Goal: Communication & Community: Answer question/provide support

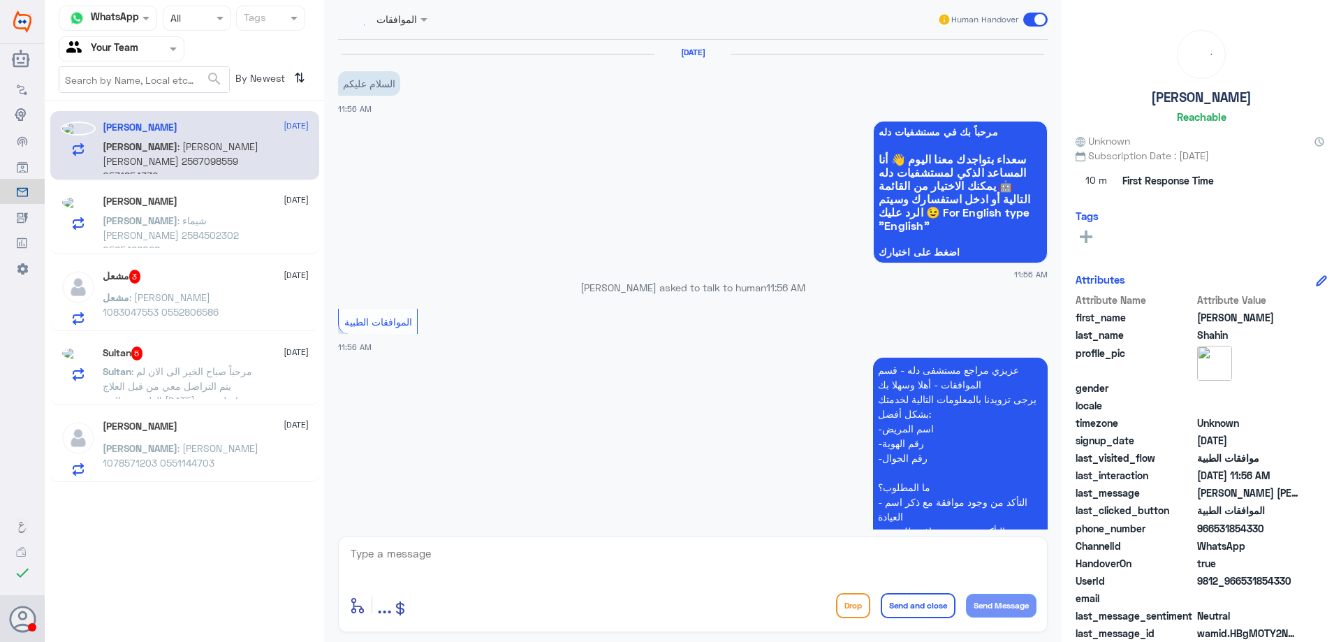
scroll to position [272, 0]
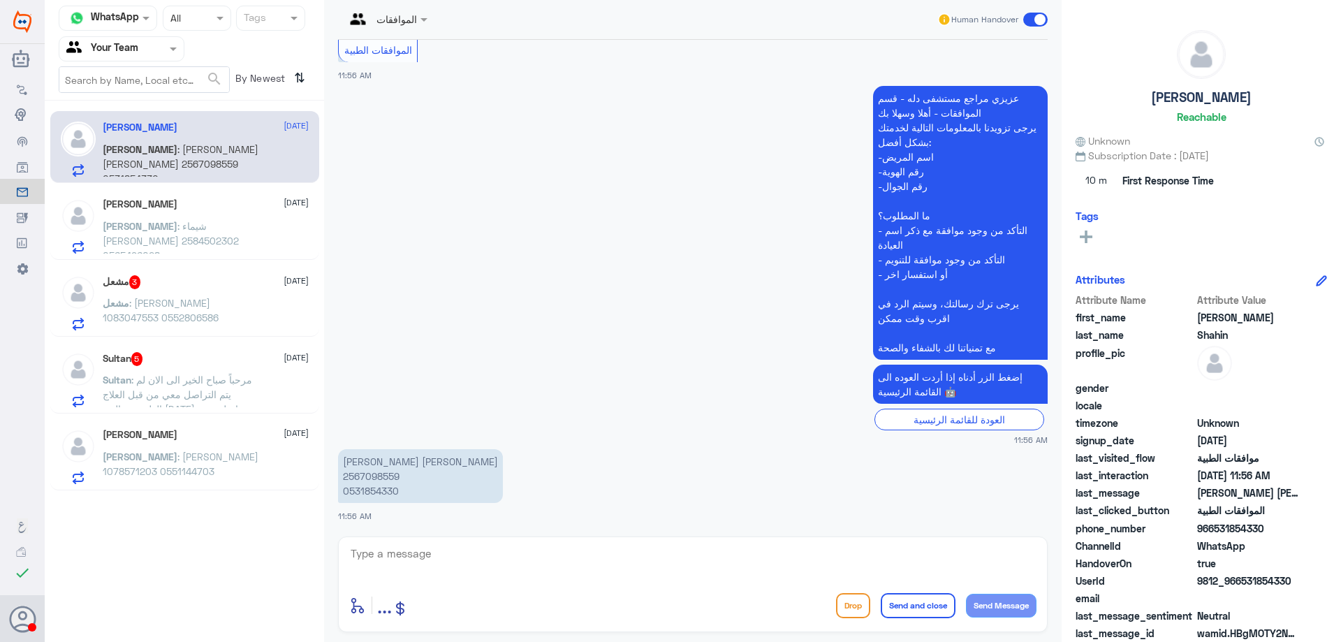
click at [221, 454] on p "[PERSON_NAME] : [PERSON_NAME] 1078571203 0551144703" at bounding box center [181, 466] width 157 height 35
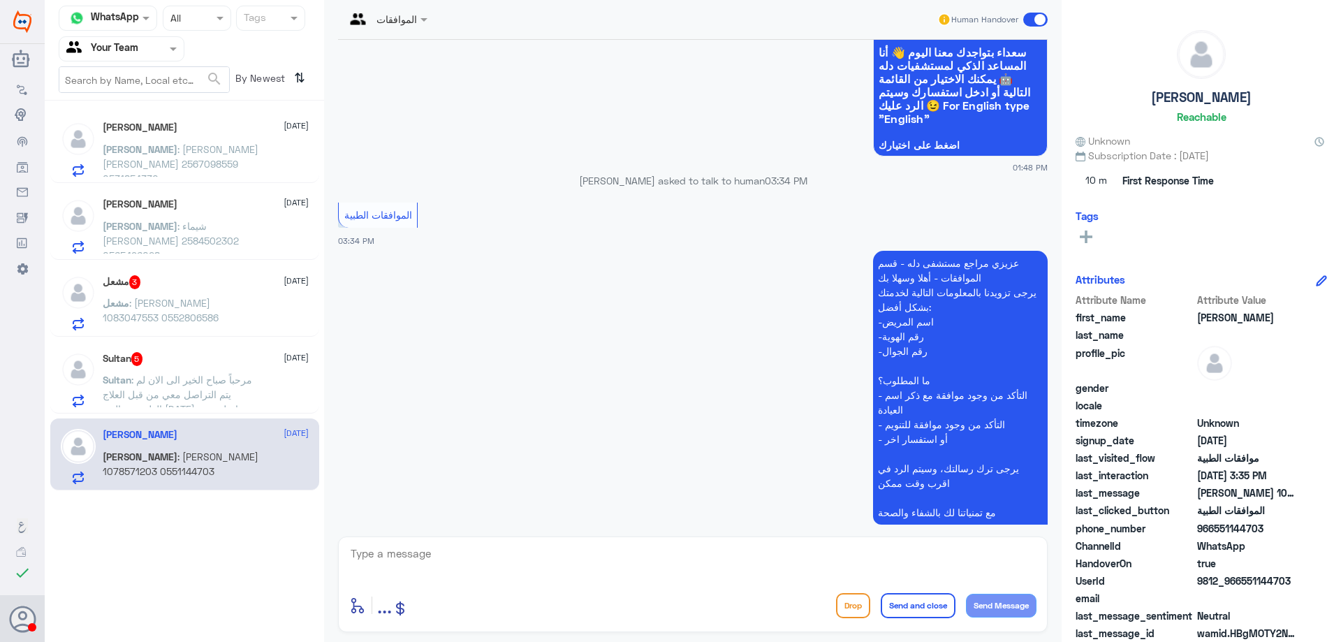
scroll to position [1389, 0]
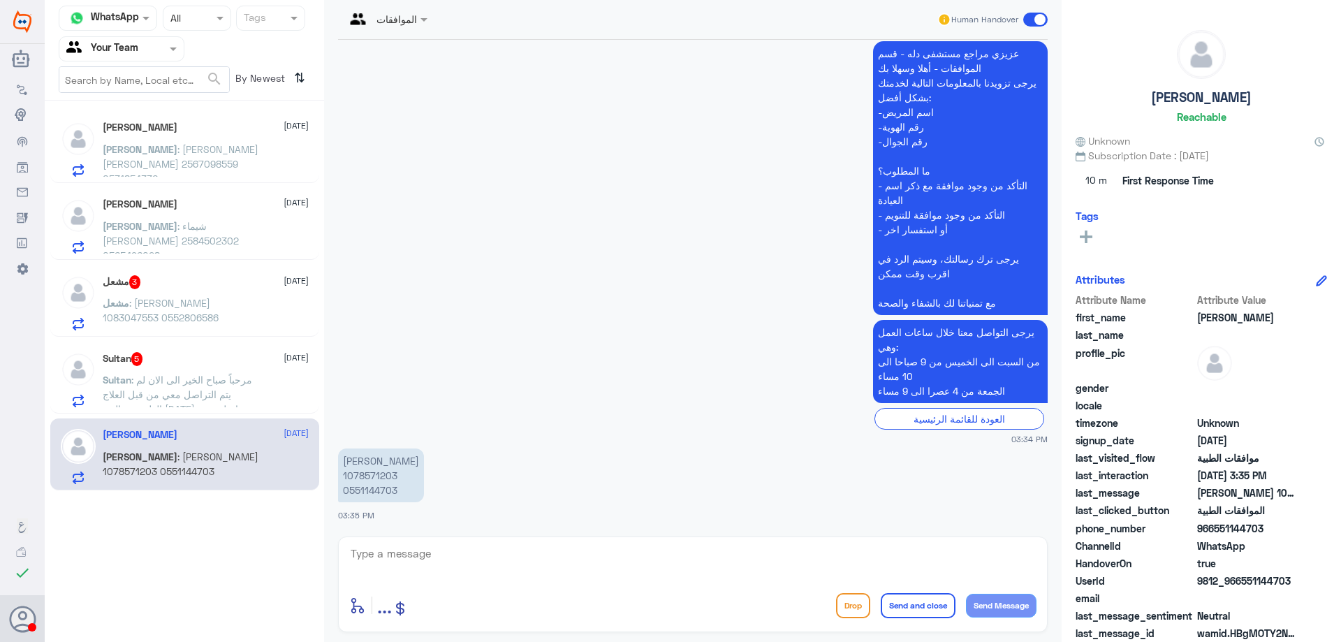
click at [386, 472] on p "عبدالعزيز الدغيثر 1078571203 0551144703" at bounding box center [381, 475] width 86 height 54
copy p "1078571203"
click at [506, 557] on textarea at bounding box center [692, 561] width 687 height 34
type textarea "تفضل عزيزي المراجع كيف اقدر اخدمك ؟"
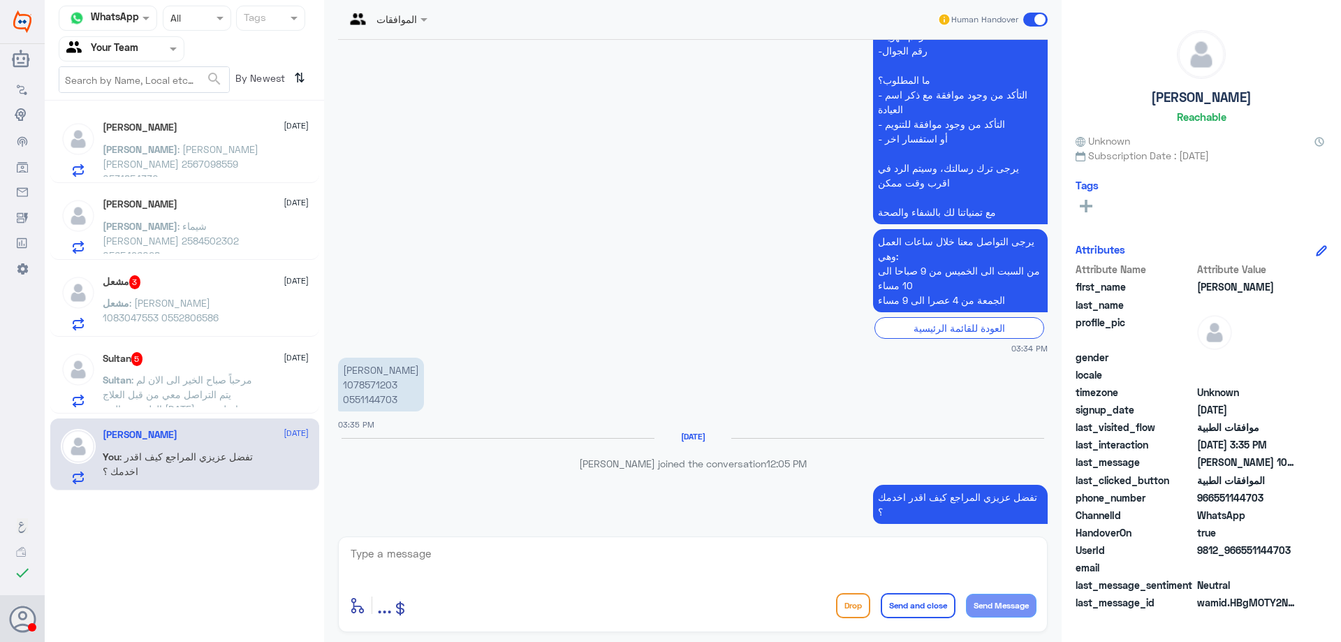
scroll to position [1459, 0]
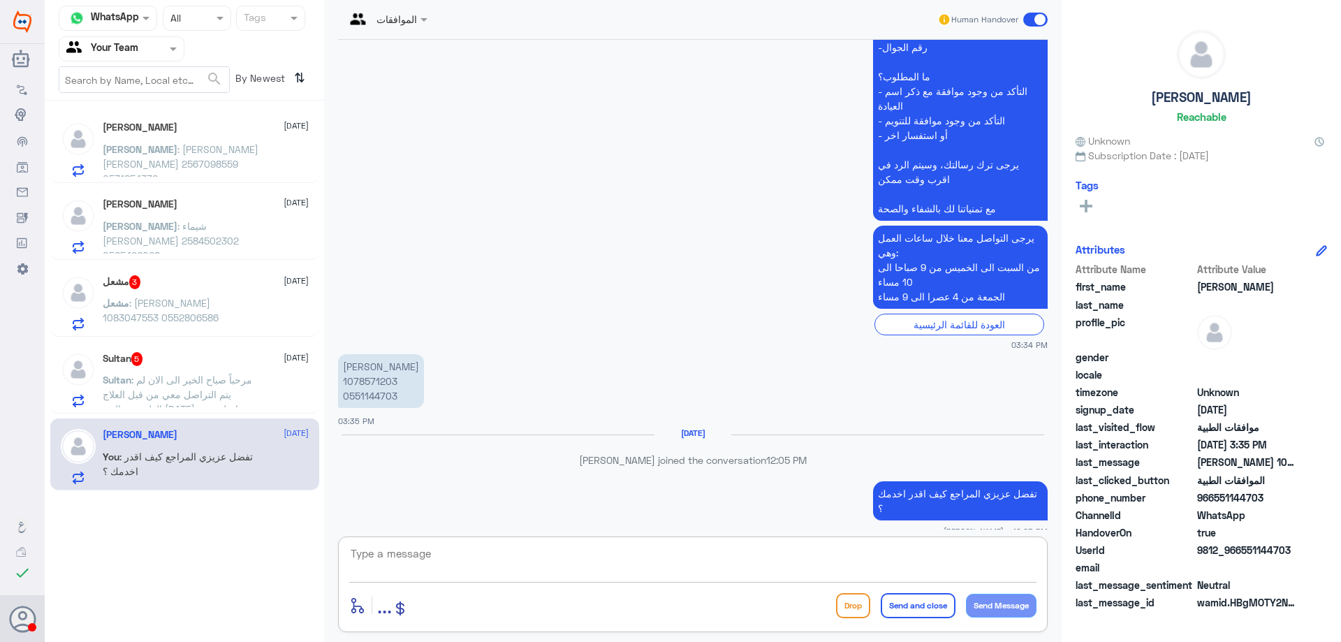
click at [228, 384] on span ": مرحباً صباح الخير الى الان لم يتم التراصل معي من قبل العلاج الطبيعي، ياليت اح…" at bounding box center [177, 394] width 149 height 41
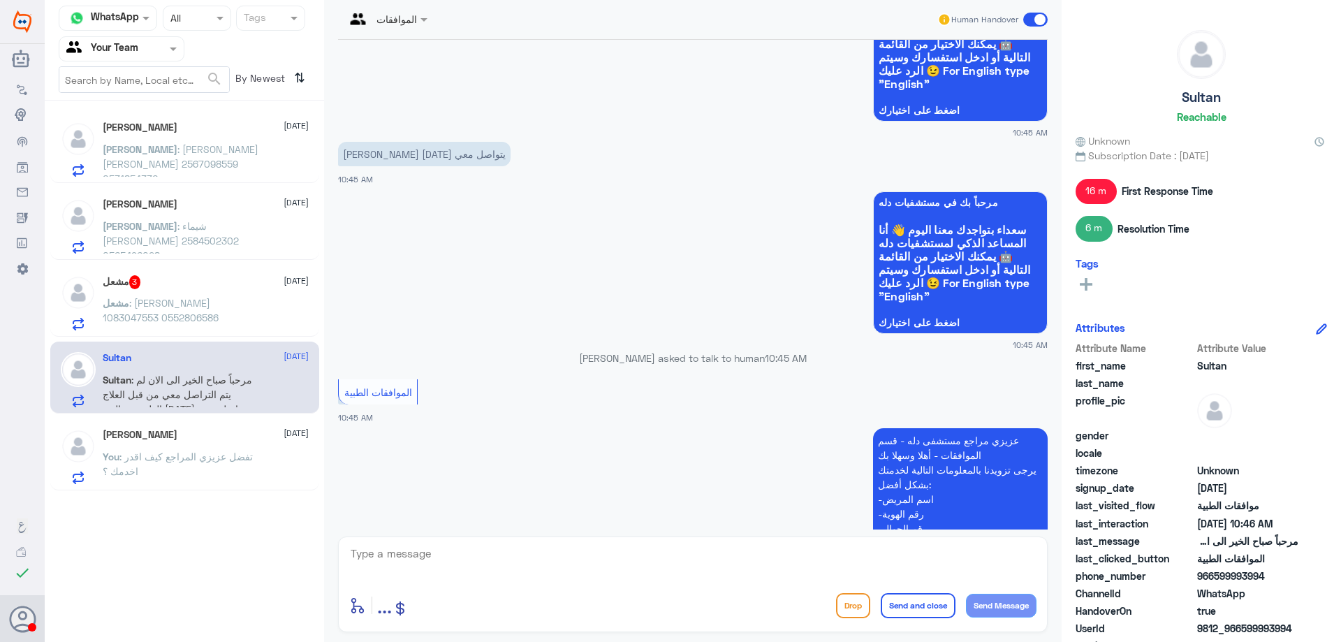
scroll to position [1436, 0]
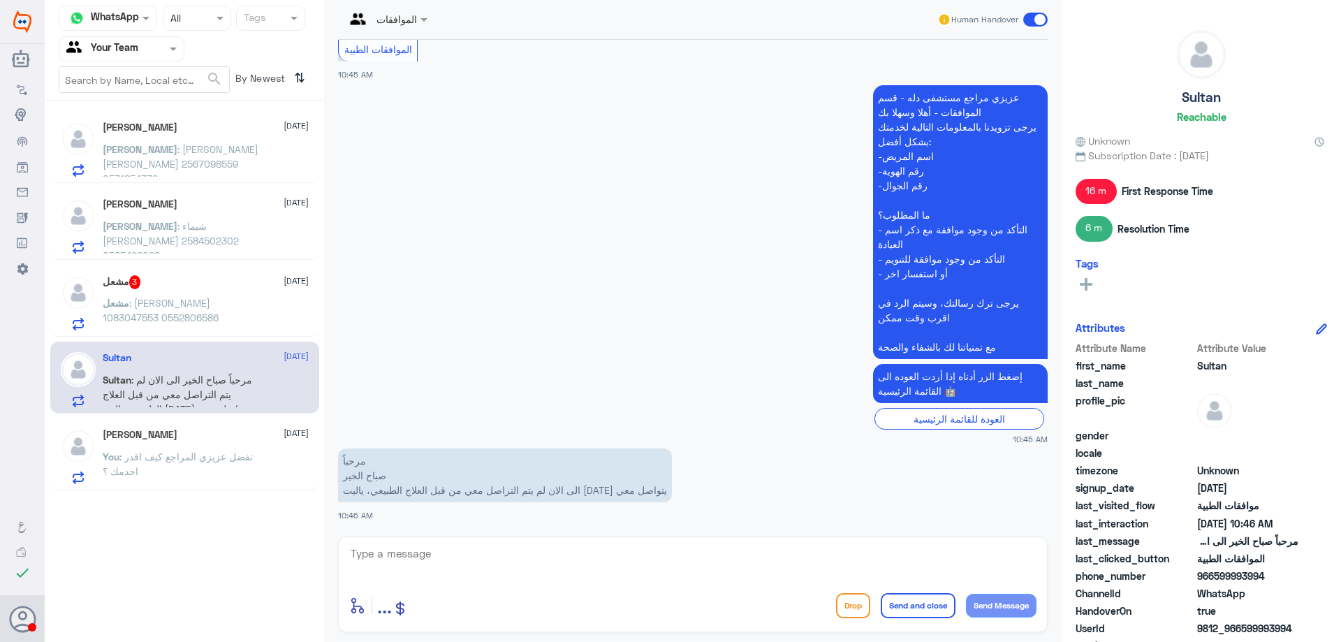
click at [818, 564] on textarea at bounding box center [692, 561] width 687 height 34
type textarea "ممكن تزويدي برقم الملف او الهوية لتزويدها للعلاج الطبيعي"
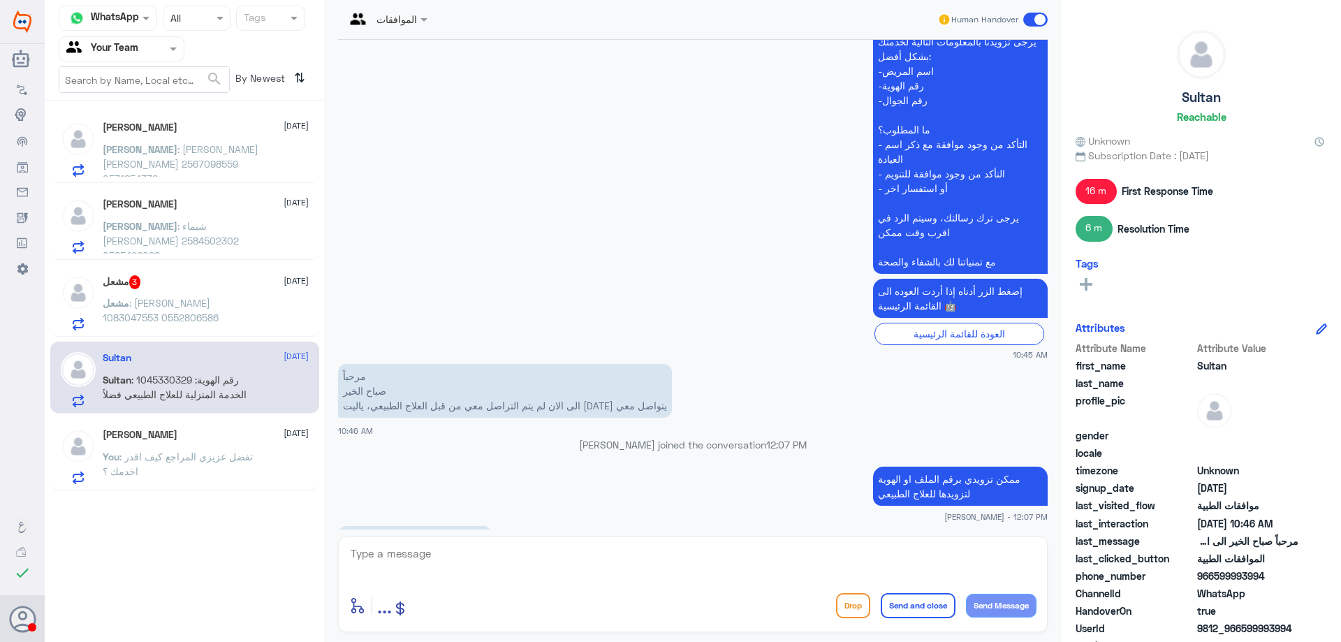
scroll to position [1568, 0]
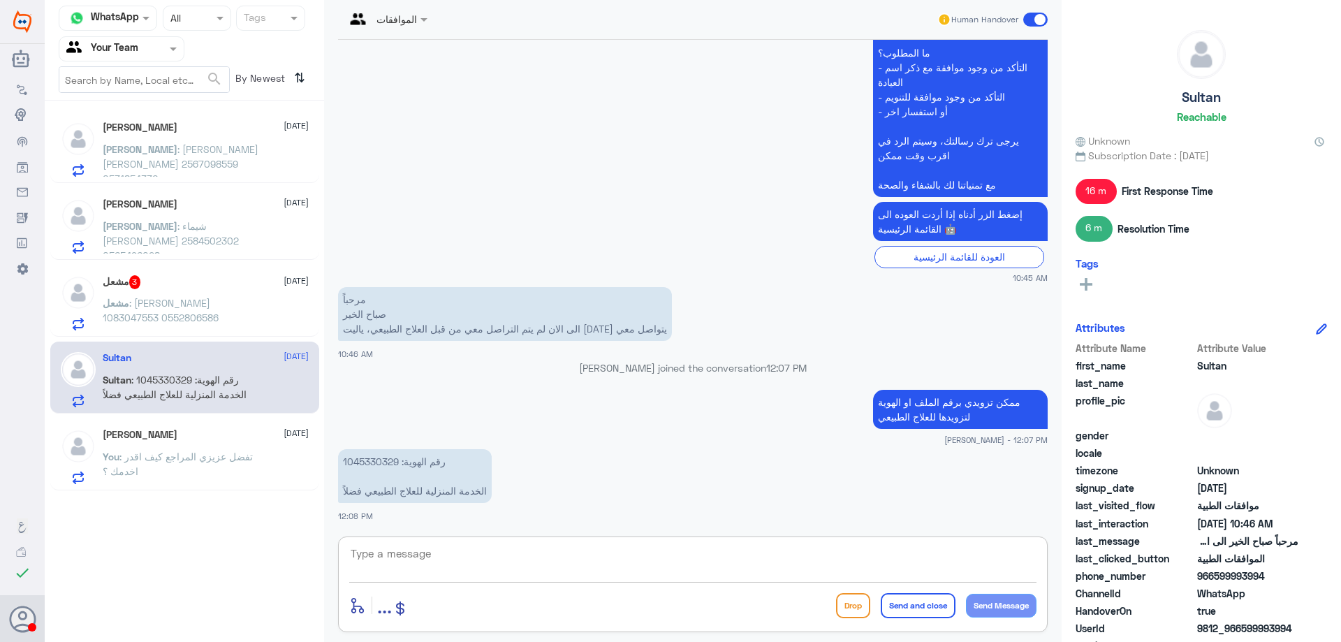
click at [377, 465] on p "رقم الهوية: 1045330329 الخدمة المنزلية للعلاج الطبيعي فضلاً" at bounding box center [415, 476] width 154 height 54
copy p "1045330329"
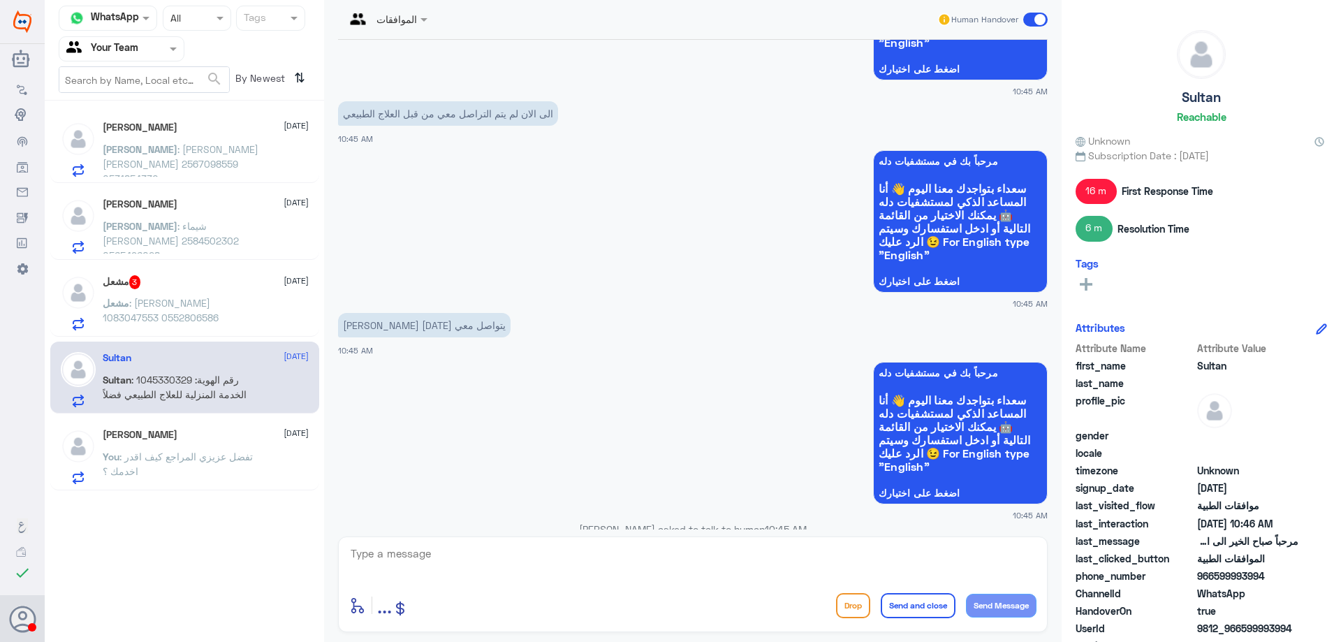
scroll to position [2942, 0]
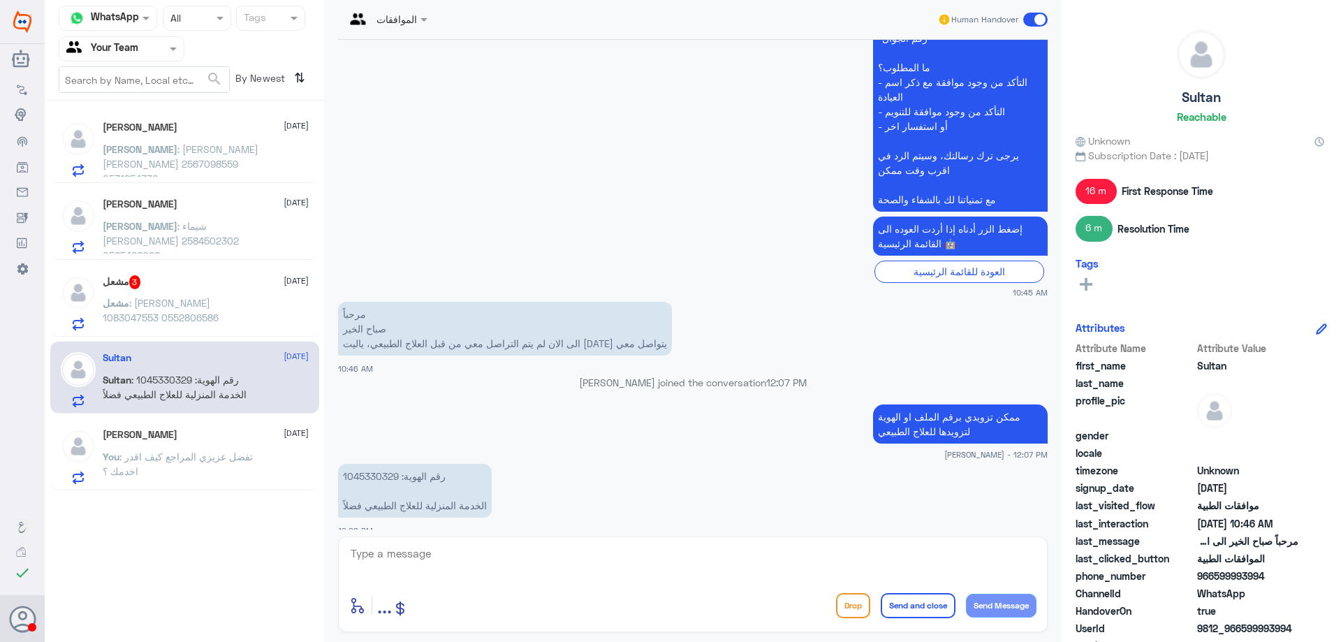
click at [469, 552] on textarea at bounding box center [692, 561] width 687 height 34
type textarea "سوف يكون العلاج الطبيعي في المنزل ام في المستشفى ؟"
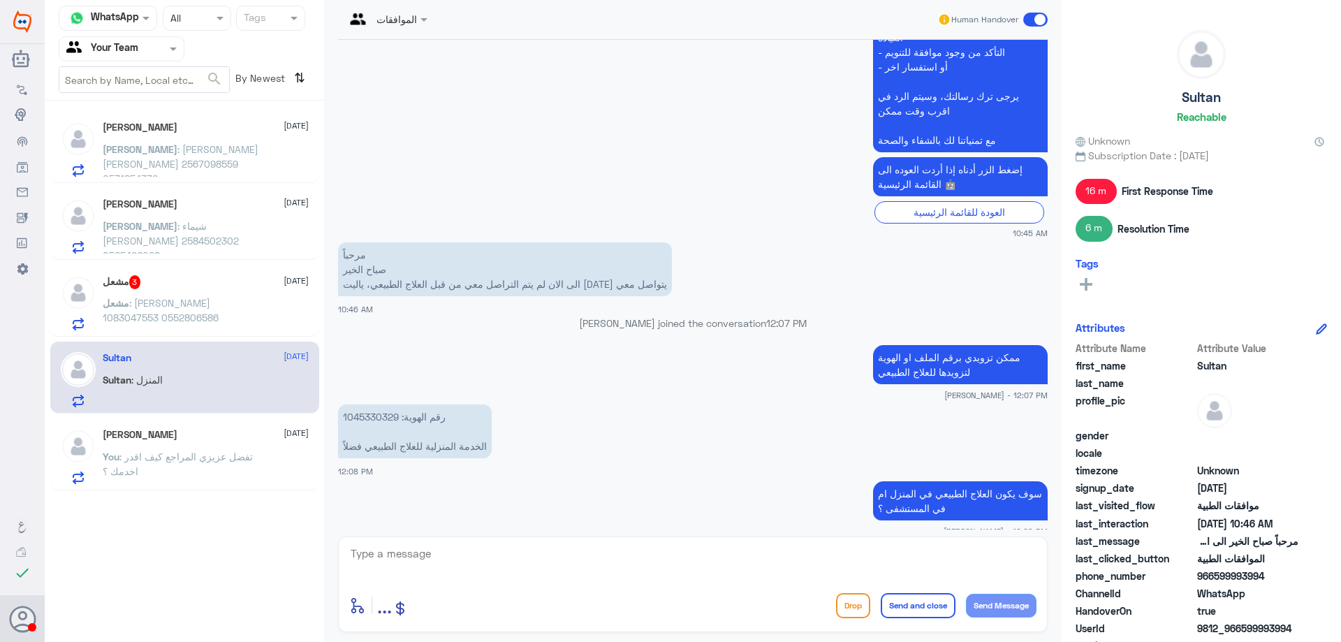
scroll to position [3049, 0]
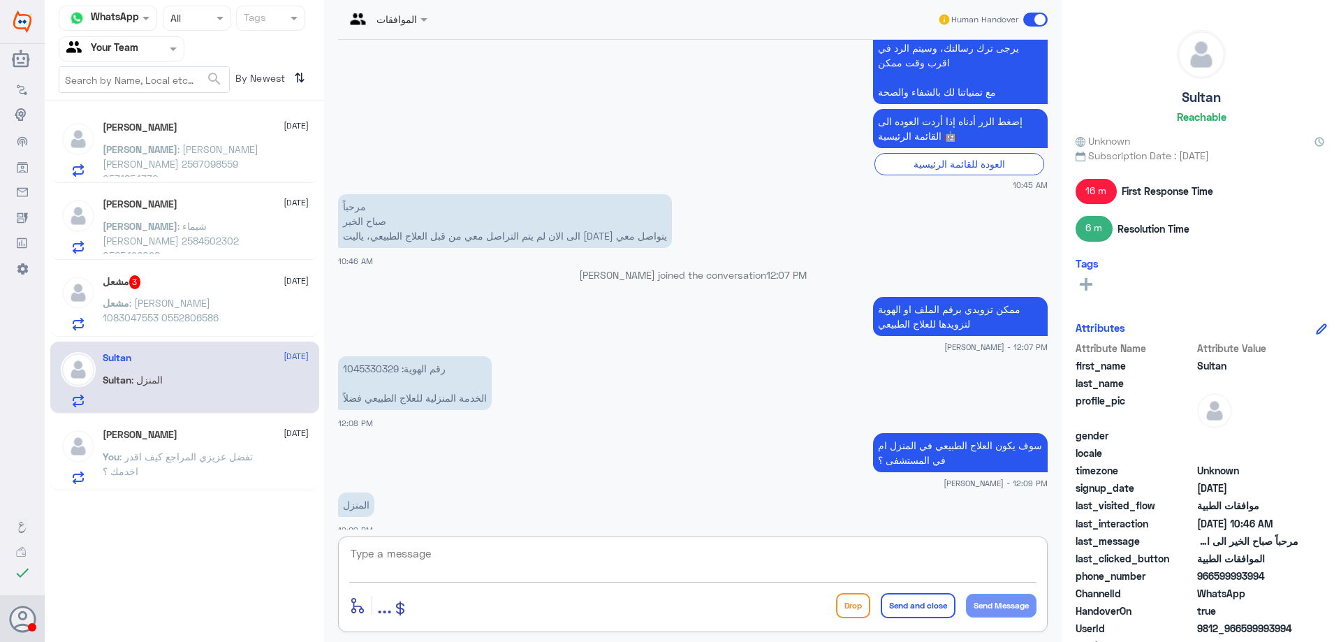
click at [228, 322] on p "مشعل : مشعل محمد الدعجاني 1083047553 0552806586" at bounding box center [181, 312] width 157 height 35
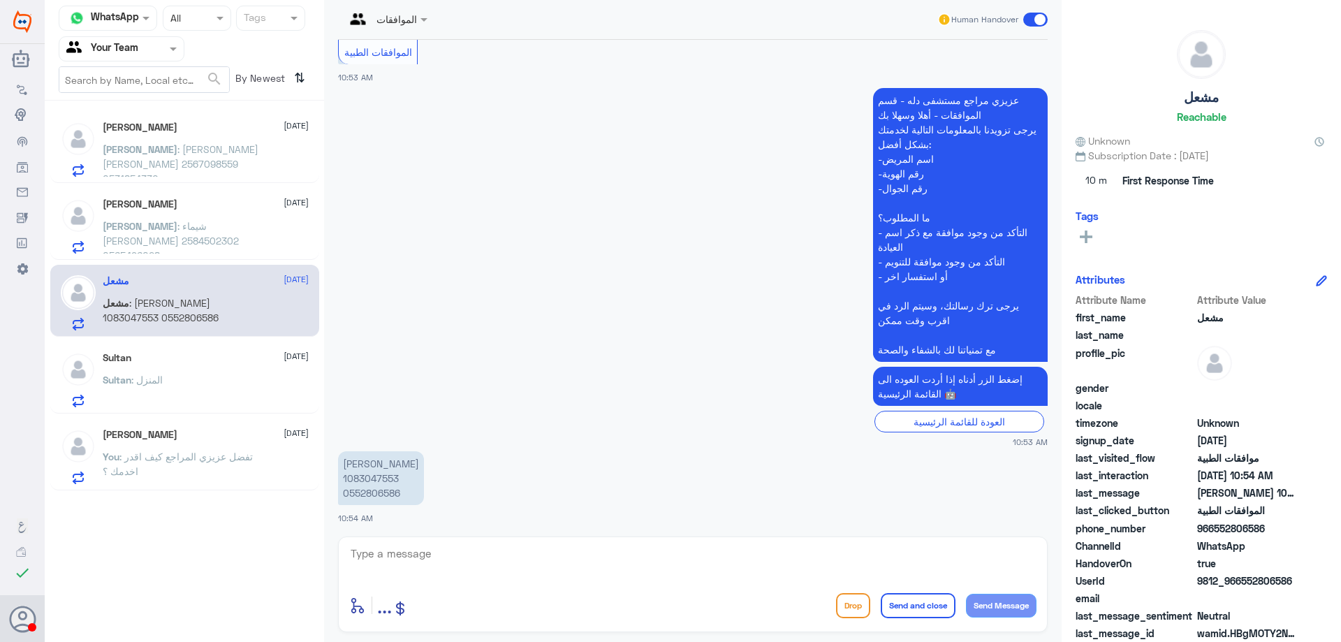
scroll to position [286, 0]
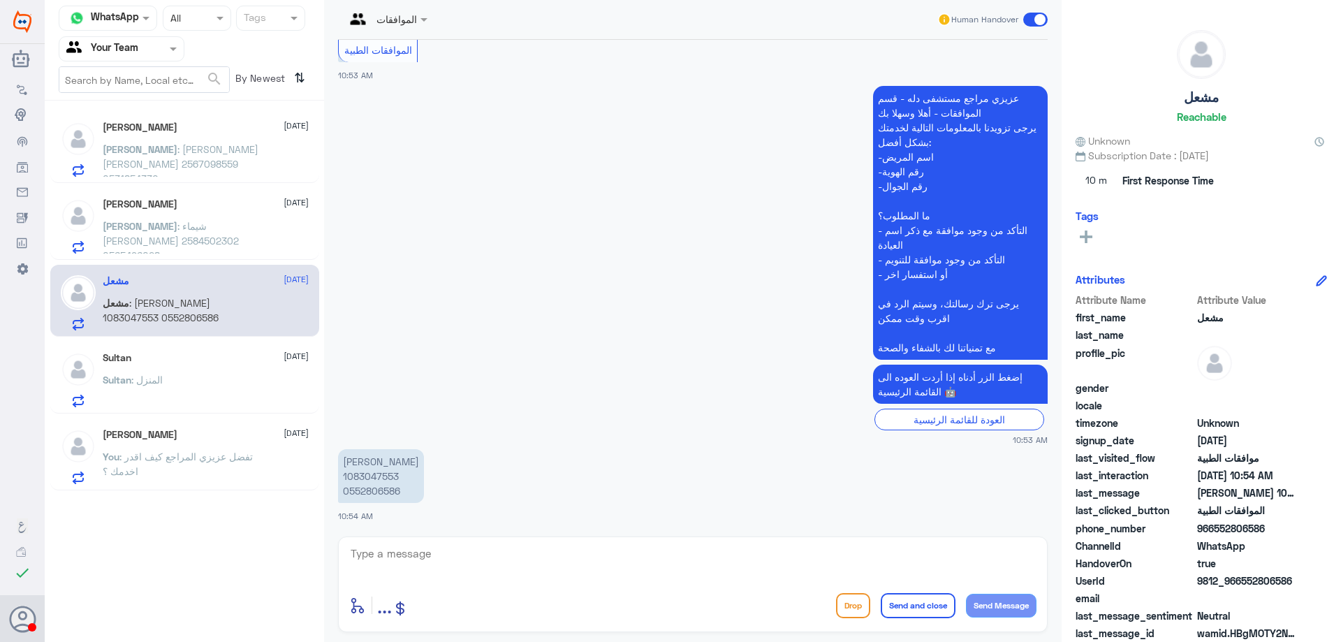
click at [380, 476] on p "[PERSON_NAME] 1083047553 0552806586" at bounding box center [381, 476] width 86 height 54
copy p "1083047553"
click at [193, 218] on div "Mahmoud Sourour 4 October Mahmoud : شيماء عبد العزيز بدوي 2584502302 0565496028" at bounding box center [206, 225] width 206 height 55
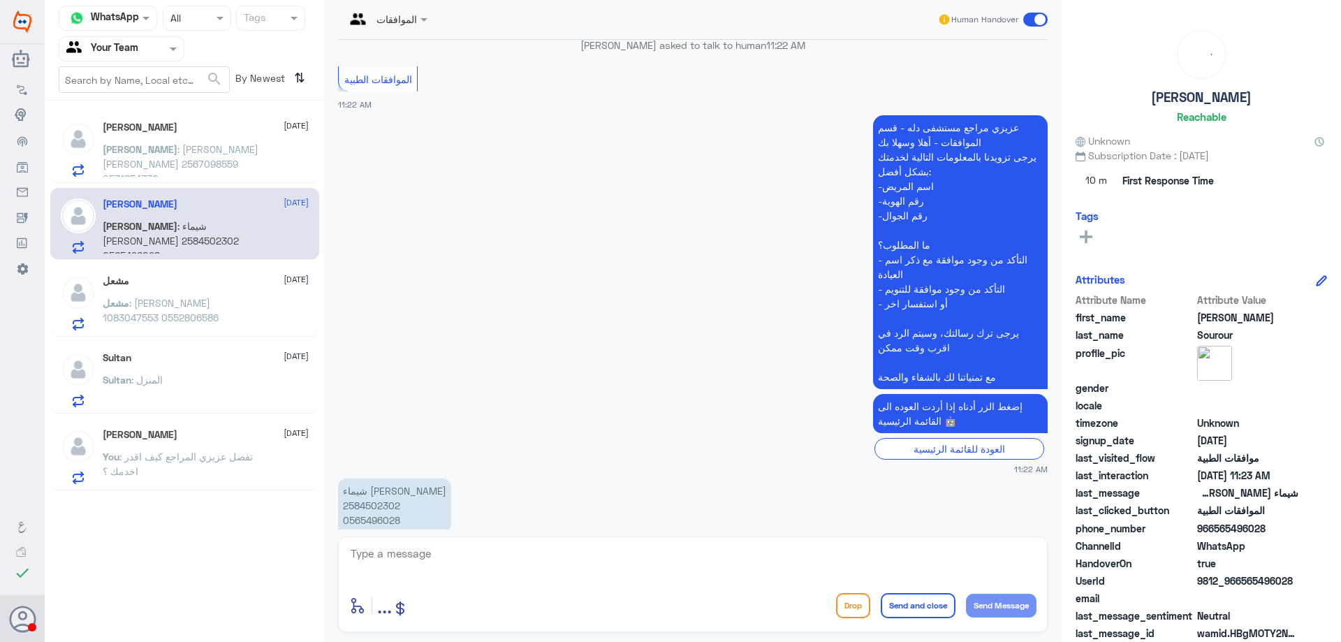
scroll to position [286, 0]
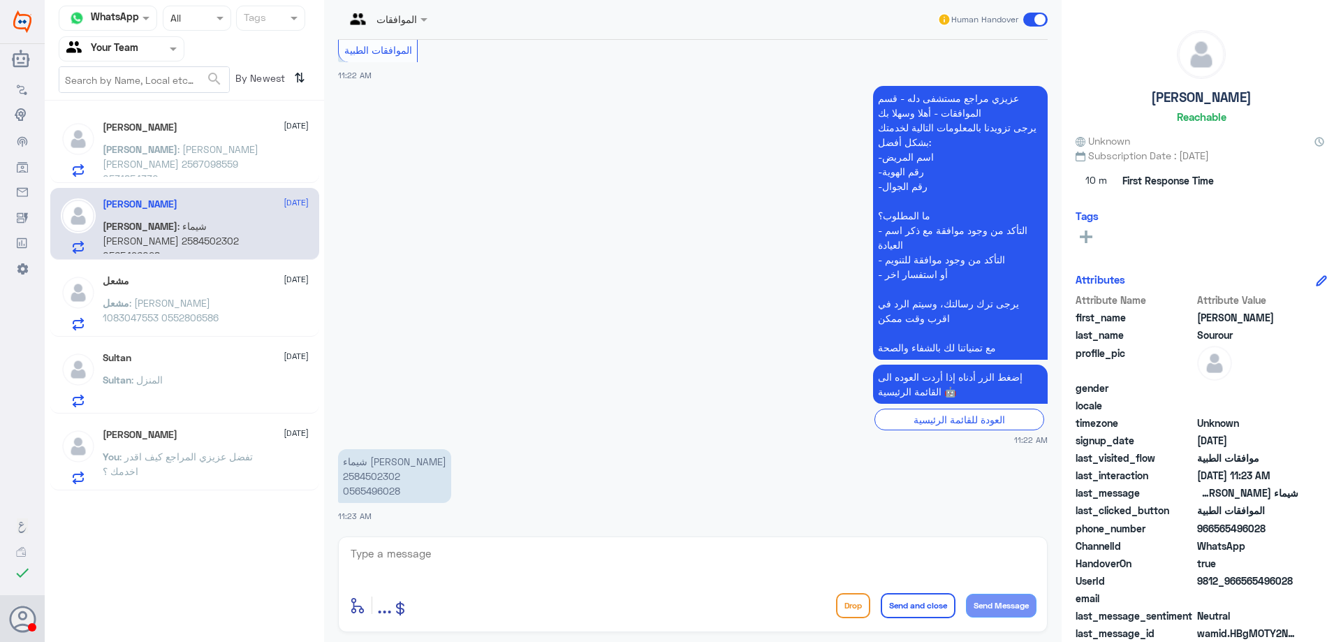
click at [392, 482] on p "شيماء عبد العزيز بدوي 2584502302 0565496028" at bounding box center [394, 476] width 113 height 54
click at [390, 481] on p "شيماء عبد العزيز بدوي 2584502302 0565496028" at bounding box center [394, 476] width 113 height 54
copy p "2584502302"
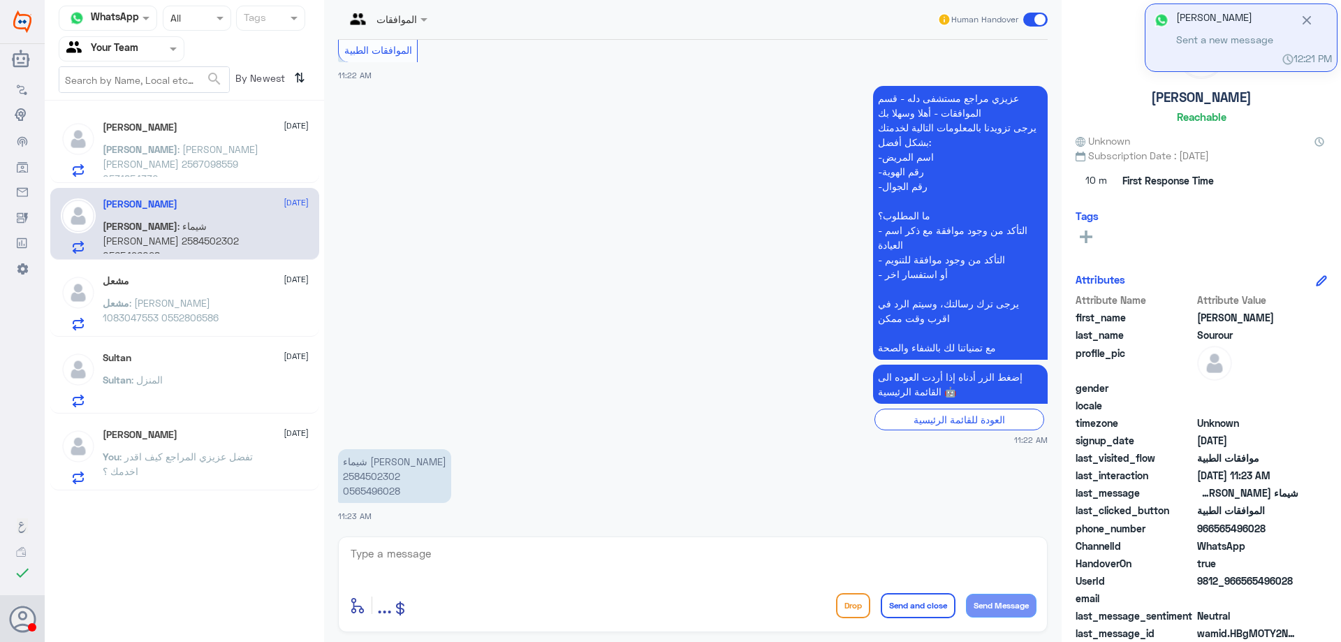
click at [507, 563] on textarea at bounding box center [692, 561] width 687 height 34
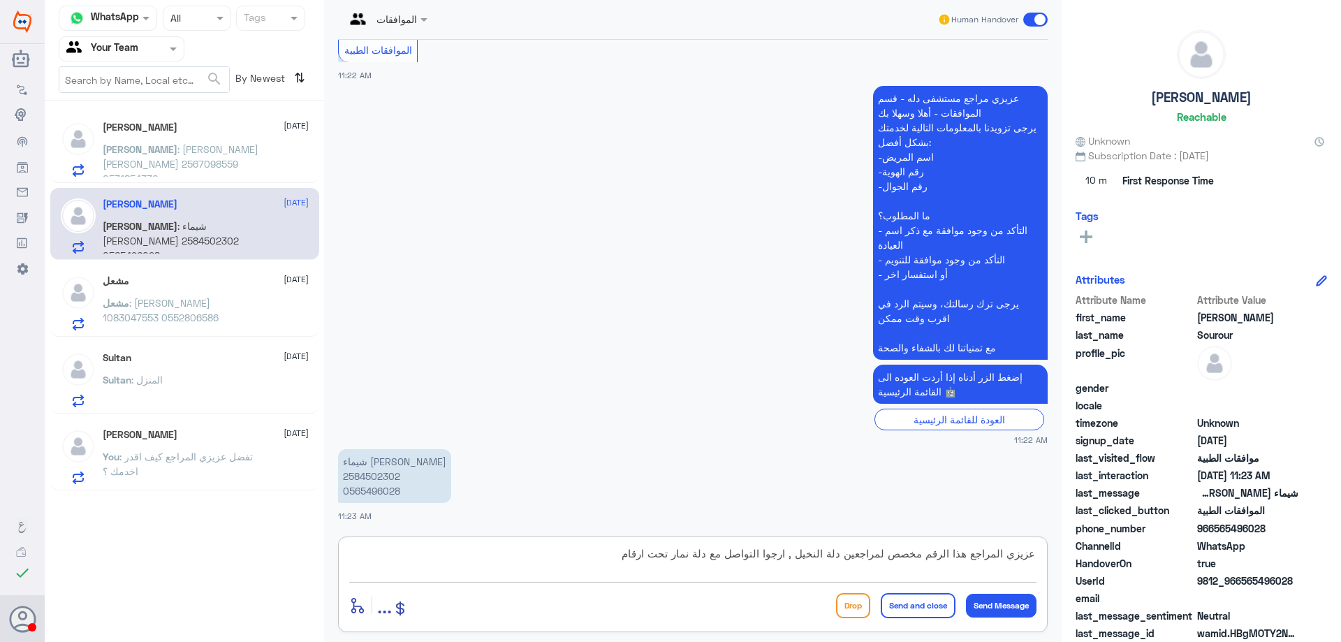
paste textarea "( 0112995140 , 0546022896 )"
type textarea "عزيزي المراجع هذا الرقم مخصص لمراجعين دلة النخيل , ارجوا التواصل مع دلة نمار تح…"
click at [907, 612] on button "Send and close" at bounding box center [918, 605] width 75 height 25
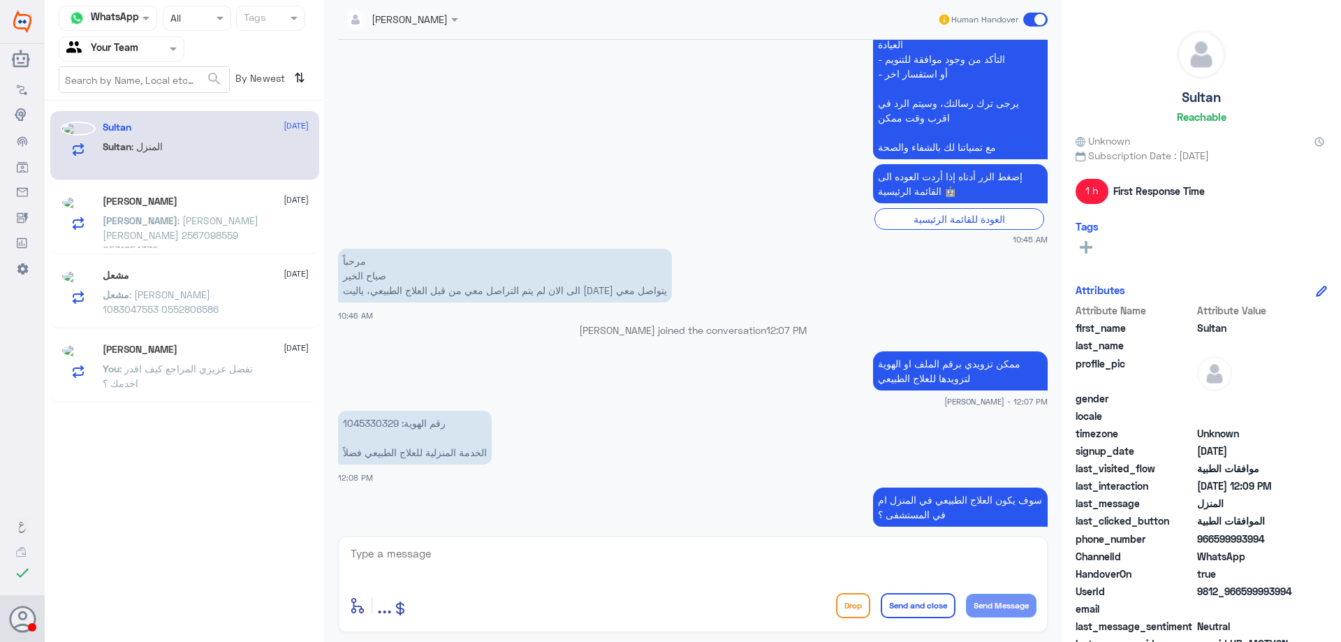
scroll to position [1190, 0]
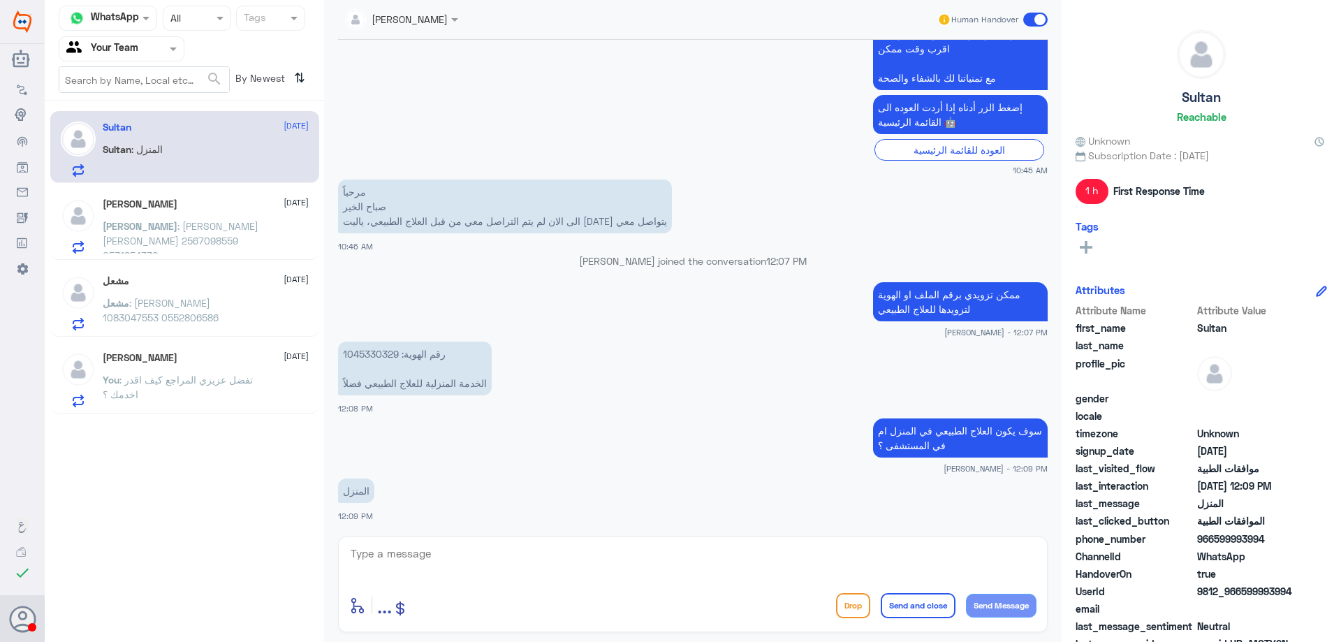
click at [193, 219] on p "Ahmed : احمد اسامه سعد شاهين 2567098559 0531854330" at bounding box center [181, 236] width 157 height 35
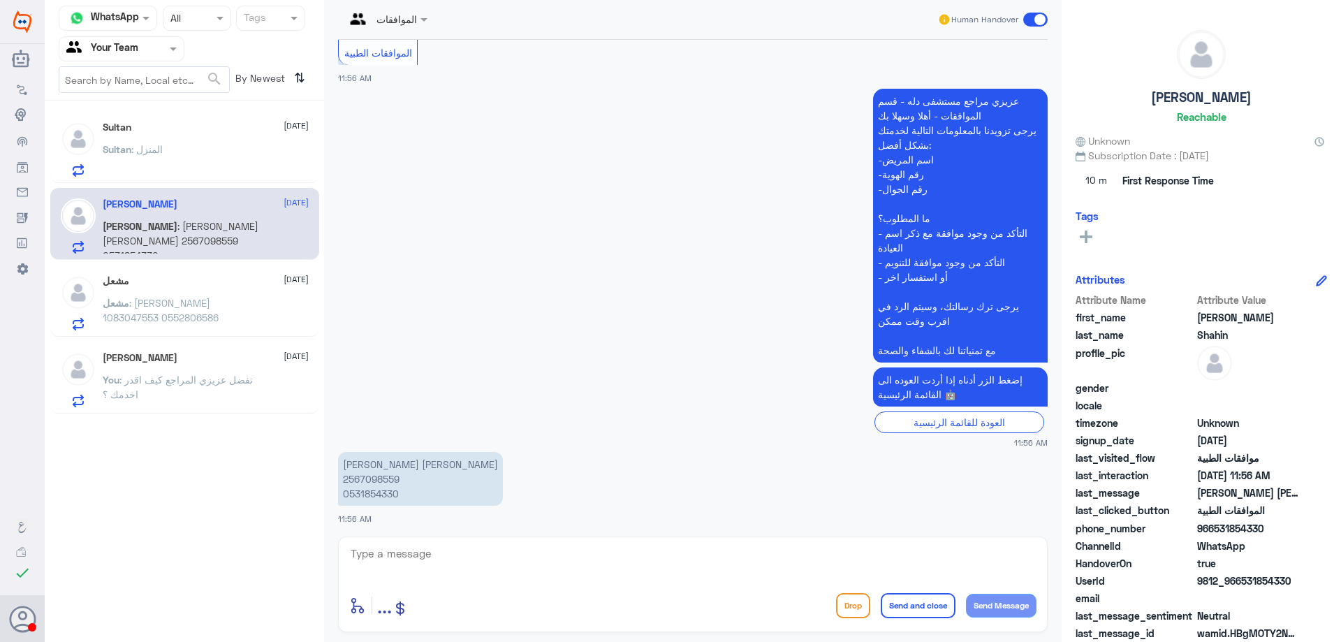
scroll to position [272, 0]
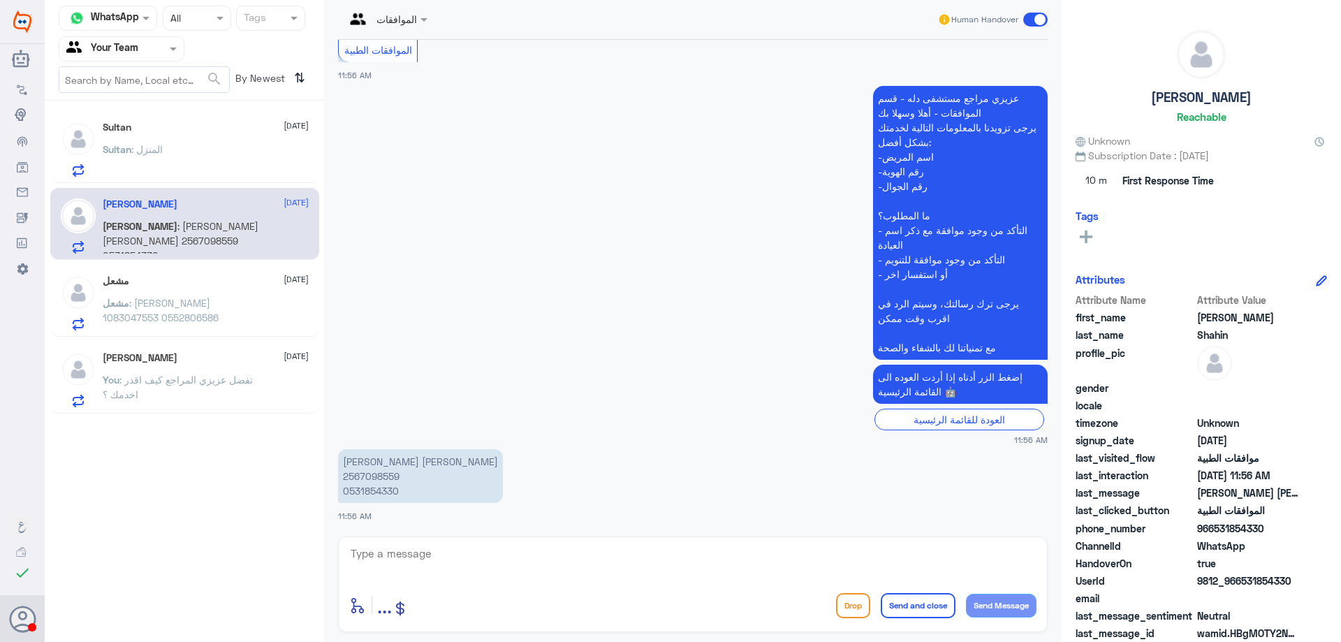
click at [392, 477] on p "احمد اسامه سعد شاهين 2567098559 0531854330" at bounding box center [420, 476] width 165 height 54
copy p "2567098559"
click at [518, 557] on textarea at bounding box center [692, 561] width 687 height 34
type textarea "وعليكم السلام , مع قسم الموافقات كيف اقدر اخدمك ؟"
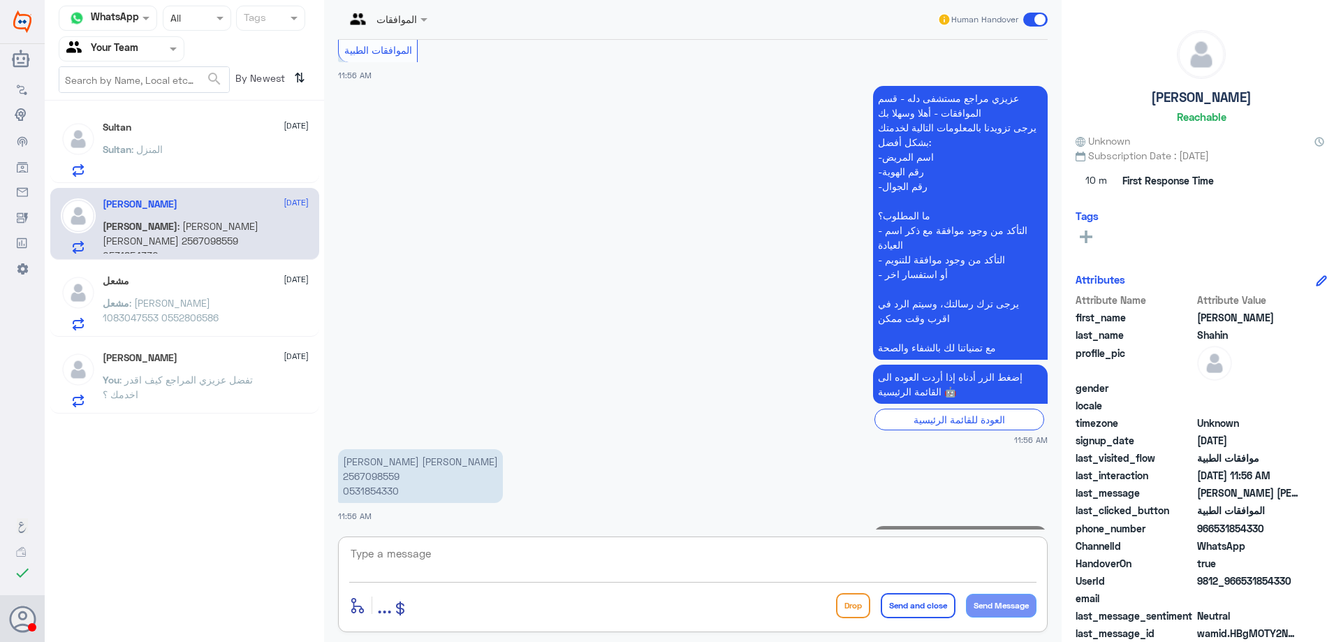
scroll to position [332, 0]
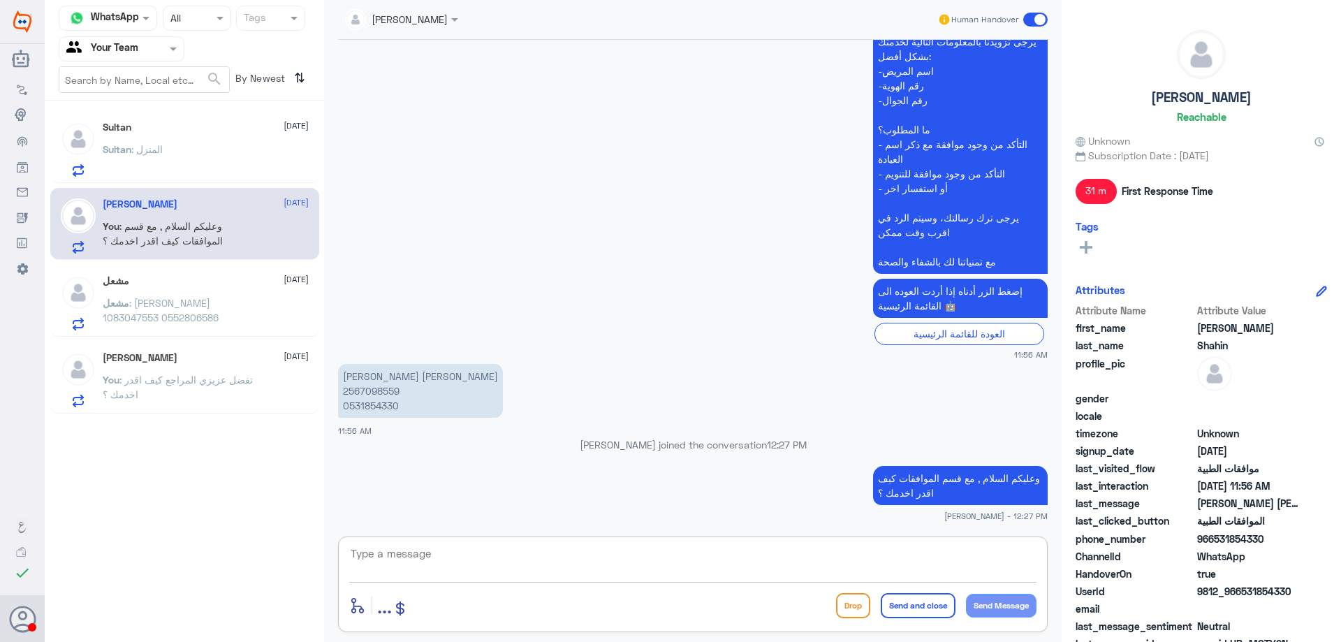
click at [212, 288] on div "مشعل [DATE] مشعل : [PERSON_NAME] 1083047553 0552806586" at bounding box center [206, 302] width 206 height 55
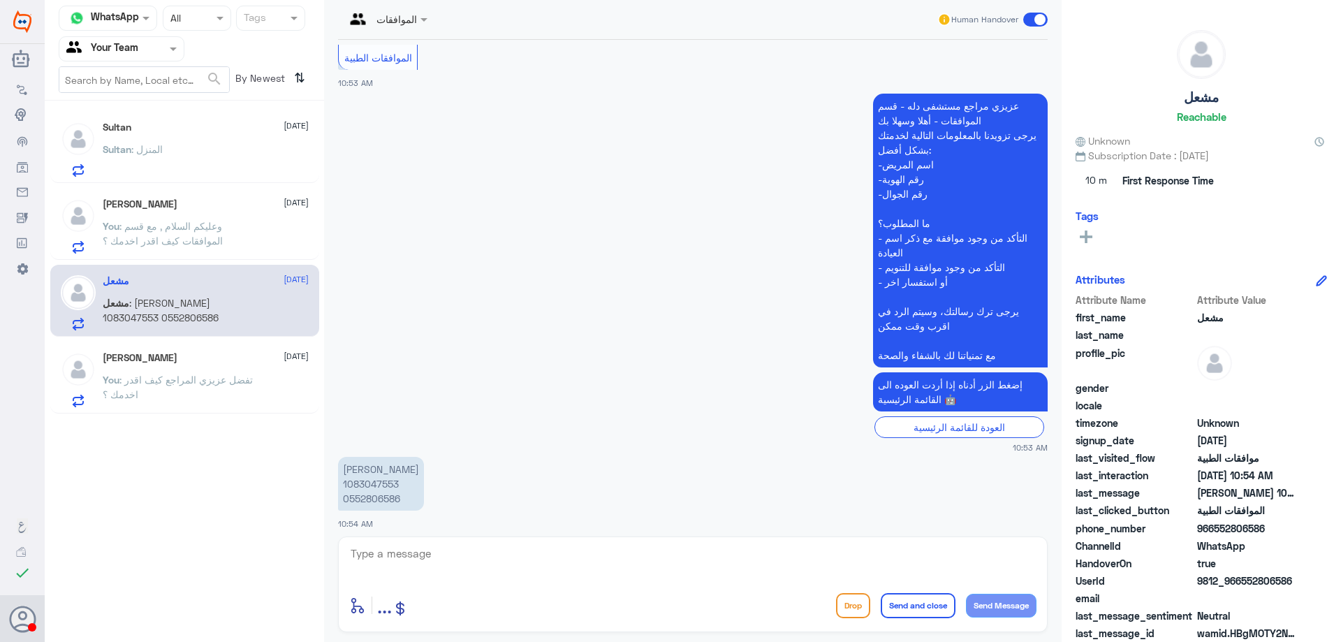
scroll to position [279, 0]
click at [362, 477] on p "[PERSON_NAME] 1083047553 0552806586" at bounding box center [381, 483] width 86 height 54
copy p "1083047553"
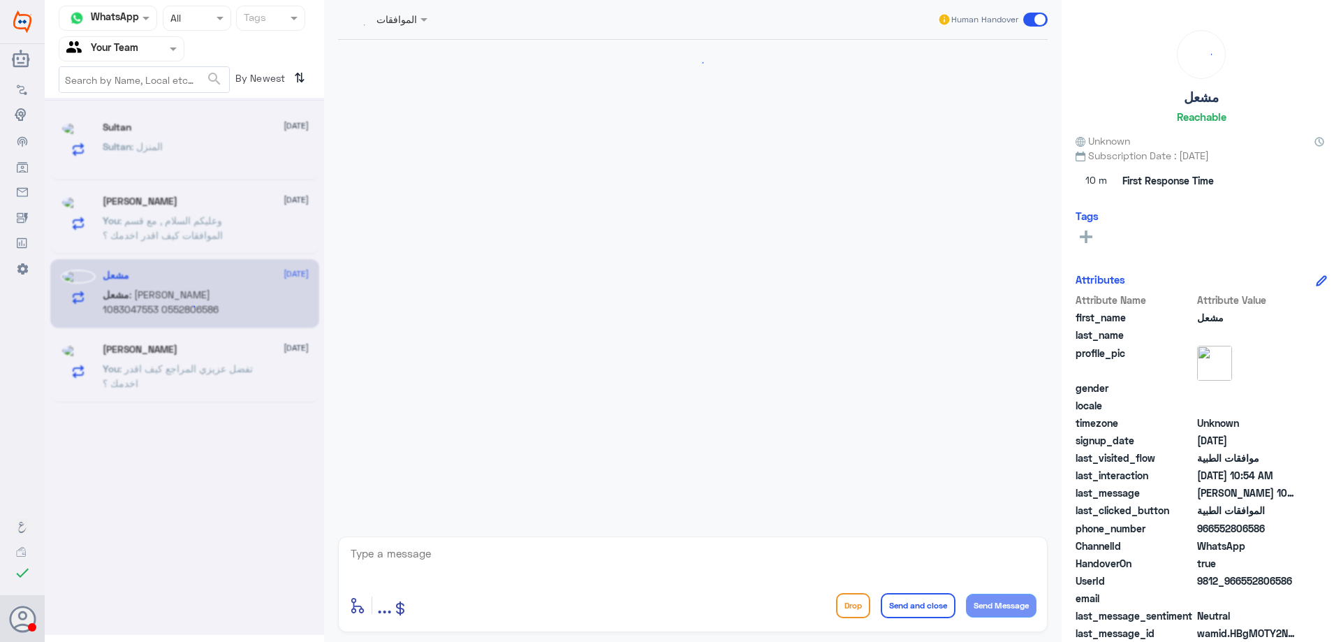
scroll to position [1190, 0]
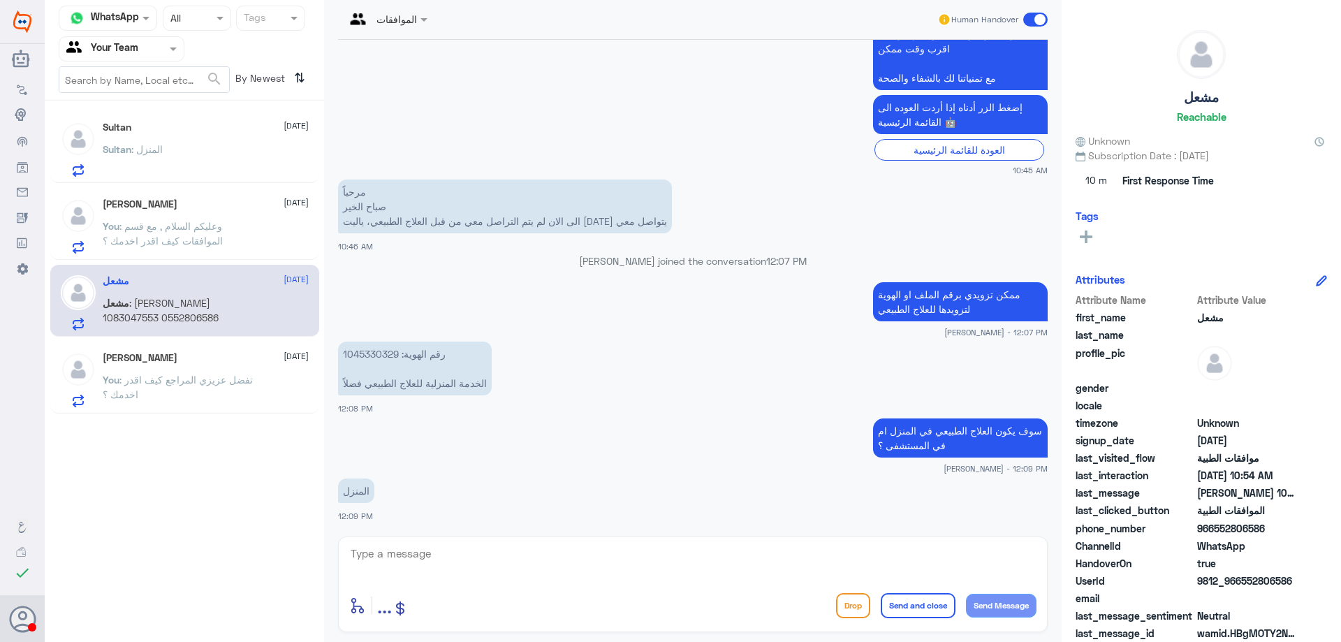
click at [190, 210] on div "[PERSON_NAME] [DATE]" at bounding box center [206, 204] width 206 height 12
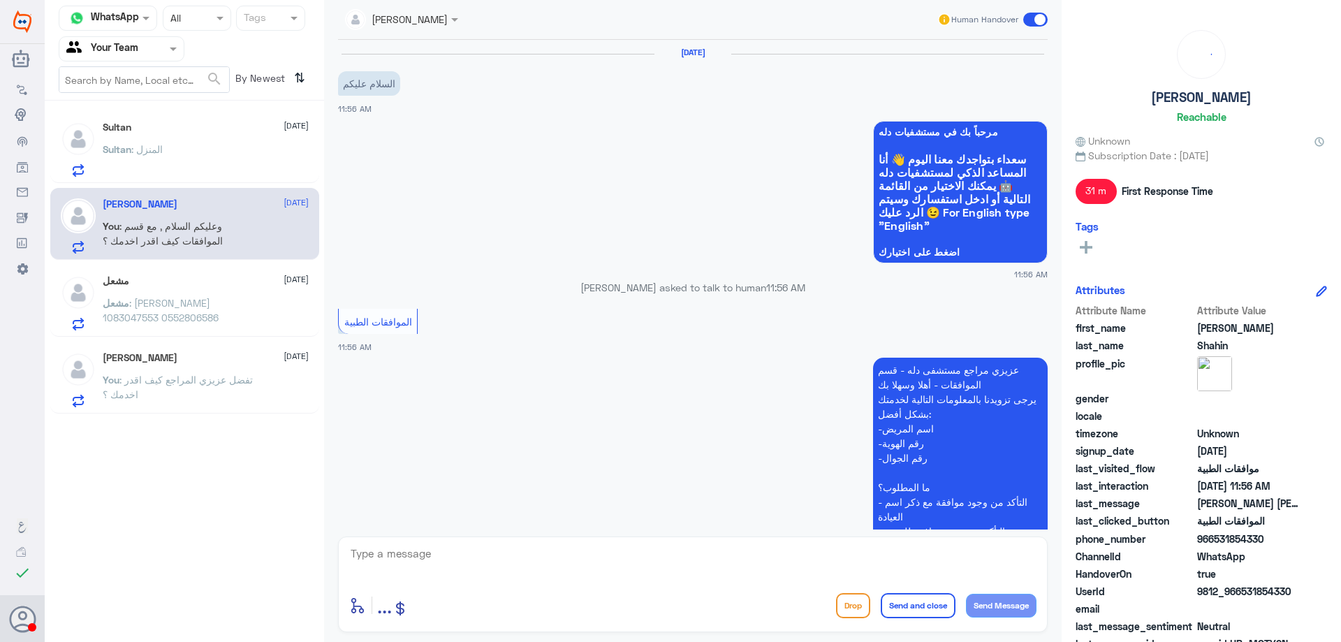
scroll to position [357, 0]
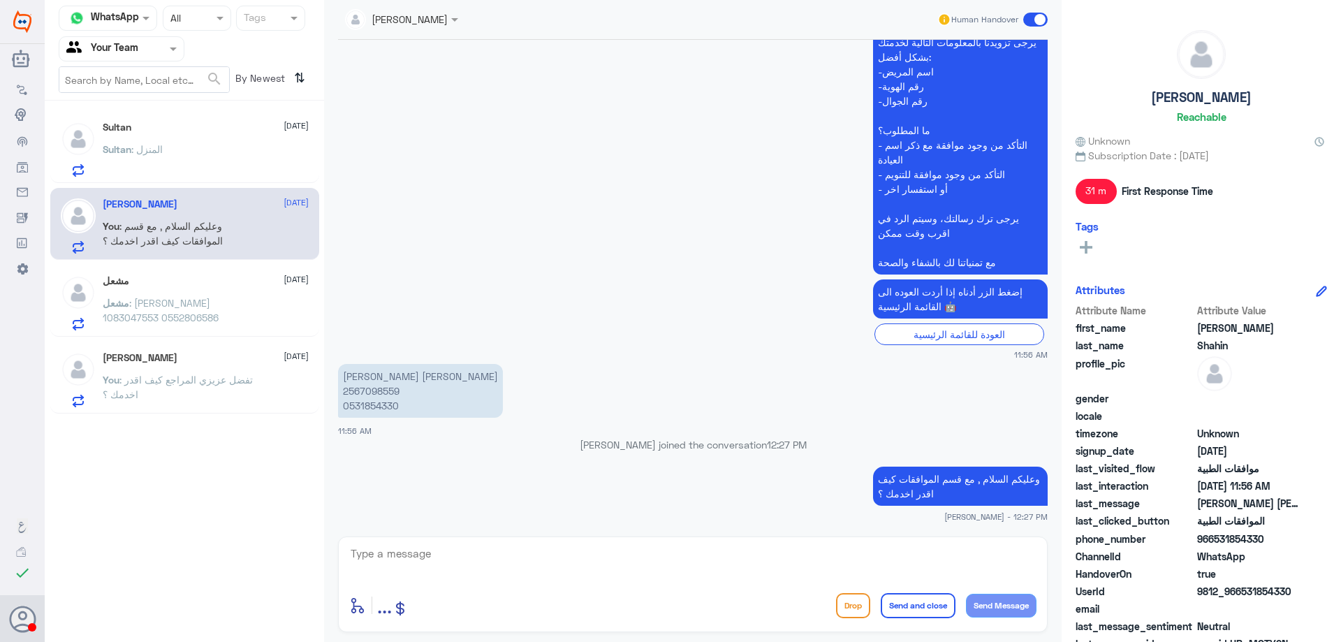
click at [129, 297] on span "مشعل" at bounding box center [116, 303] width 27 height 12
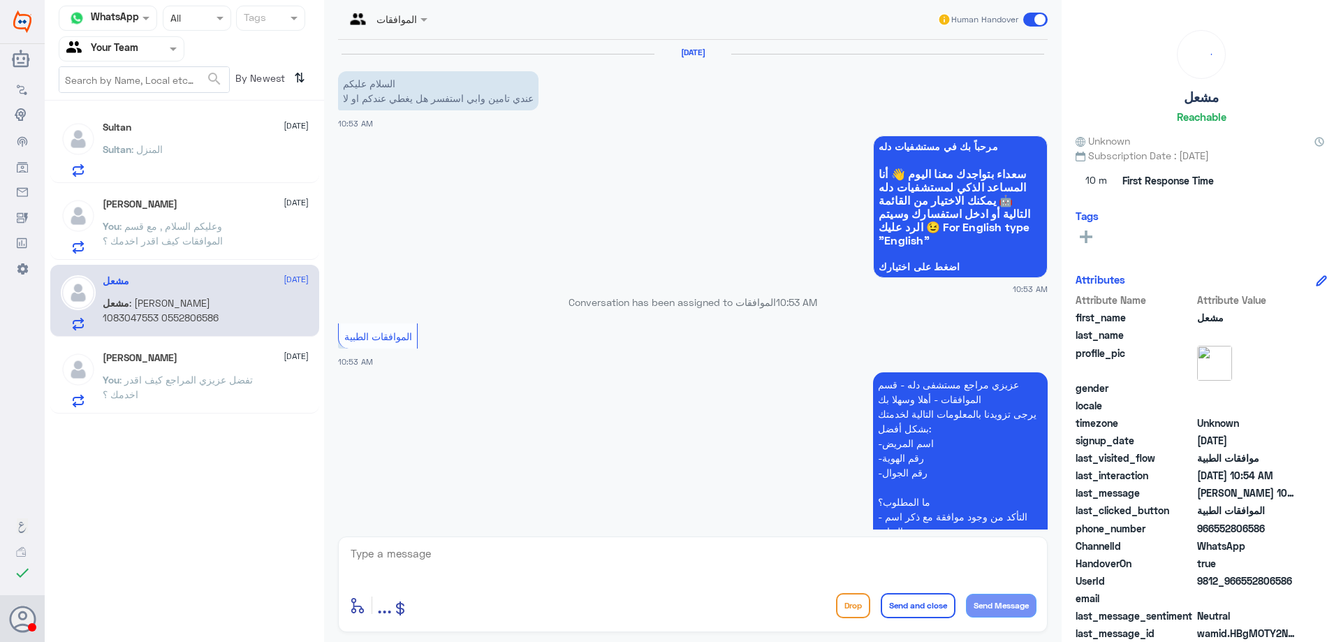
scroll to position [286, 0]
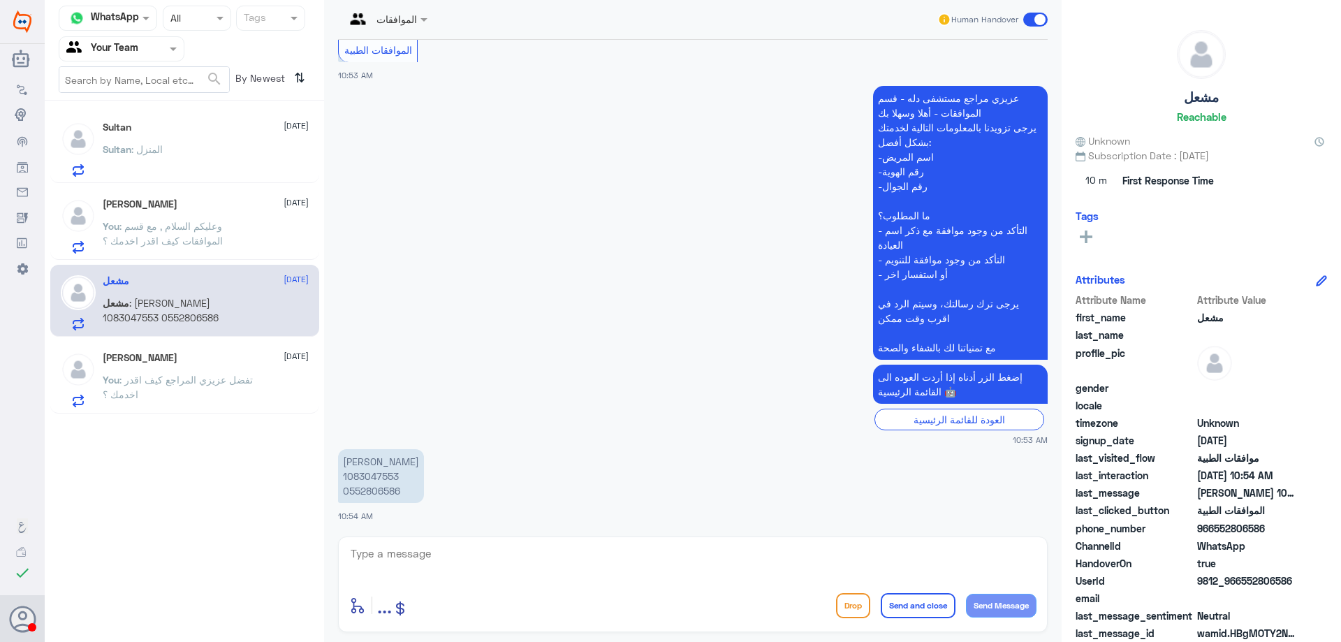
click at [205, 369] on div "[PERSON_NAME] [DATE] You : تفضل عزيزي المراجع كيف اقدر اخدمك ؟" at bounding box center [206, 379] width 206 height 55
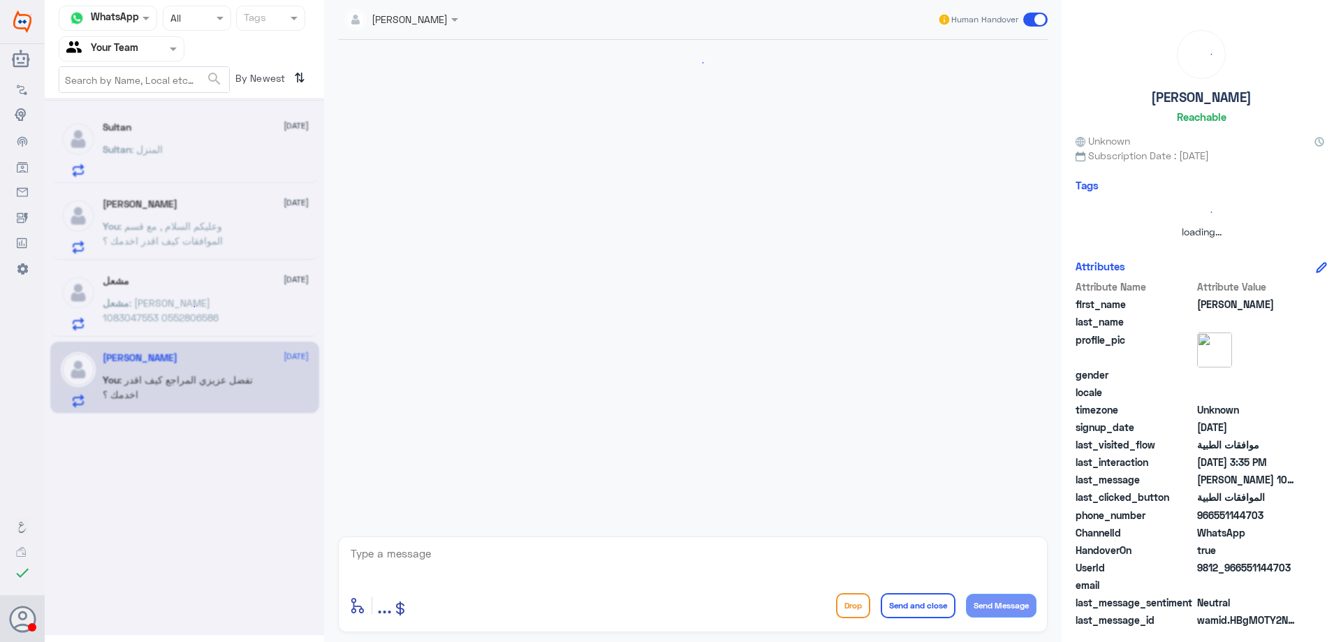
click at [129, 309] on span "مشعل" at bounding box center [116, 303] width 27 height 12
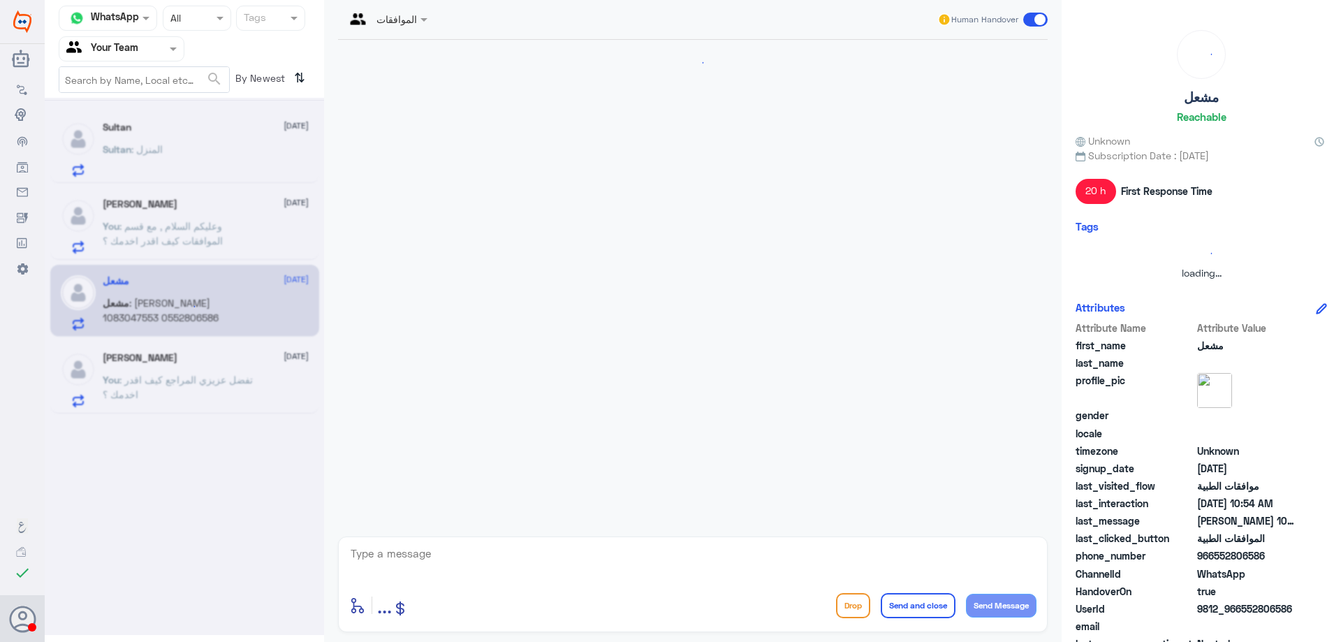
click at [217, 309] on div at bounding box center [184, 366] width 279 height 537
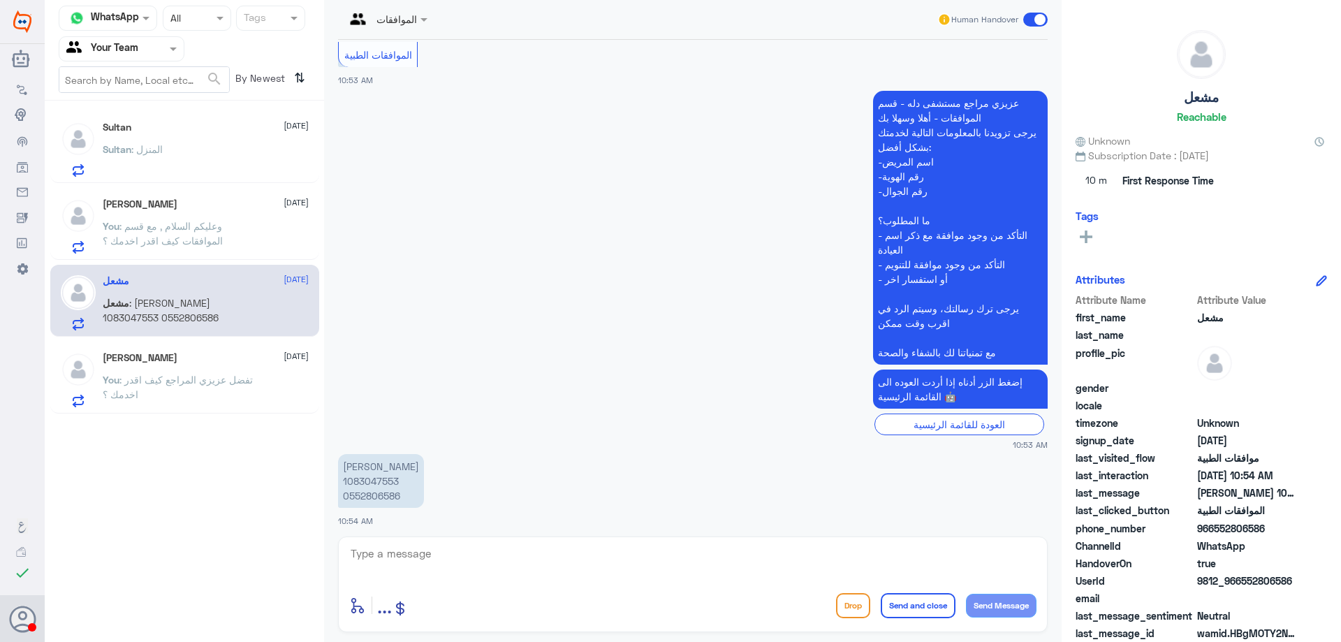
scroll to position [286, 0]
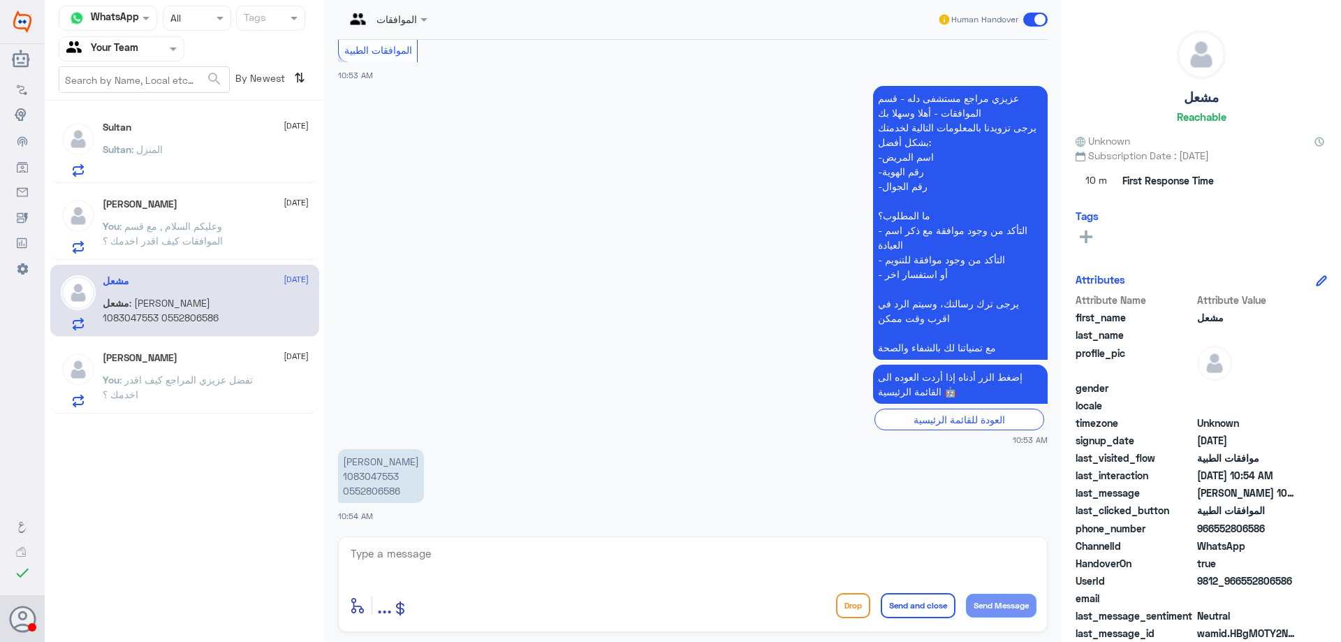
click at [479, 558] on textarea at bounding box center [692, 561] width 687 height 34
click at [367, 476] on p "[PERSON_NAME] 1083047553 0552806586" at bounding box center [381, 476] width 86 height 54
copy p "1083047553"
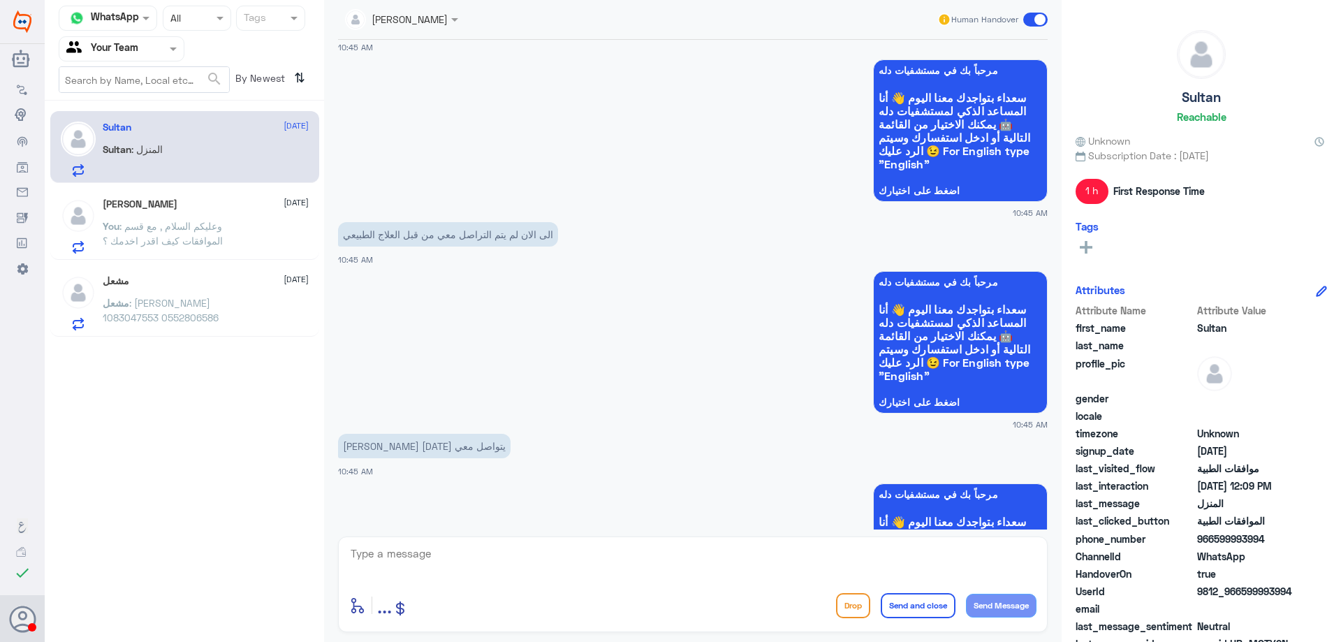
scroll to position [1190, 0]
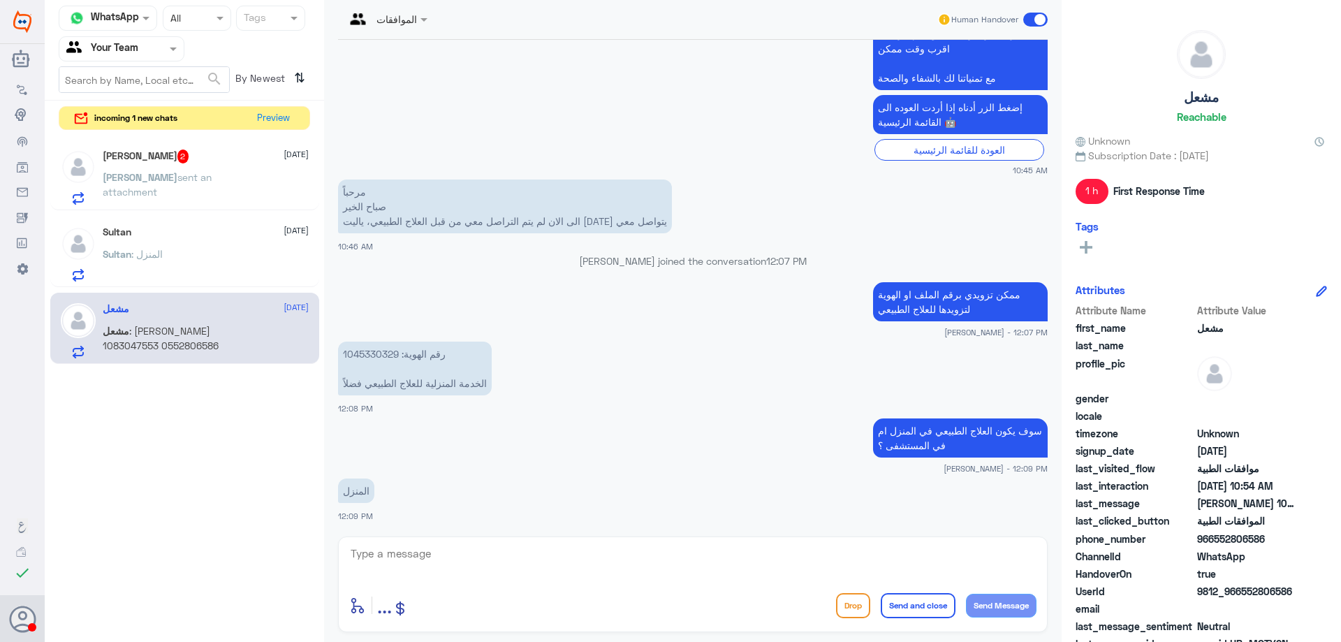
click at [238, 162] on div "Ahmed Shahin 2 4 October" at bounding box center [206, 156] width 206 height 14
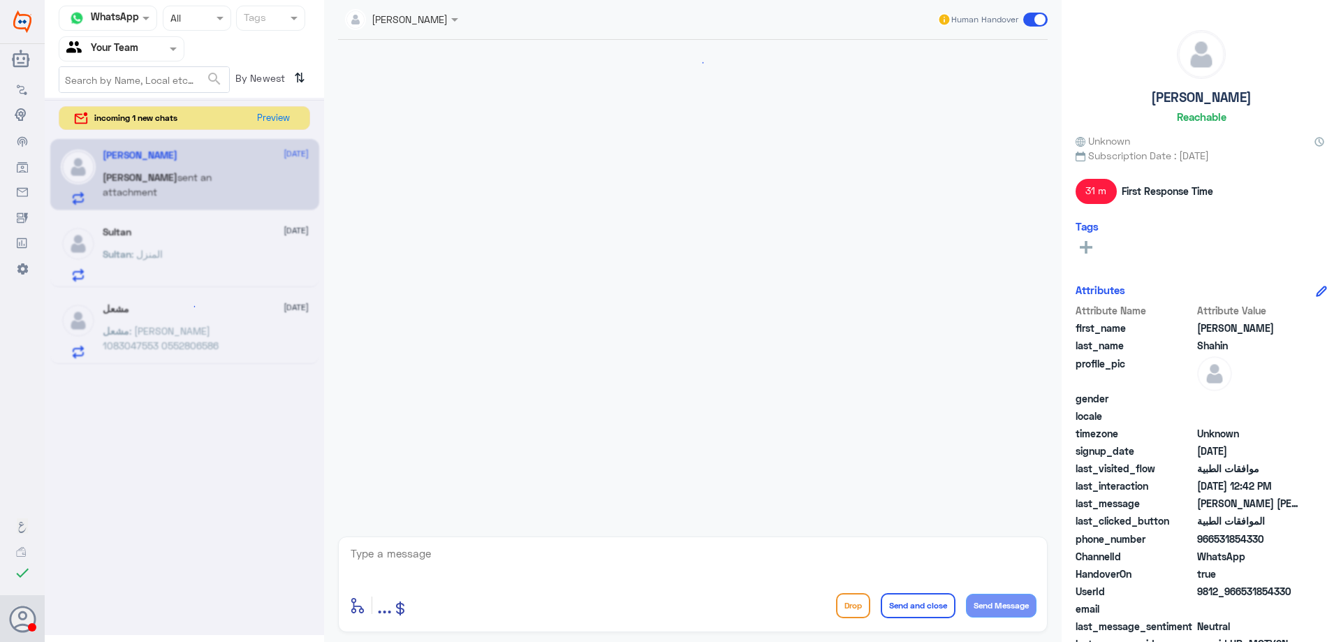
scroll to position [598, 0]
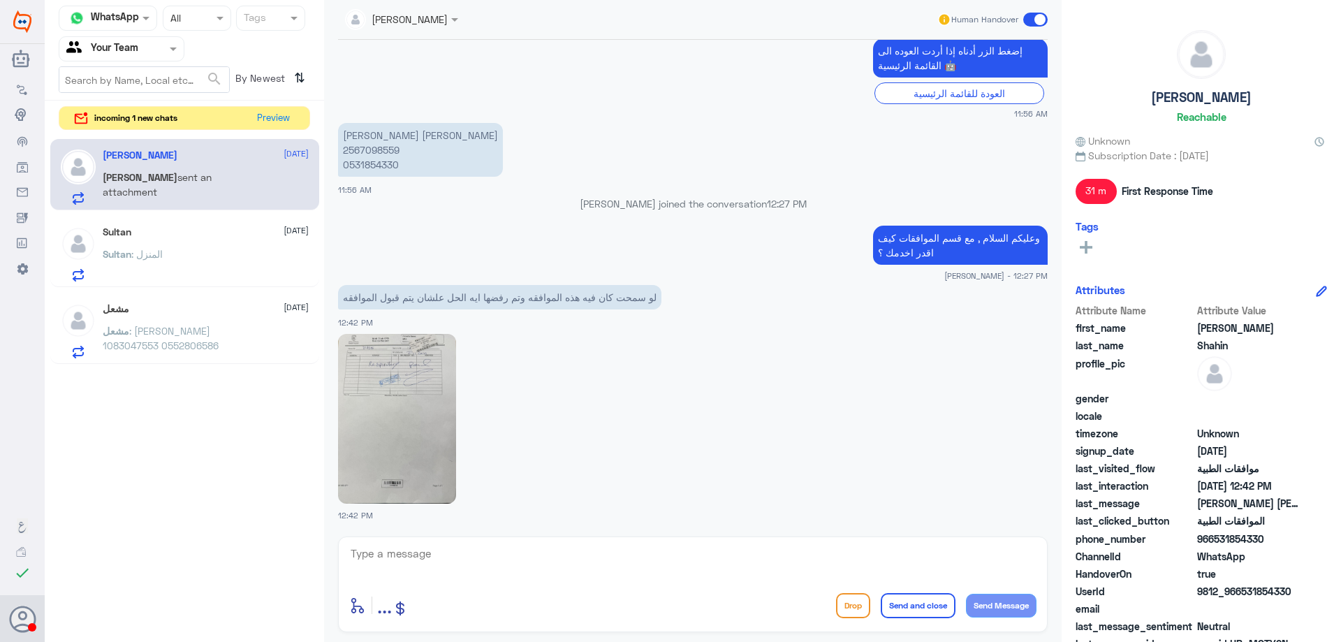
click at [393, 372] on img at bounding box center [397, 419] width 118 height 170
click at [429, 377] on img at bounding box center [397, 419] width 118 height 170
click at [574, 554] on textarea at bounding box center [692, 561] width 687 height 34
click at [854, 559] on textarea "تم رفع الموافقة مرة اخرى , ارجوا انتظار ردالتامين الان" at bounding box center [692, 561] width 687 height 34
type textarea "تم رفع الموافقة مرة اخرى , ارجوا انتظار رد التامين الان"
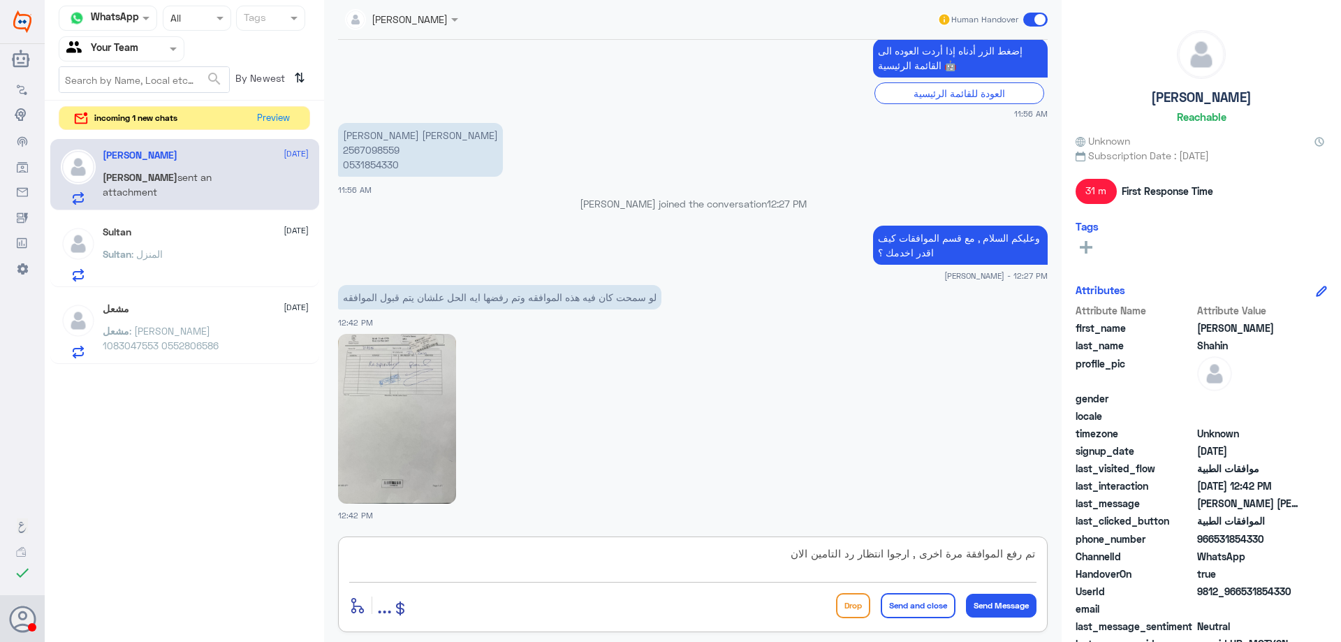
click at [786, 560] on textarea "تم رفع الموافقة مرة اخرى , ارجوا انتظار رد التامين الان" at bounding box center [692, 561] width 687 height 34
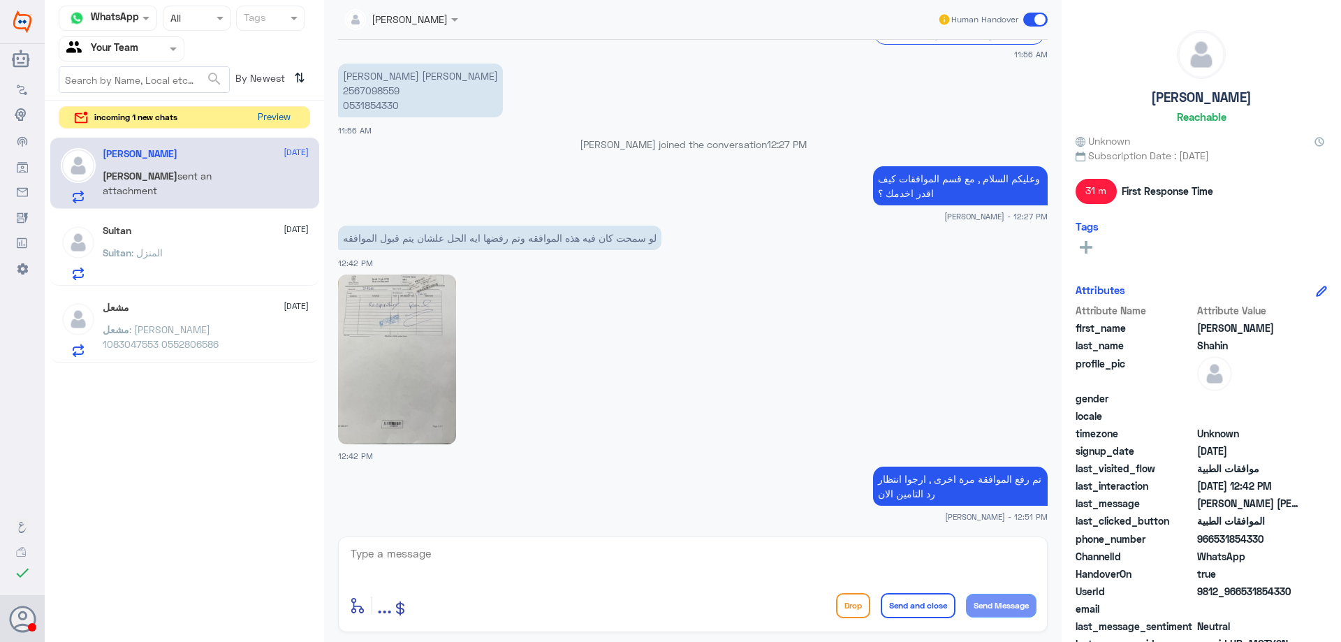
click at [274, 119] on button "Preview" at bounding box center [273, 118] width 43 height 22
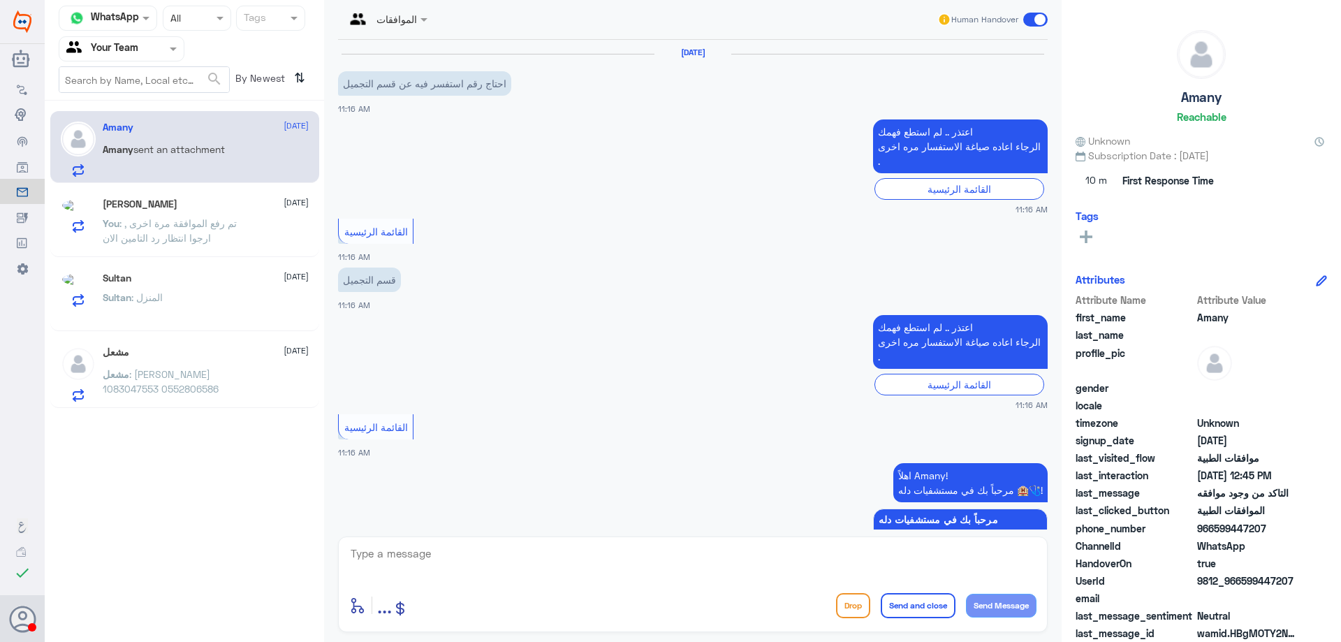
scroll to position [1090, 0]
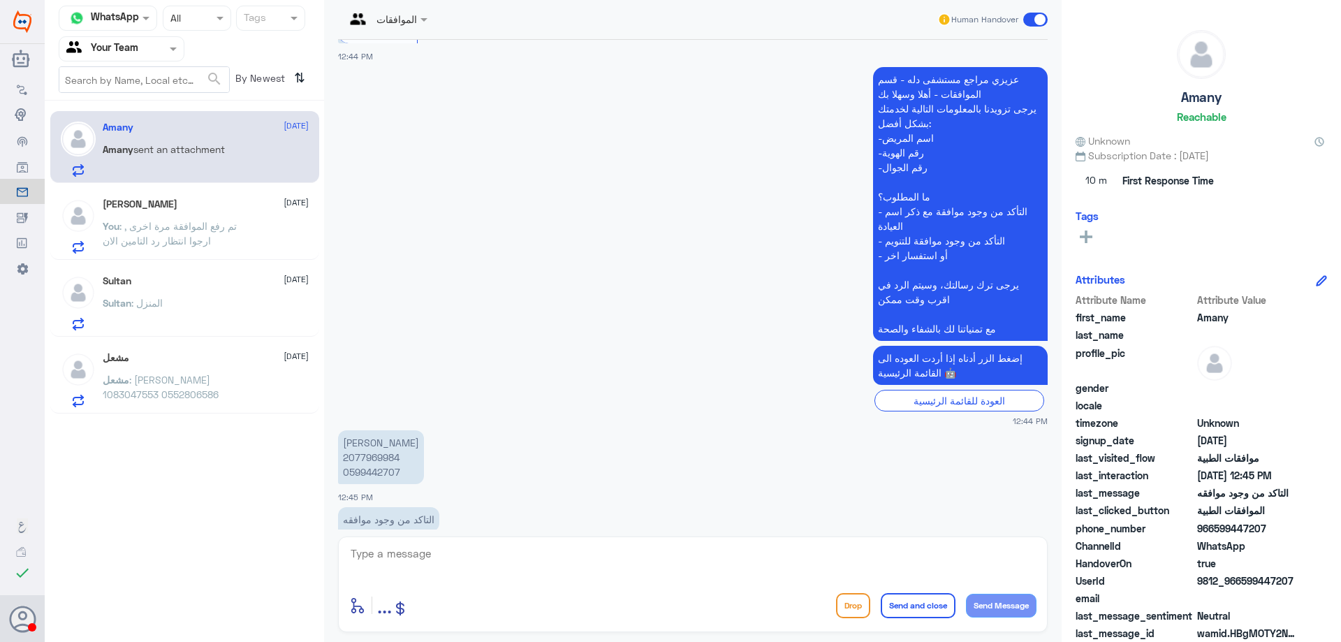
click at [362, 432] on p "خديجه محمد بركات 2077969984 0599442707" at bounding box center [381, 457] width 86 height 54
copy p "2077969984"
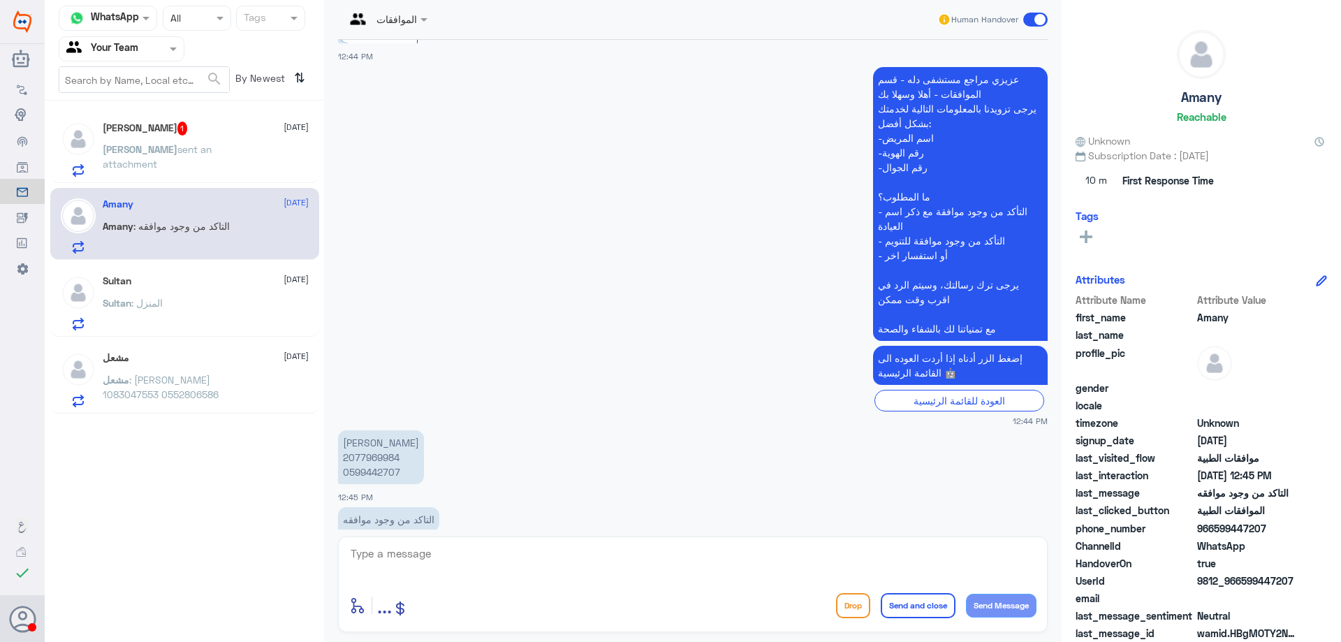
click at [500, 550] on textarea at bounding box center [692, 561] width 687 height 34
type textarea "مازلت تحت الدراسة من قبل التامين , ارجوا التواصل مع التامين لتسريع الموافقة"
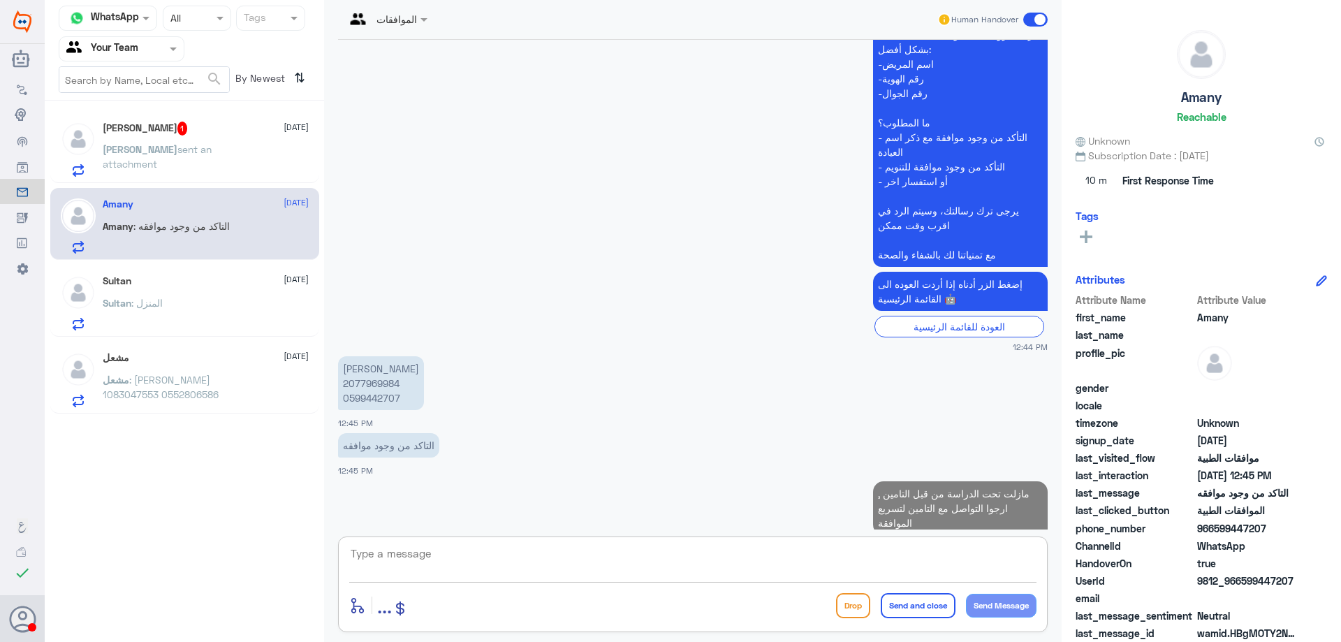
click at [177, 147] on span "sent an attachment" at bounding box center [157, 156] width 109 height 27
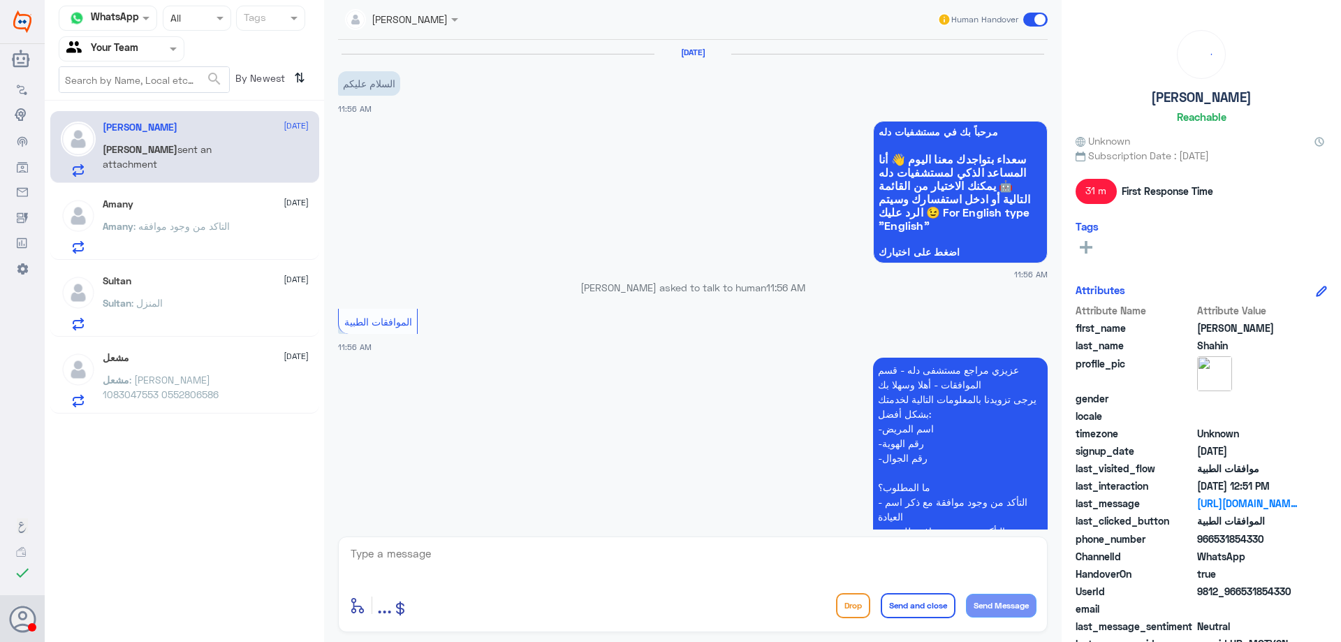
scroll to position [705, 0]
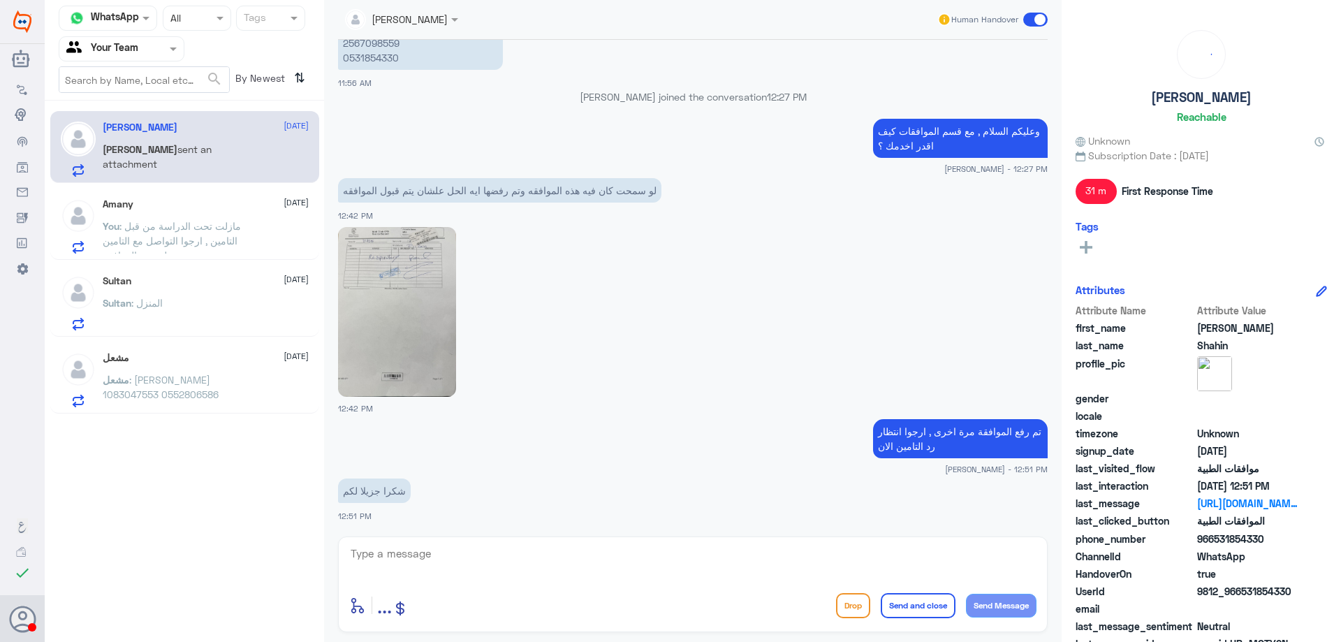
click at [186, 208] on div "Amany 4 October" at bounding box center [206, 204] width 206 height 12
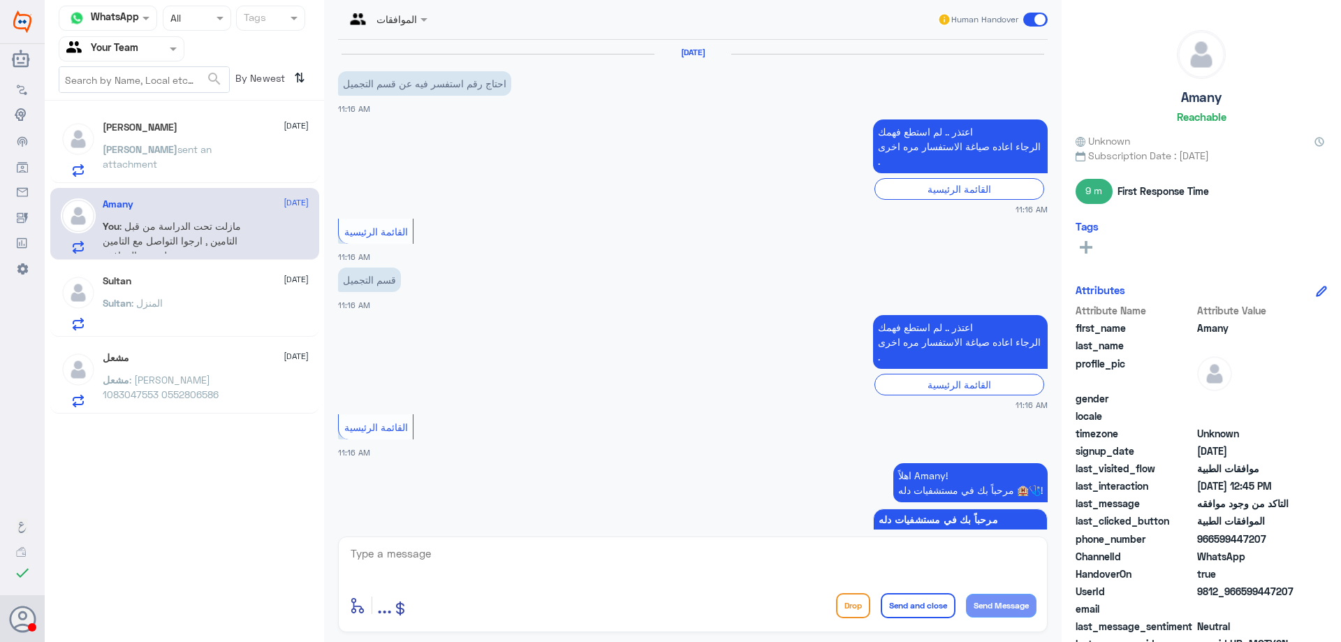
scroll to position [1190, 0]
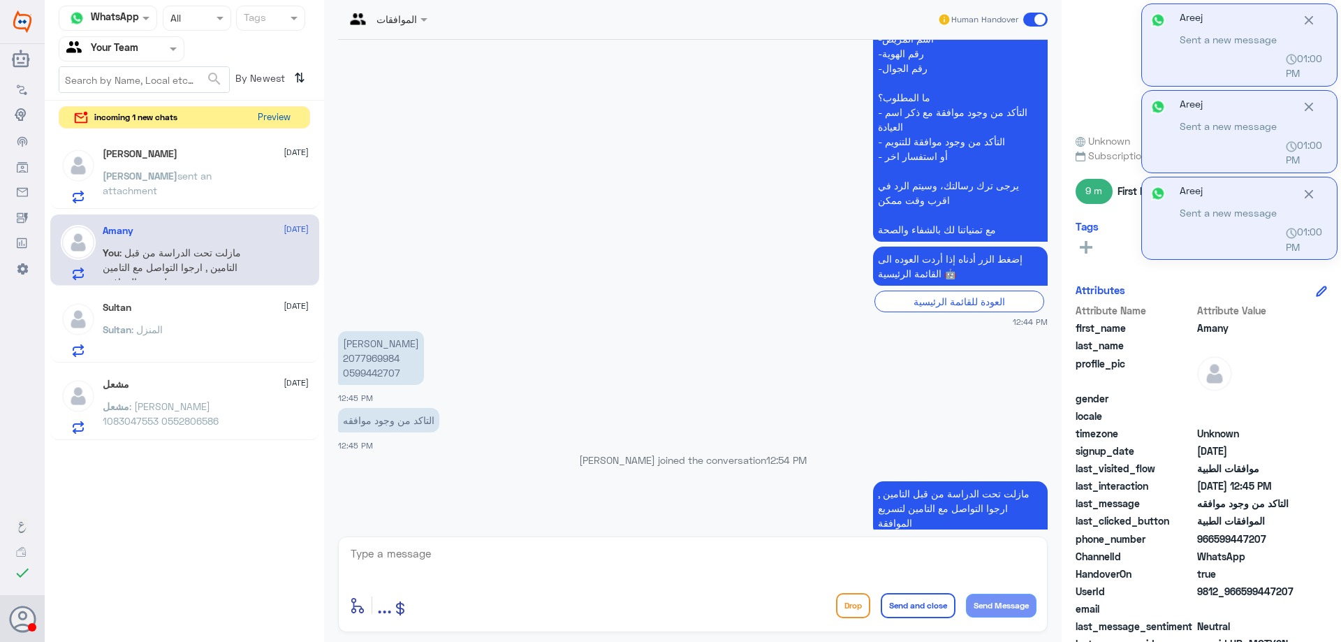
click at [286, 118] on button "Preview" at bounding box center [273, 118] width 43 height 22
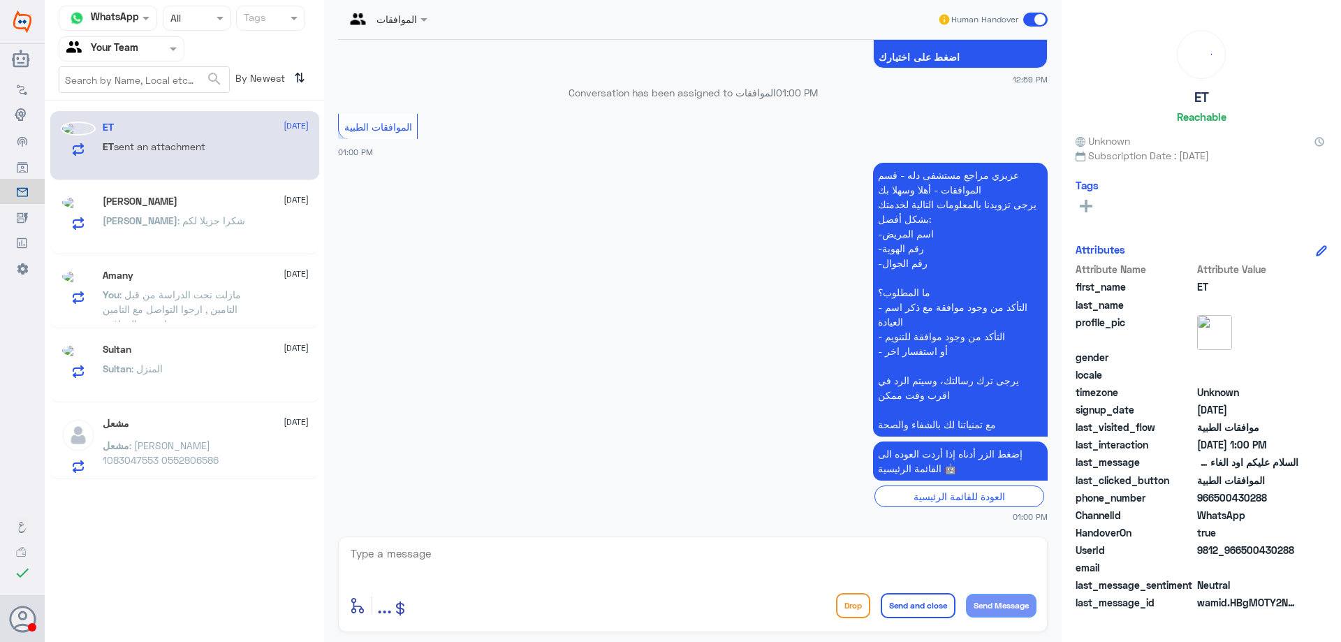
scroll to position [125, 0]
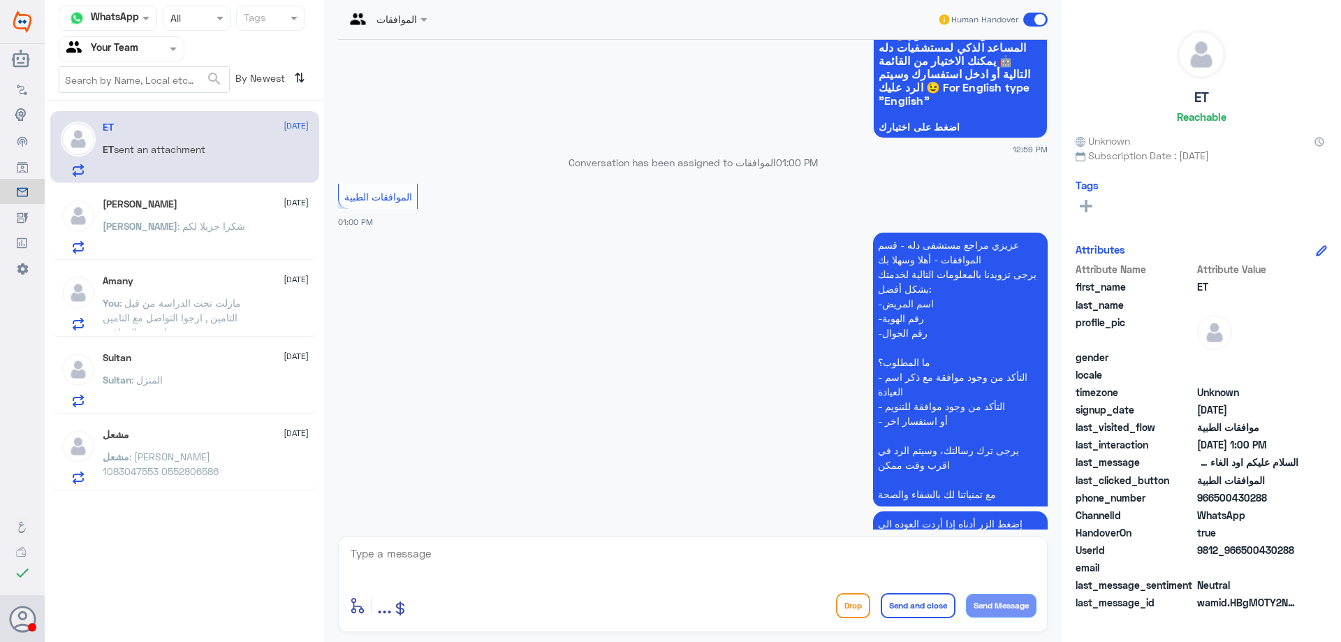
click at [253, 251] on div "Ahmed : شكرا جزيلا لكم" at bounding box center [206, 237] width 206 height 31
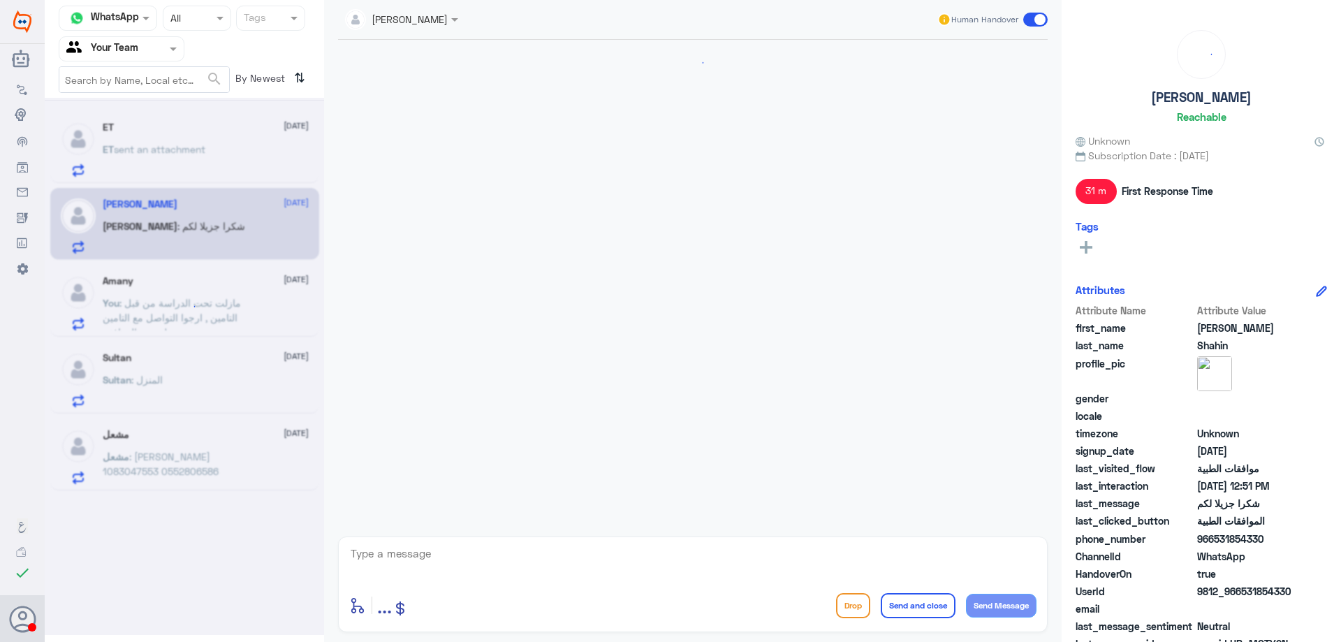
scroll to position [705, 0]
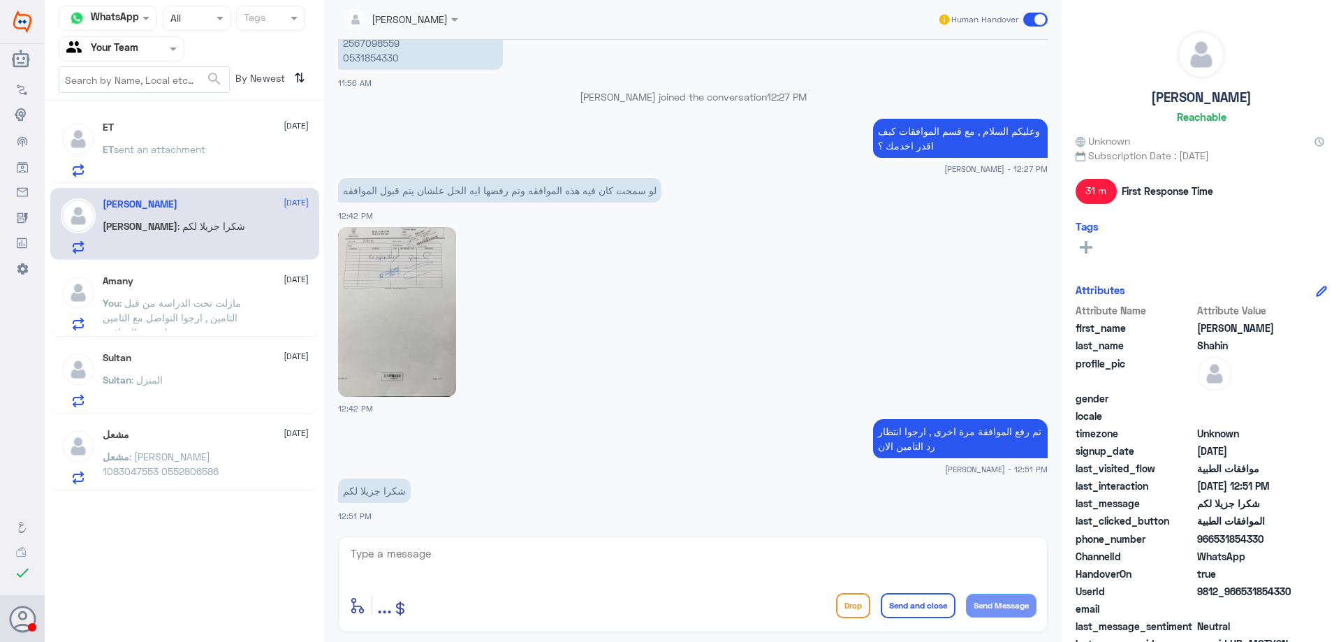
click at [435, 569] on textarea at bounding box center [692, 561] width 687 height 34
type textarea "مع الاسف تم الرفض مرة اخرى انه لا يوجد دواعي طبية ارجوا التواصل مع التامين لمزي…"
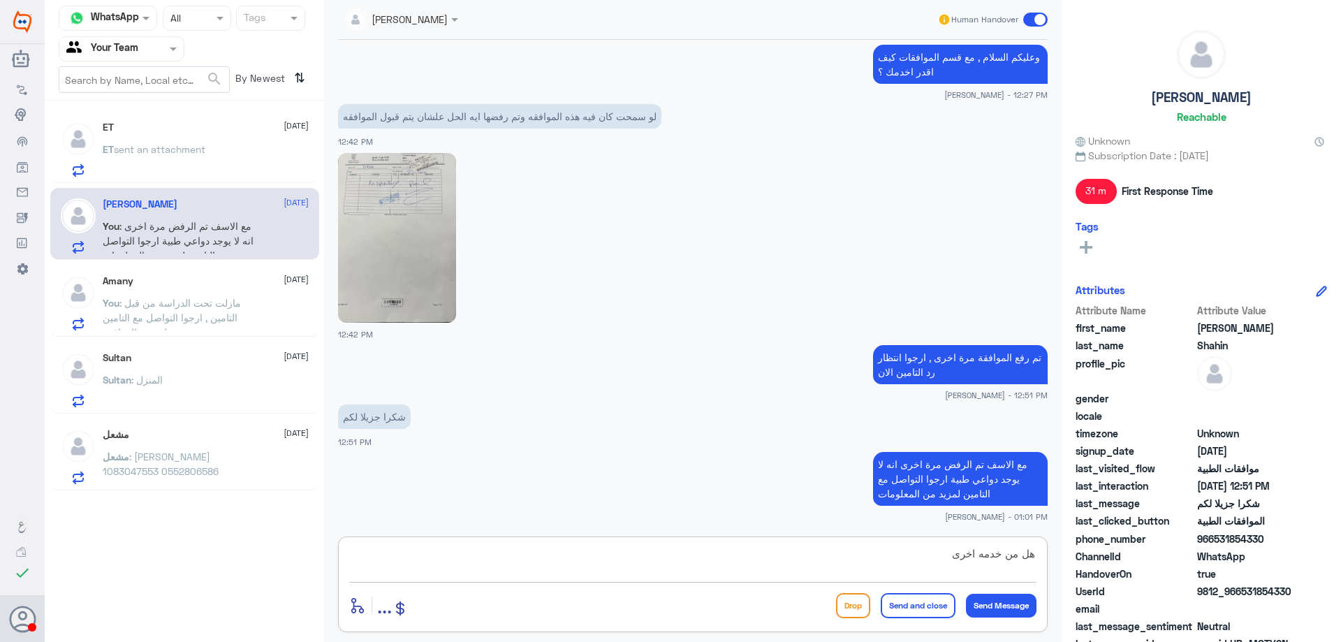
type textarea "هل من خدمه اخرى ؟"
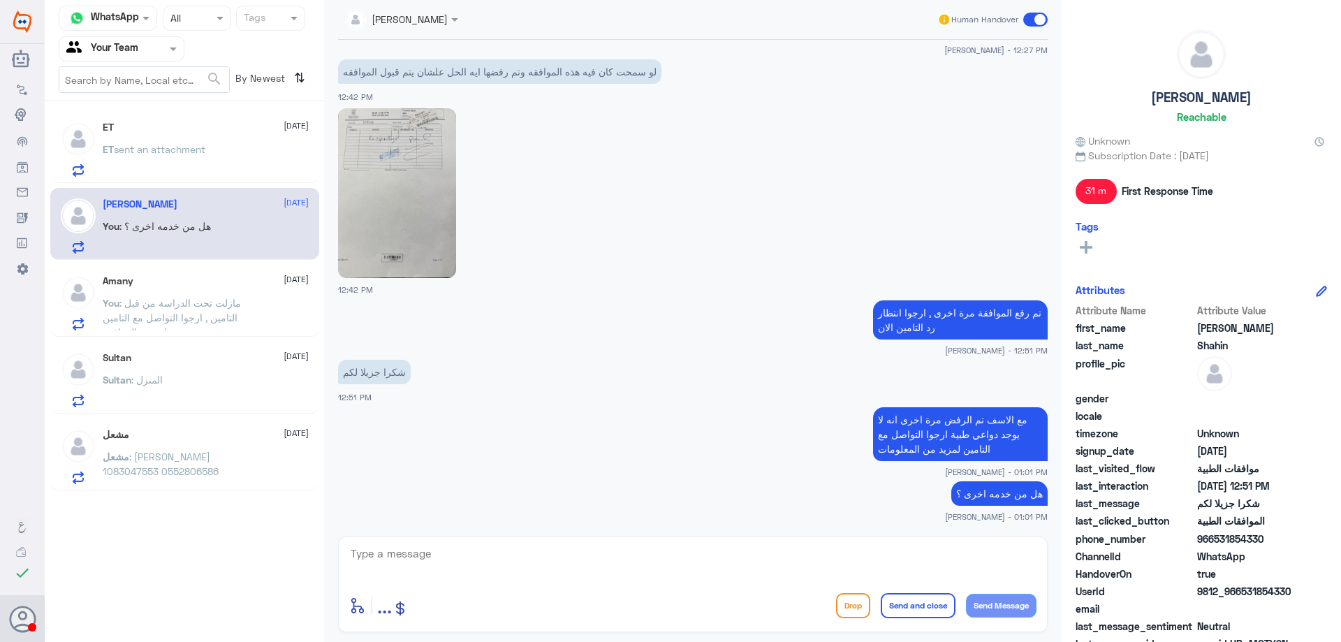
click at [162, 130] on div "ET 4 October" at bounding box center [206, 128] width 206 height 12
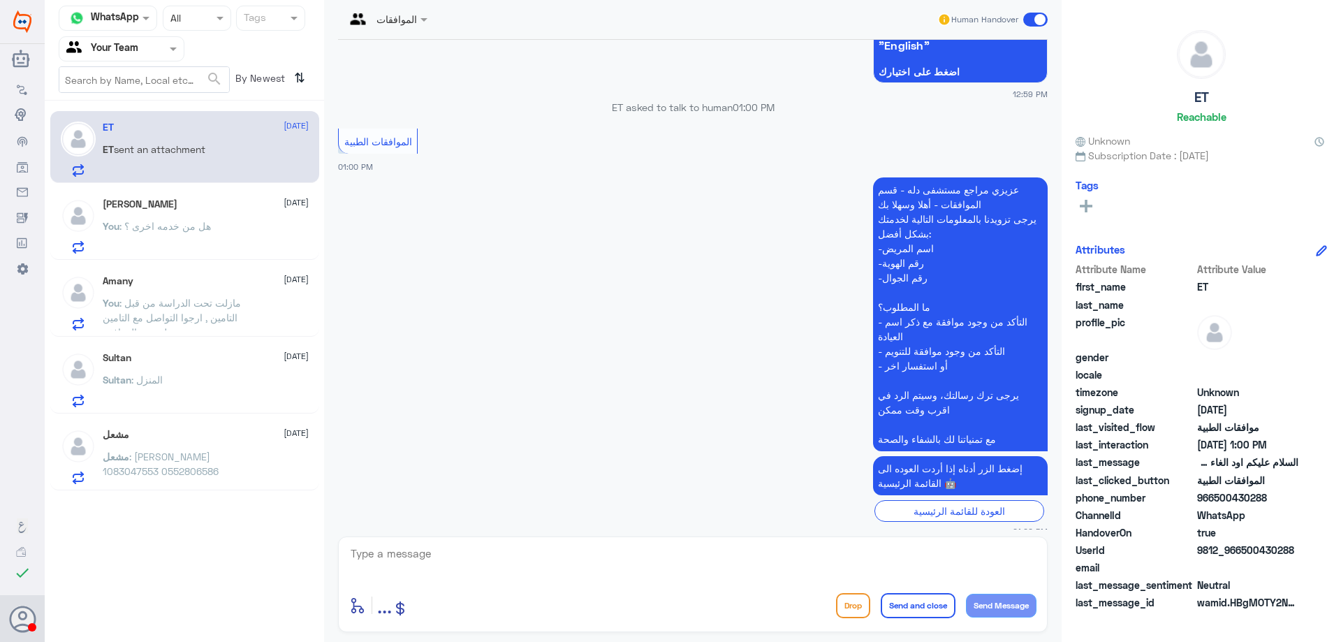
scroll to position [195, 0]
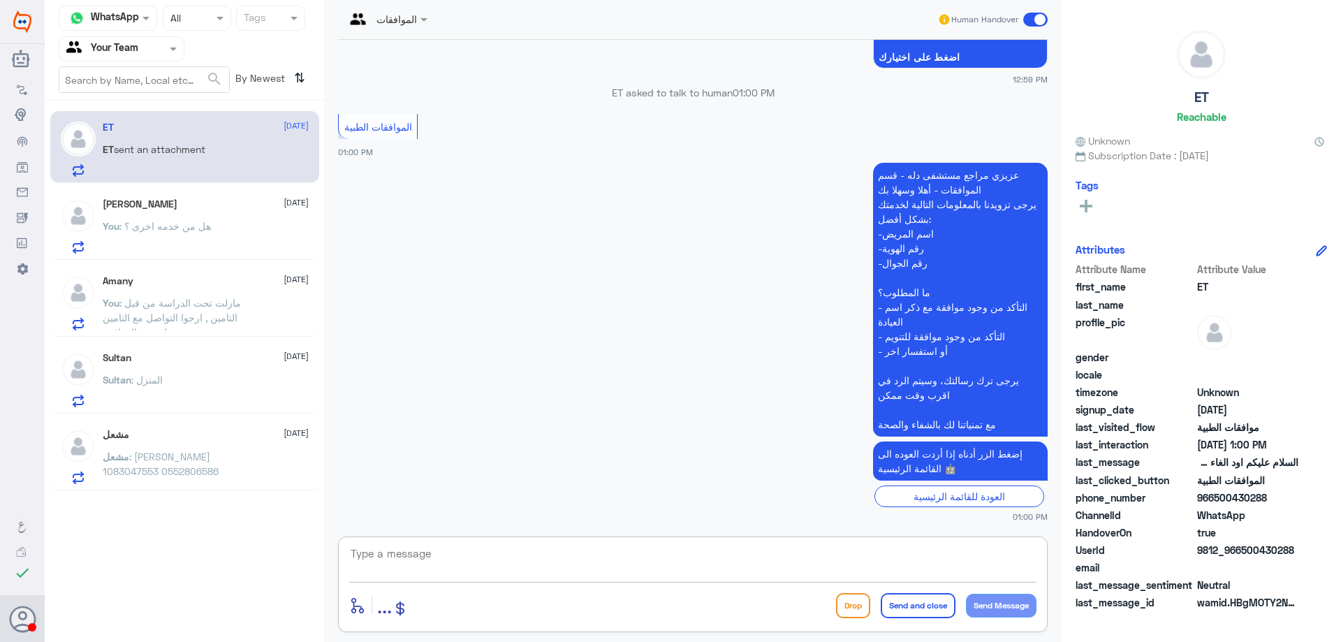
click at [527, 553] on textarea at bounding box center [692, 561] width 687 height 34
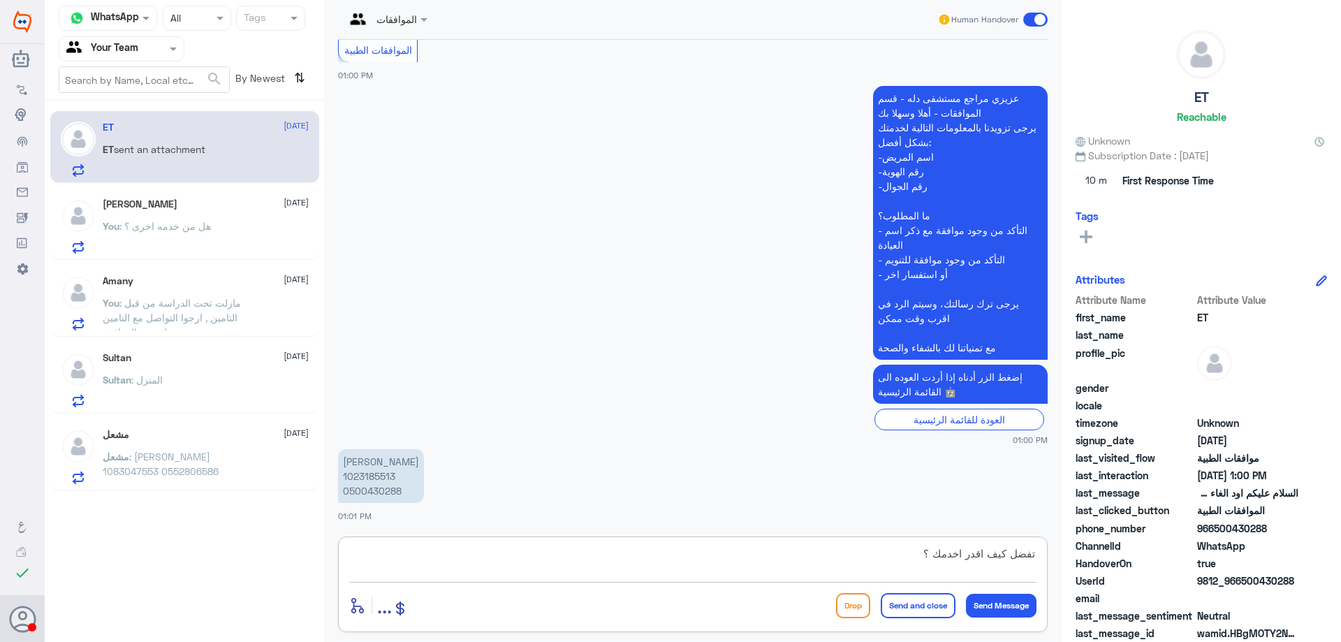
type textarea "تفضل كيف اقدر اخدمك ؟"
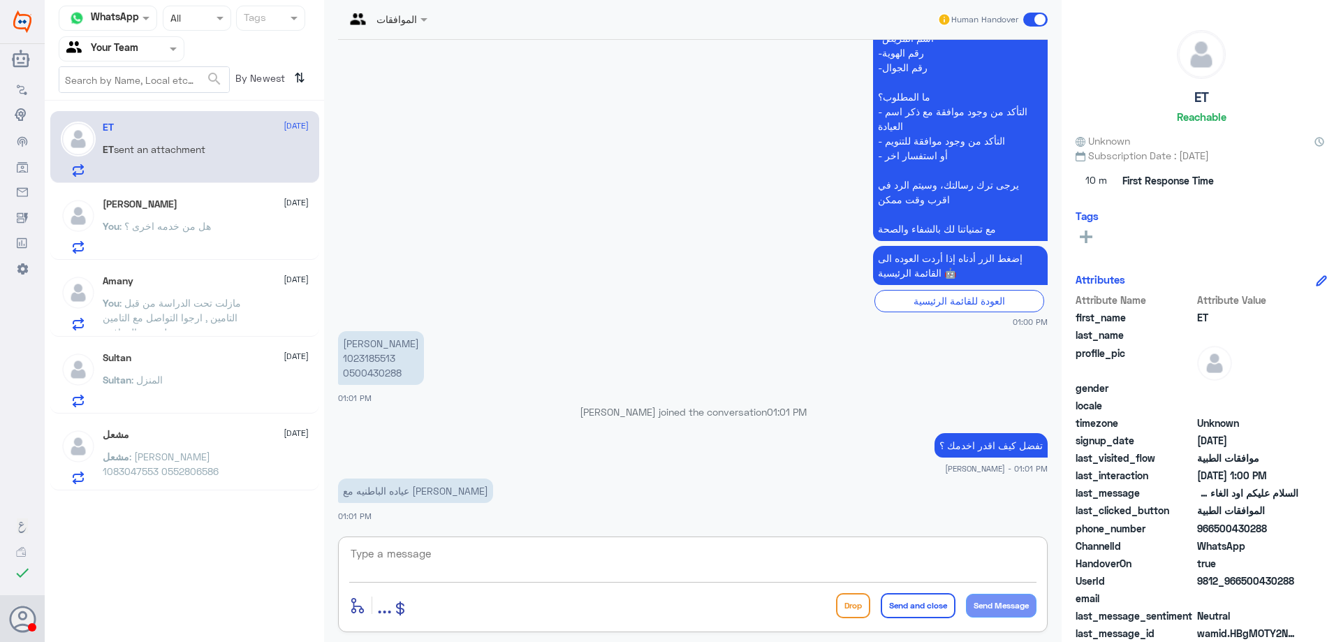
scroll to position [412, 0]
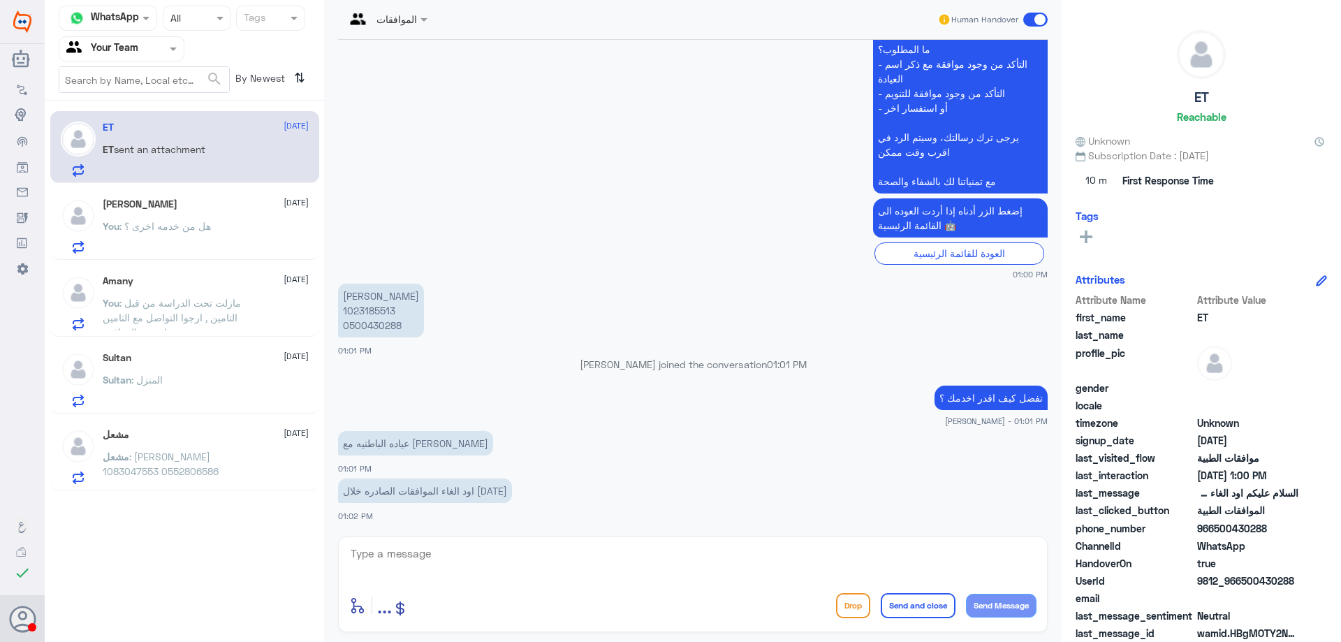
click at [364, 318] on p "ايمان الثواب 1023185513 0500430288" at bounding box center [381, 311] width 86 height 54
click at [364, 311] on p "ايمان الثواب 1023185513 0500430288" at bounding box center [381, 311] width 86 height 54
copy p "1023185513"
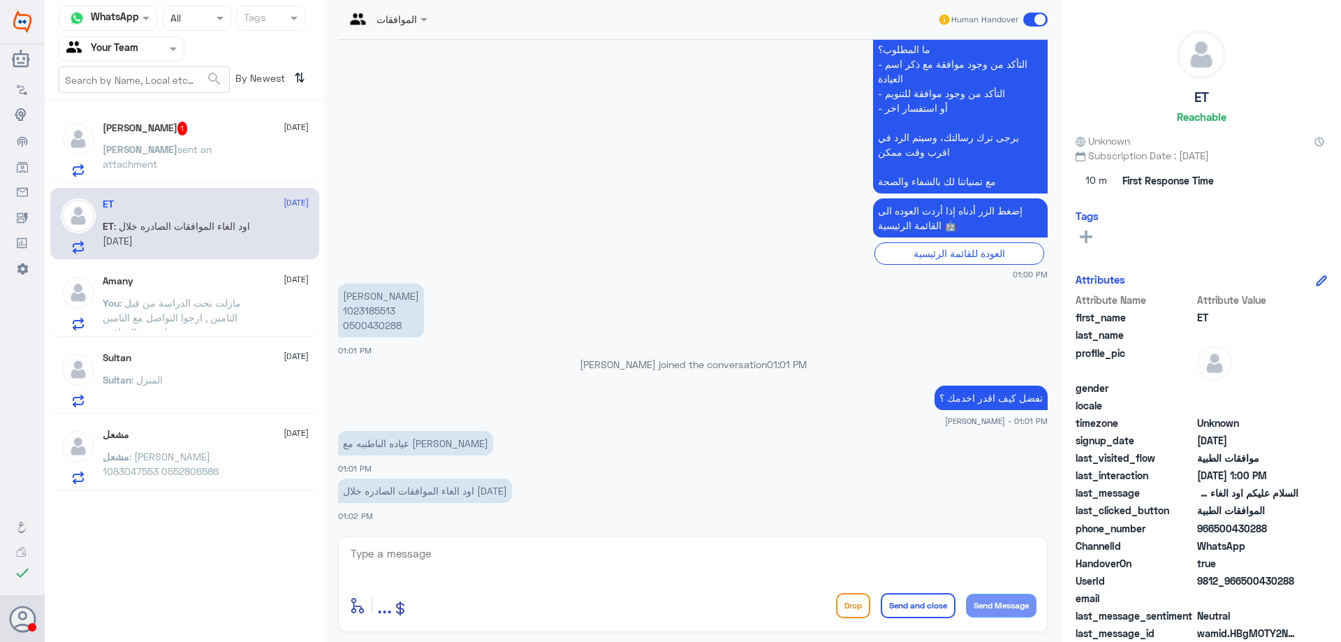
click at [235, 149] on div "Ahmed sent an attachment" at bounding box center [206, 160] width 206 height 31
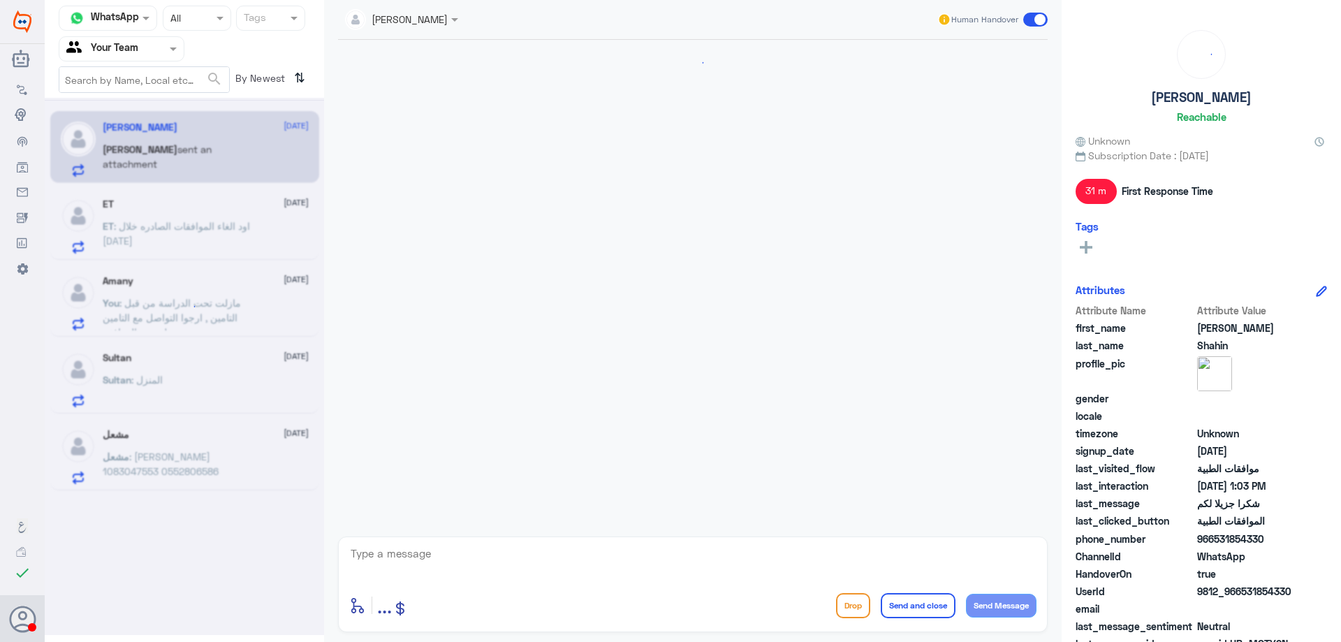
scroll to position [872, 0]
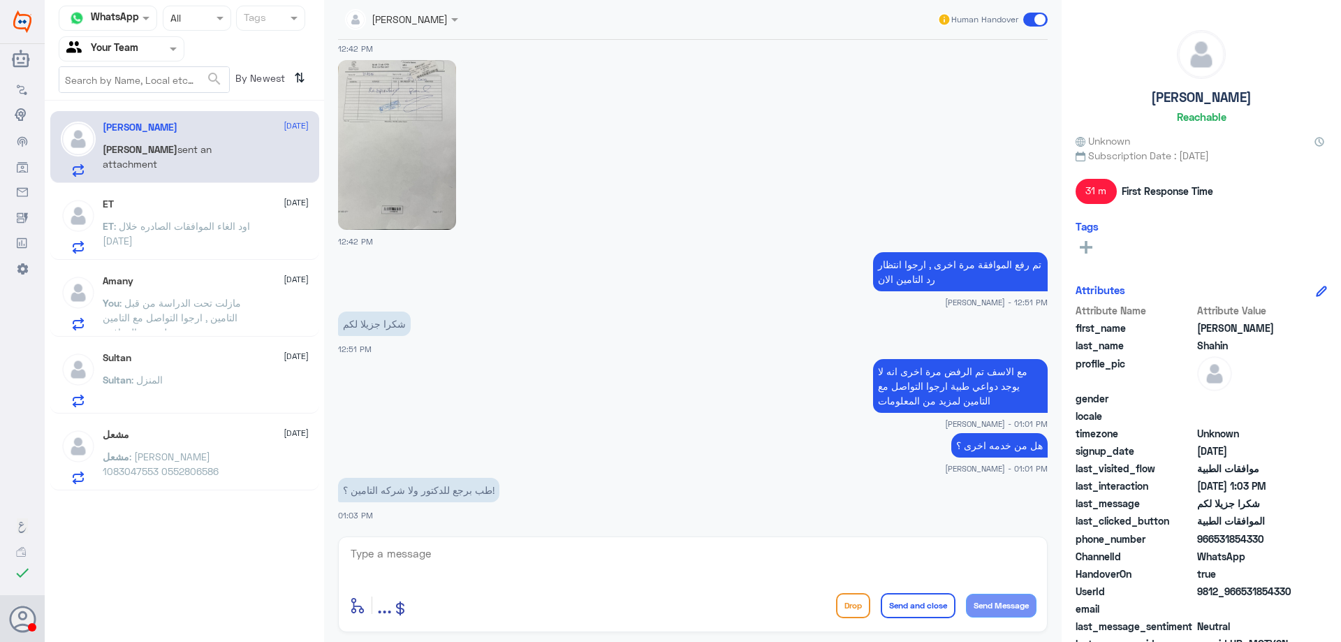
click at [555, 549] on textarea at bounding box center [692, 561] width 687 height 34
type textarea "اولا التواصل مع التامين , لمعرفة ماهي متطلبات المطلوبة من الطبيب"
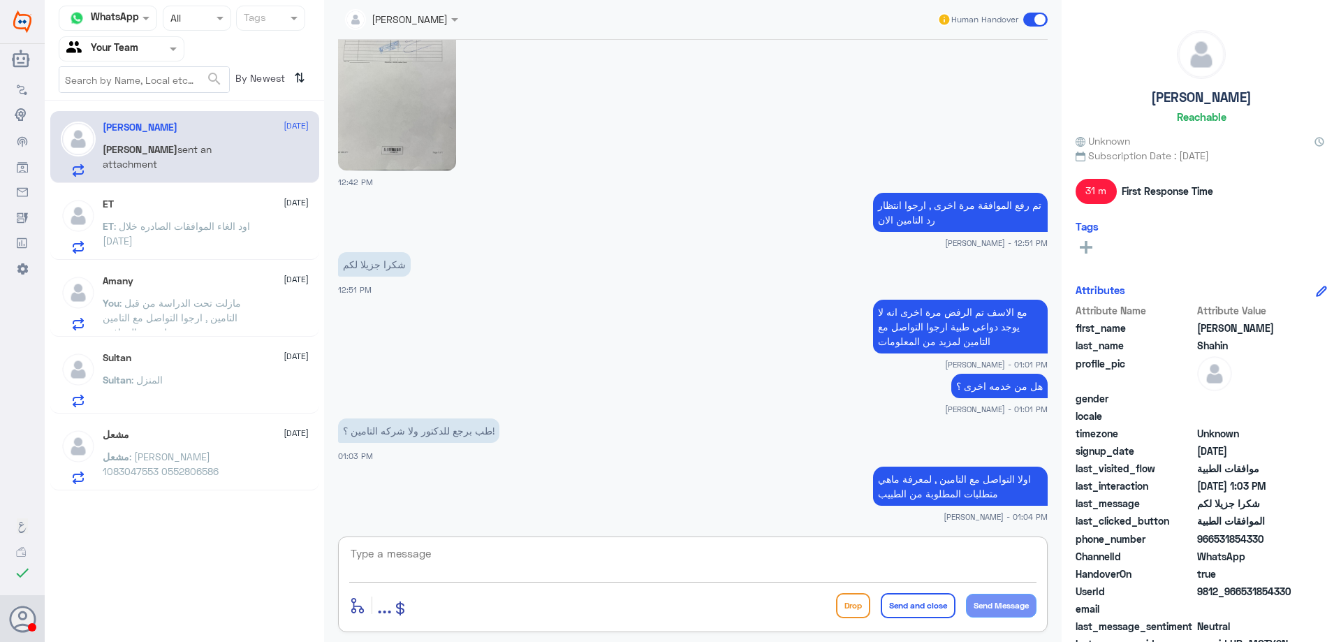
click at [458, 546] on textarea at bounding box center [692, 561] width 687 height 34
click at [191, 221] on span ": اود الغاء الموافقات الصادره خلال اليوم" at bounding box center [176, 233] width 147 height 27
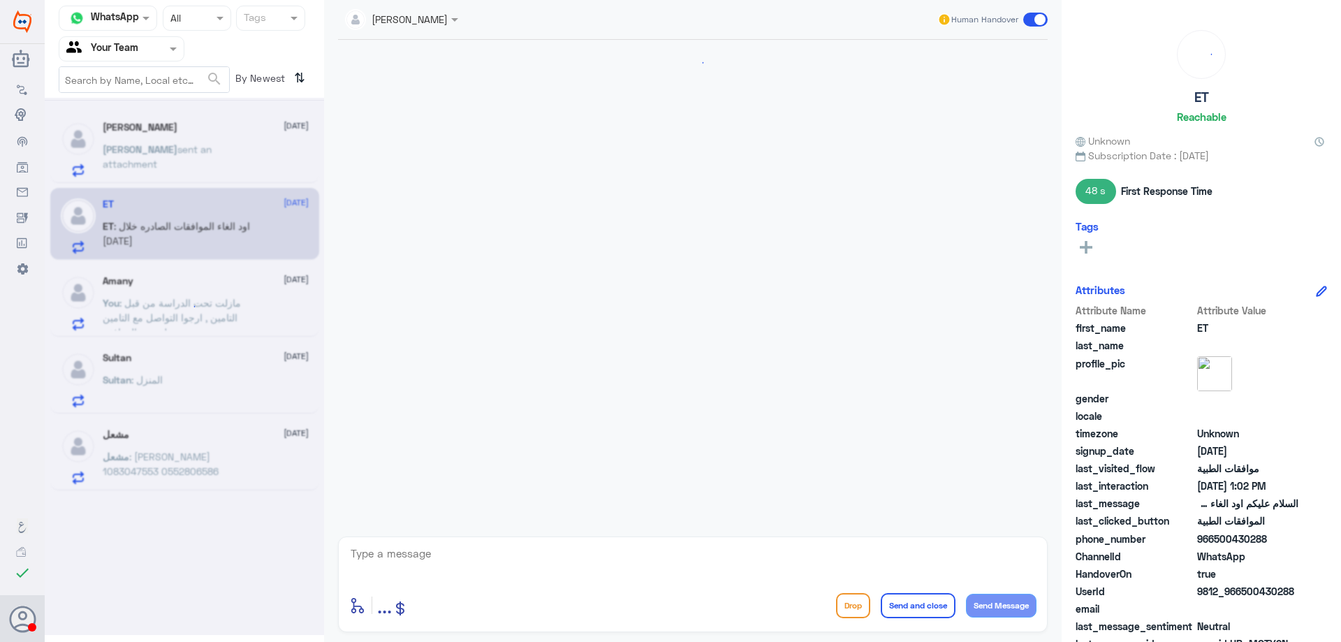
scroll to position [438, 0]
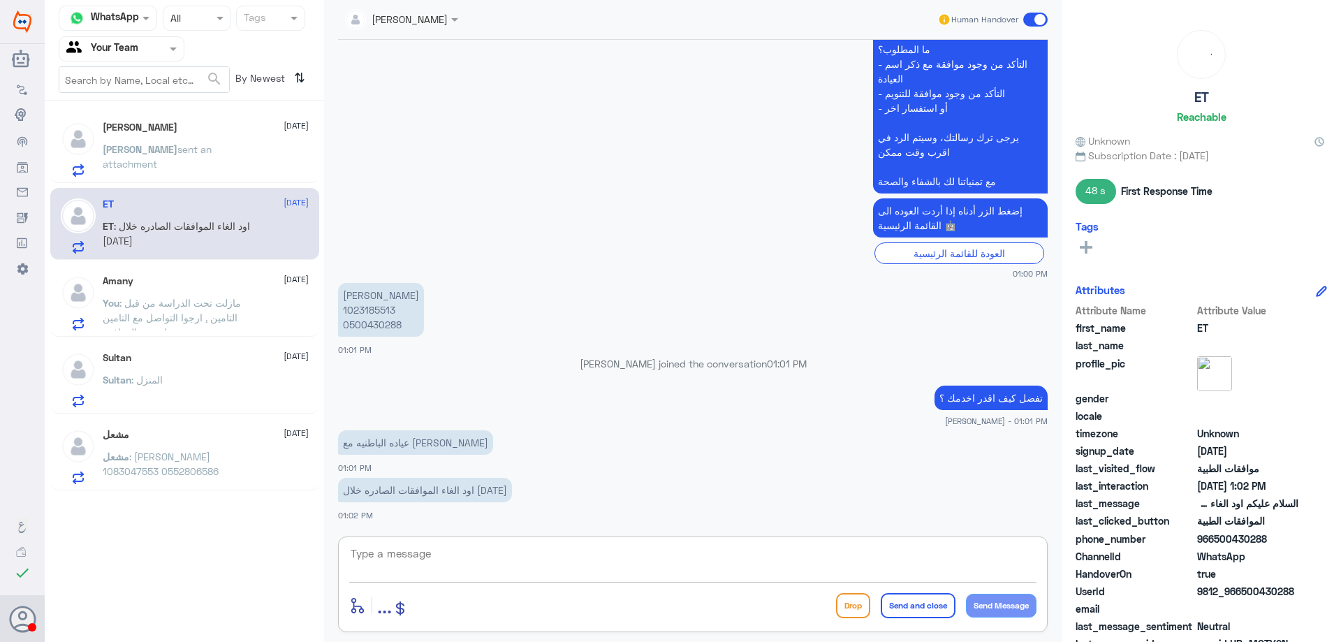
click at [470, 550] on textarea at bounding box center [692, 561] width 687 height 34
type textarea "تم رفع الالغاء للتامين , سوف تصلك رسالة من قبل التامين في حال تم الالغاء من قبل…"
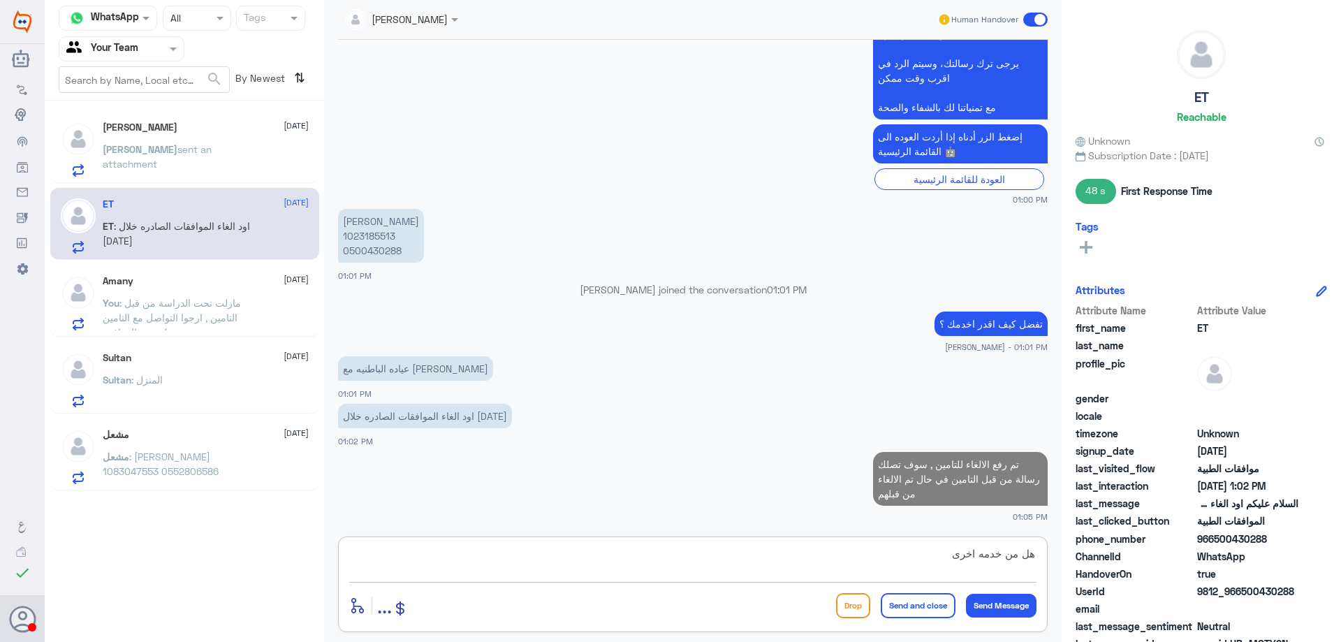
type textarea "هل من خدمه اخرى ؟"
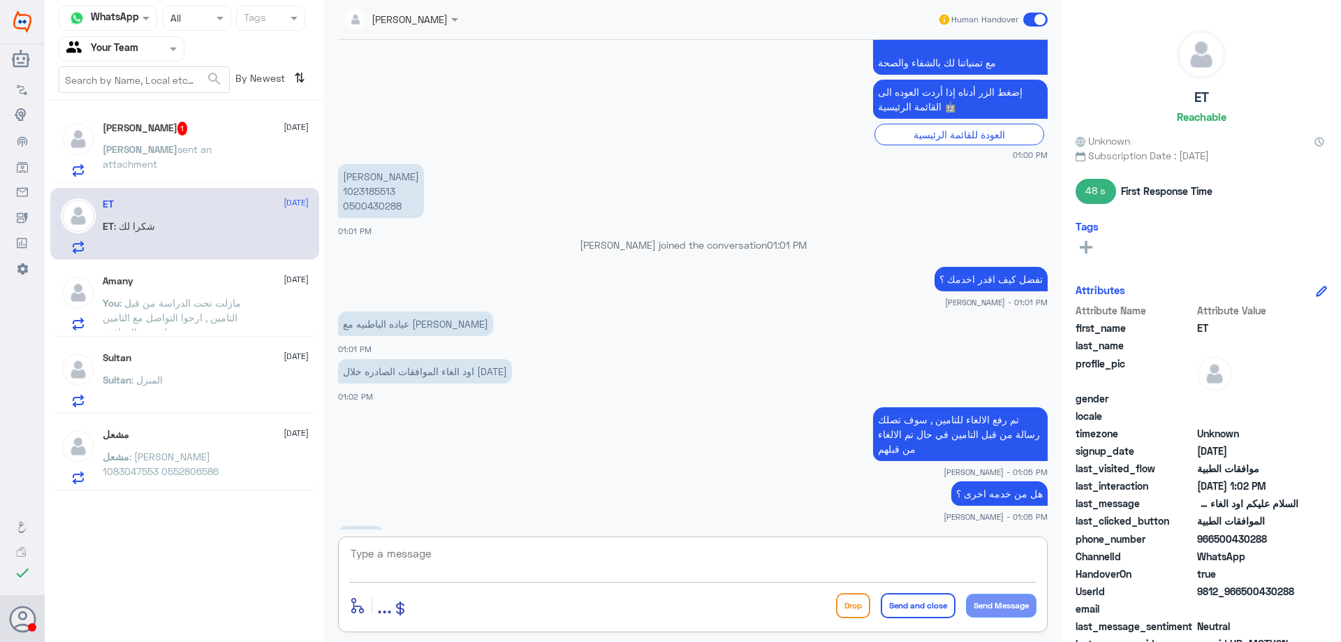
scroll to position [604, 0]
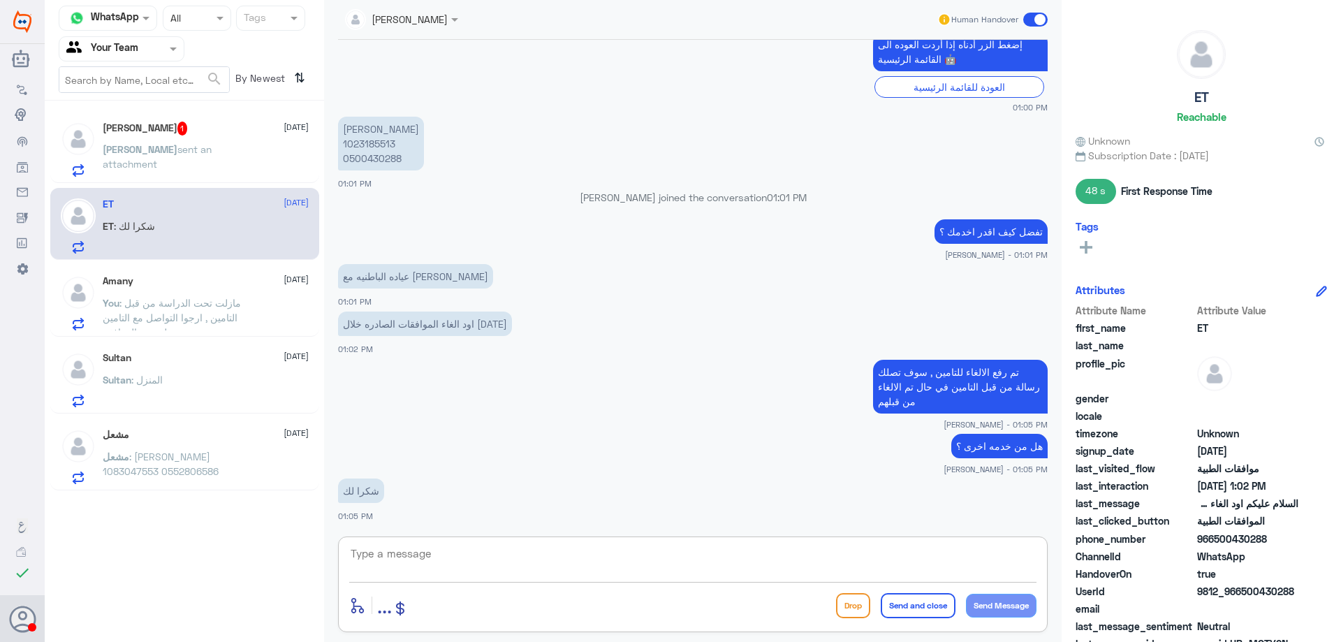
click at [519, 559] on textarea at bounding box center [692, 561] width 687 height 34
type textarea "العفو , متمنين لكم دوم الصحة والعافية"
click at [948, 606] on button "Send and close" at bounding box center [918, 605] width 75 height 25
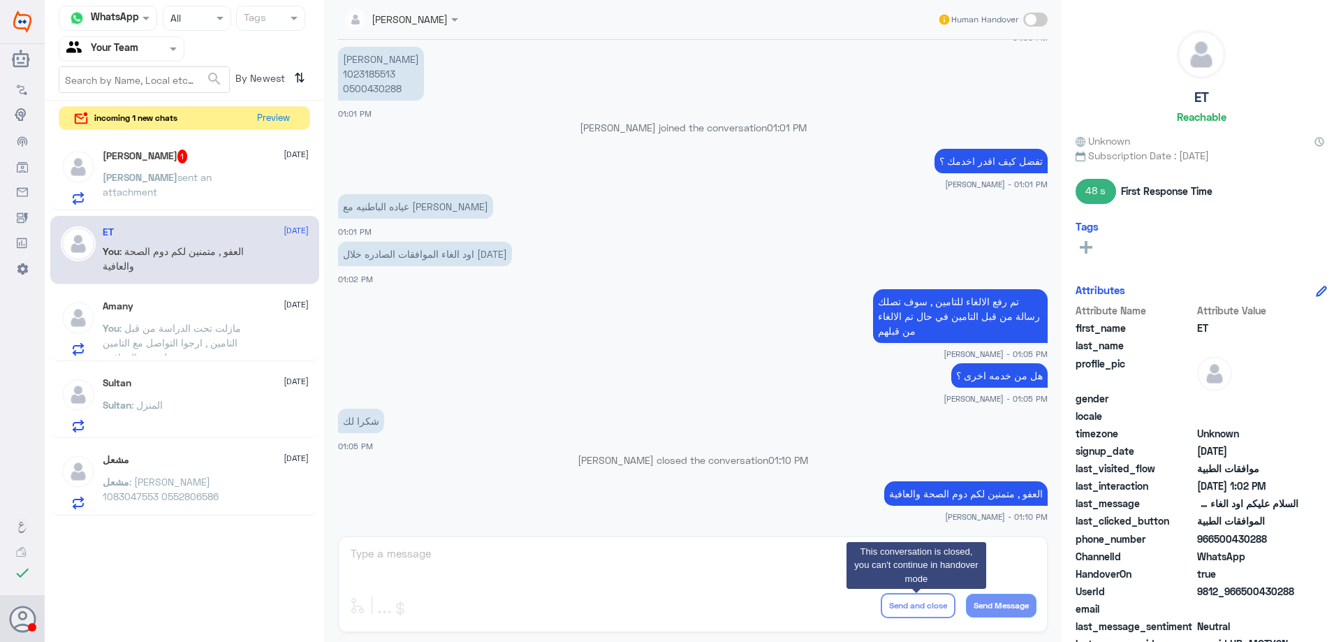
click at [160, 159] on h5 "Ahmed Shahin 1" at bounding box center [145, 156] width 85 height 14
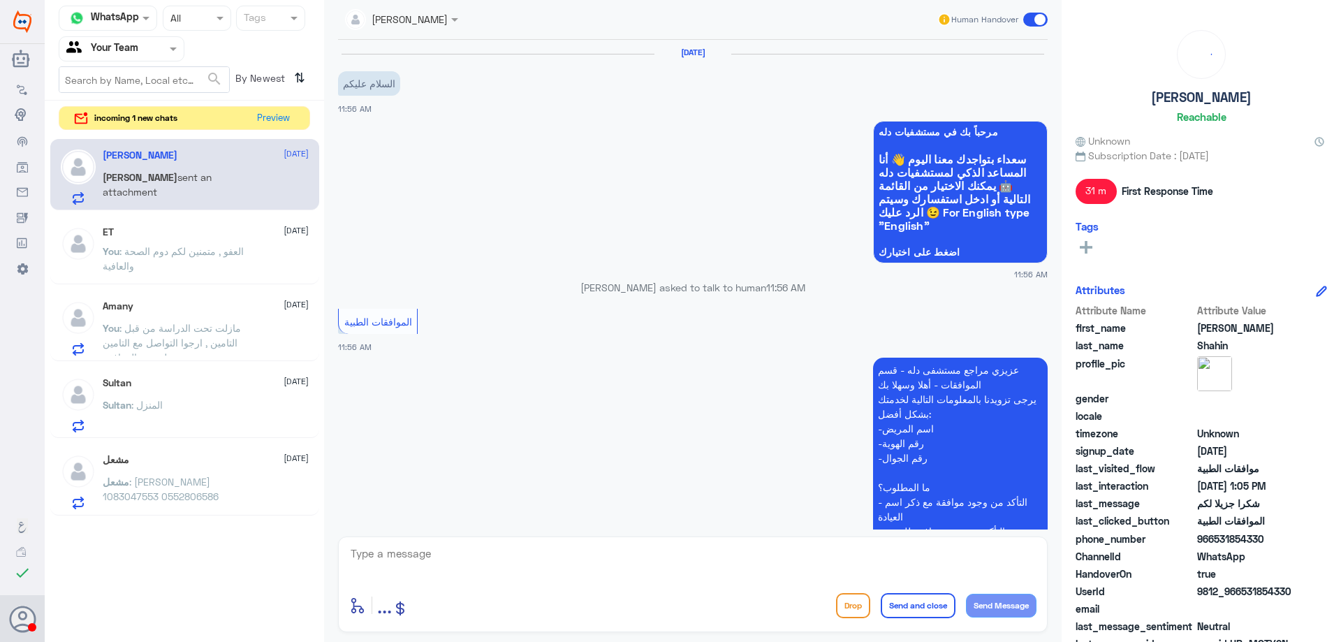
scroll to position [979, 0]
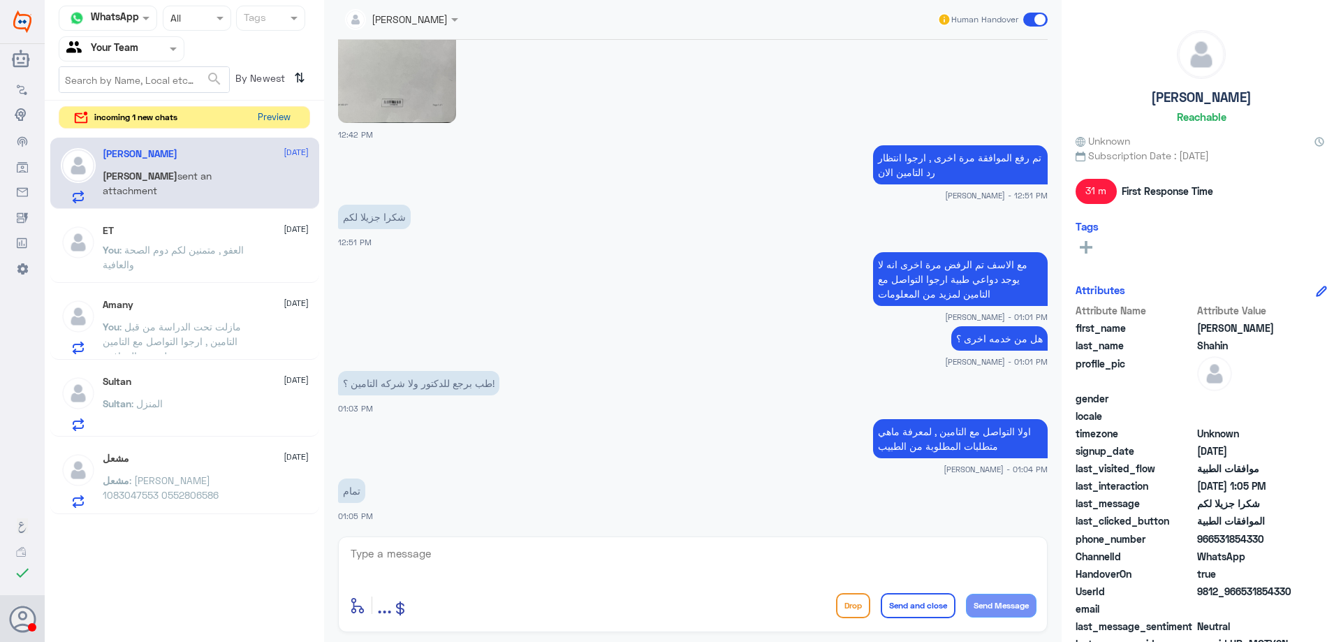
click at [281, 119] on button "Preview" at bounding box center [273, 118] width 43 height 22
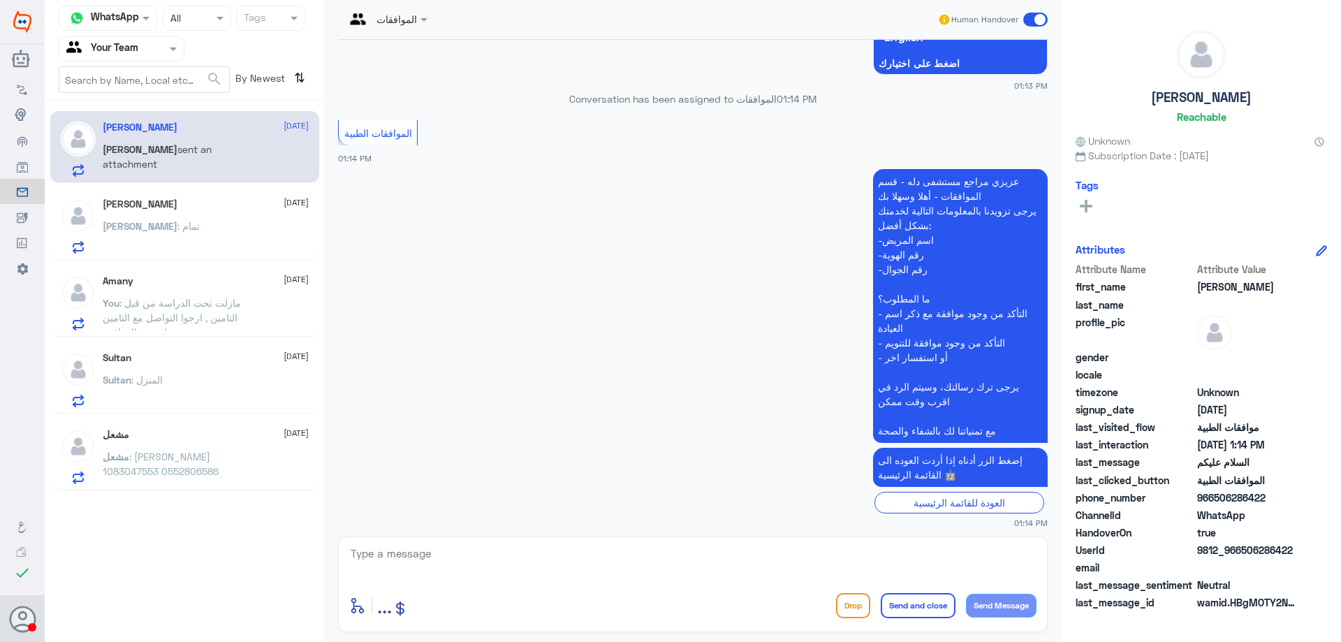
scroll to position [195, 0]
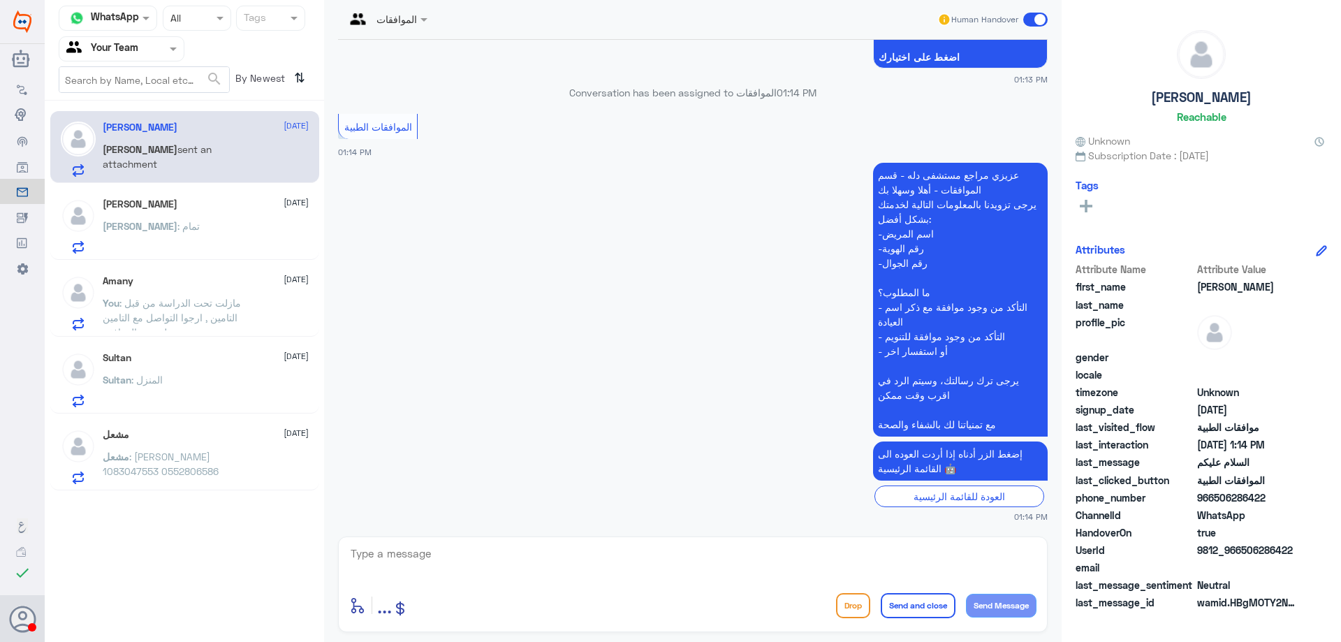
click at [198, 242] on div "Ahmed : تمام" at bounding box center [206, 237] width 206 height 31
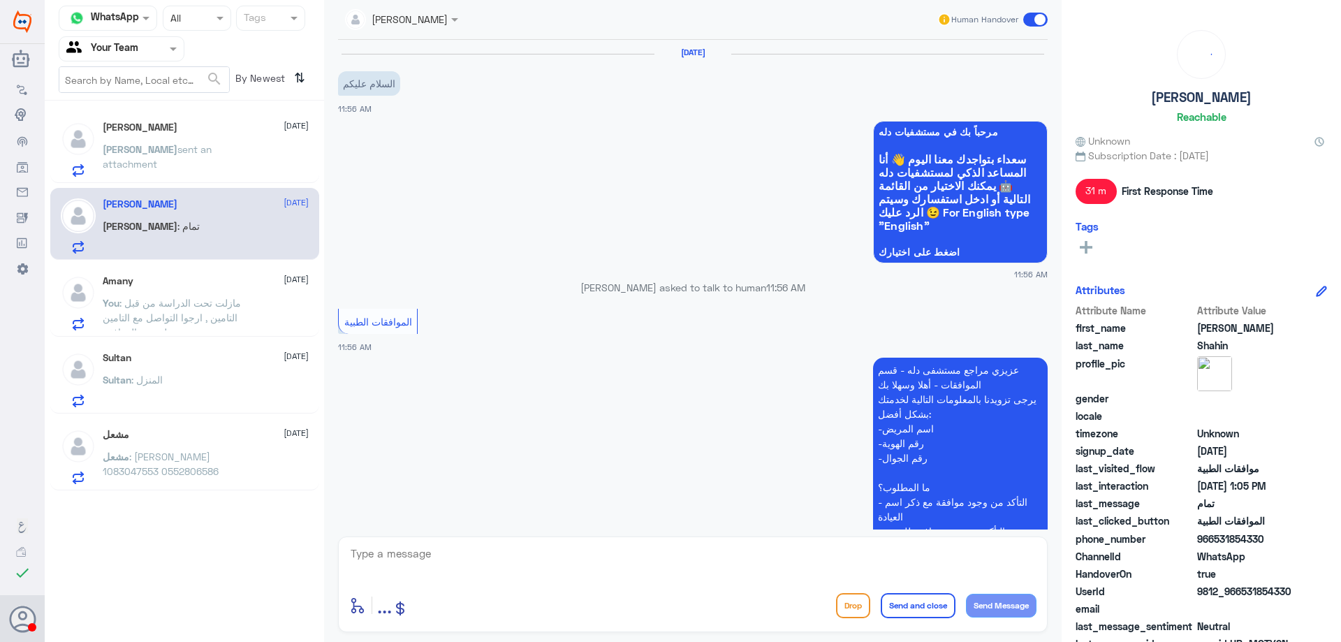
scroll to position [979, 0]
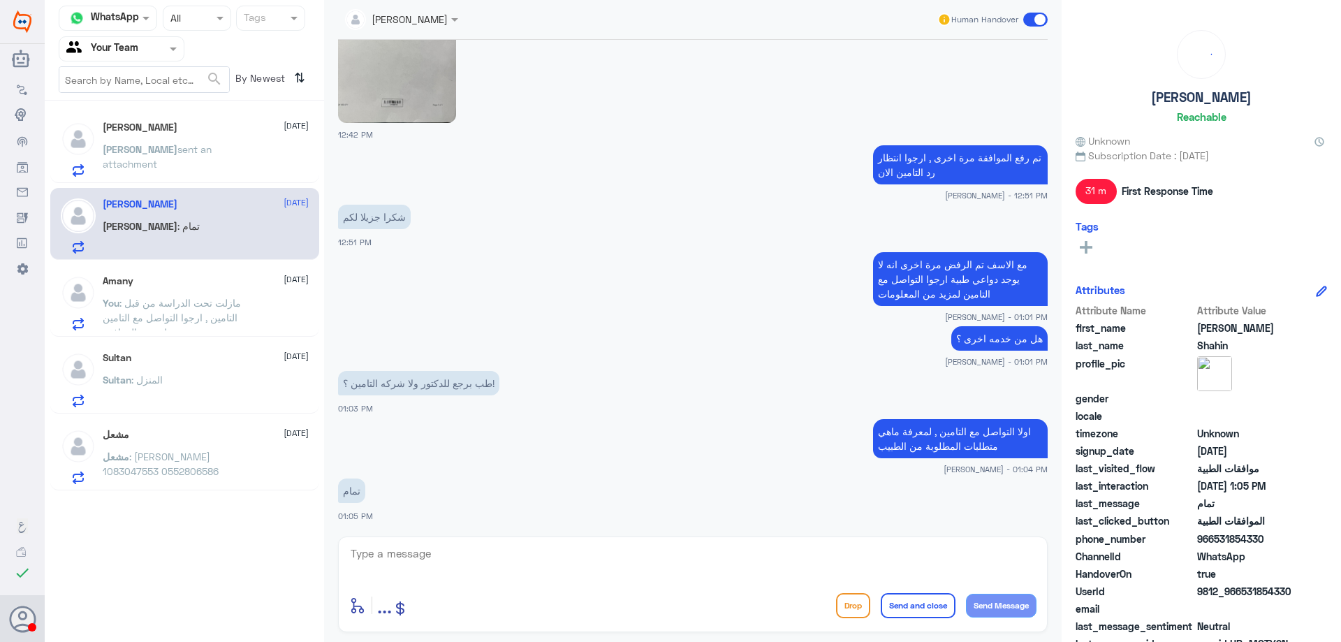
click at [196, 372] on div "Sultan 4 October Sultan : المنزل" at bounding box center [206, 379] width 206 height 55
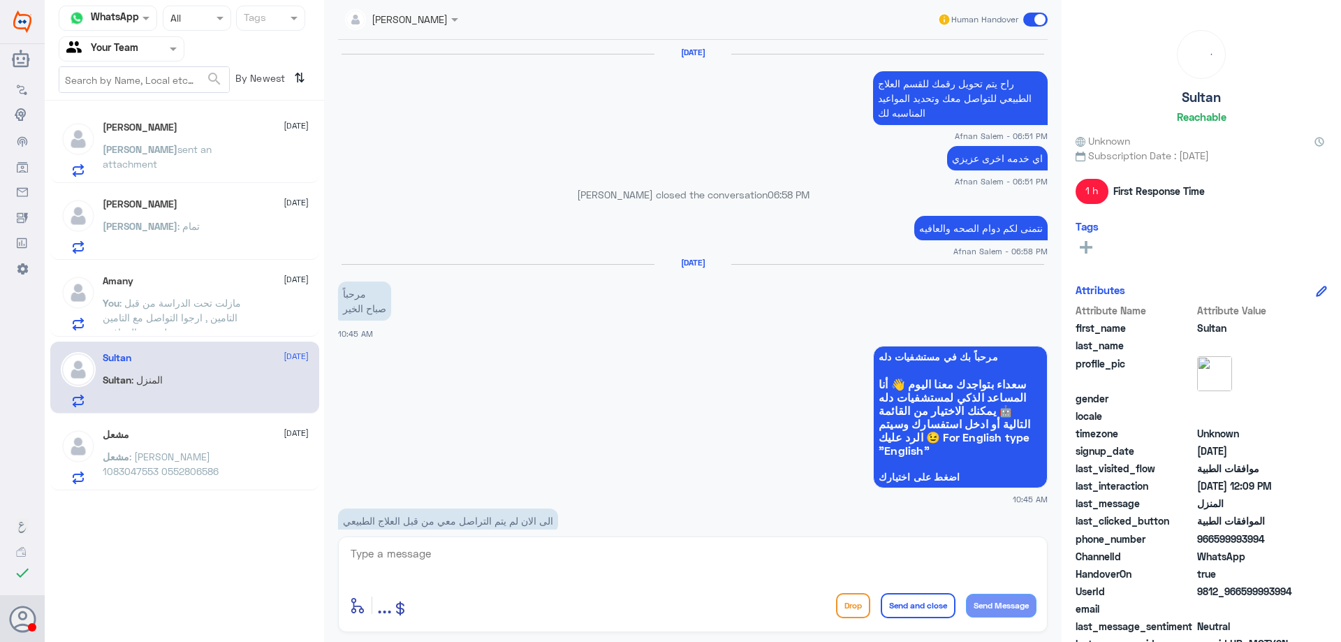
scroll to position [1190, 0]
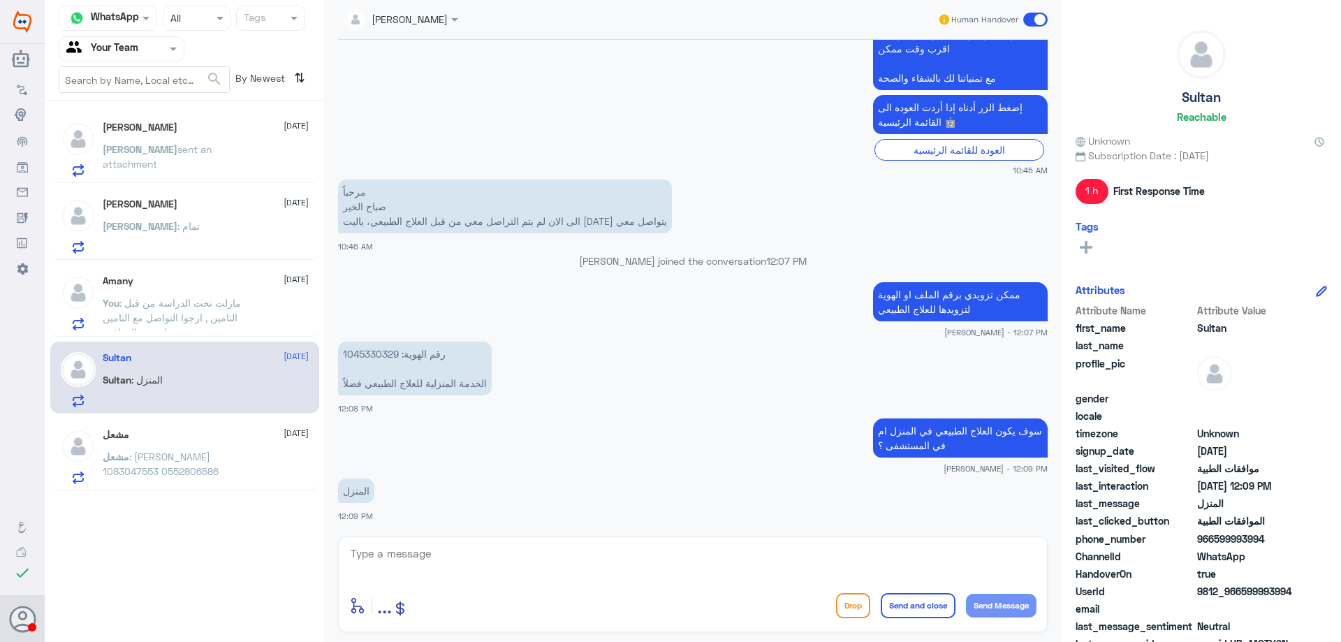
click at [199, 448] on div "مشعل 4 October مشعل : مشعل محمد الدعجاني 1083047553 0552806586" at bounding box center [206, 456] width 206 height 55
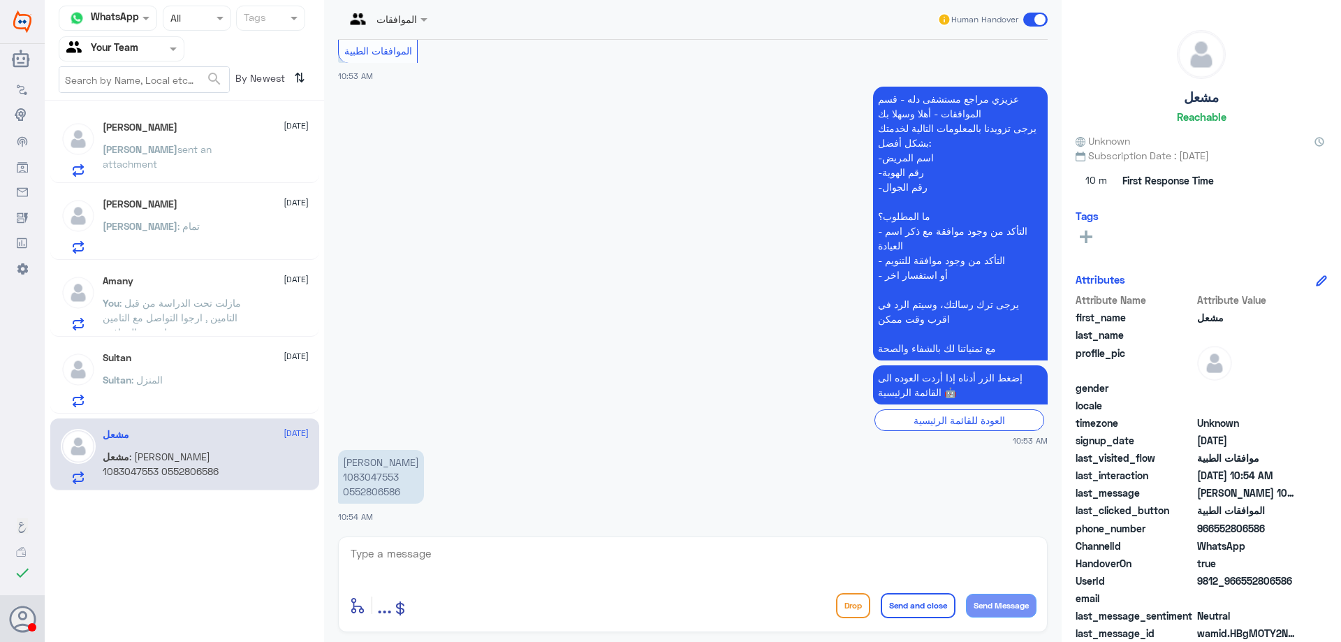
scroll to position [286, 0]
click at [372, 476] on p "مشعل محمد الدعجاني 1083047553 0552806586" at bounding box center [381, 476] width 86 height 54
copy p "1083047553"
click at [427, 558] on textarea at bounding box center [692, 561] width 687 height 34
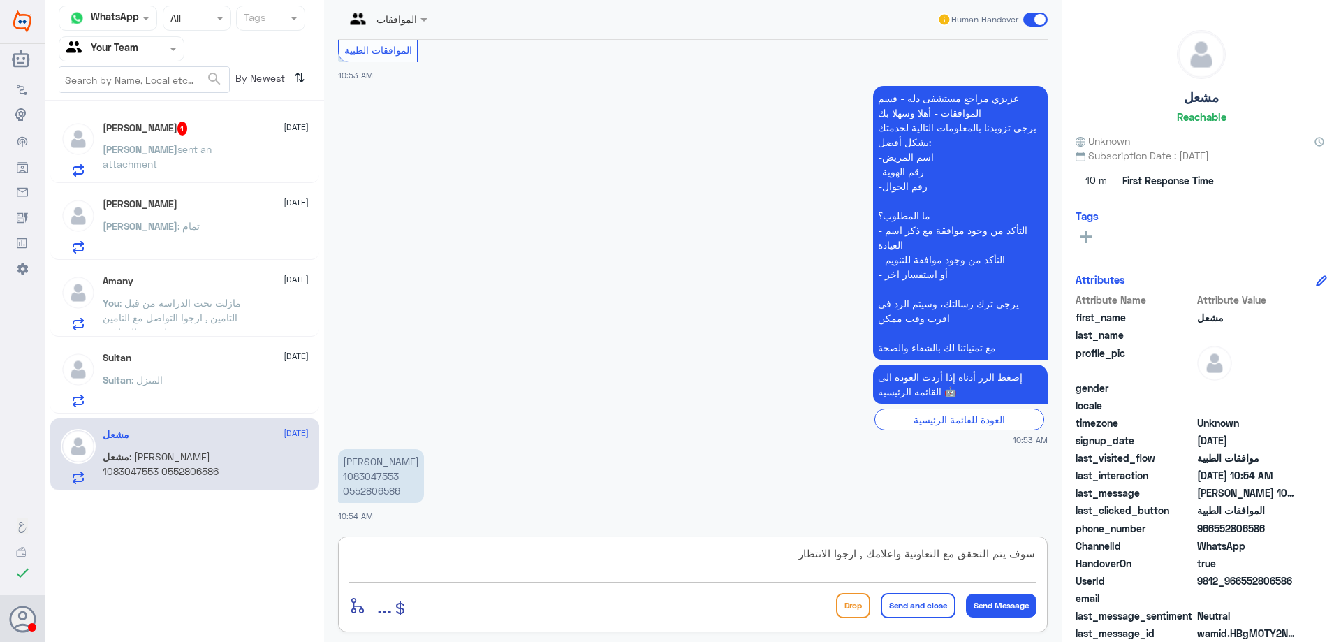
type textarea "سوف يتم التحقق مع التعاونية واعلامك , ارجوا الانتظار"
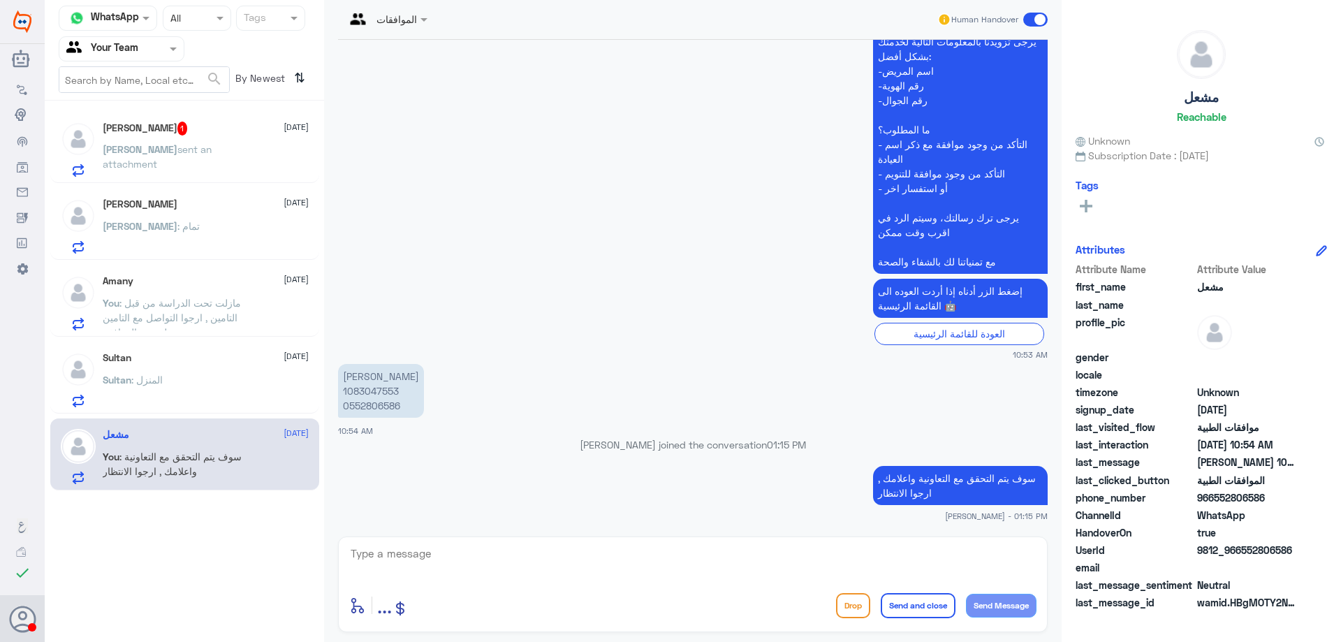
click at [205, 136] on div "Ahmad 1 4 October Ahmad sent an attachment" at bounding box center [206, 149] width 206 height 55
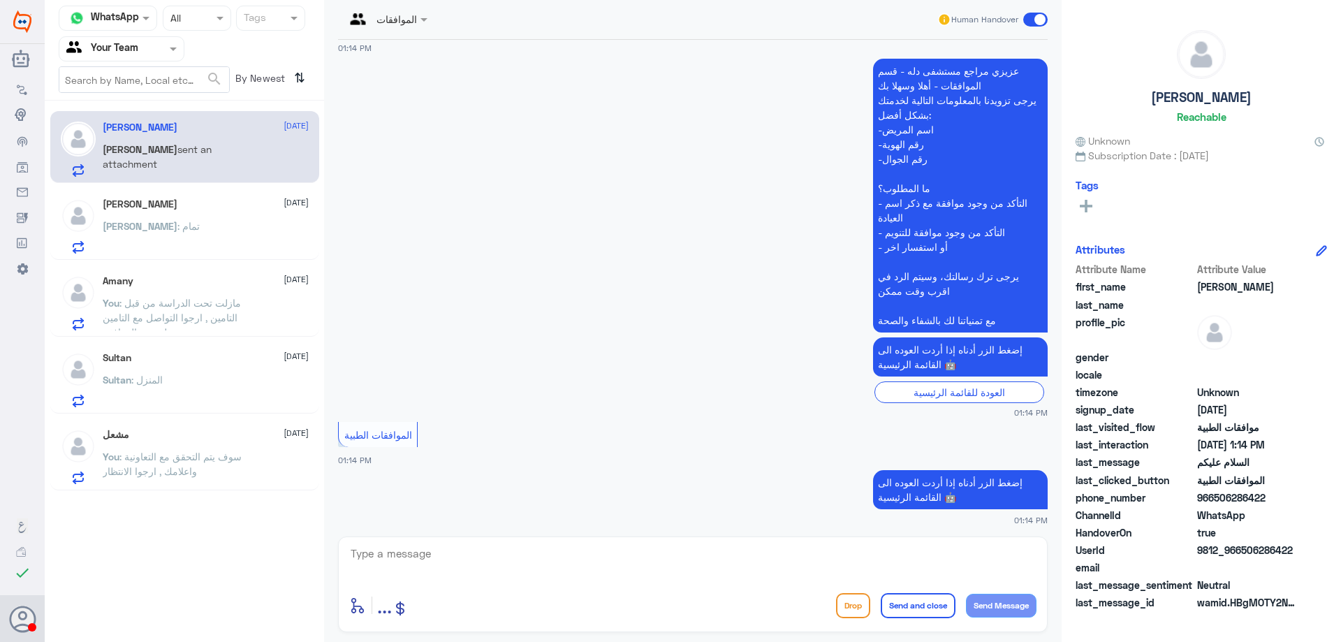
scroll to position [303, 0]
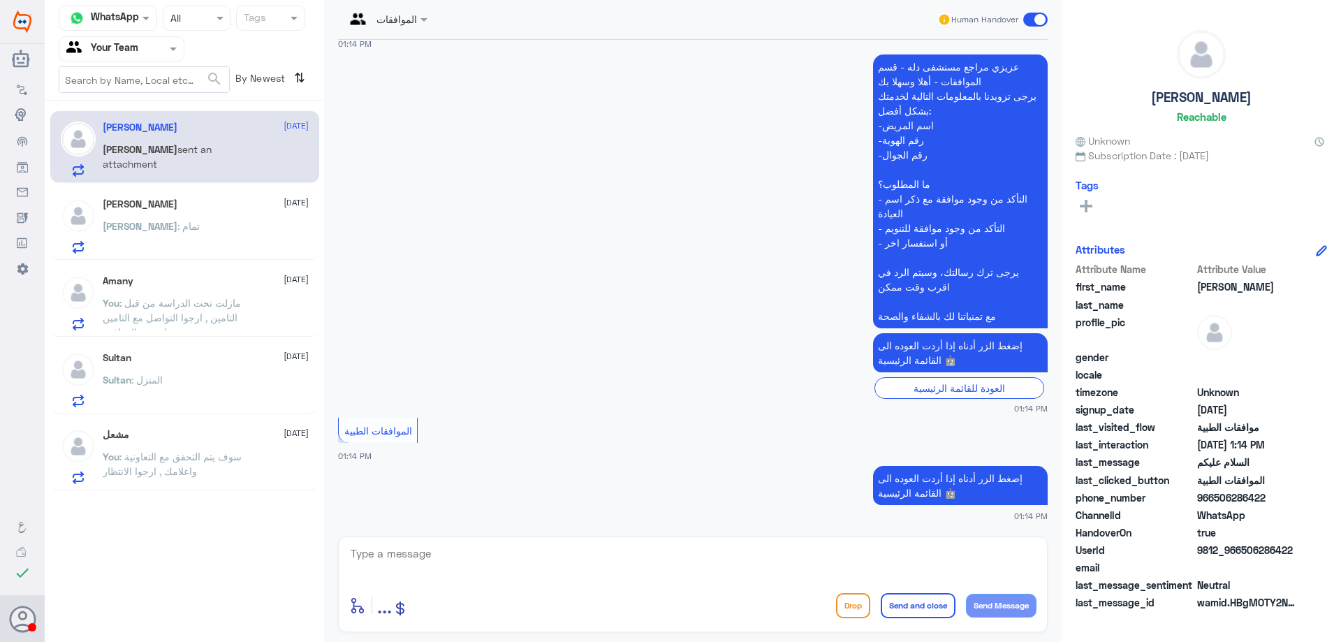
click at [241, 308] on p "You : مازلت تحت الدراسة من قبل التامين , ارجوا التواصل مع التامين لتسريع المواف…" at bounding box center [181, 312] width 157 height 35
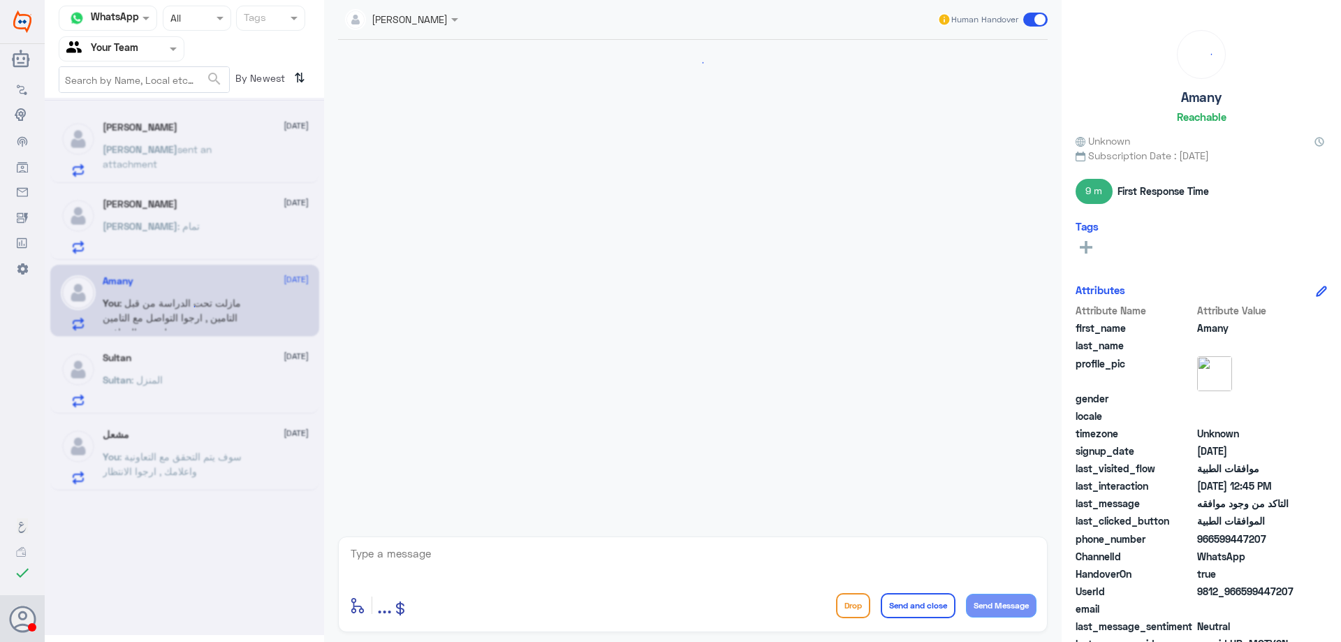
scroll to position [1190, 0]
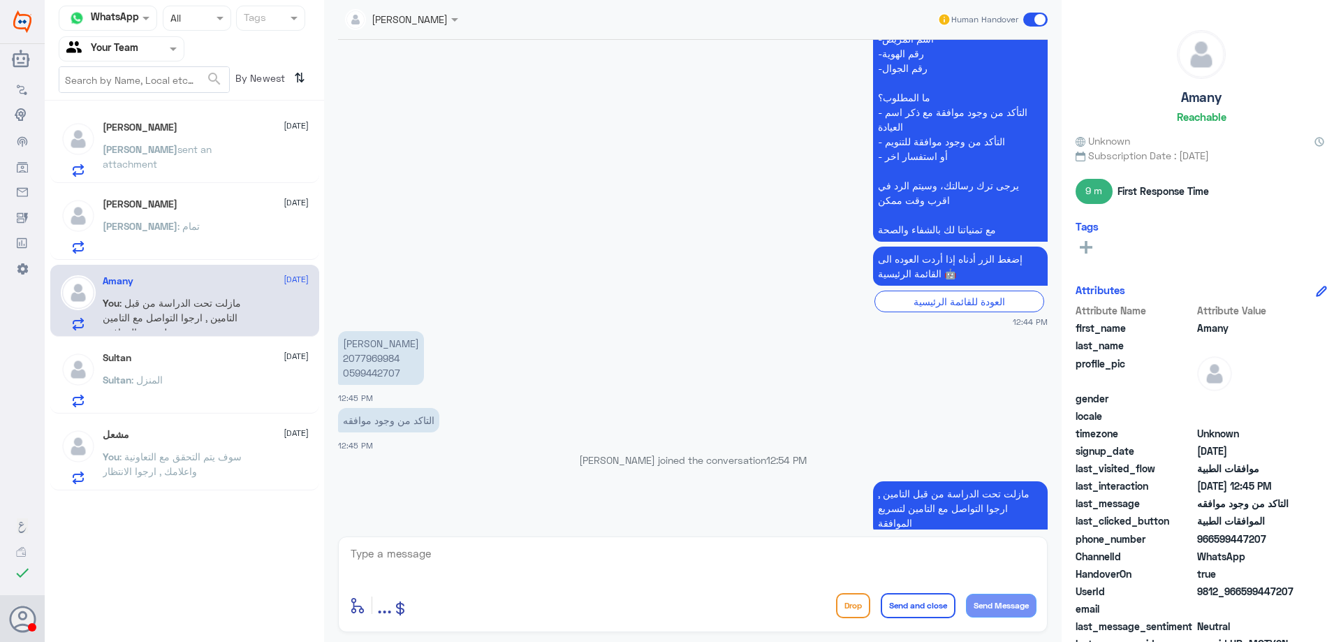
click at [386, 335] on p "خديجه محمد بركات 2077969984 0599442707" at bounding box center [381, 358] width 86 height 54
copy p "2077969984"
click at [555, 558] on textarea at bounding box center [692, 561] width 687 height 34
type textarea "عزيزي المراجع ارجوا مراجعة الطبيب مرة اخرى في حال التواجد في المستشفى , التامين…"
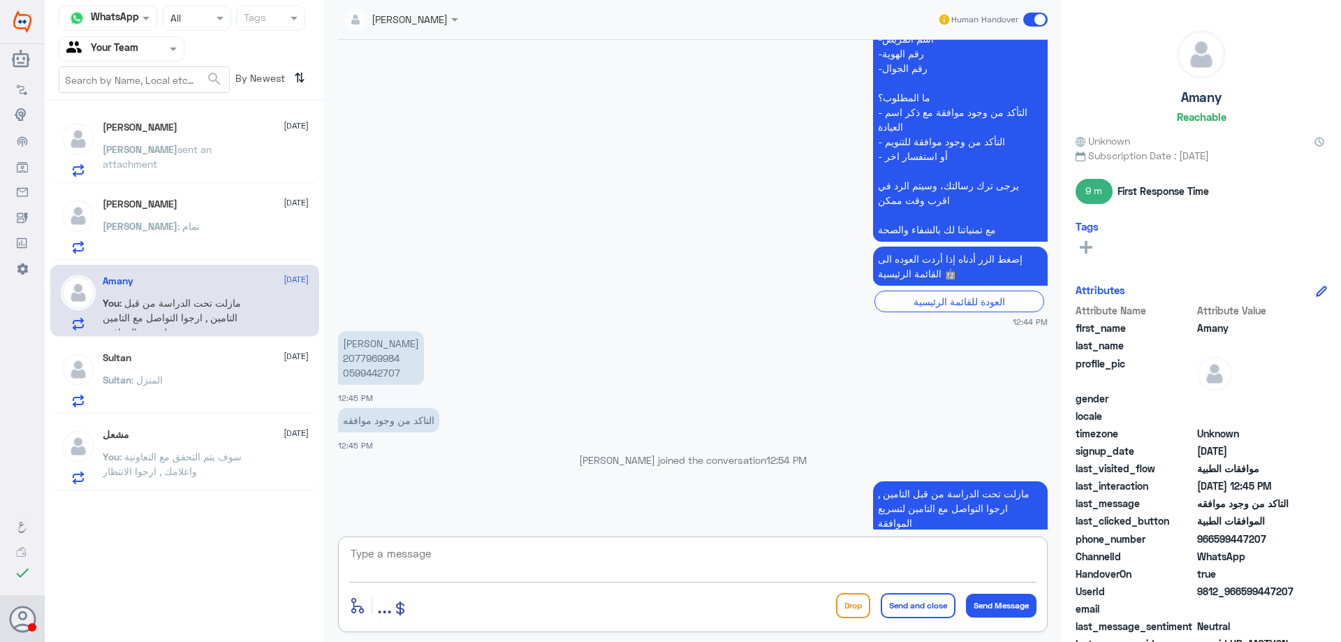
scroll to position [1264, 0]
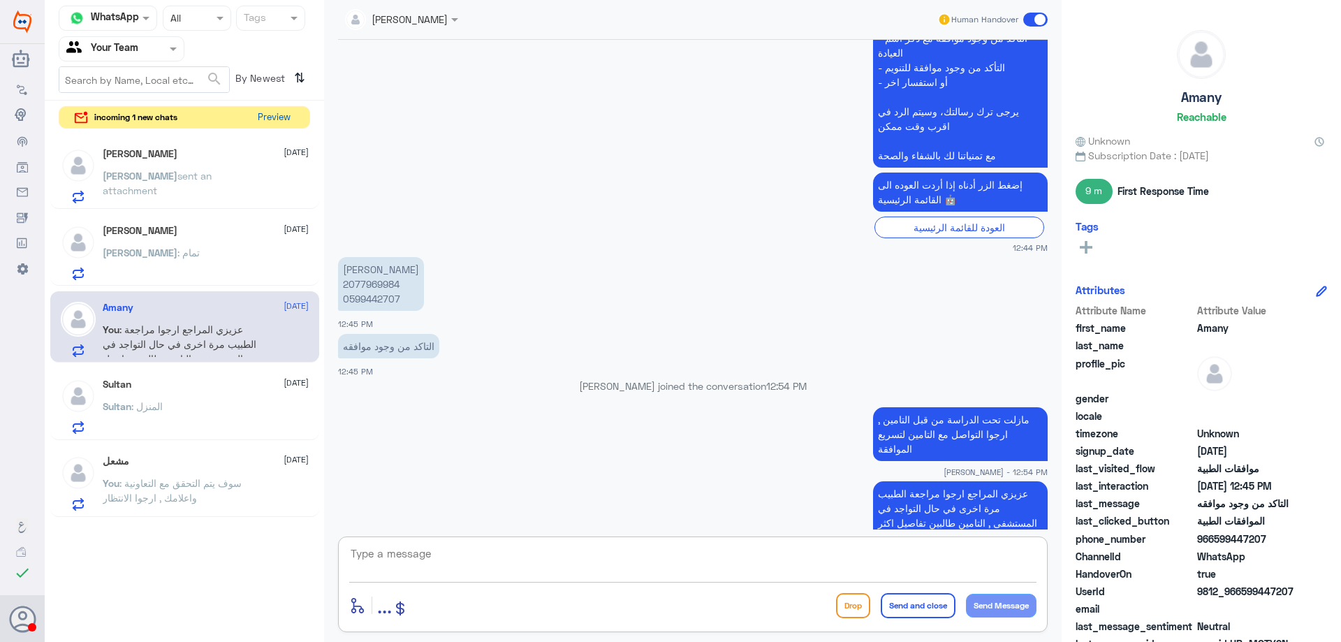
click at [269, 122] on button "Preview" at bounding box center [273, 118] width 43 height 22
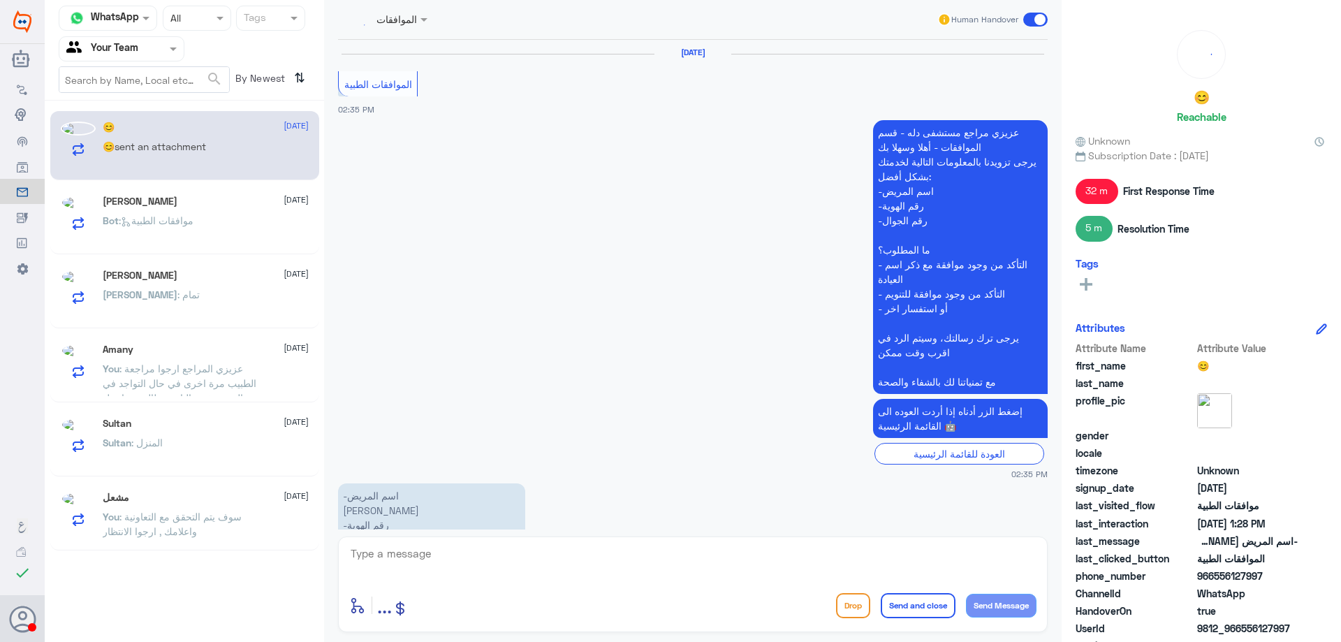
scroll to position [1549, 0]
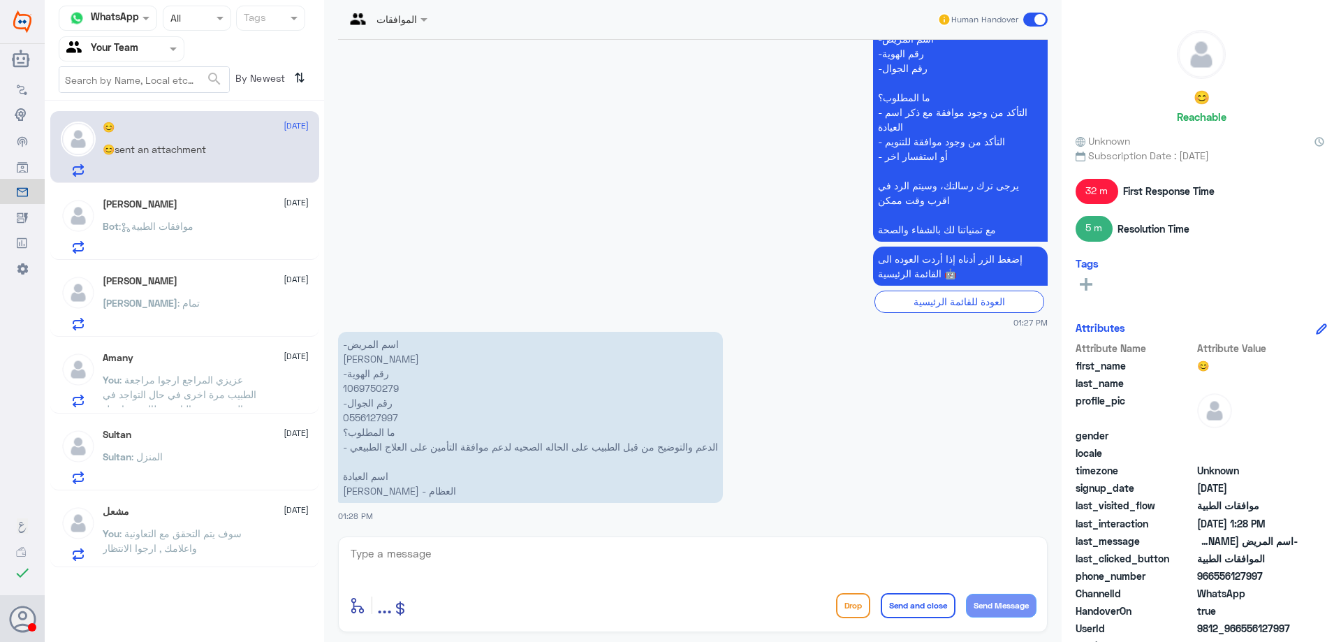
click at [222, 239] on div "Bot : موافقات الطبية" at bounding box center [206, 237] width 206 height 31
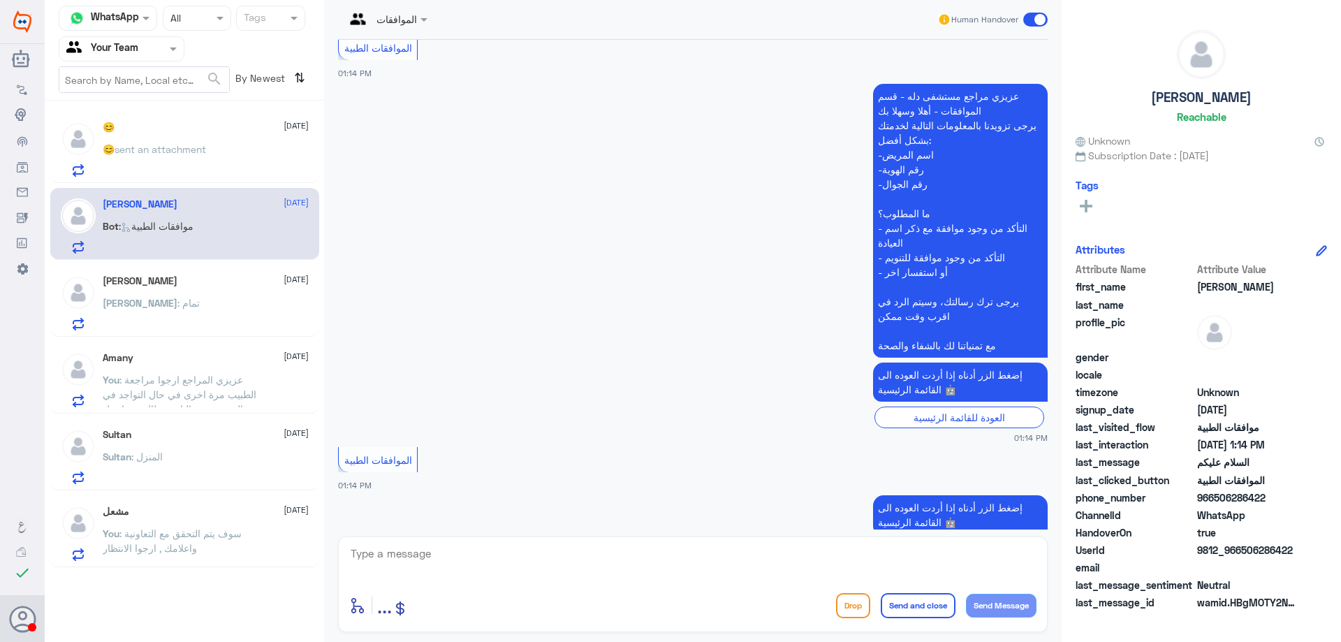
scroll to position [303, 0]
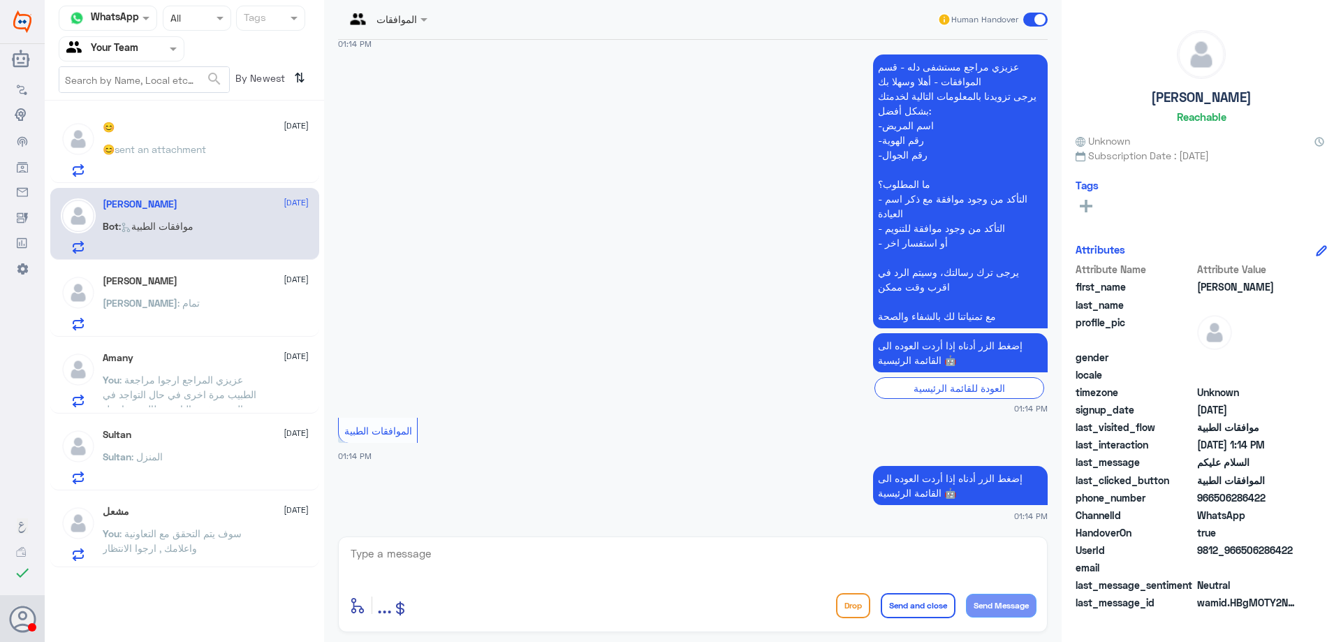
click at [205, 160] on p "😊 sent an attachment" at bounding box center [154, 159] width 103 height 35
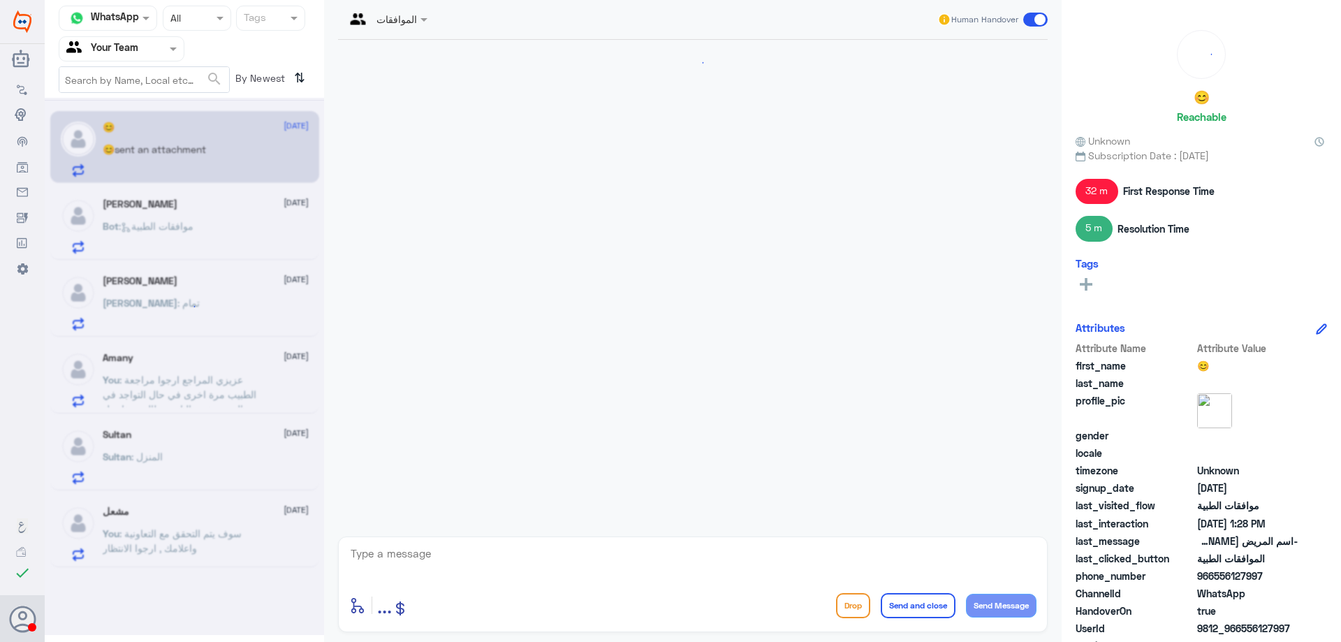
scroll to position [1549, 0]
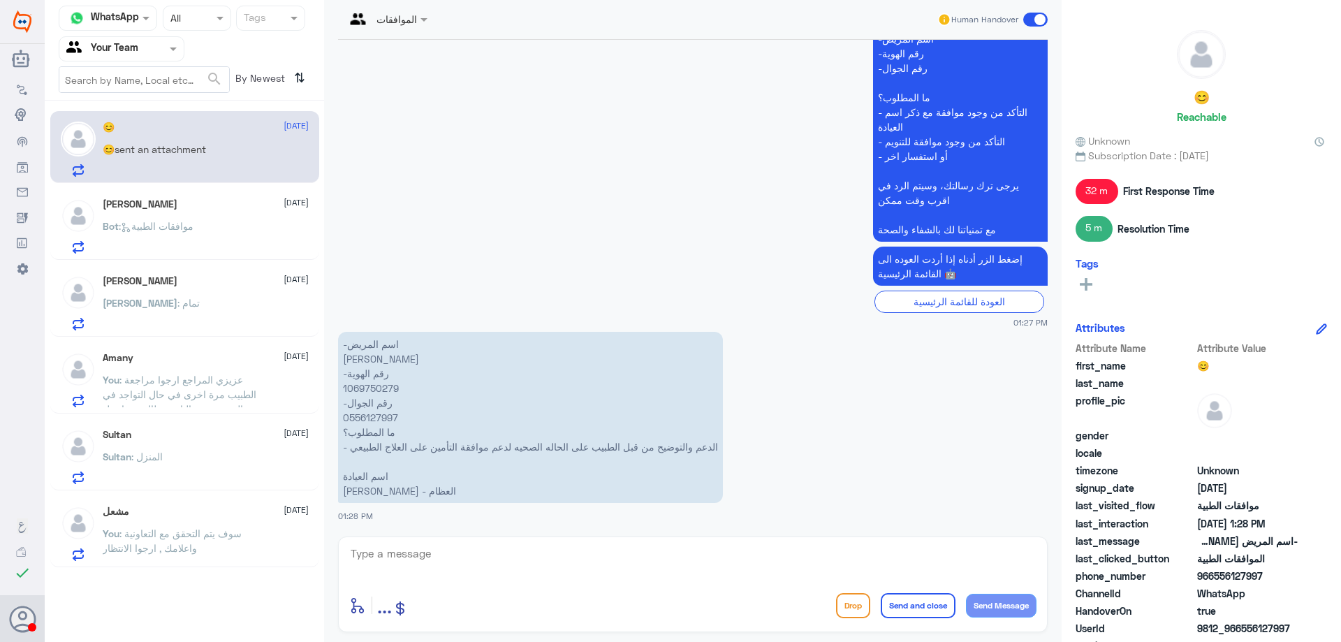
click at [363, 389] on p "-اسم المريض خالد مهدي القرني -رقم الهوية 1069750279 -رقم الجوال 0556127997 ما ا…" at bounding box center [530, 417] width 385 height 171
copy p "1069750279"
click at [378, 386] on p "-اسم المريض خالد مهدي القرني -رقم الهوية 1069750279 -رقم الجوال 0556127997 ما ا…" at bounding box center [530, 417] width 385 height 171
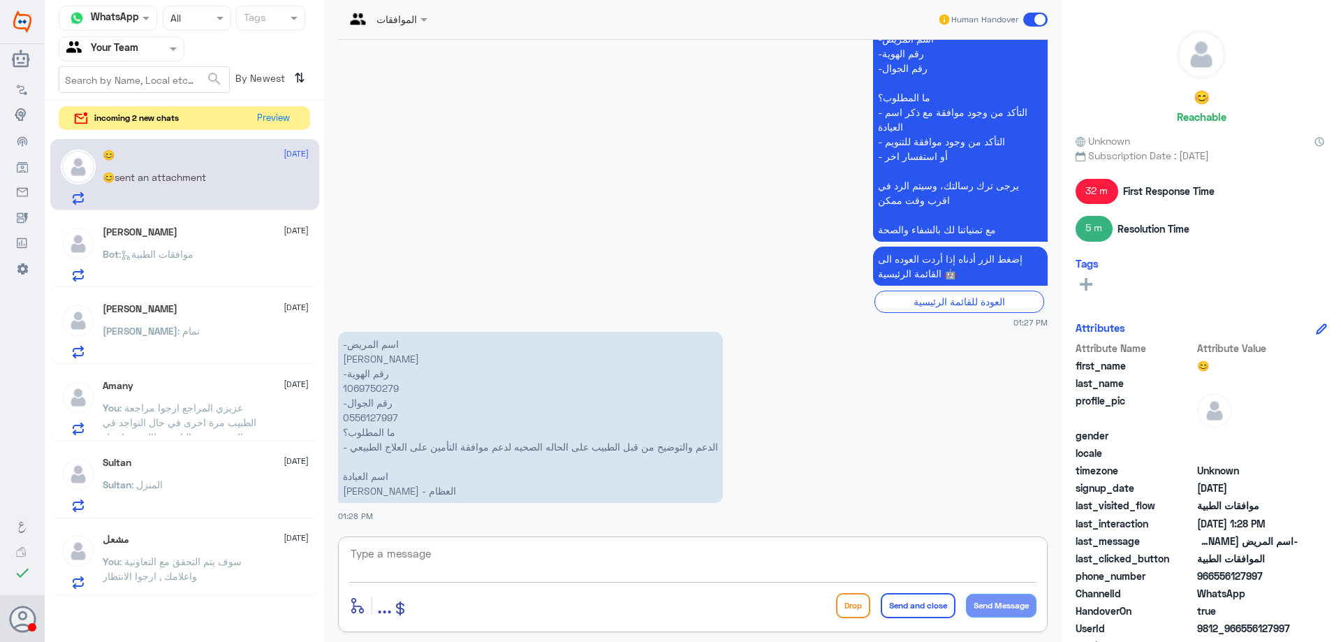
click at [572, 572] on textarea at bounding box center [692, 561] width 687 height 34
type textarea "مازالت الموافقة مرفوضة تم تحويل الموافقة للجنة الطبية للتحقق من المتسندات المطل…"
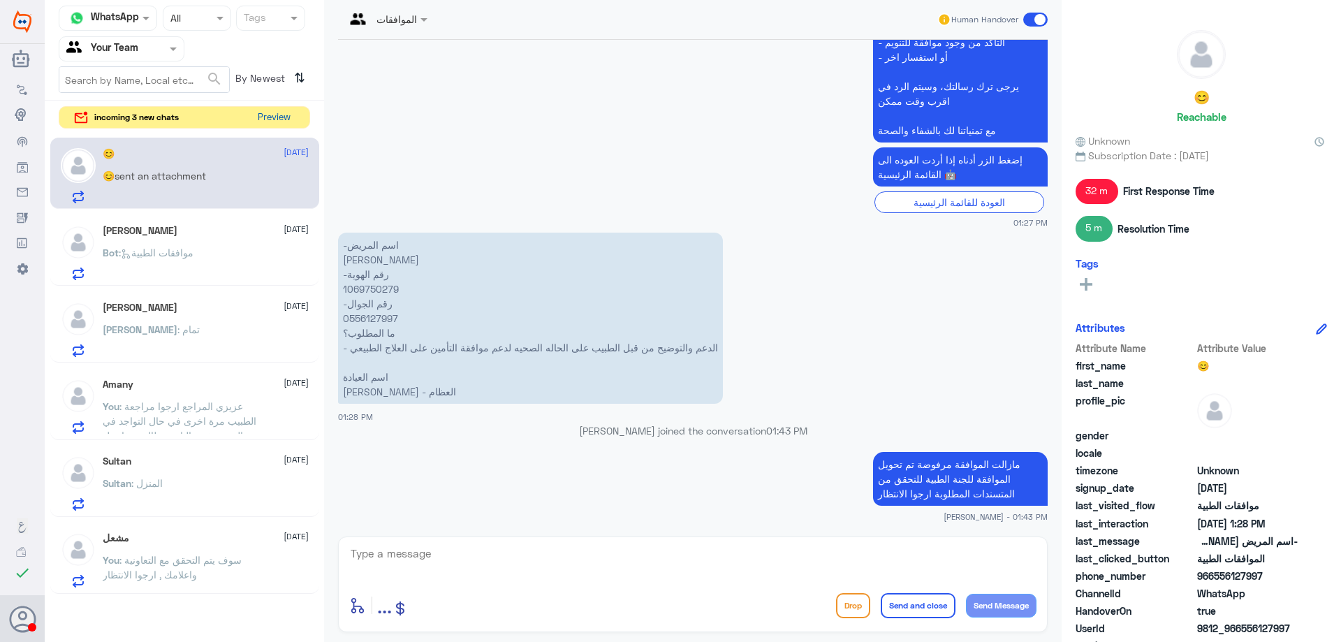
click at [271, 119] on button "Preview" at bounding box center [273, 118] width 43 height 22
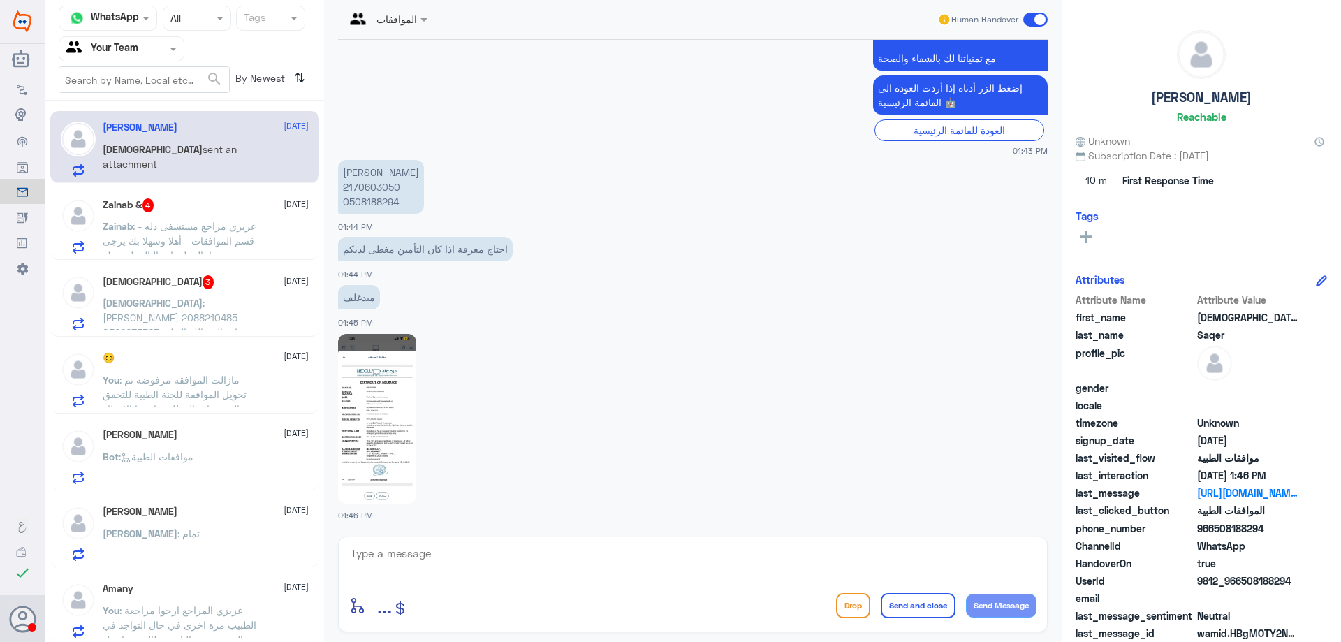
scroll to position [561, 0]
click at [390, 372] on img at bounding box center [377, 419] width 78 height 170
click at [228, 285] on div "Mohammed 3 4 October" at bounding box center [206, 282] width 206 height 14
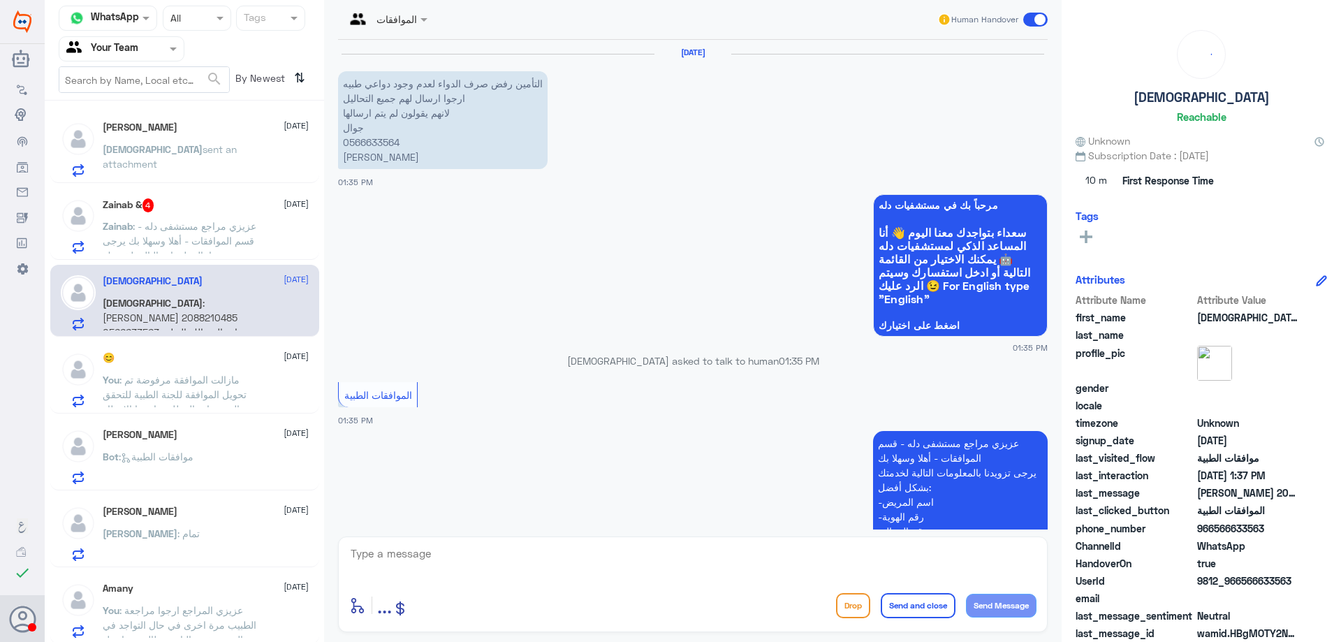
scroll to position [404, 0]
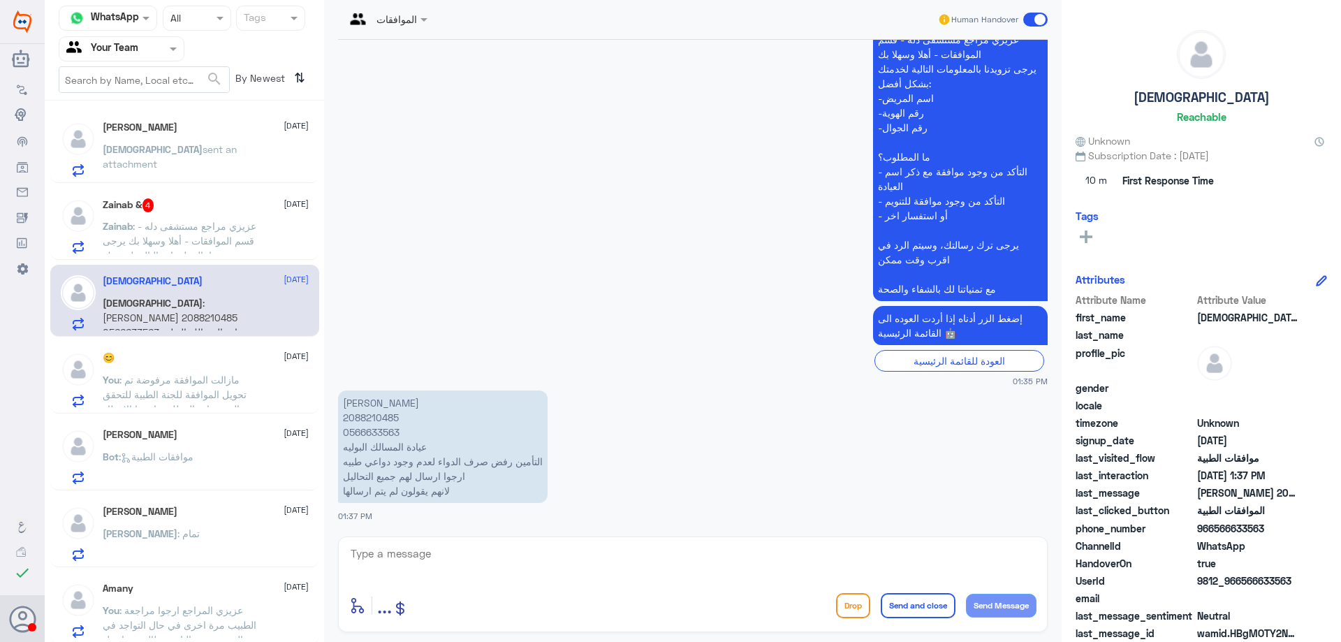
click at [238, 161] on p "Mohammed sent an attachment" at bounding box center [181, 159] width 157 height 35
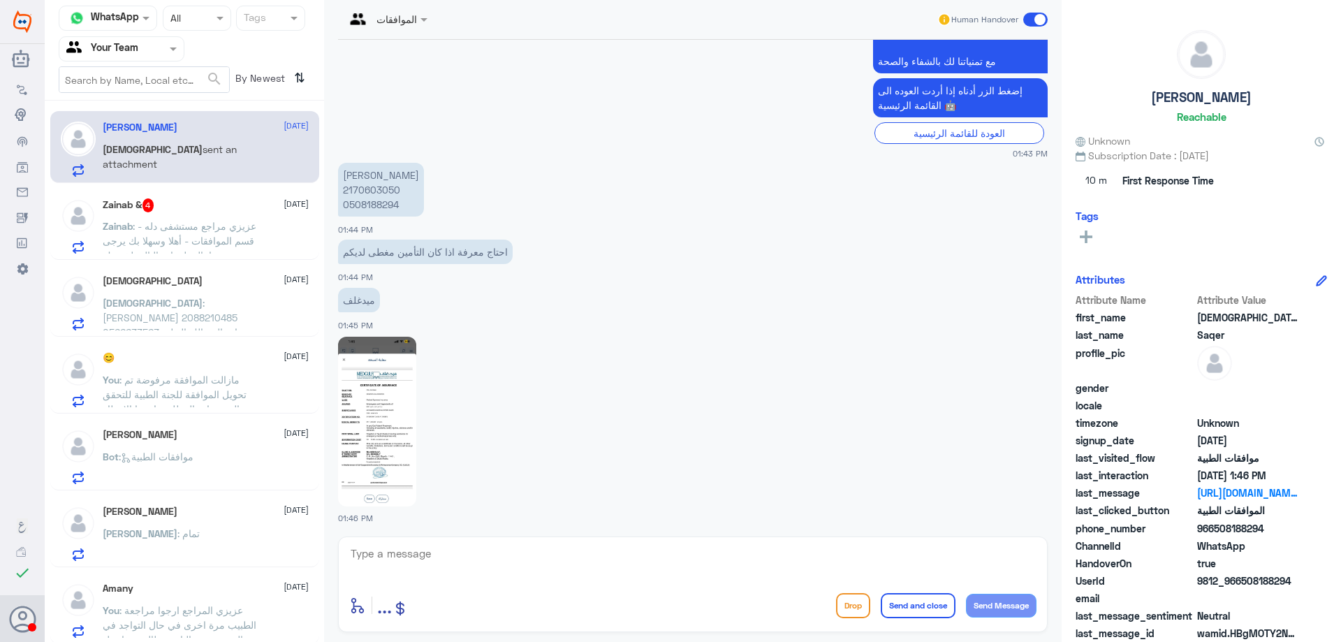
scroll to position [561, 0]
click at [590, 546] on textarea at bounding box center [692, 561] width 687 height 34
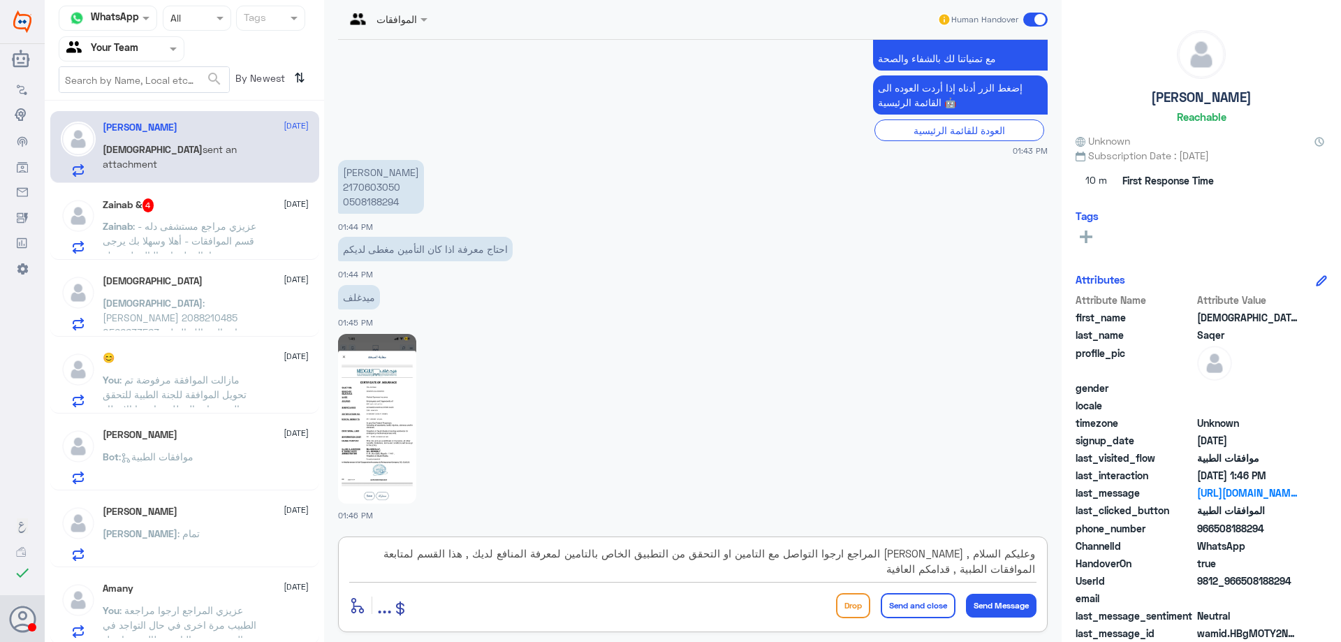
type textarea "وعليكم السلام , عزيزي المراجع ارجوا التواصل مع التامين او التحقق من التطبيق الخ…"
click at [902, 607] on button "Send and close" at bounding box center [918, 605] width 75 height 25
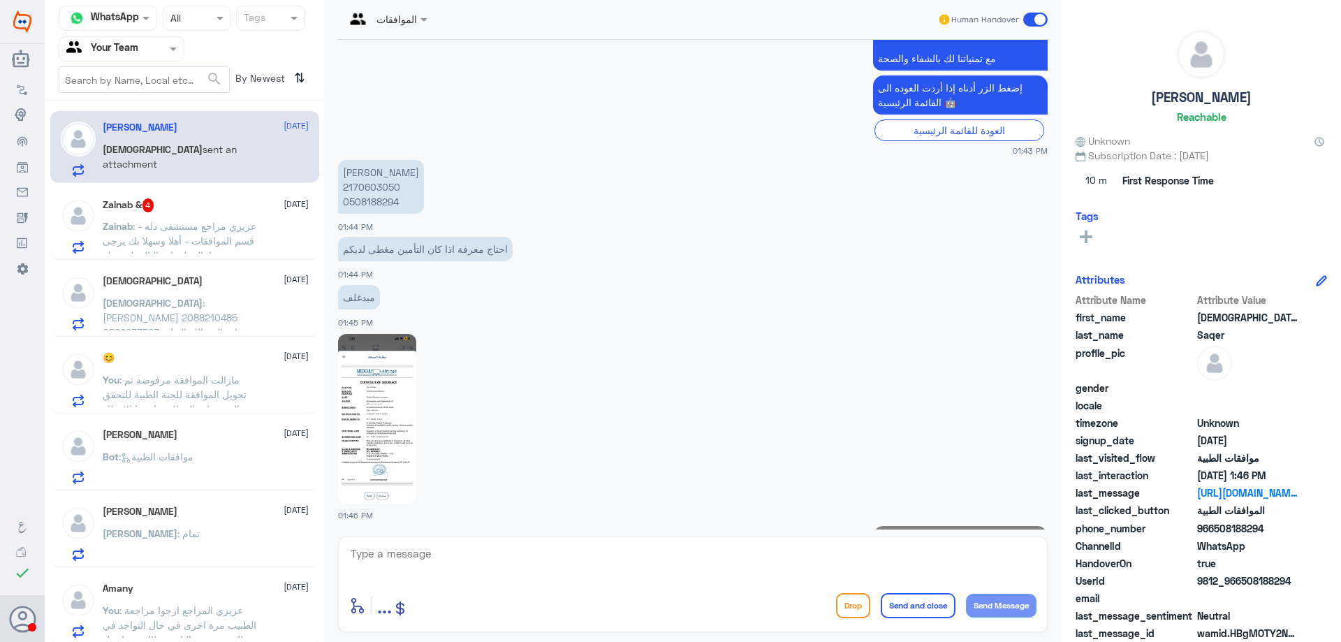
scroll to position [664, 0]
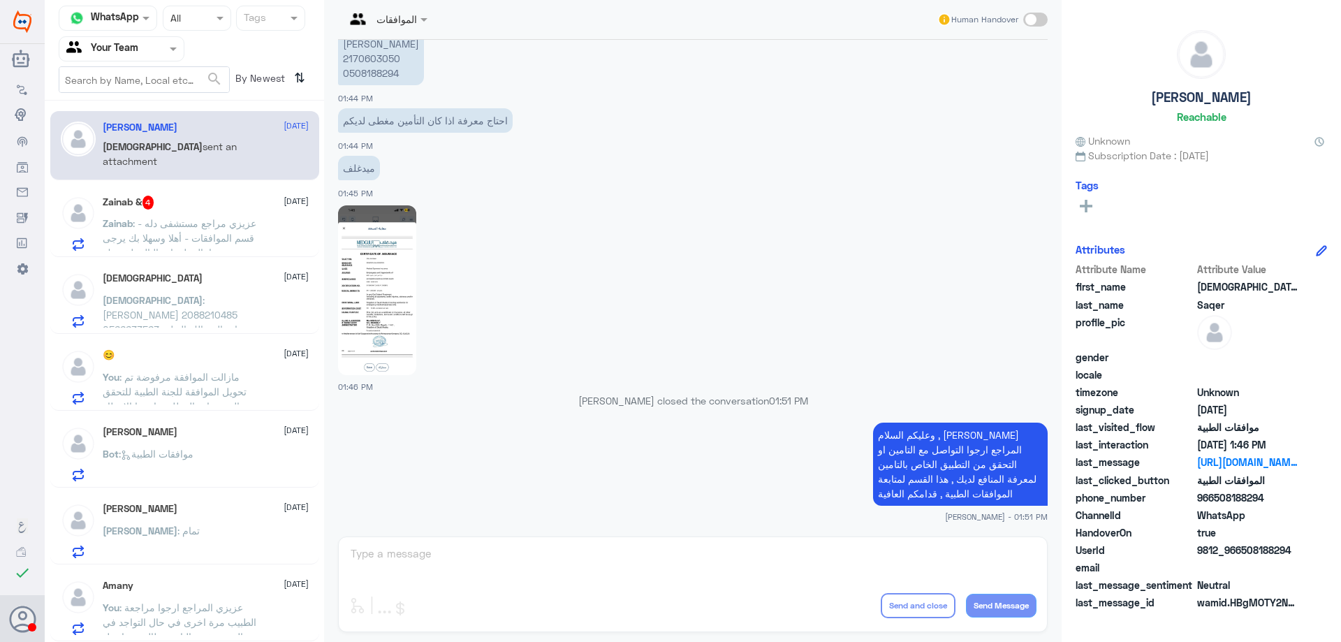
click at [247, 294] on p "Mohammed : محمد سالم باوزير 2088210485 0566633563 عيادة المسالك البوليه التأمين…" at bounding box center [181, 310] width 157 height 35
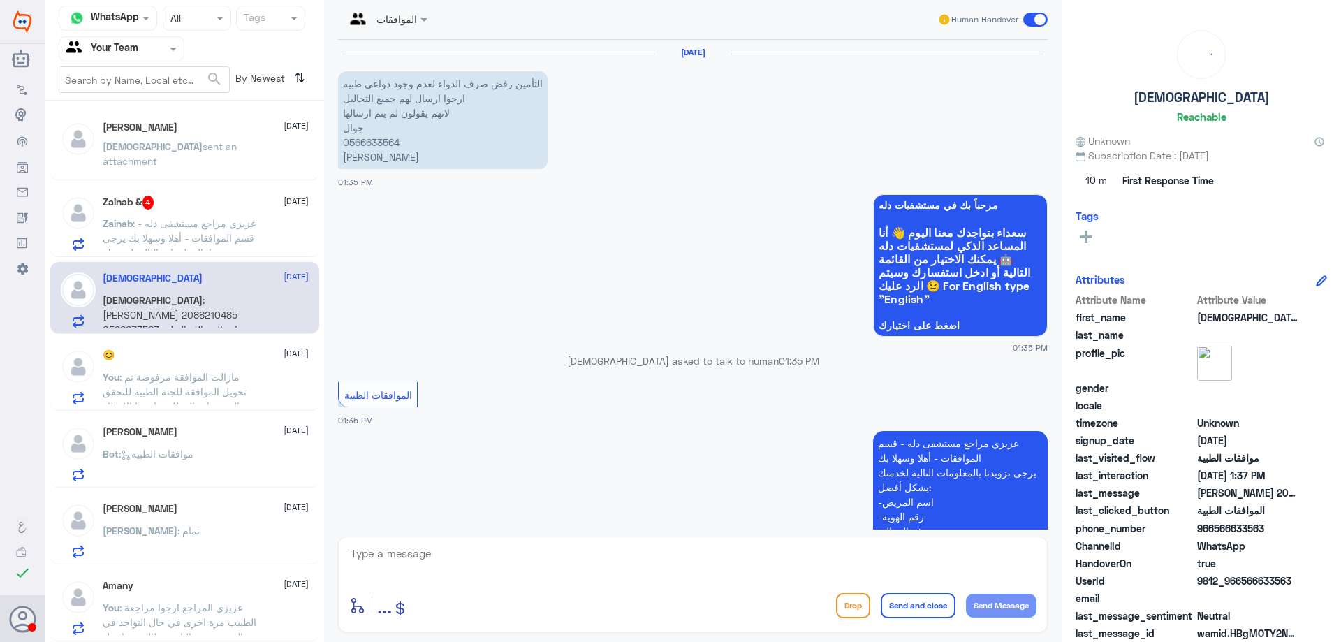
scroll to position [404, 0]
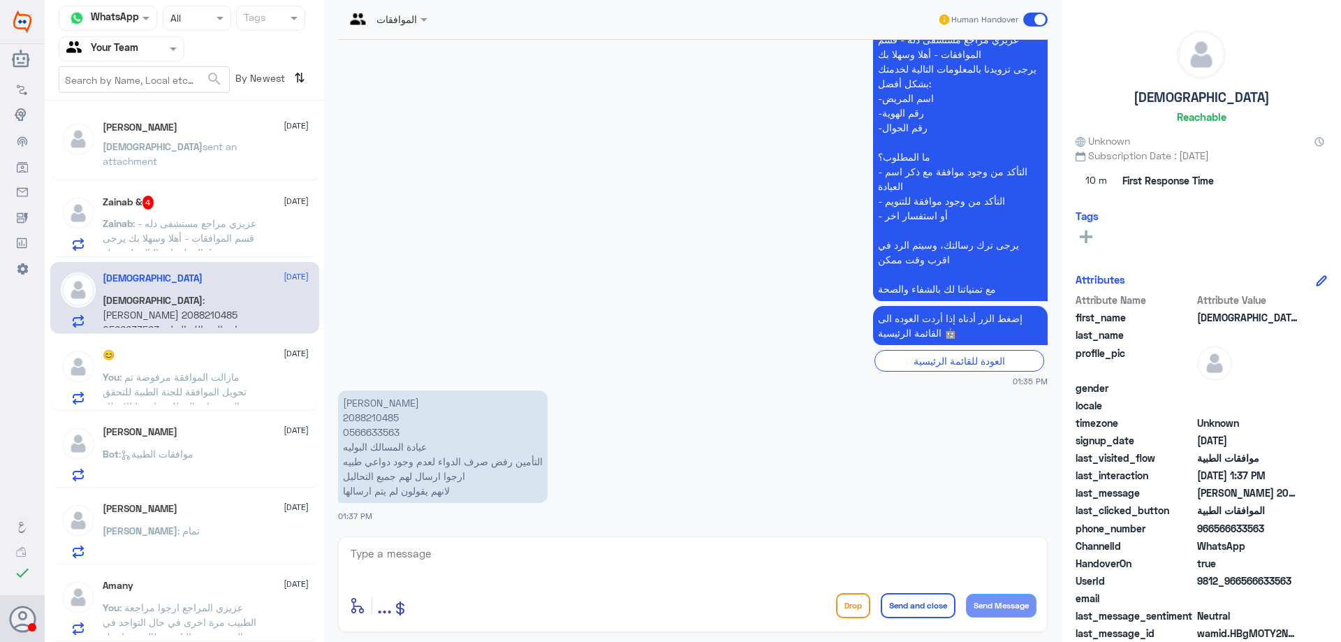
click at [378, 418] on p "محمد سالم باوزير 2088210485 0566633563 عيادة المسالك البوليه التأمين رفض صرف ال…" at bounding box center [443, 446] width 210 height 112
copy p "2088210485"
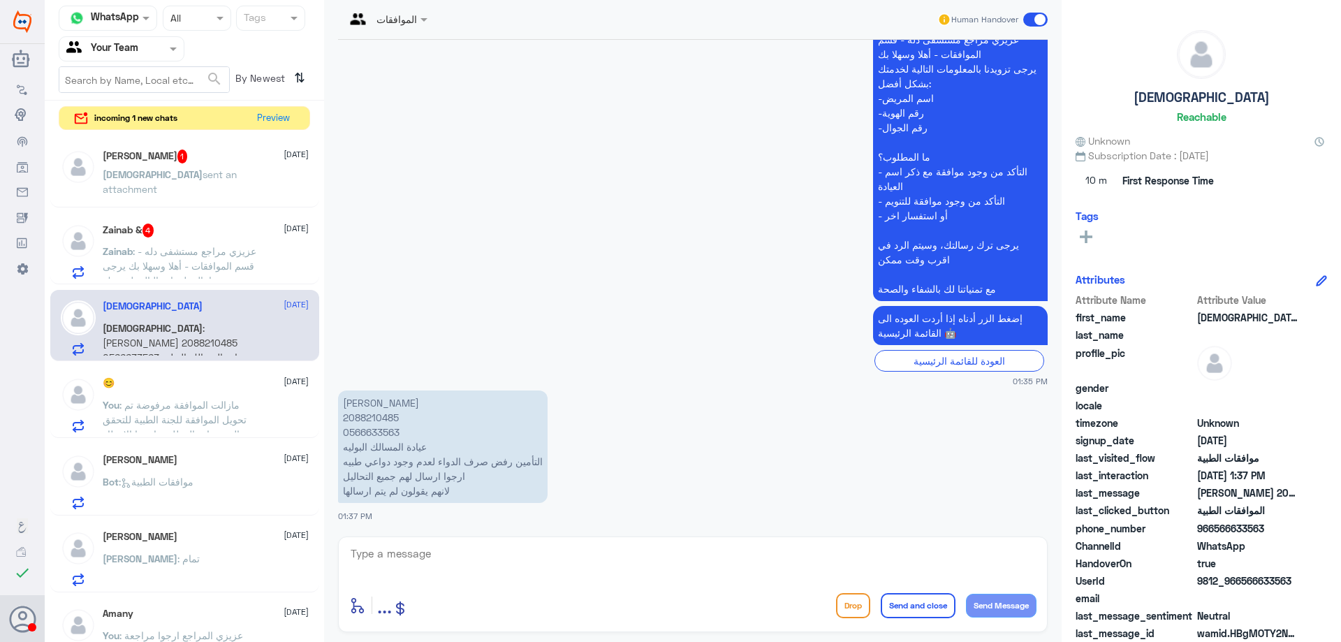
click at [501, 555] on textarea at bounding box center [692, 561] width 687 height 34
paste textarea "0112995140 , 0546022896"
type textarea "عزيزي المراجع هذا الرقم مخصص لمراجعين دلة النخيل , ارجوا التواصل مع ارقام المخص…"
click at [916, 597] on button "Send and close" at bounding box center [918, 605] width 75 height 25
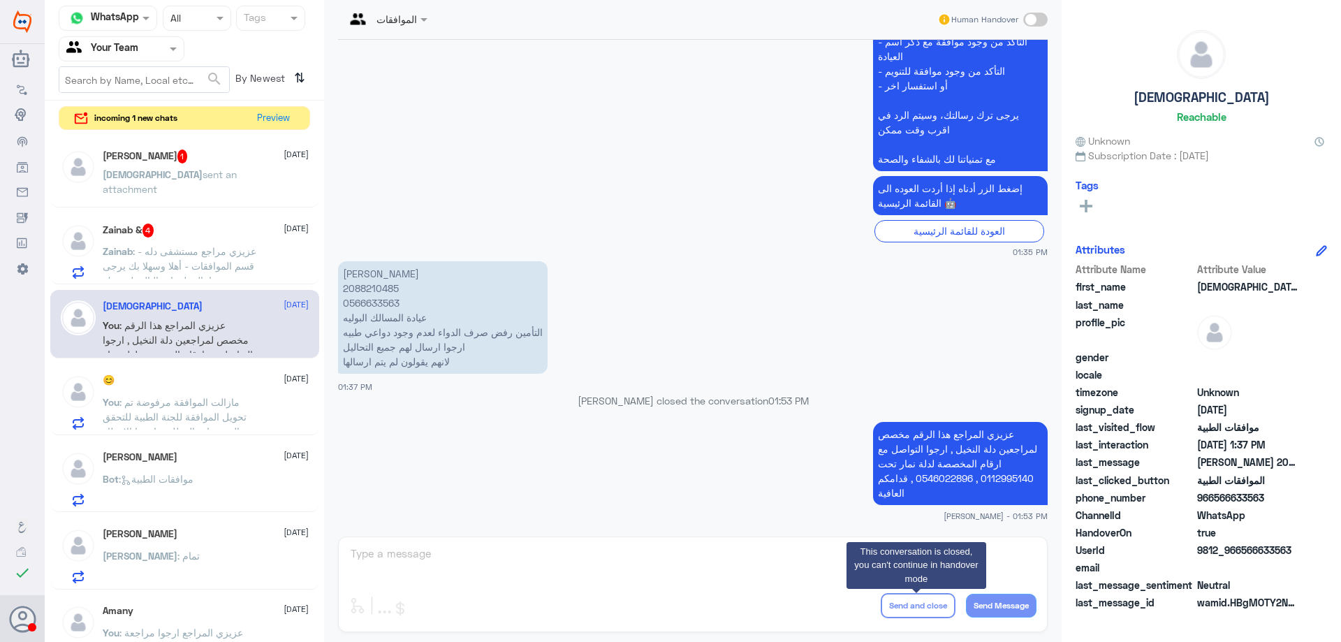
click at [212, 263] on span ": عزيزي مراجع مستشفى دله - قسم الموافقات - أهلا وسهلا بك يرجى تزويدنا بالمعلوما…" at bounding box center [180, 339] width 154 height 188
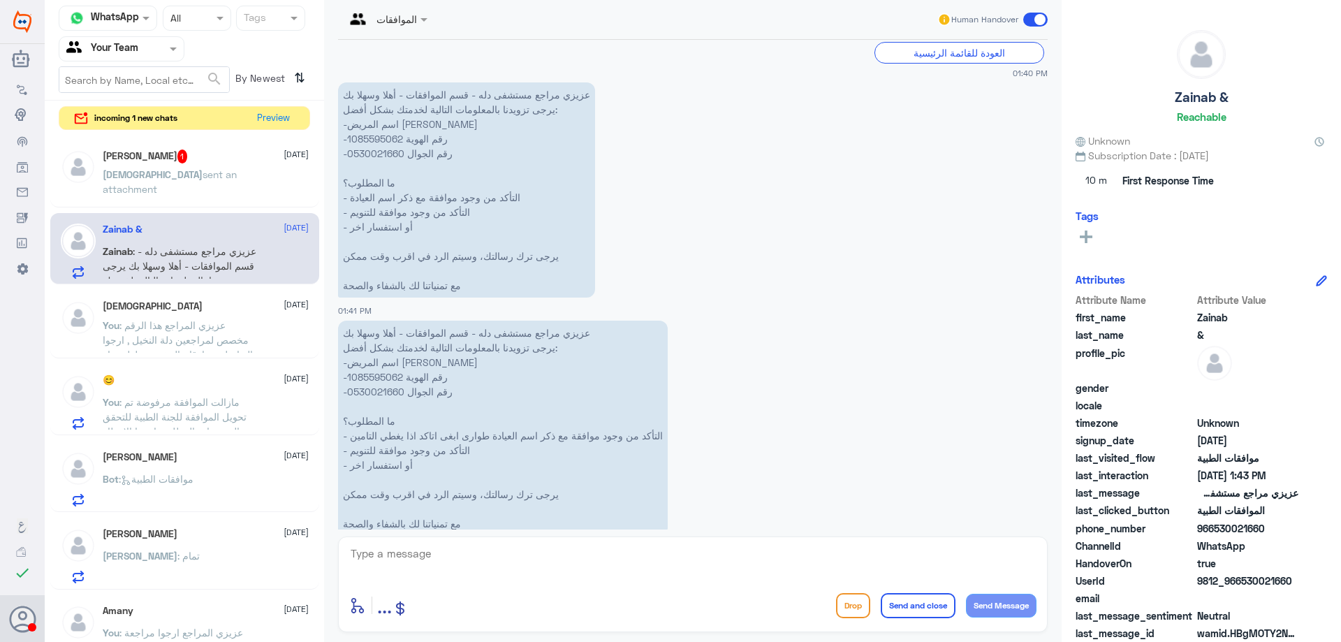
scroll to position [672, 0]
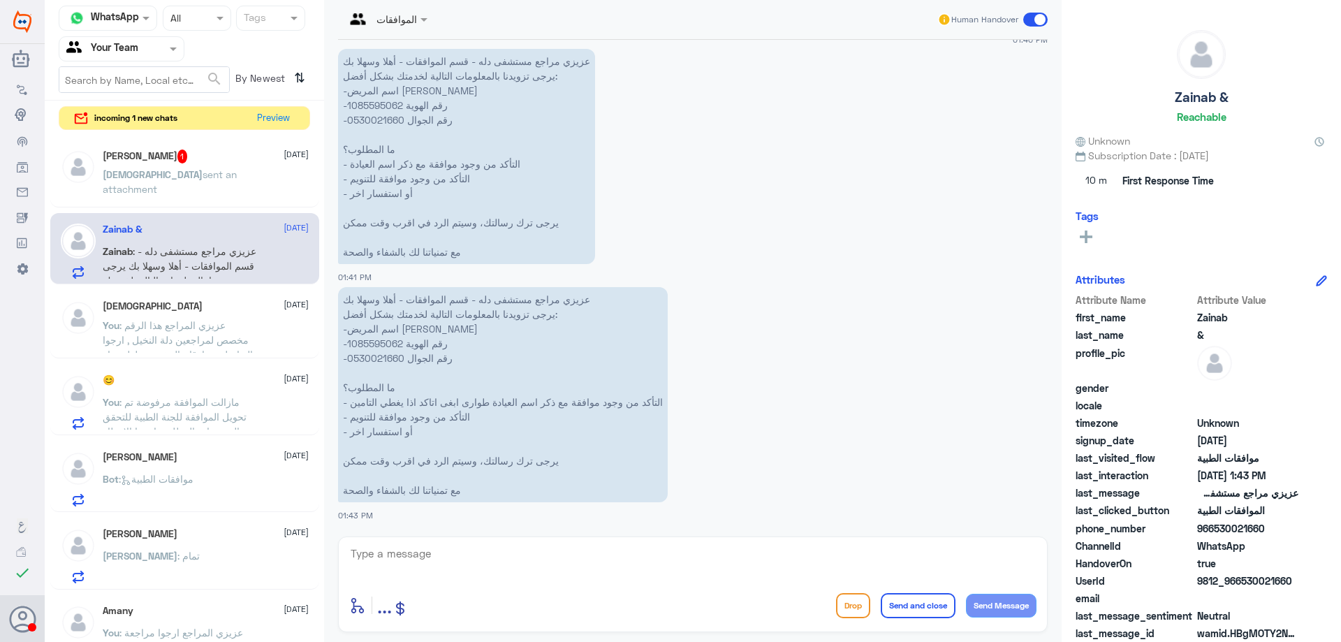
click at [367, 108] on p "عزيزي مراجع مستشفى دله - قسم الموافقات - أهلا وسهلا بك يرجى تزويدنا بالمعلومات …" at bounding box center [466, 156] width 257 height 215
copy p "1085595062"
click at [550, 562] on textarea at bounding box center [692, 561] width 687 height 34
type textarea "i"
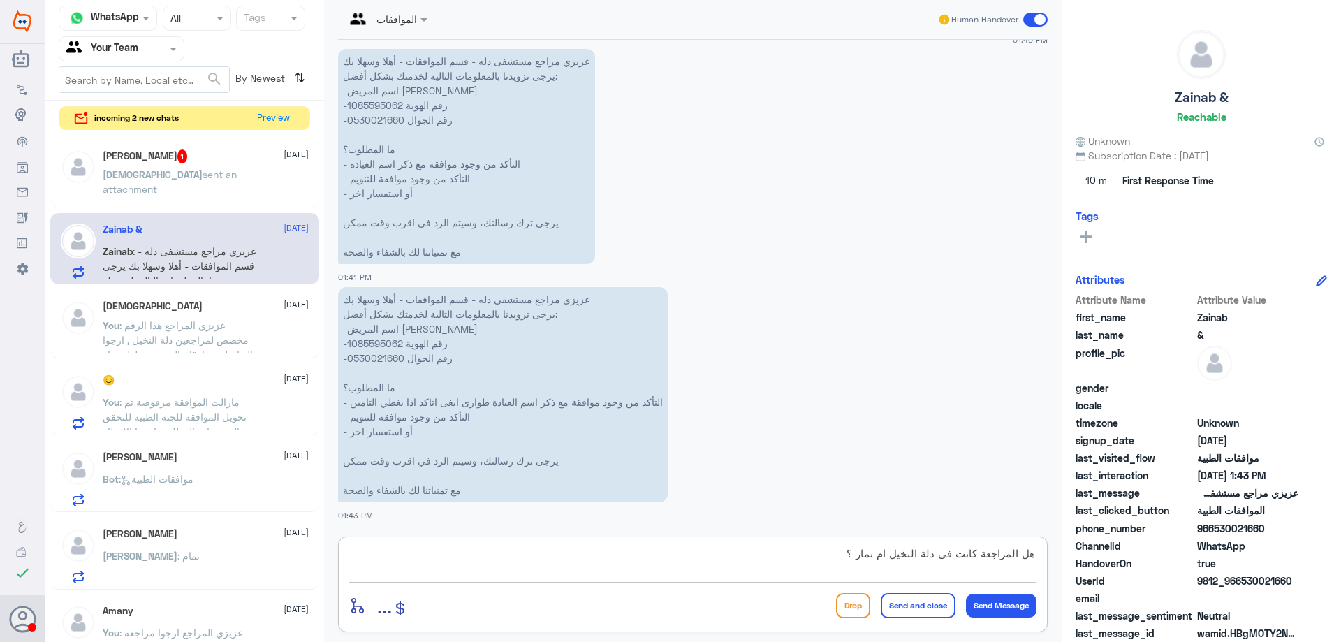
type textarea "هل المراجعة كانت في دلة النخيل ام نمار ؟"
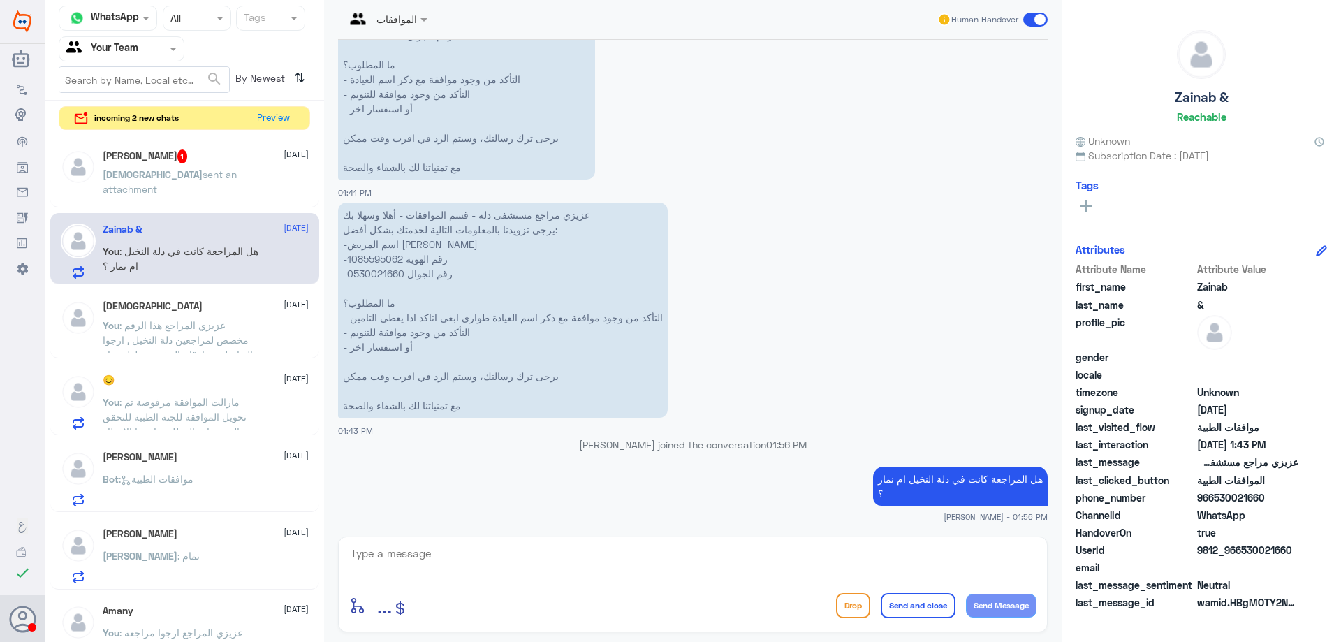
click at [189, 170] on span "sent an attachment" at bounding box center [170, 181] width 134 height 27
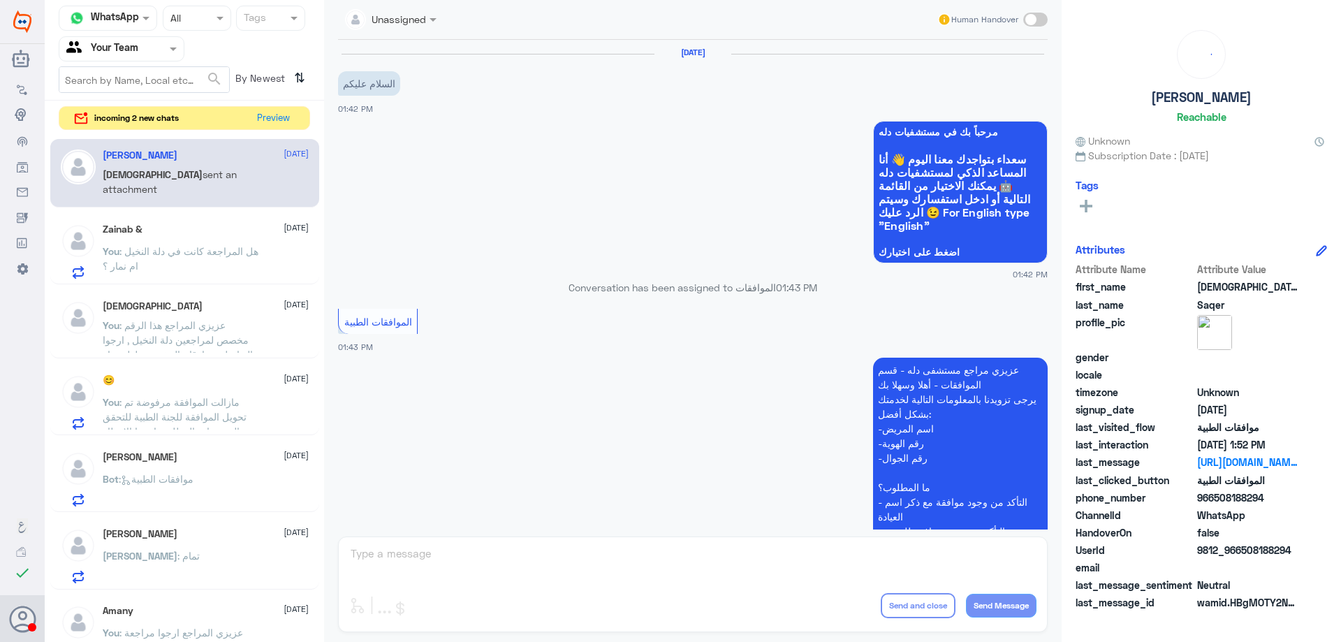
scroll to position [902, 0]
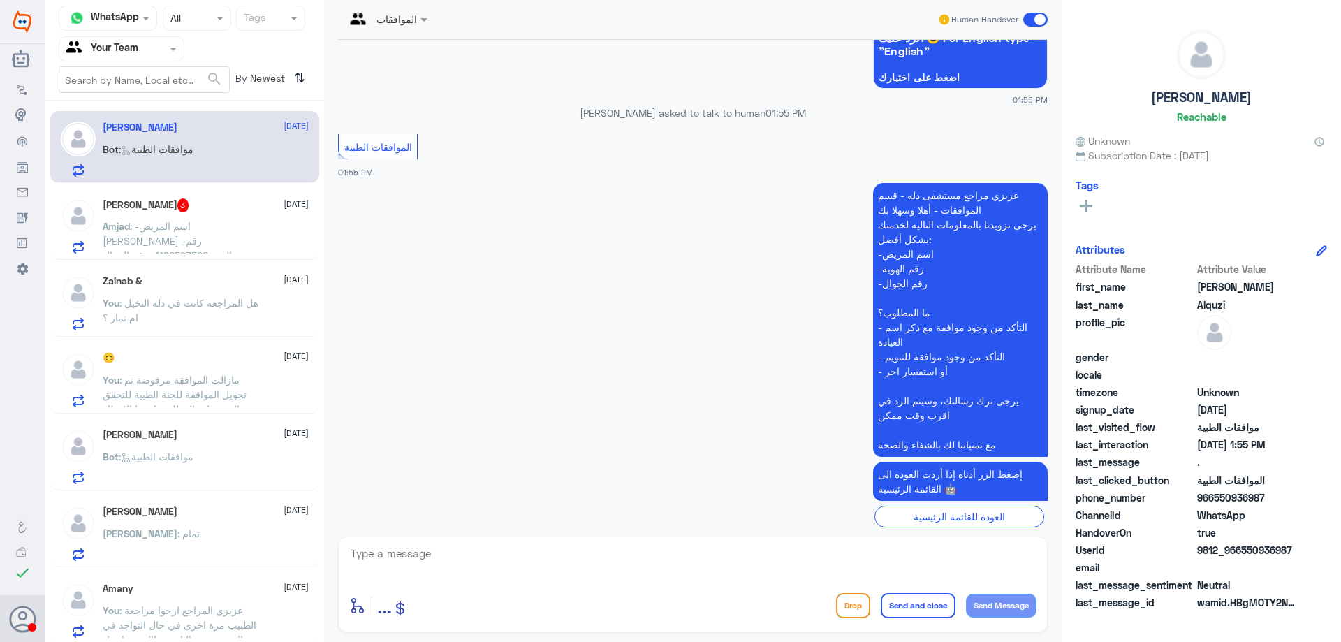
scroll to position [195, 0]
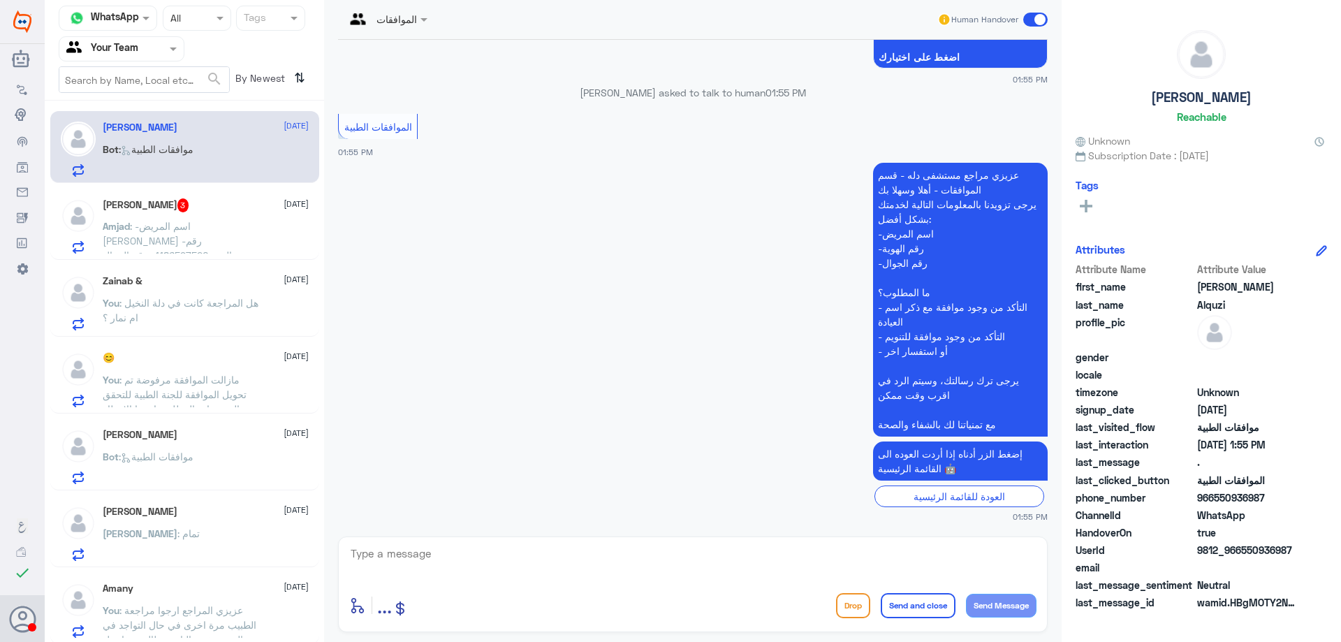
click at [225, 227] on span ": -اسم المريض ناصر الجابري -رقم الهوية1186597520 -رقم الجوال 0501551382 ما المط…" at bounding box center [177, 270] width 149 height 100
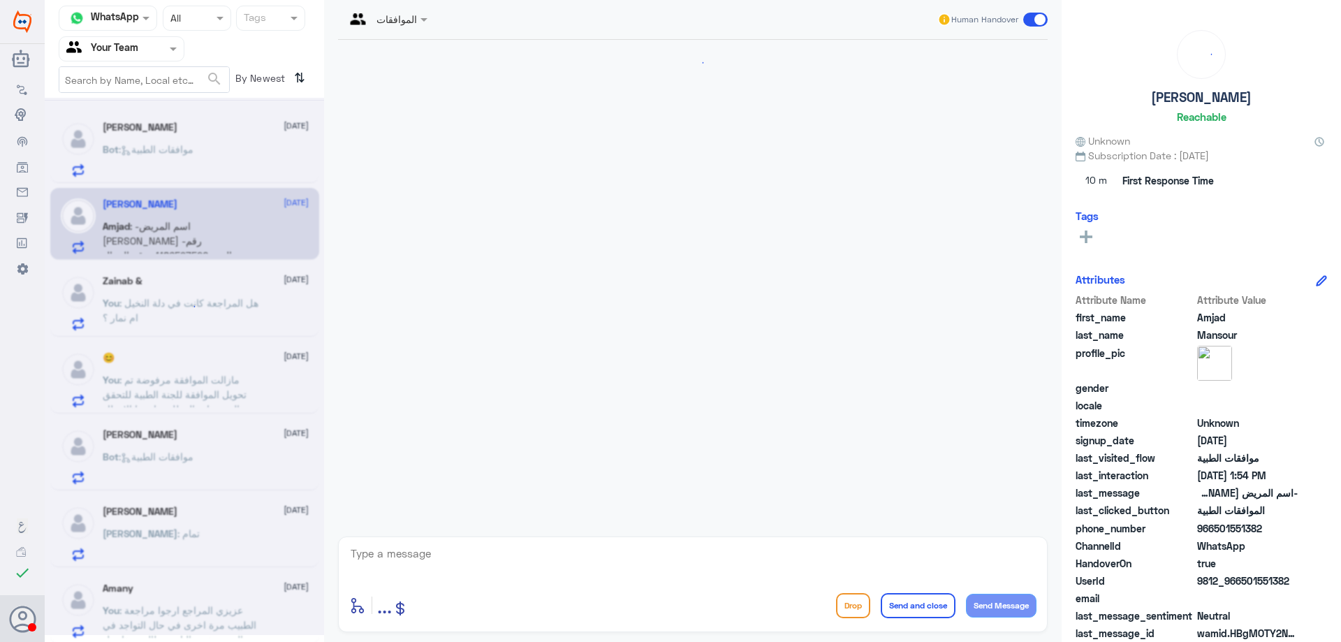
scroll to position [316, 0]
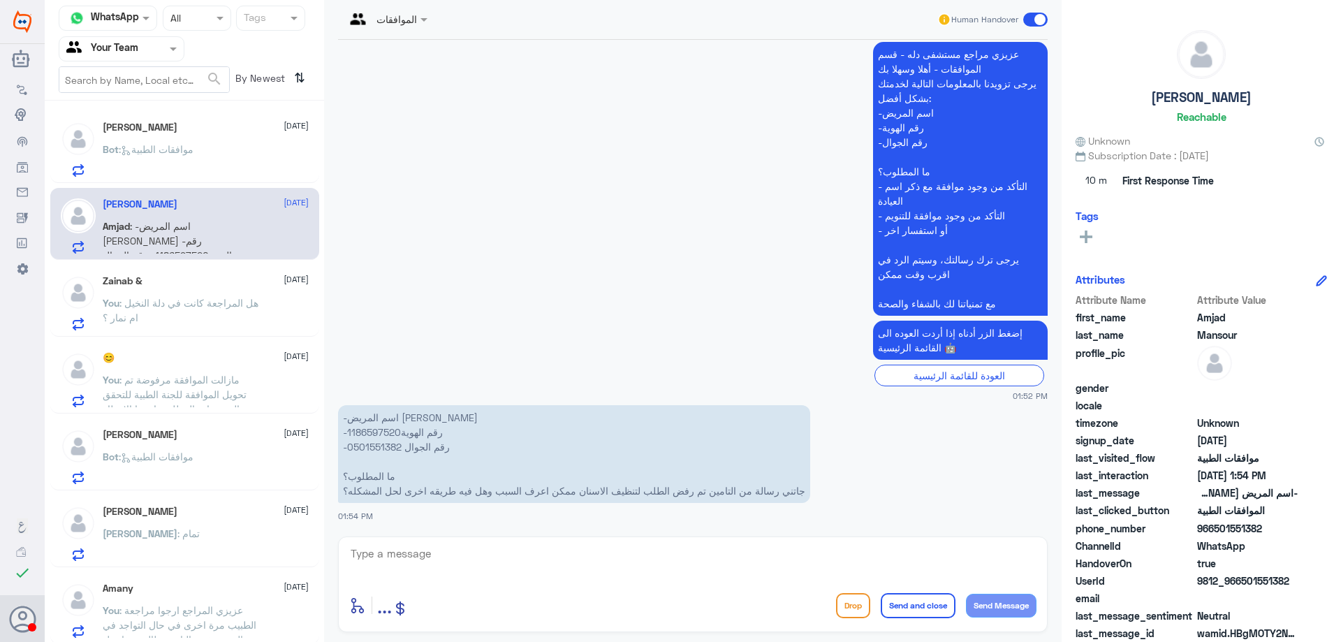
click at [378, 433] on p "-اسم المريض ناصر الجابري -رقم الهوية1186597520 -رقم الجوال 0501551382 ما المطلو…" at bounding box center [574, 454] width 472 height 98
copy p "الهوية1186597520"
click at [380, 439] on p "-اسم المريض ناصر الجابري -رقم الهوية1186597520 -رقم الجوال 0501551382 ما المطلو…" at bounding box center [574, 454] width 472 height 98
copy p "1186597520"
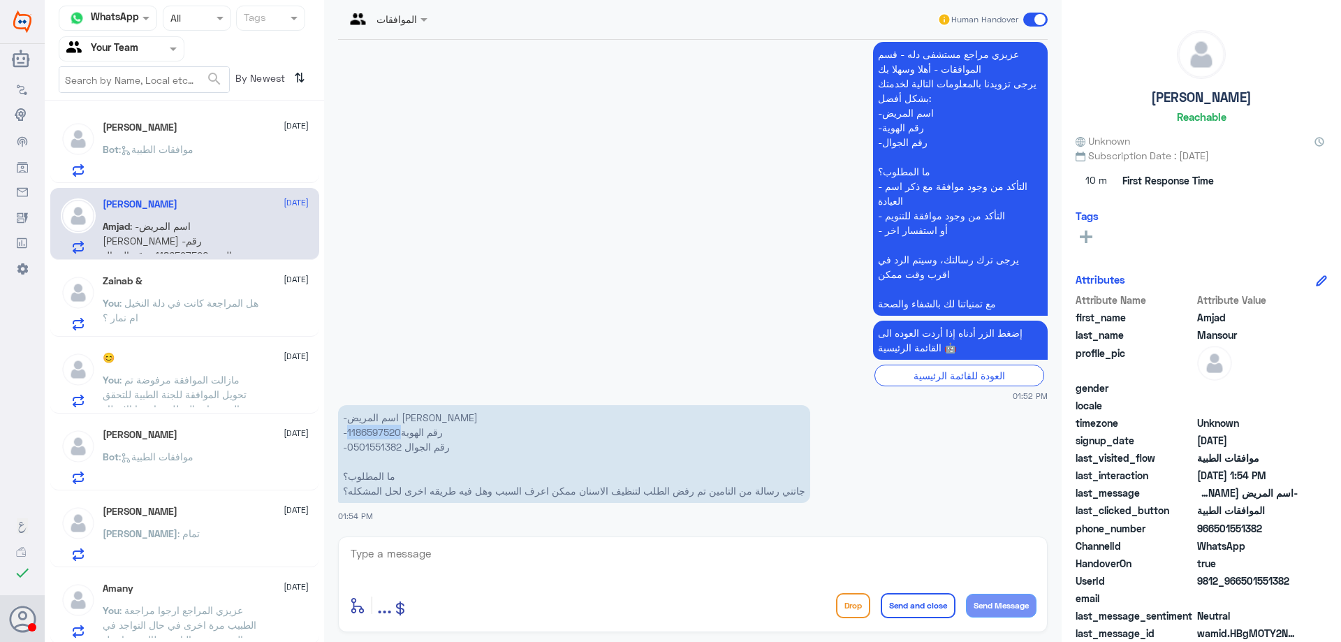
drag, startPoint x: 400, startPoint y: 435, endPoint x: 348, endPoint y: 436, distance: 51.7
click at [348, 436] on p "-اسم المريض ناصر الجابري -رقم الهوية1186597520 -رقم الجوال 0501551382 ما المطلو…" at bounding box center [574, 454] width 472 height 98
click at [485, 550] on textarea at bounding box center [692, 561] width 687 height 34
type textarea "تم رفض الكشفية من قبل التامين لان لديك مراجعة من الطبيب وليست زيارة جديدة"
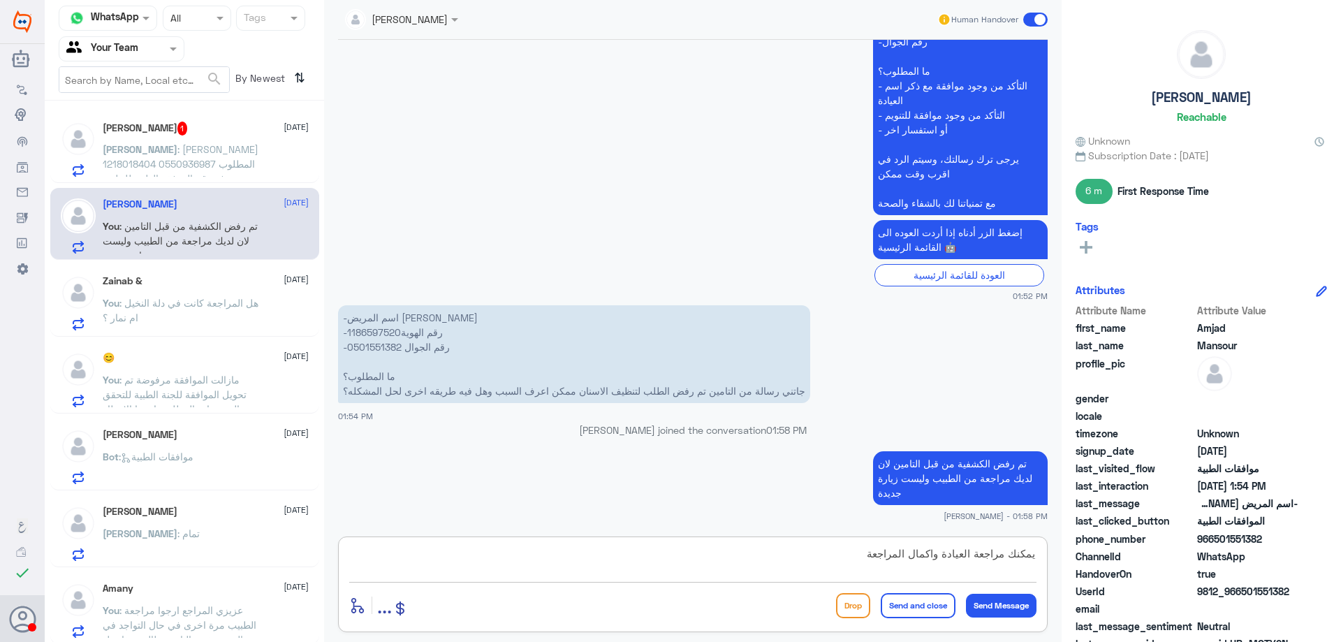
type textarea "يمكنك مراجعة العيادة واكمال المراجعة"
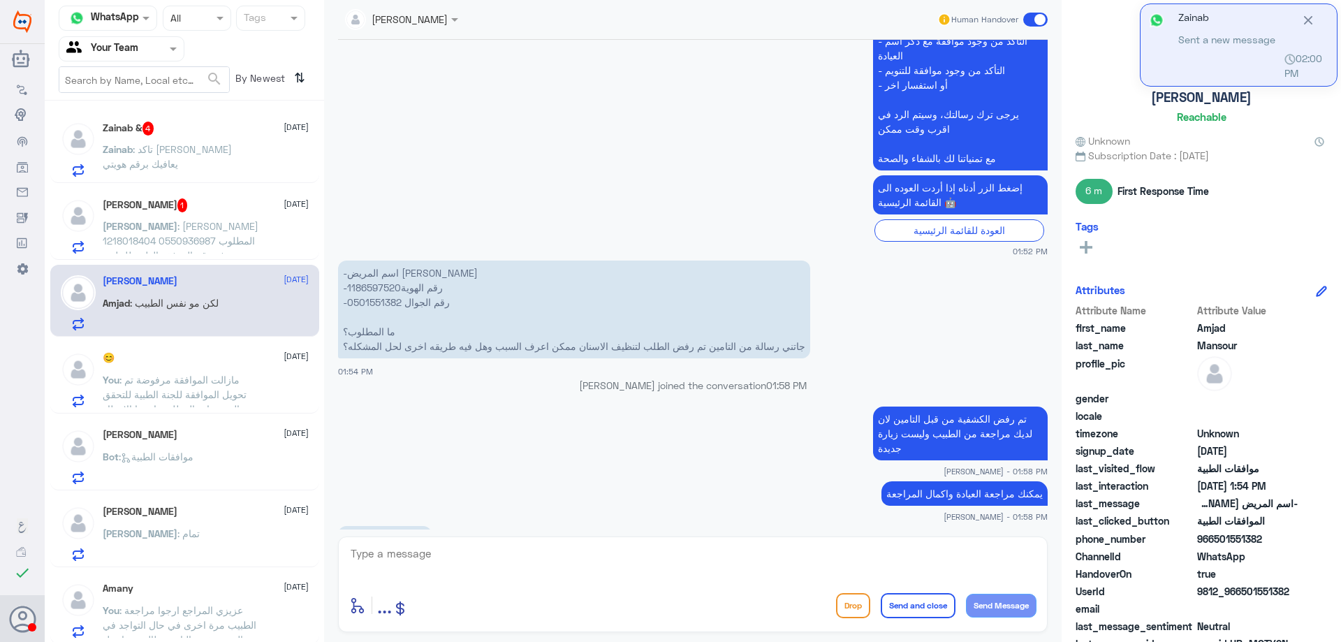
scroll to position [483, 0]
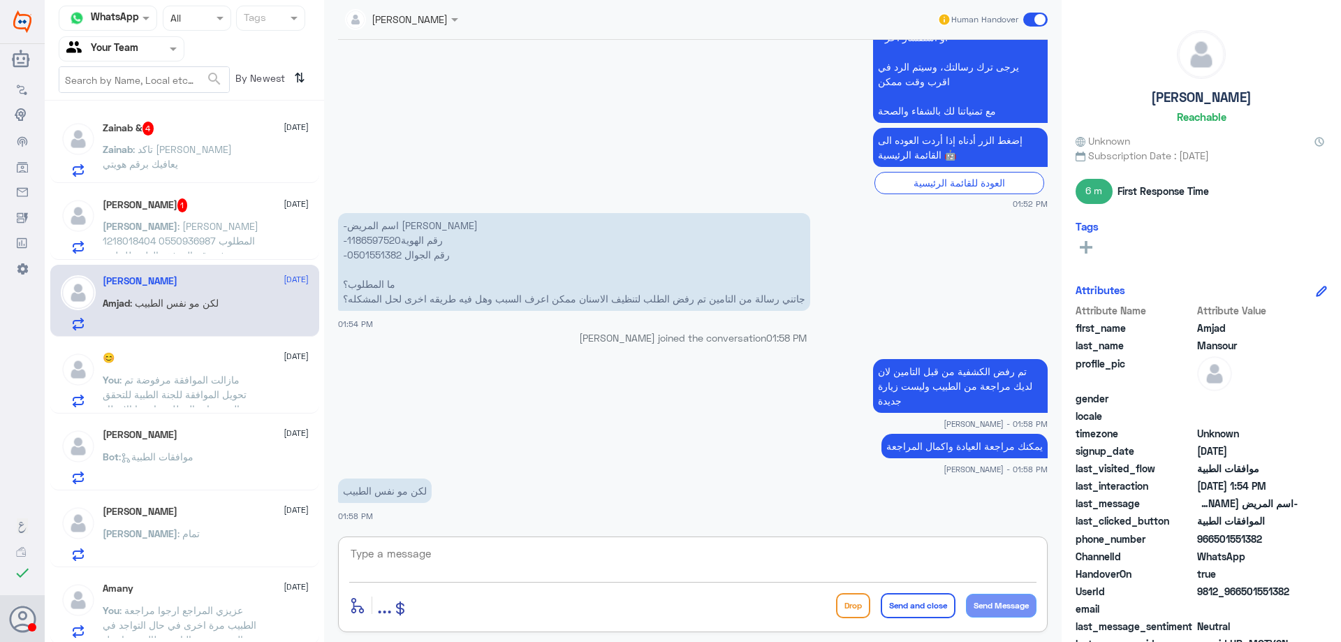
click at [481, 546] on textarea at bounding box center [692, 561] width 687 height 34
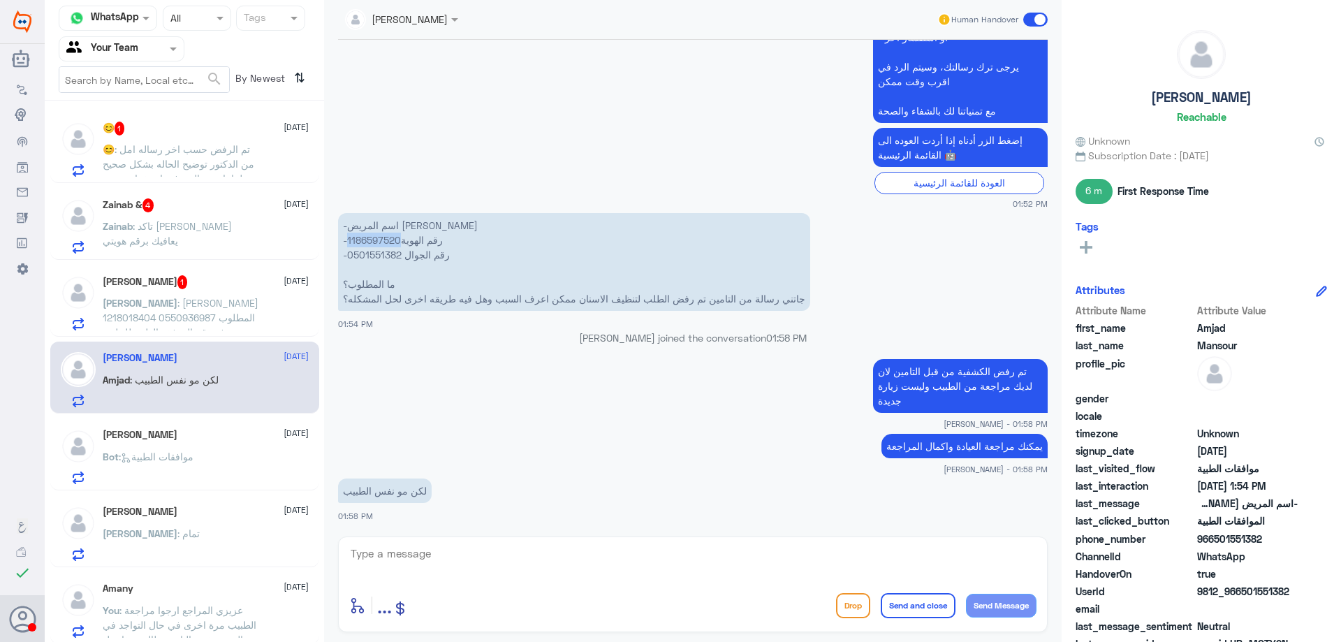
drag, startPoint x: 400, startPoint y: 239, endPoint x: 349, endPoint y: 240, distance: 51.0
click at [349, 240] on p "-اسم المريض ناصر الجابري -رقم الهوية1186597520 -رقم الجوال 0501551382 ما المطلو…" at bounding box center [574, 262] width 472 height 98
copy p "1186597520"
click at [443, 553] on textarea at bounding box center [692, 561] width 687 height 34
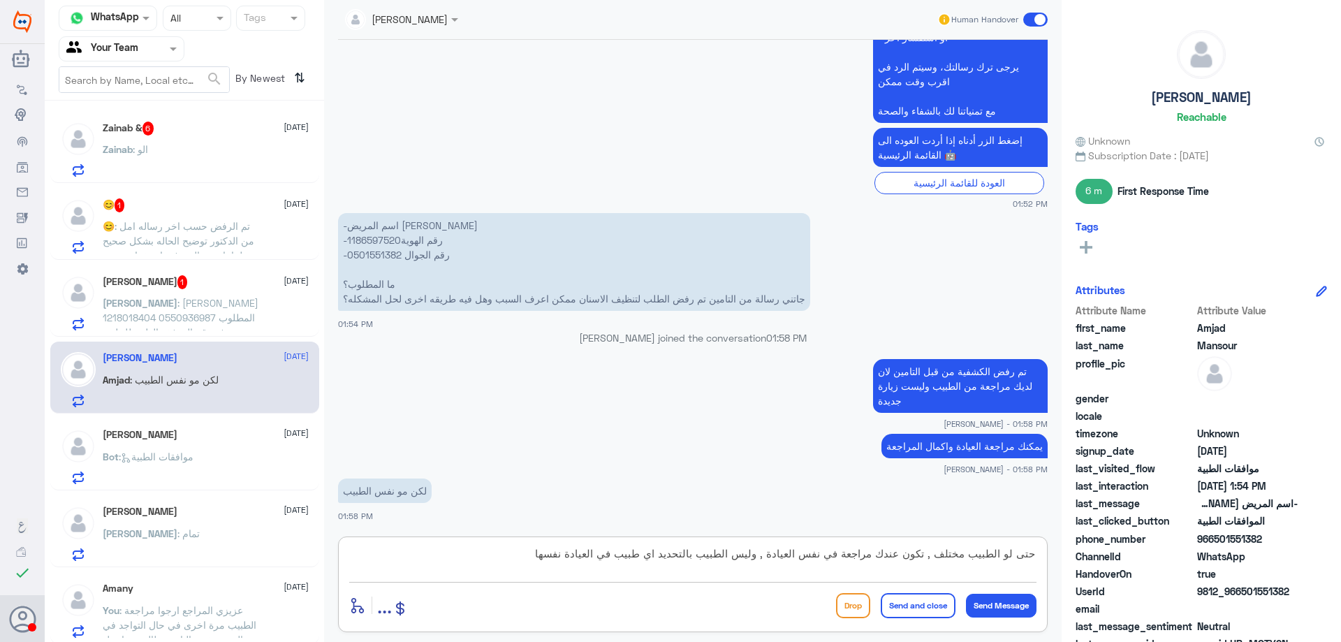
type textarea "حتى لو الطبيب مختلف , تكون عندك مراجعة في نفس العيادة , وليس الطبيب بالتحديد اي…"
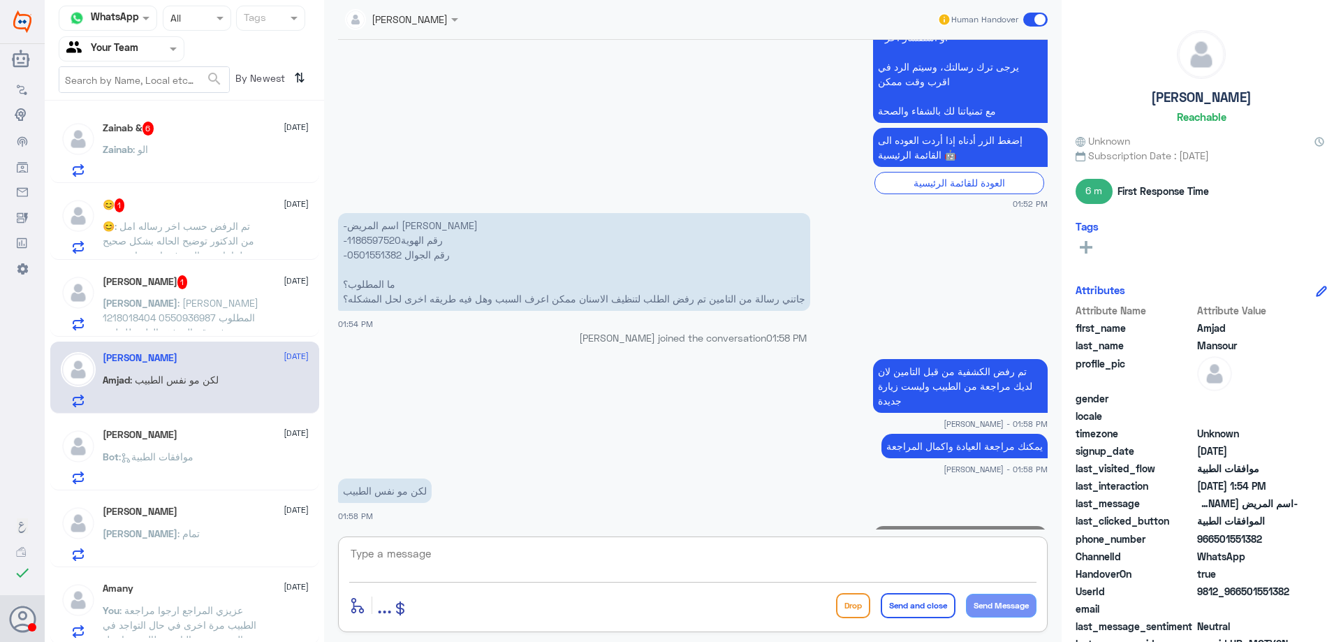
scroll to position [557, 0]
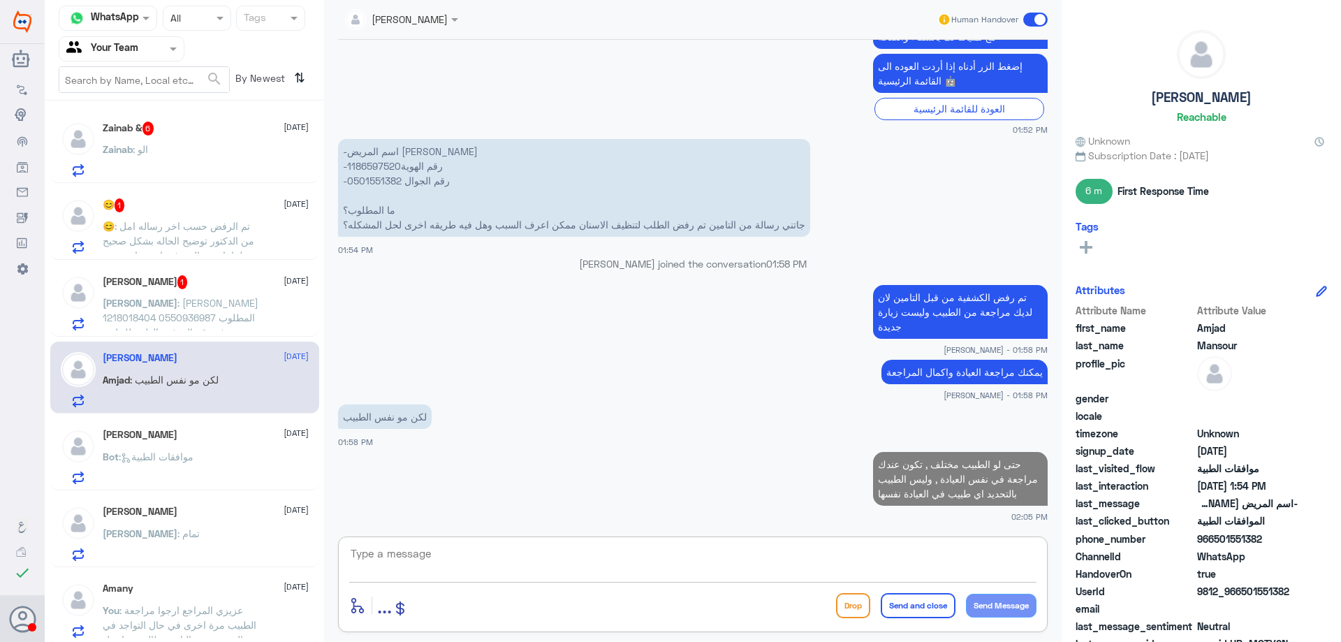
click at [207, 164] on div "Zainab : الو" at bounding box center [206, 160] width 206 height 31
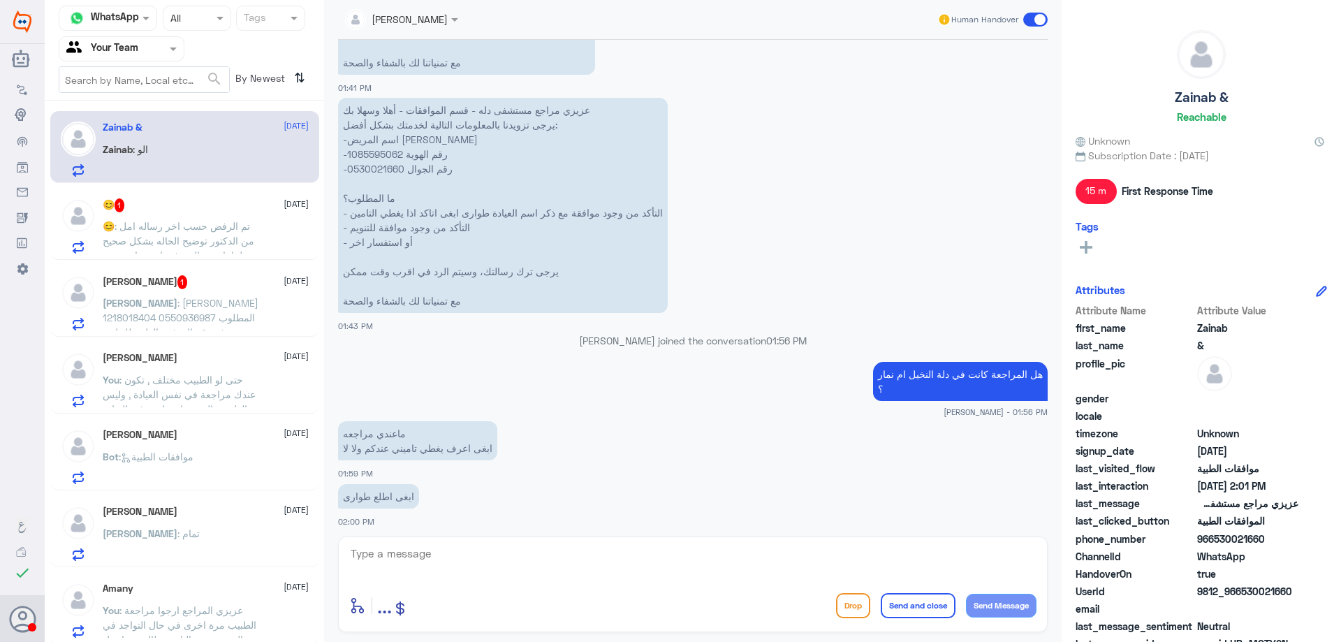
scroll to position [849, 0]
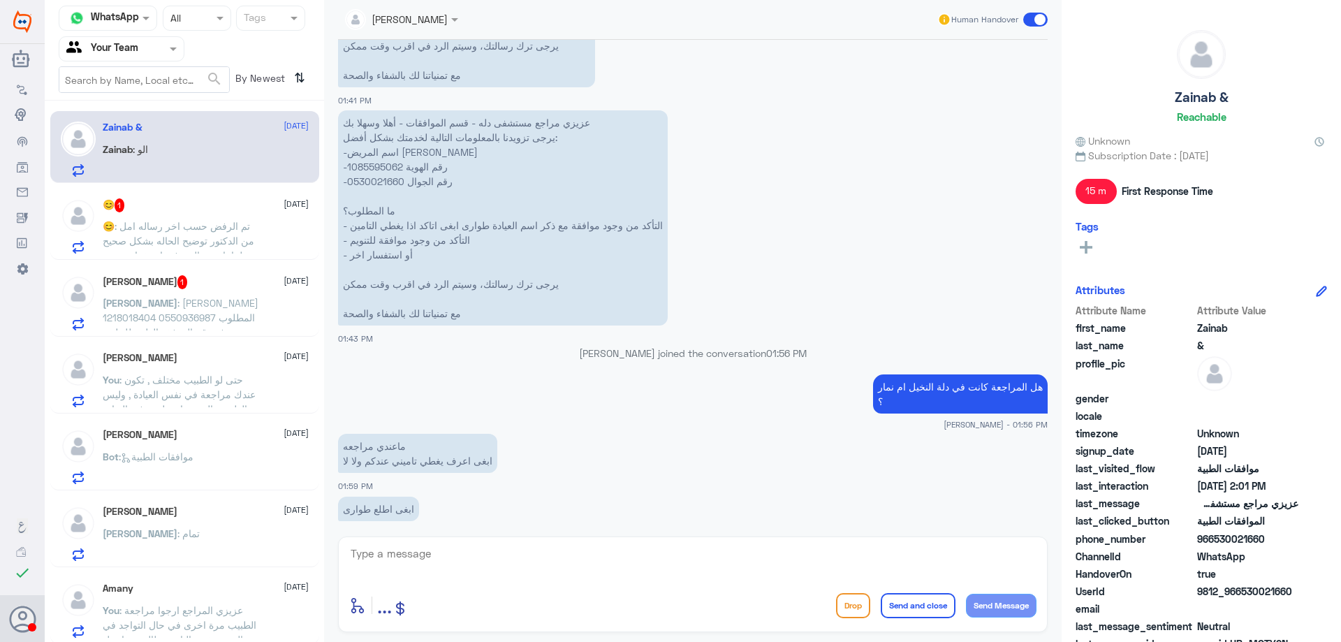
click at [377, 166] on p "عزيزي مراجع مستشفى دله - قسم الموافقات - أهلا وسهلا بك يرجى تزويدنا بالمعلومات …" at bounding box center [503, 217] width 330 height 215
copy p "1085595062"
click at [450, 555] on textarea at bounding box center [692, 561] width 687 height 34
type textarea "مع الاسف التامين غير مغطى في دلة النخيل على ماتم افادتي من قبل مندوب بوبا"
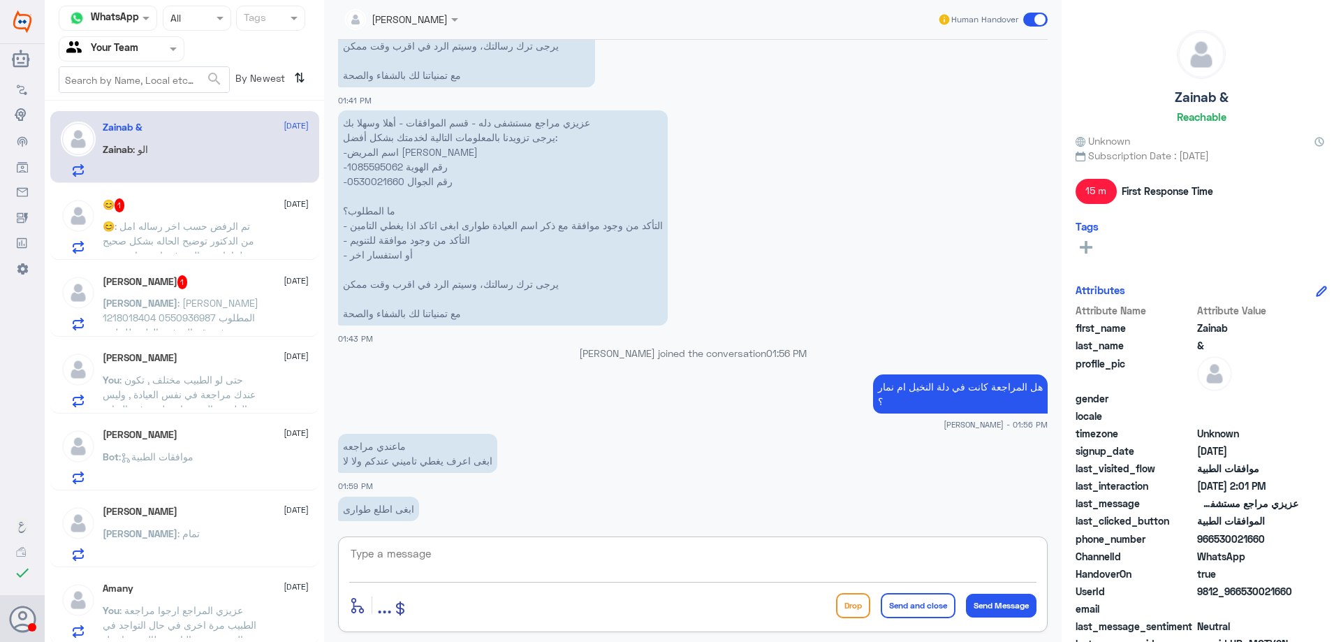
scroll to position [1132, 0]
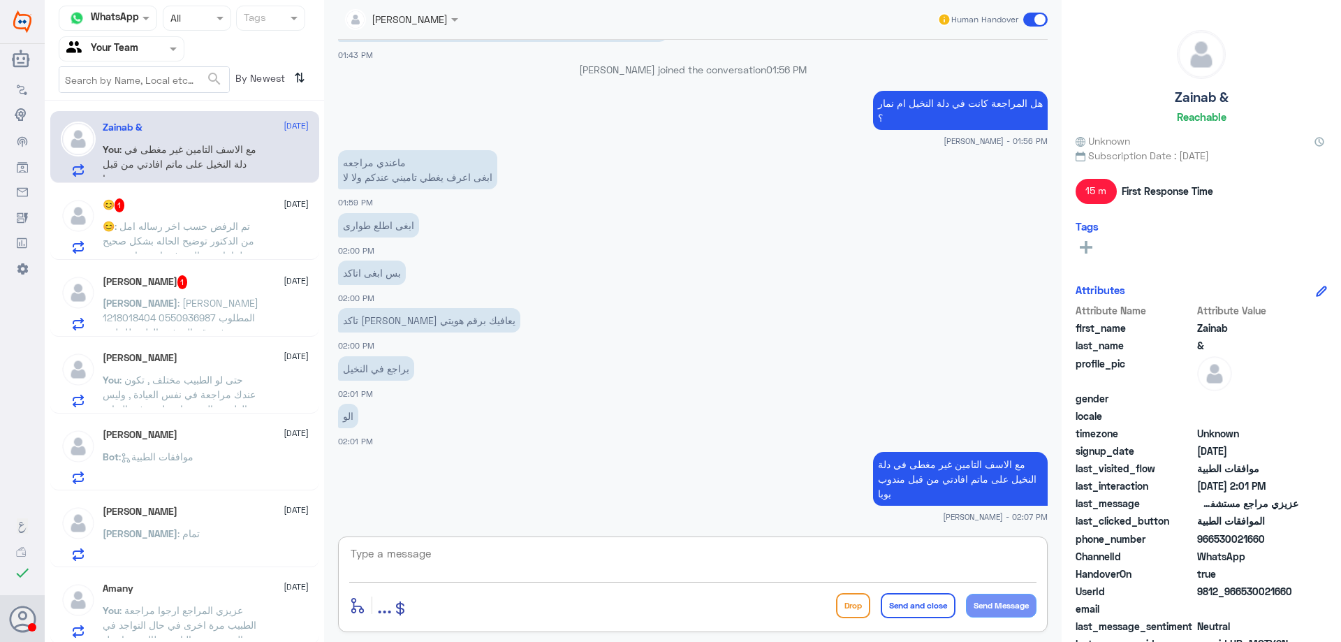
click at [615, 570] on textarea at bounding box center [692, 561] width 687 height 34
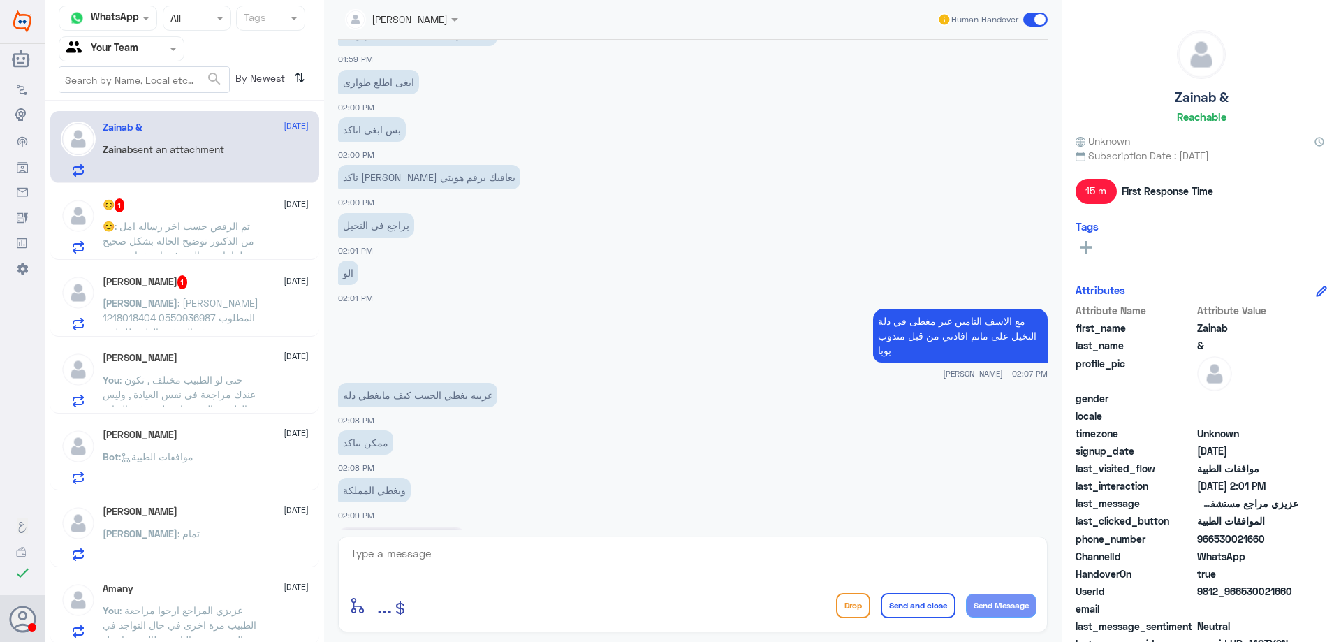
scroll to position [1468, 0]
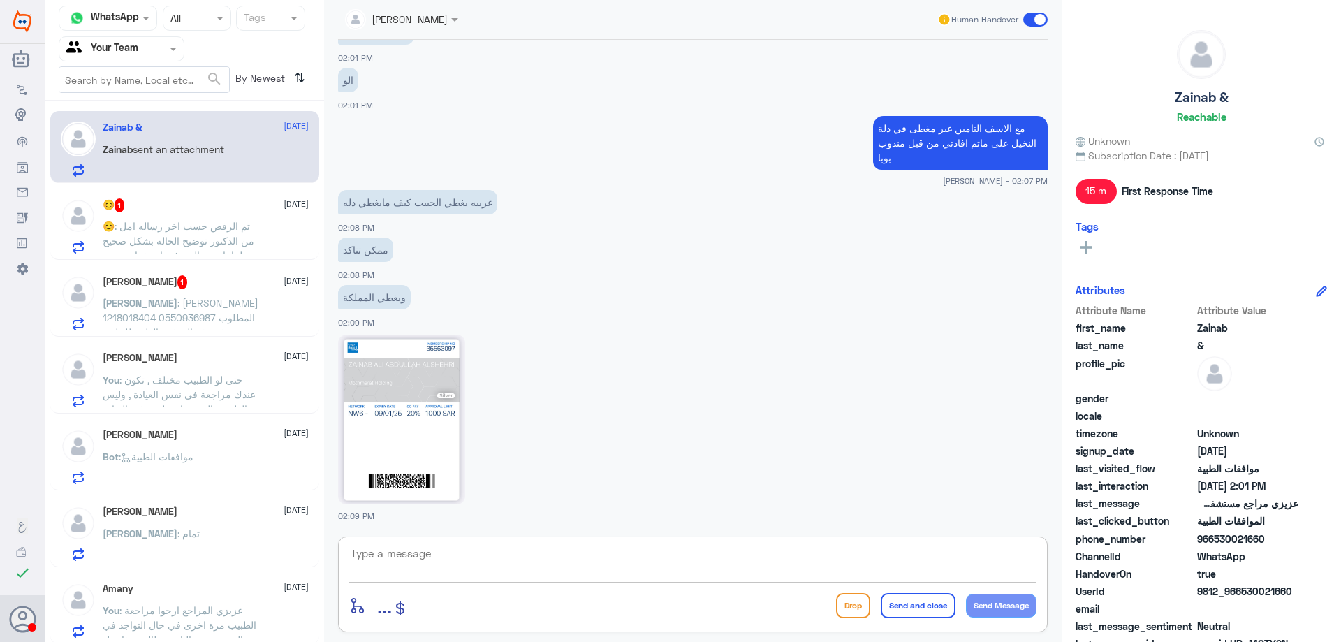
click at [404, 381] on img at bounding box center [401, 420] width 127 height 170
click at [451, 557] on textarea at bounding box center [692, 561] width 687 height 34
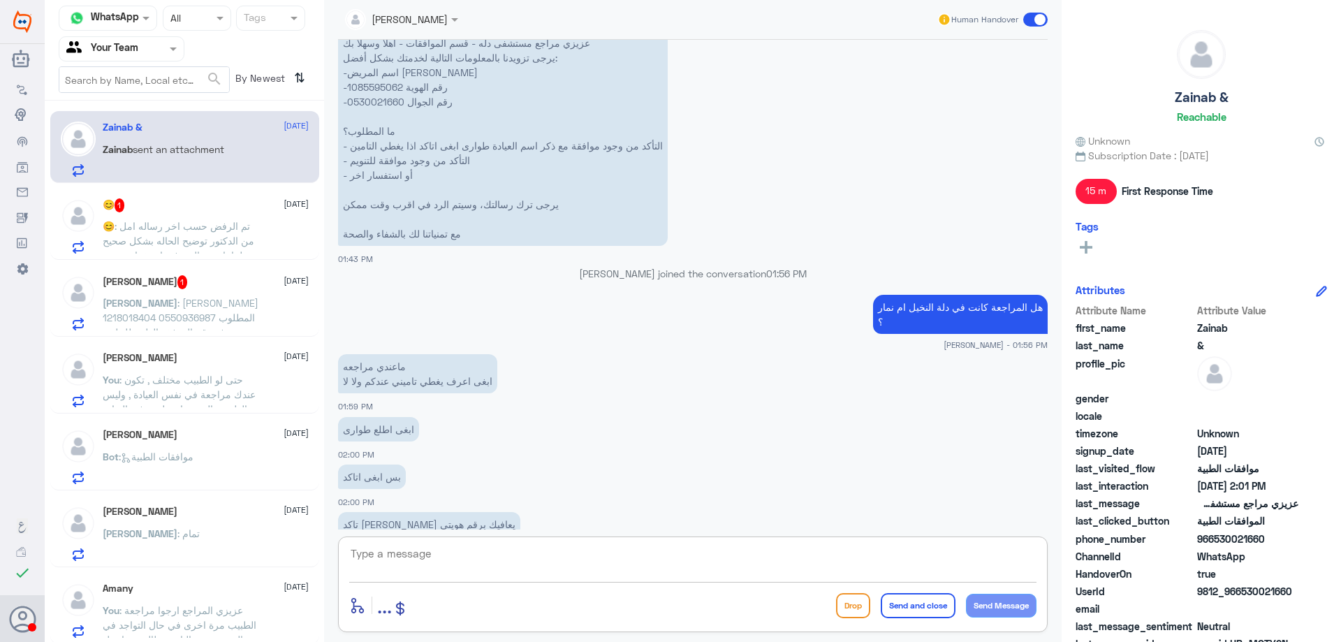
scroll to position [910, 0]
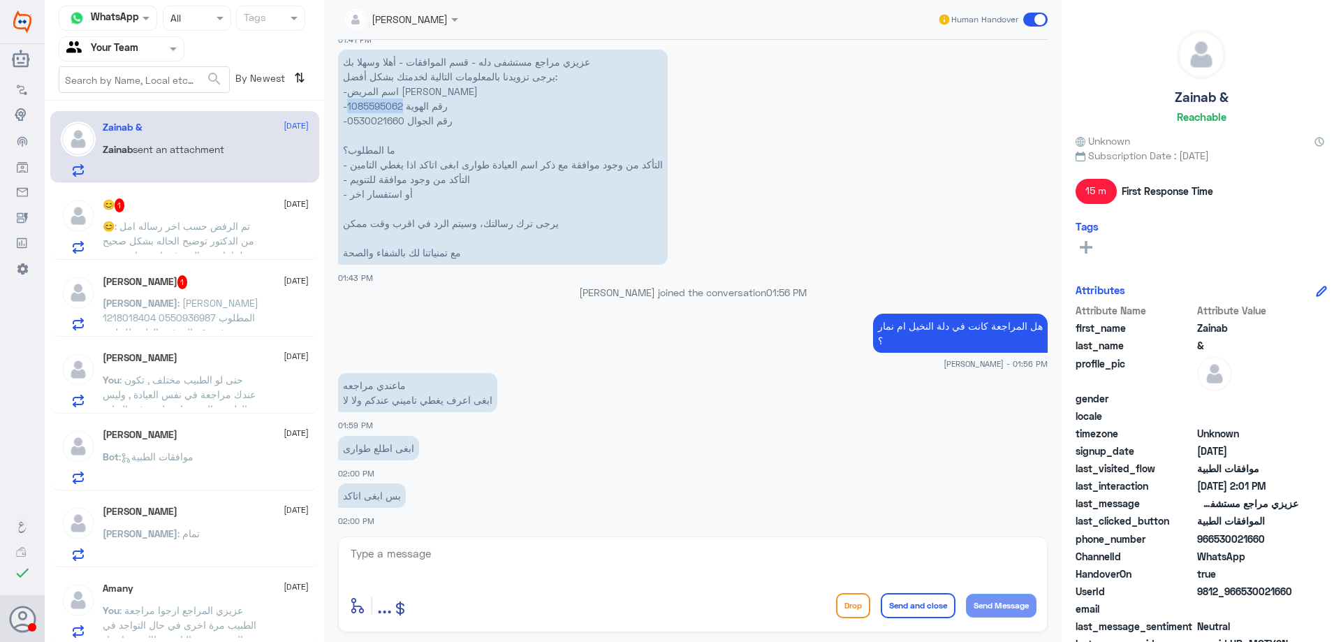
drag, startPoint x: 402, startPoint y: 107, endPoint x: 349, endPoint y: 107, distance: 53.8
click at [349, 107] on p "عزيزي مراجع مستشفى دله - قسم الموافقات - أهلا وسهلا بك يرجى تزويدنا بالمعلومات …" at bounding box center [503, 157] width 330 height 215
copy p "1085595062"
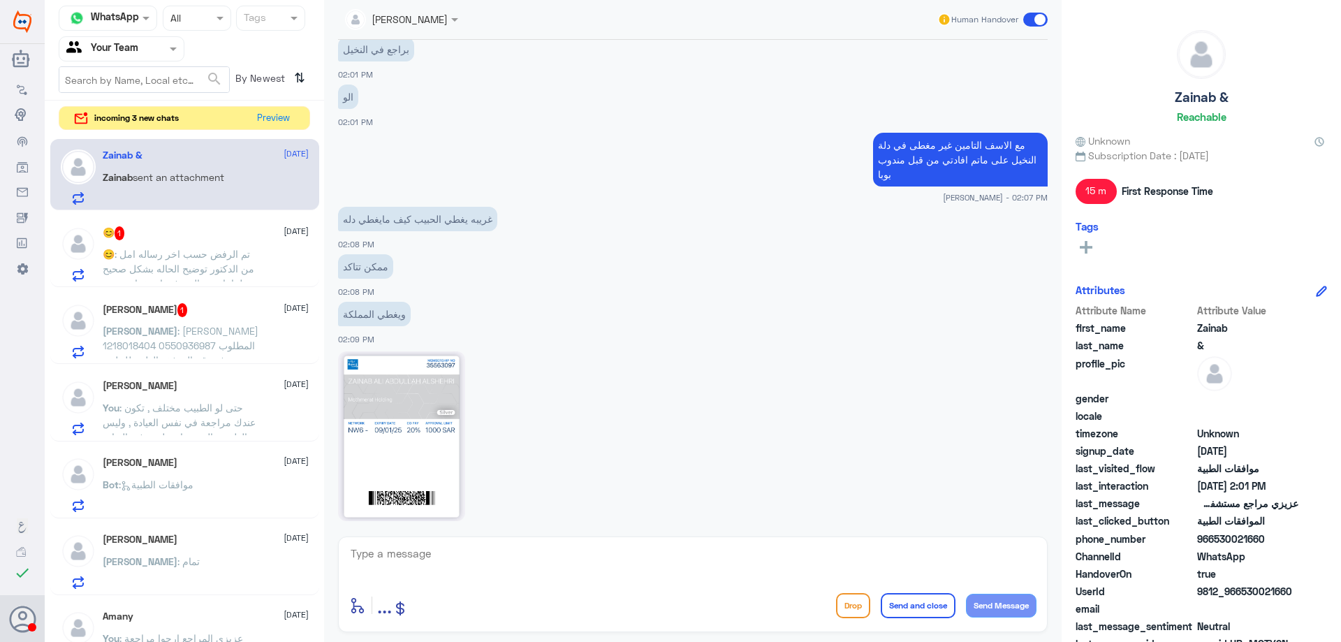
scroll to position [1468, 0]
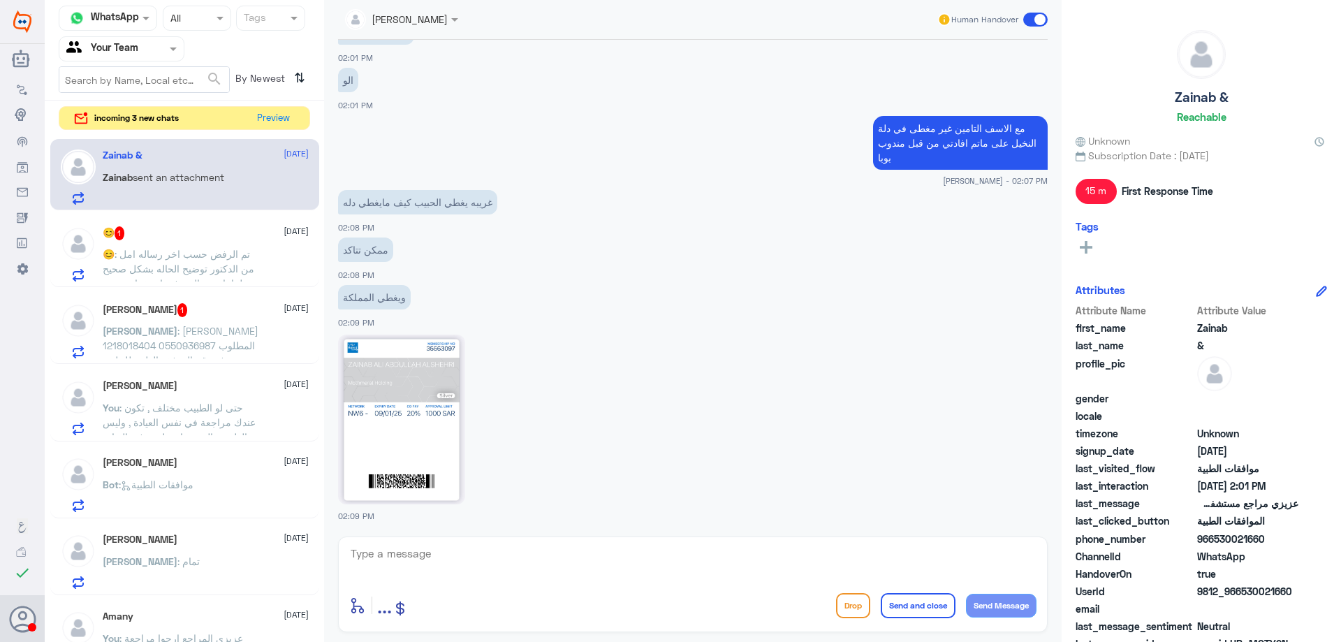
click at [642, 548] on textarea at bounding box center [692, 561] width 687 height 34
type textarea "مرة اخرى تم افادتي من قبل مندوب التامين انه غير مغطى في دلة النخيل"
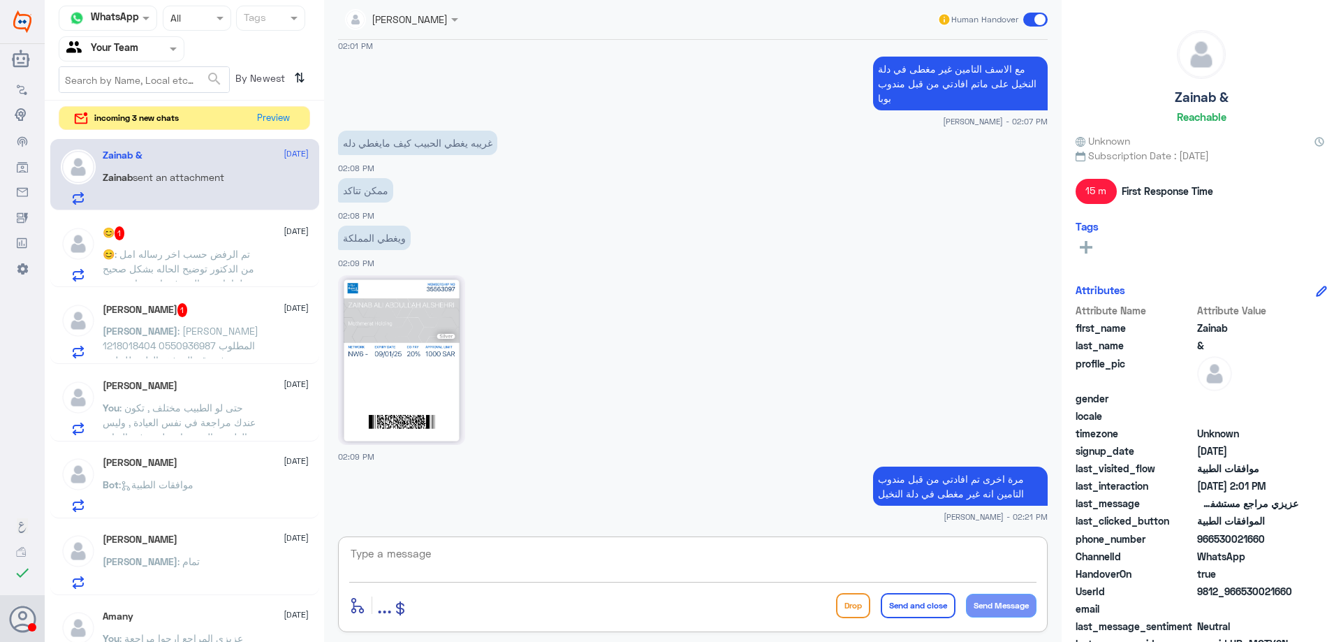
click at [224, 237] on div "😊 1 4 October" at bounding box center [206, 233] width 206 height 14
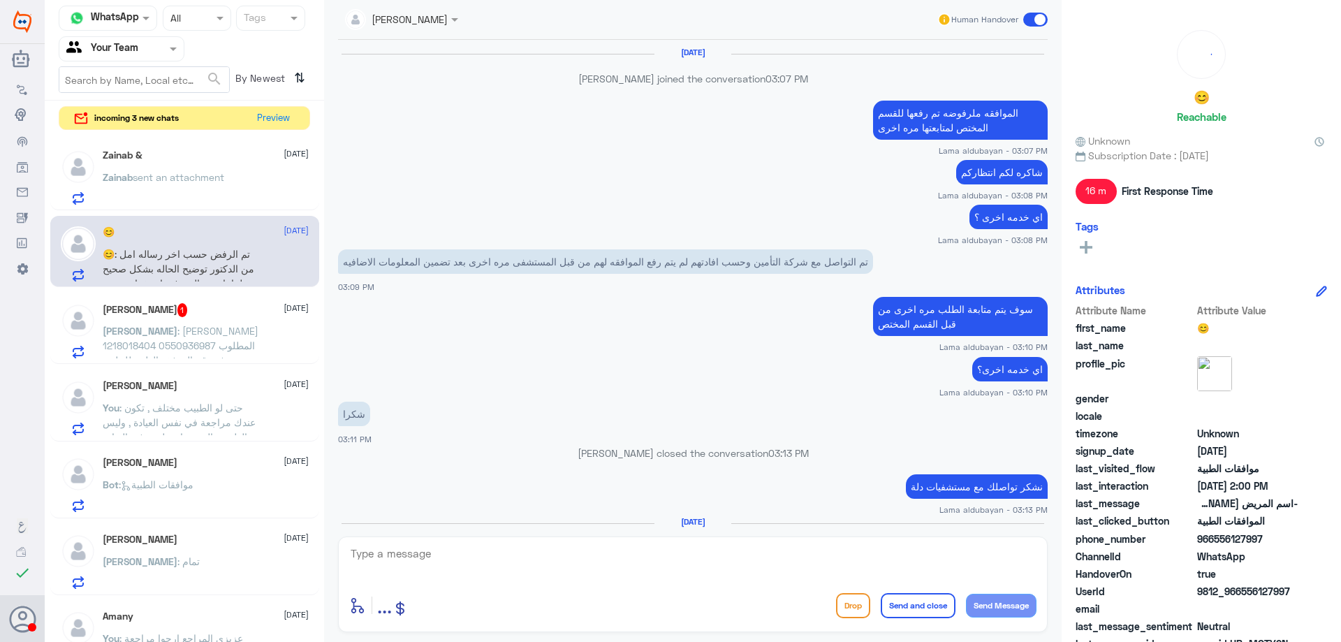
scroll to position [1153, 0]
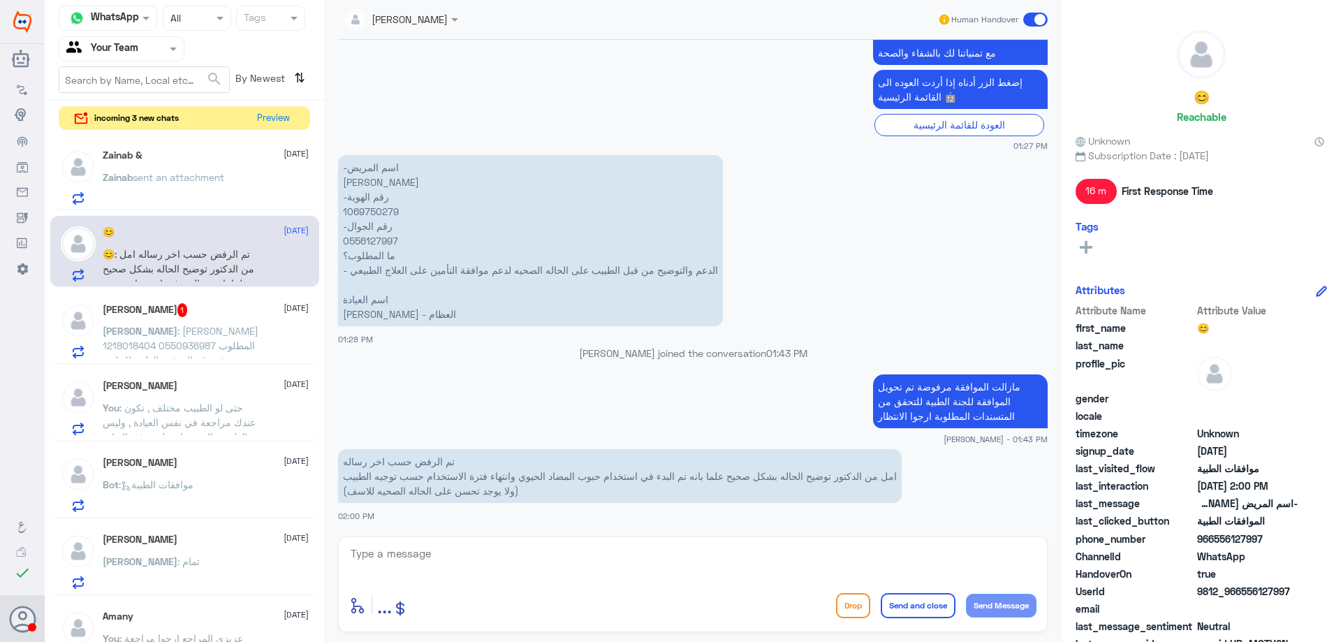
click at [383, 214] on p "-اسم المريض خالد مهدي القرني -رقم الهوية 1069750279 -رقم الجوال 0556127997 ما ا…" at bounding box center [530, 240] width 385 height 171
copy p "1069750279"
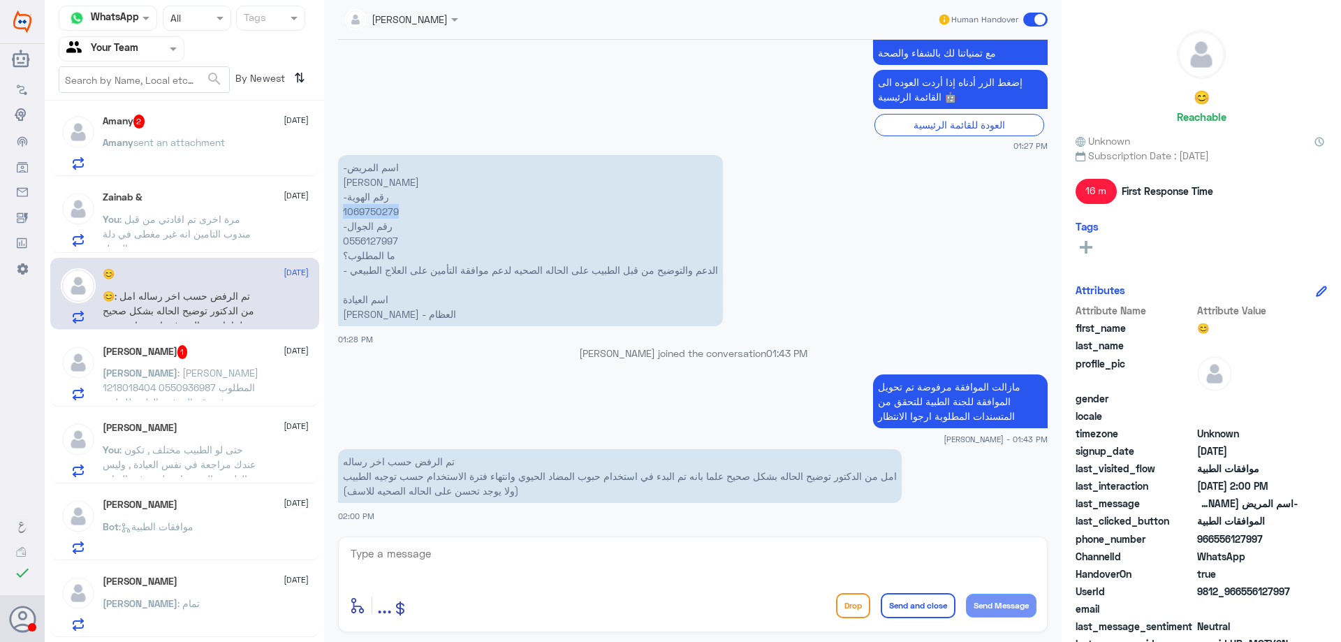
scroll to position [0, 0]
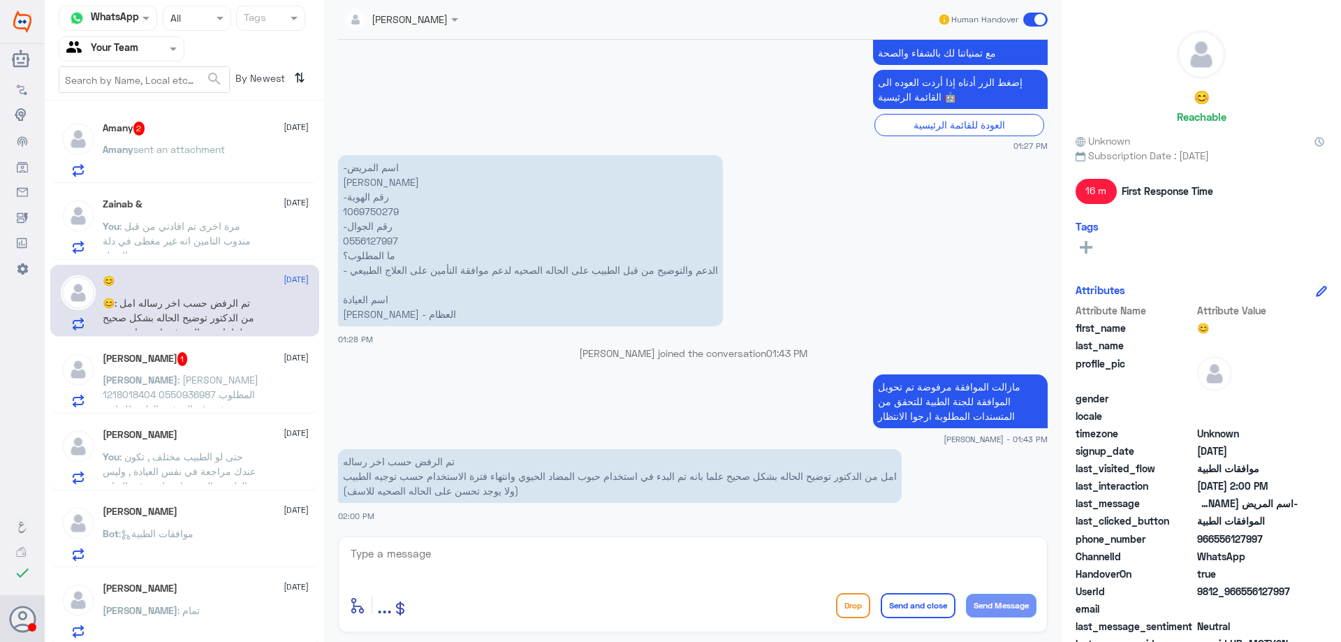
click at [227, 363] on div "Abdulaziz Alquzi 1 4 October" at bounding box center [206, 359] width 206 height 14
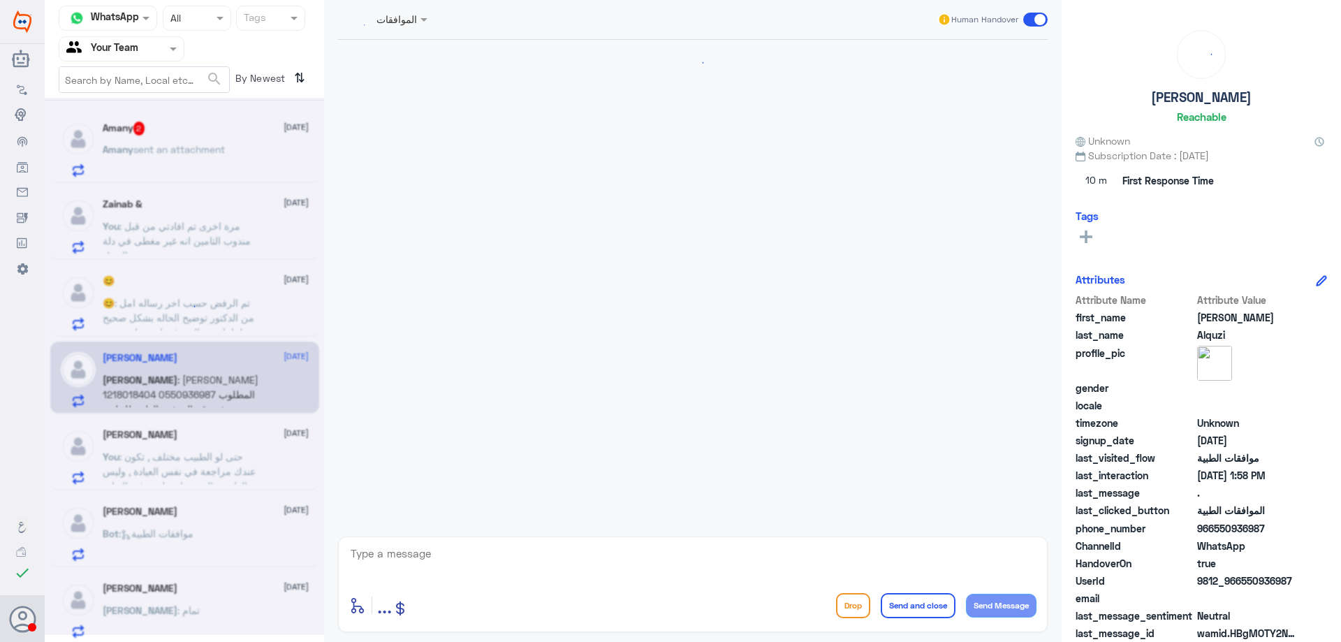
scroll to position [316, 0]
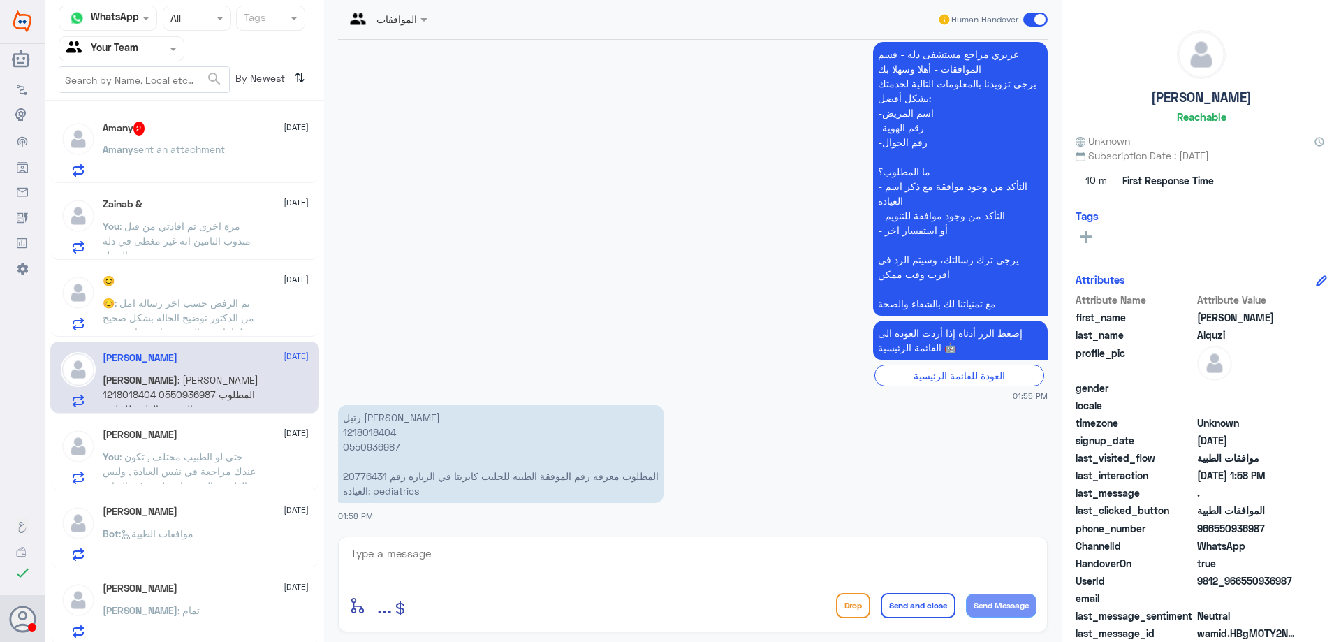
click at [229, 166] on div "Amany sent an attachment" at bounding box center [206, 160] width 206 height 31
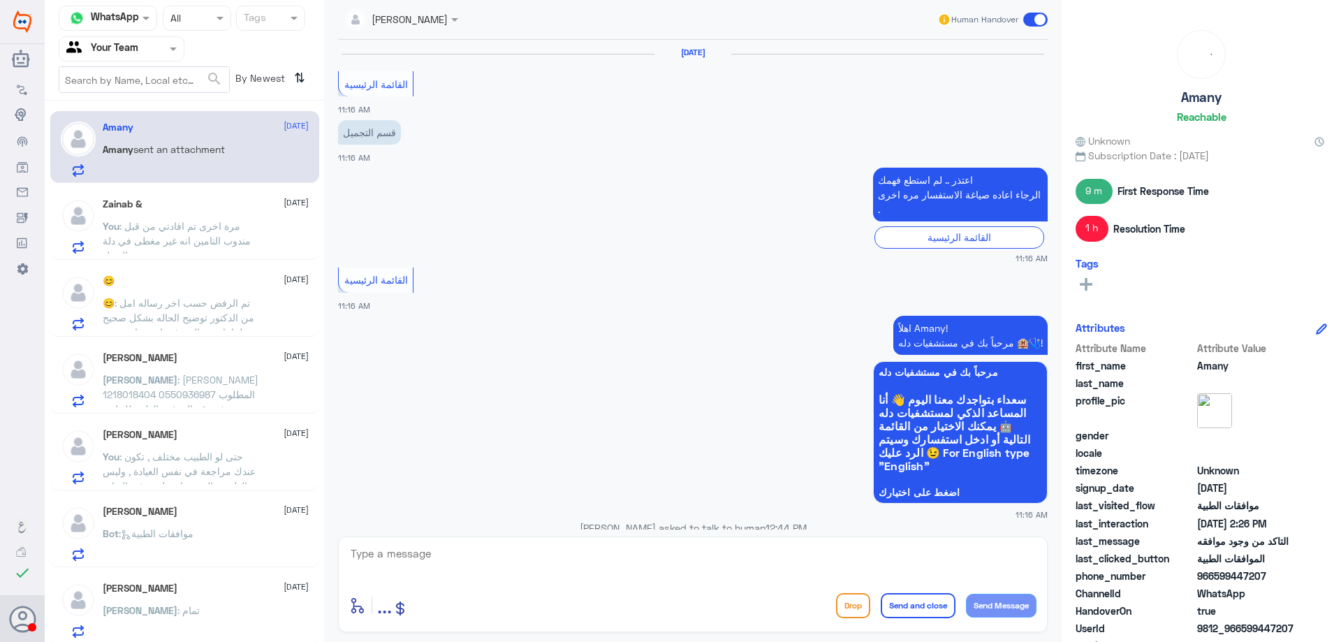
scroll to position [1313, 0]
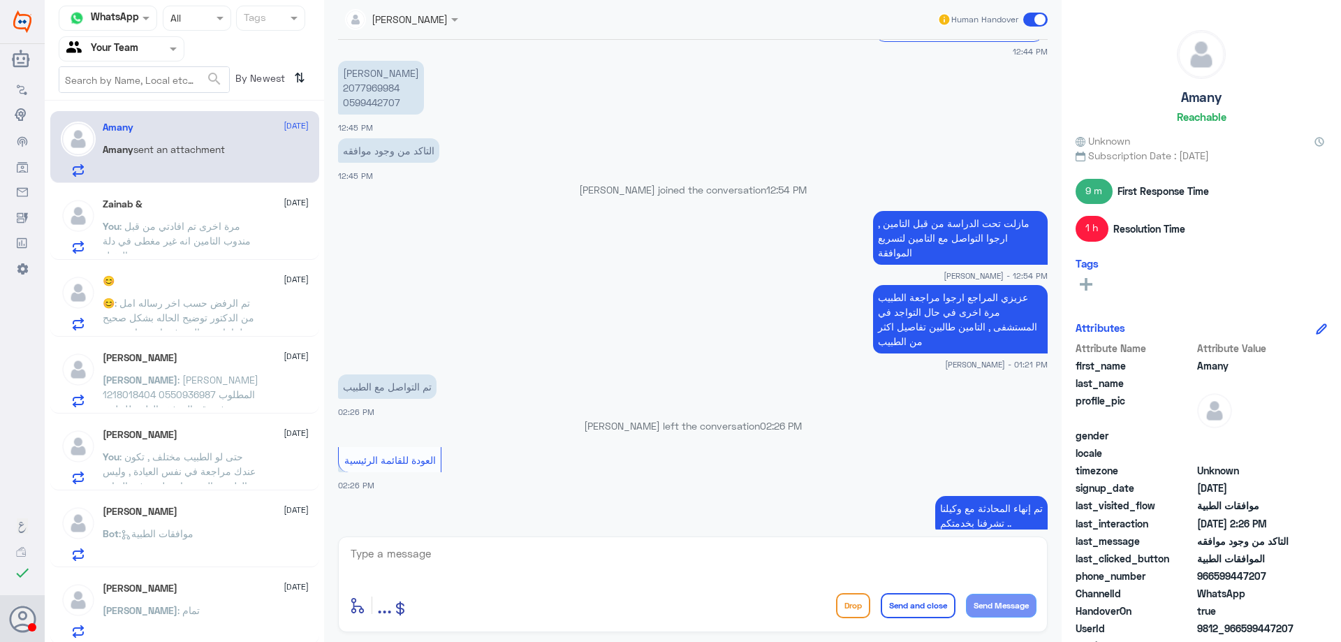
click at [273, 216] on div "Zainab & 4 October You : مرة اخرى تم افادتي من قبل مندوب التامين انه غير مغطى ف…" at bounding box center [206, 225] width 206 height 55
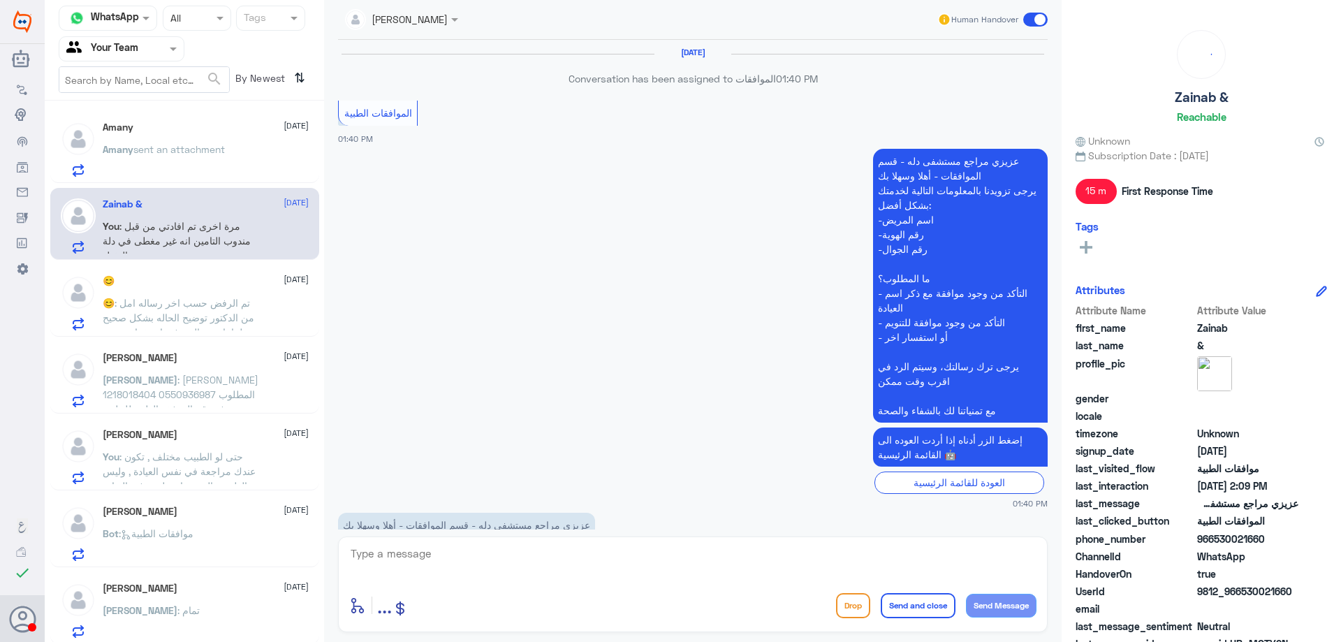
scroll to position [1320, 0]
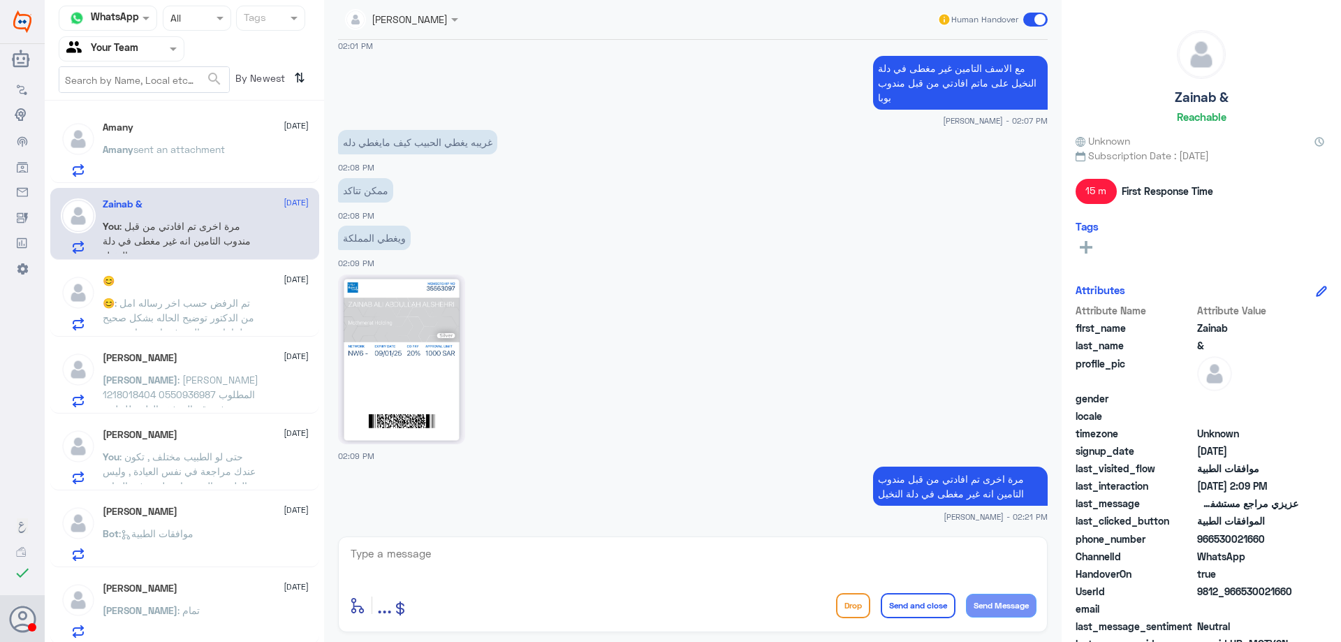
click at [217, 287] on div "😊 4 October 😊 : تم الرفض حسب اخر رساله امل من الدكتور توضيح الحاله بشكل صحيح عل…" at bounding box center [206, 302] width 206 height 55
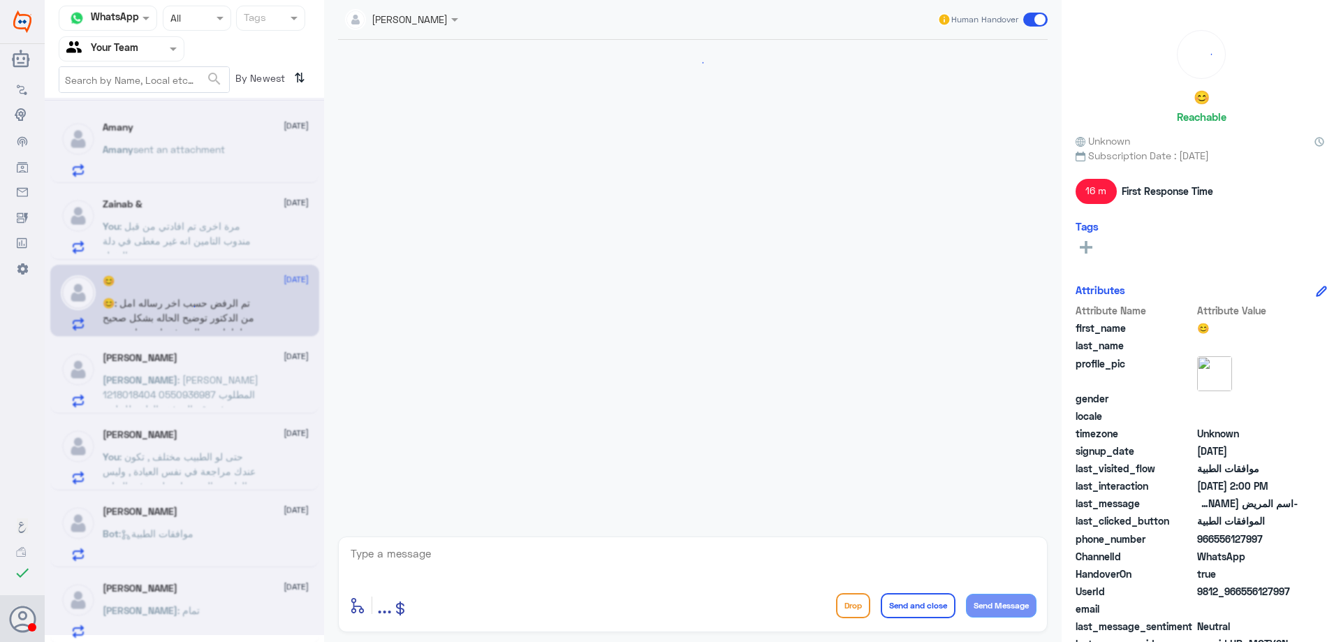
scroll to position [1153, 0]
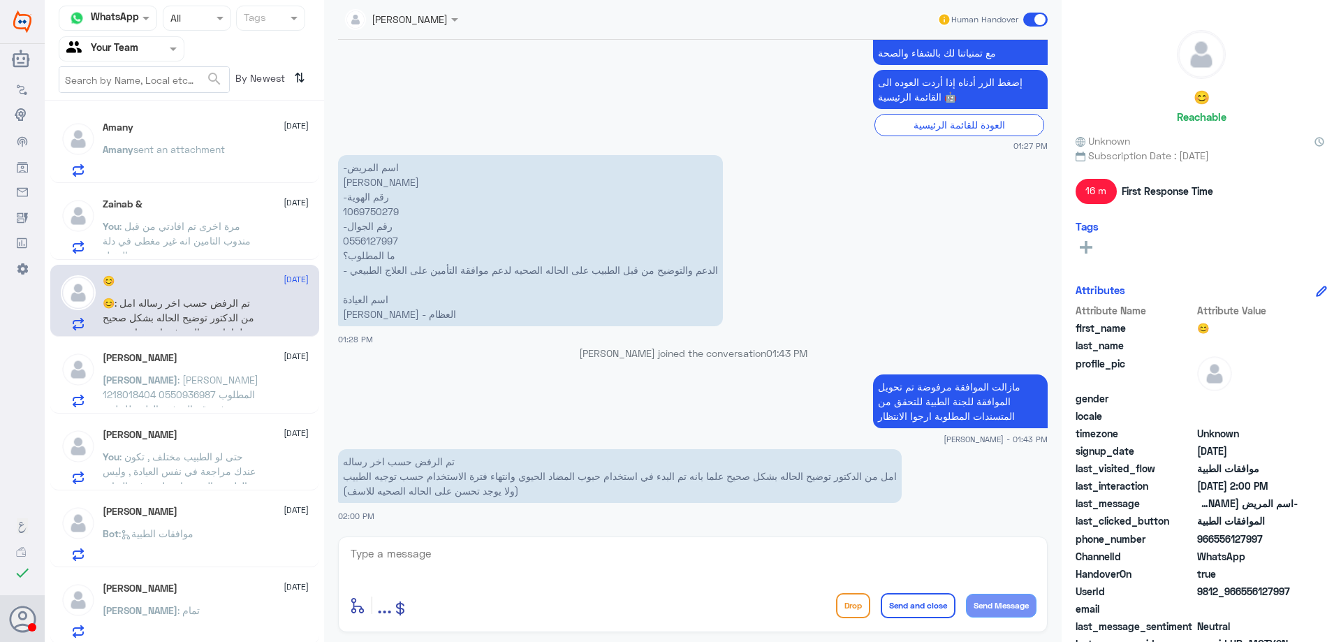
click at [231, 204] on div "Zainab & 4 October" at bounding box center [206, 204] width 206 height 12
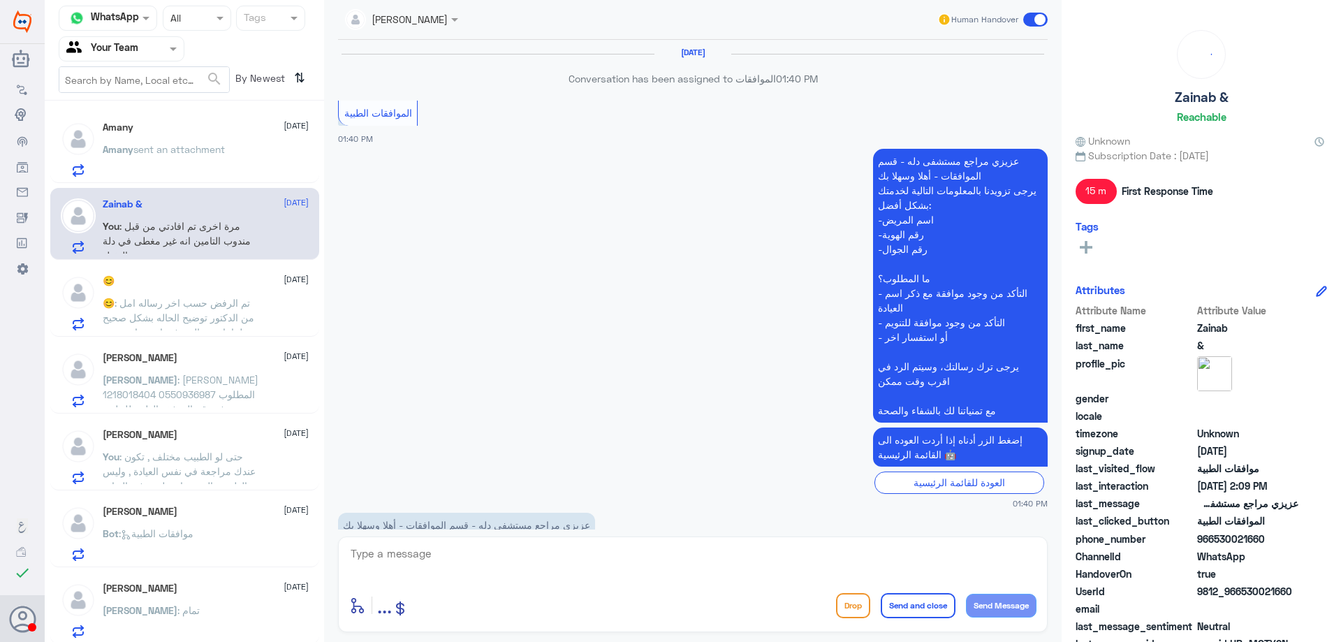
scroll to position [1320, 0]
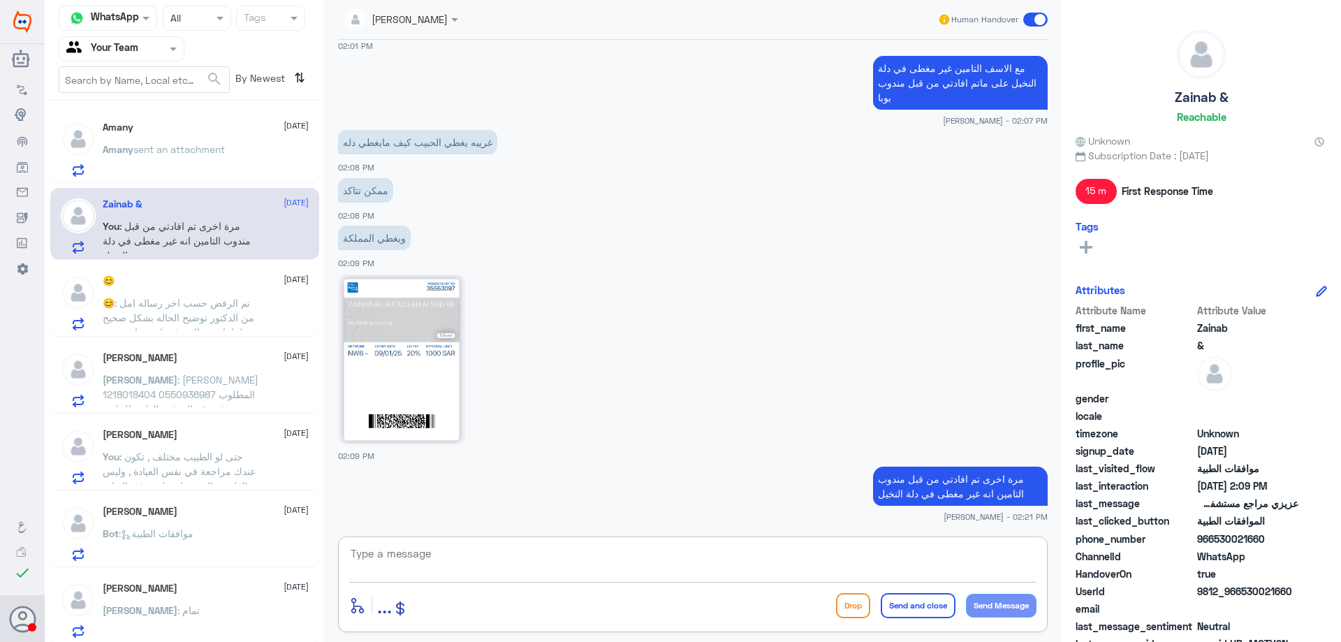
click at [762, 546] on textarea at bounding box center [692, 561] width 687 height 34
type textarea "خ"
type textarea "هل من خدمه اخرى ؟"
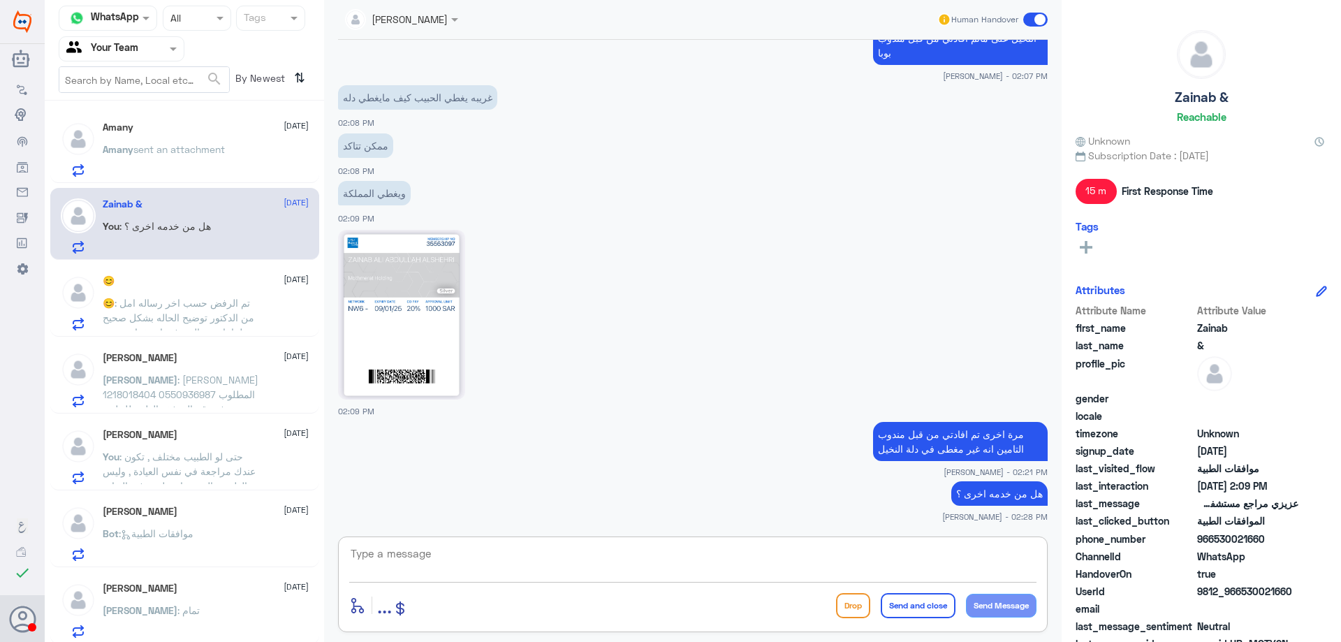
click at [145, 310] on p "😊 : تم الرفض حسب اخر رساله امل من الدكتور توضيح الحاله بشكل صحيح علما بانه تم ا…" at bounding box center [181, 312] width 157 height 35
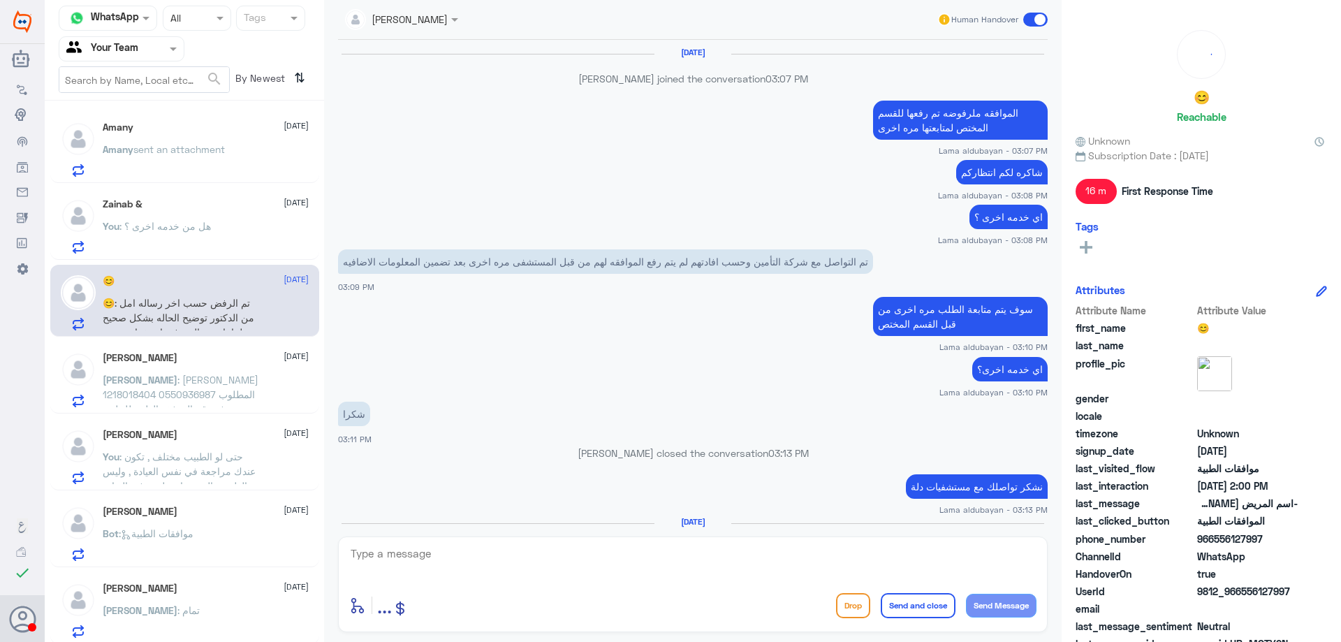
scroll to position [1153, 0]
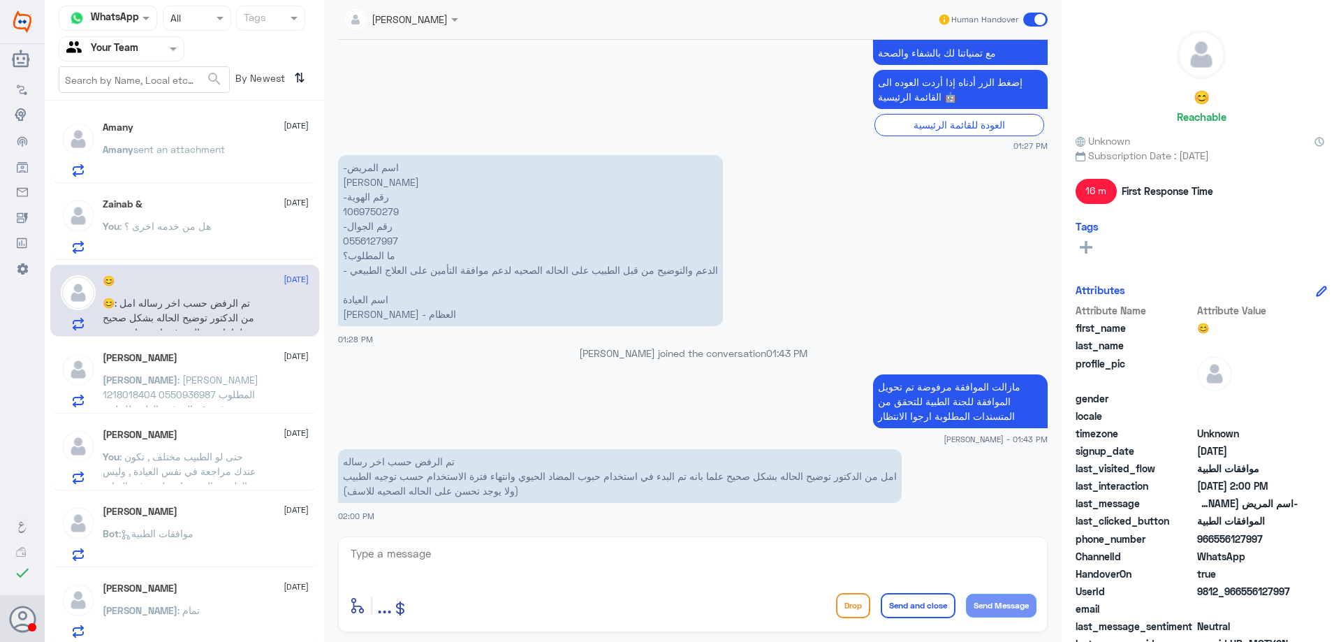
click at [492, 539] on div "enter flow name ... Drop Send and close Send Message" at bounding box center [693, 584] width 710 height 96
click at [492, 548] on textarea at bounding box center [692, 561] width 687 height 34
click at [425, 549] on textarea at bounding box center [692, 561] width 687 height 34
type textarea "م"
type textarea "تم رفع موافقة جديدة فقط , سوف يتم المتابعة مع اللجنة , التامين لم تصلهم اي مرفق…"
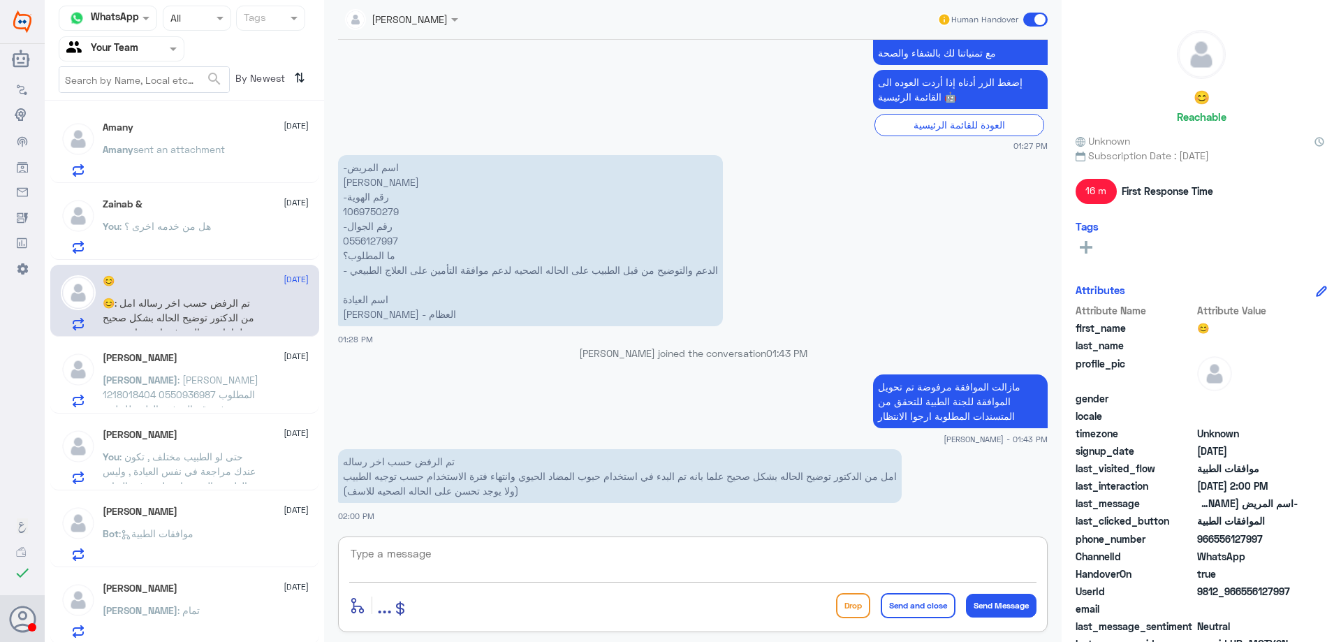
scroll to position [1227, 0]
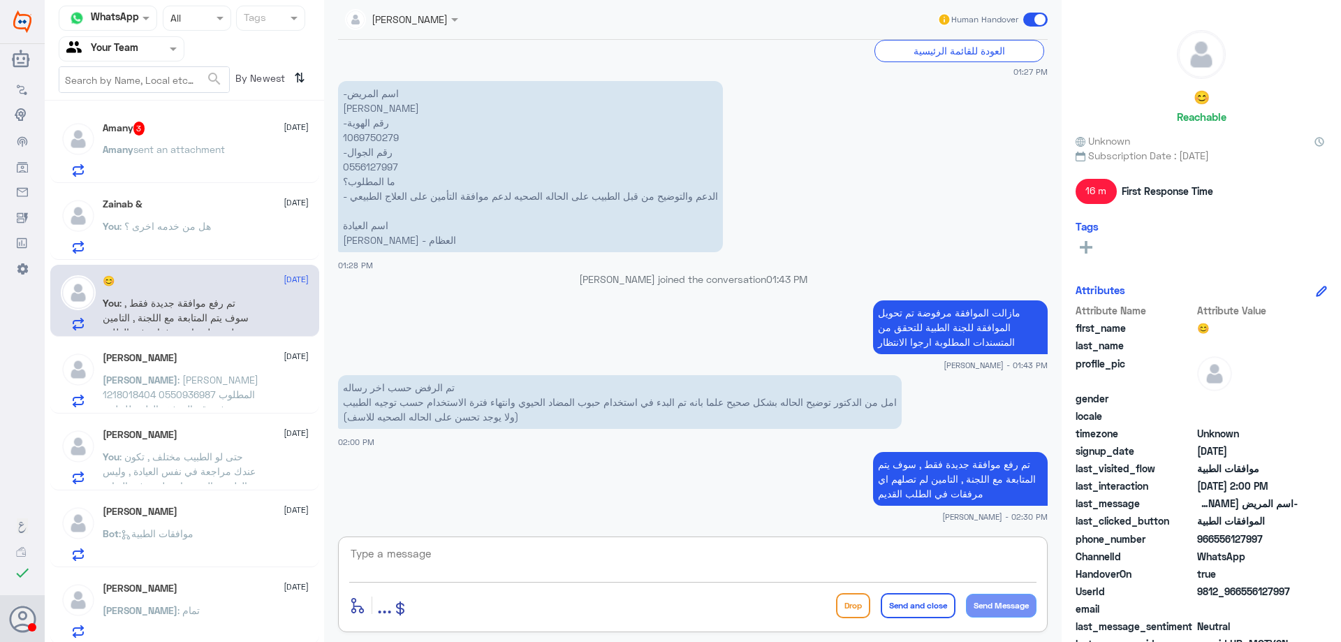
click at [280, 258] on div "Zainab & 4 October You : هل من خدمه اخرى ؟" at bounding box center [184, 224] width 269 height 72
click at [271, 235] on div "You : هل من خدمه اخرى ؟" at bounding box center [206, 237] width 206 height 31
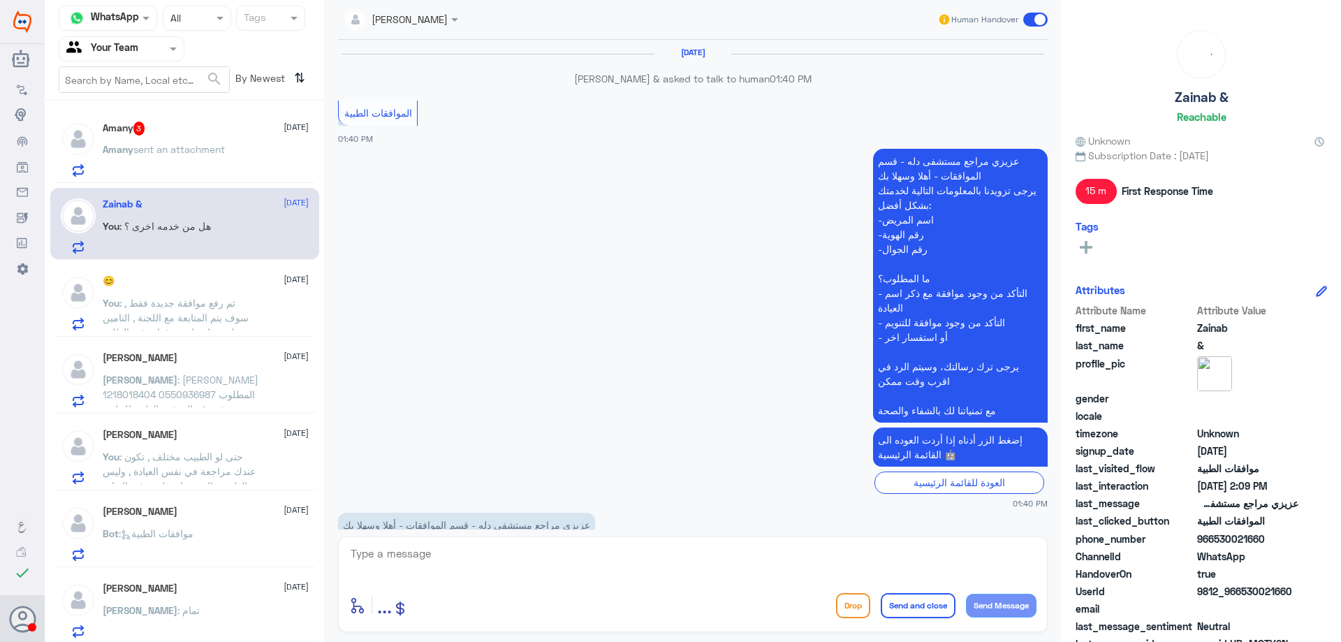
scroll to position [1364, 0]
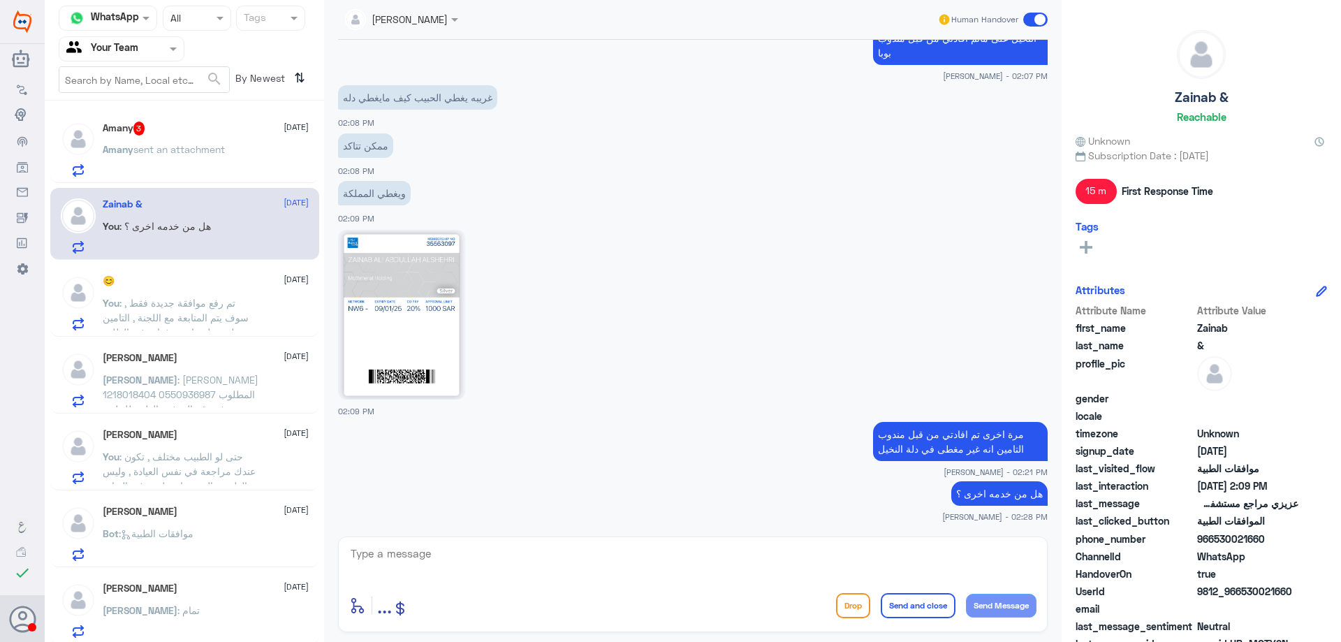
click at [248, 157] on div "Amany sent an attachment" at bounding box center [206, 160] width 206 height 31
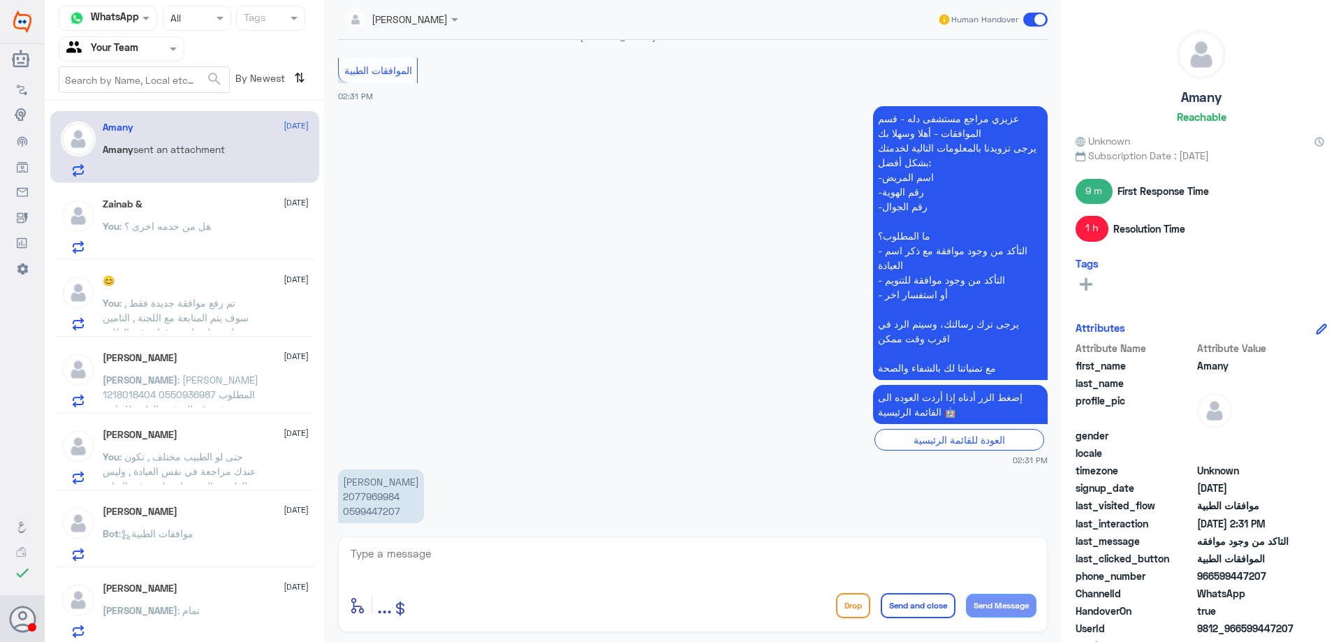
scroll to position [1576, 0]
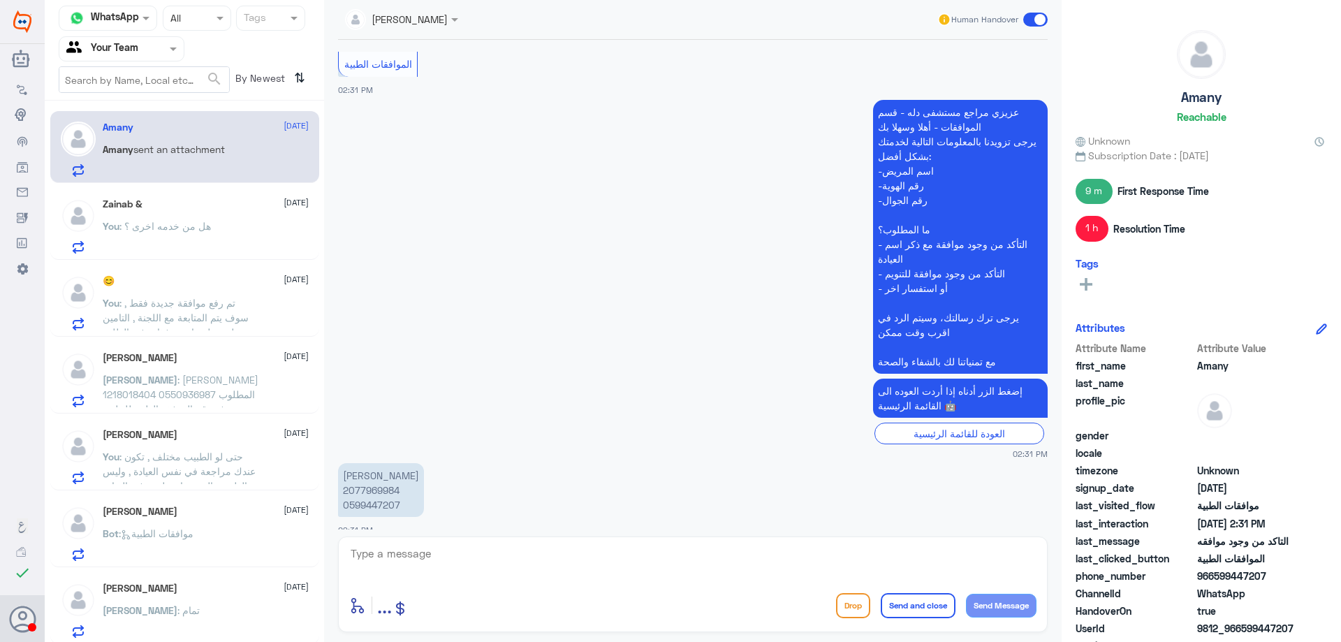
click at [354, 475] on p "خديجه محمد بركات 2077969984 0599447207" at bounding box center [381, 490] width 86 height 54
copy p "2077969984"
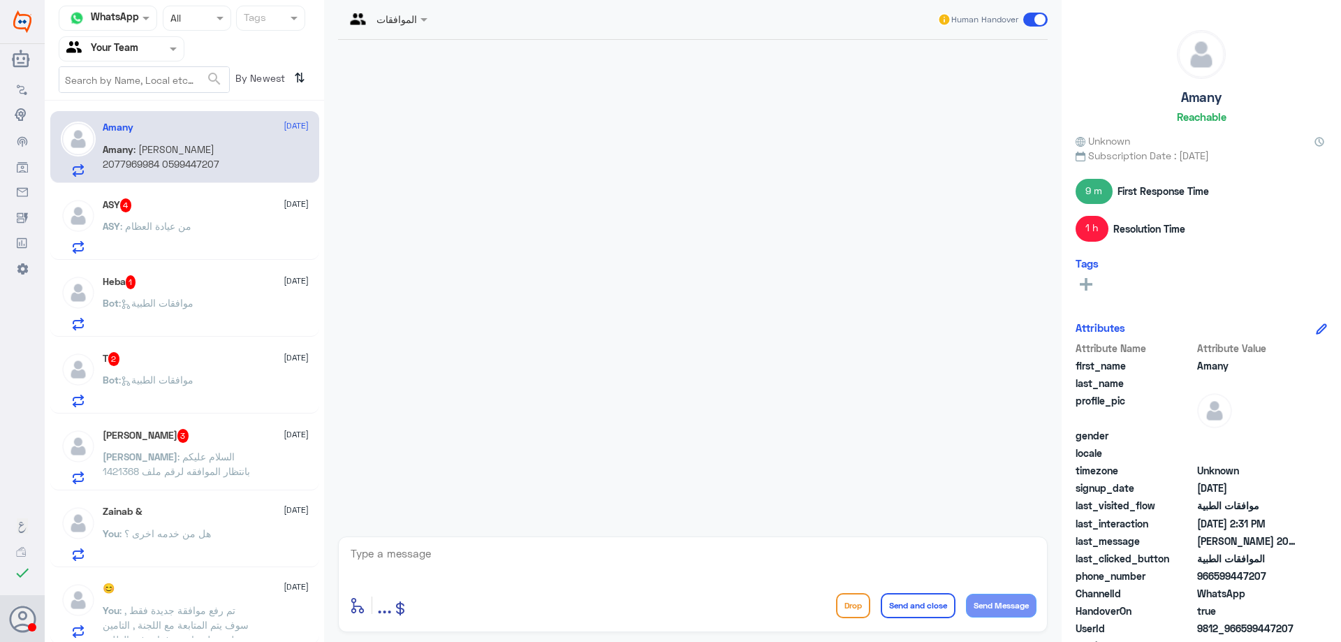
click at [165, 62] on nav "Channel WhatsApp Status × All Tags Agent Filter Your Team search By Newest ⇅" at bounding box center [184, 53] width 279 height 95
click at [162, 55] on div at bounding box center [121, 49] width 124 height 16
click at [158, 125] on div "Unassigned" at bounding box center [122, 110] width 126 height 32
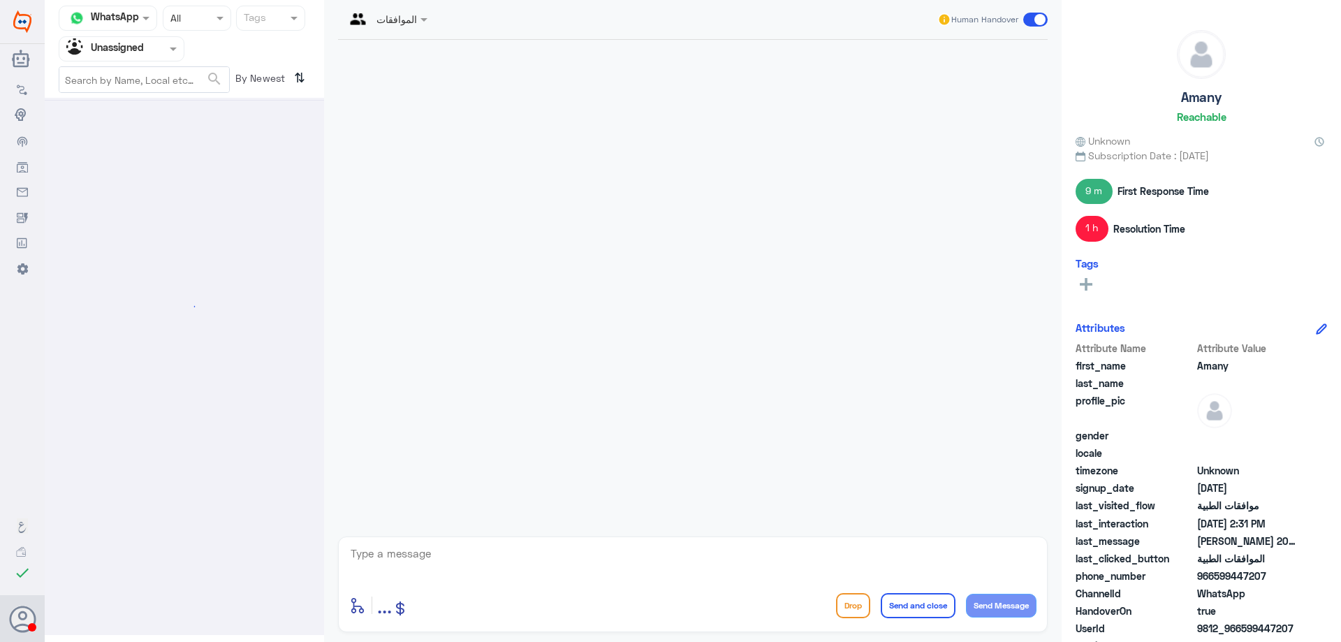
click at [151, 51] on div at bounding box center [121, 49] width 124 height 16
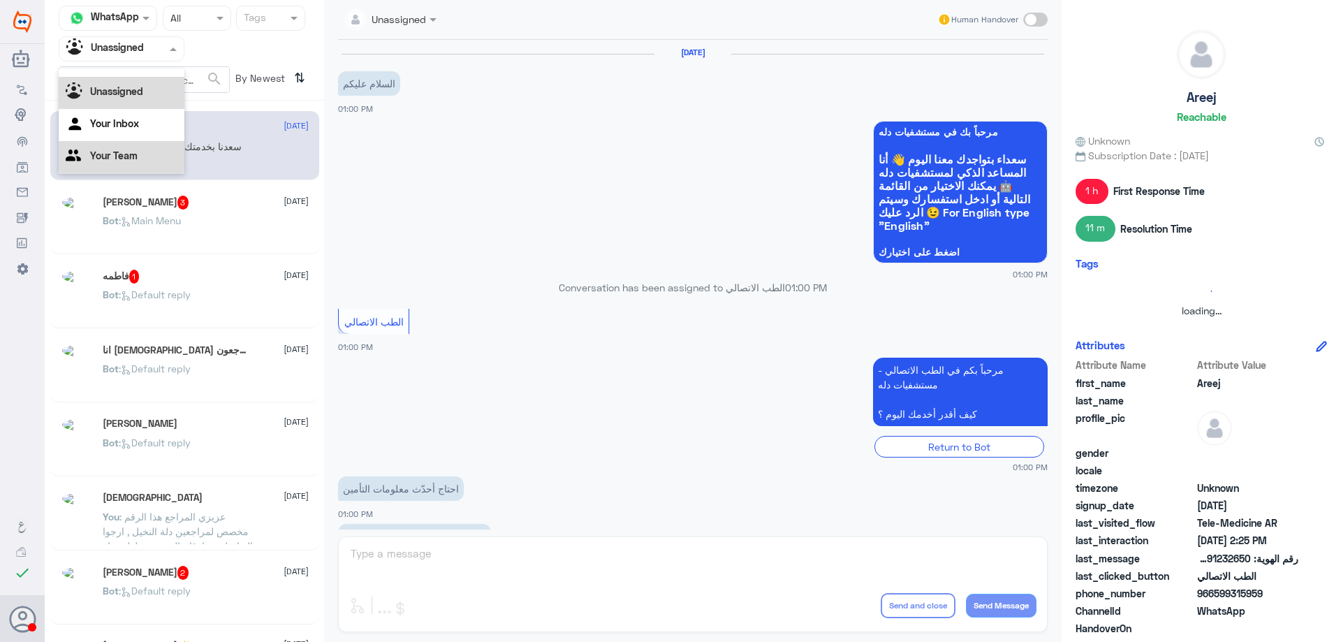
scroll to position [386, 0]
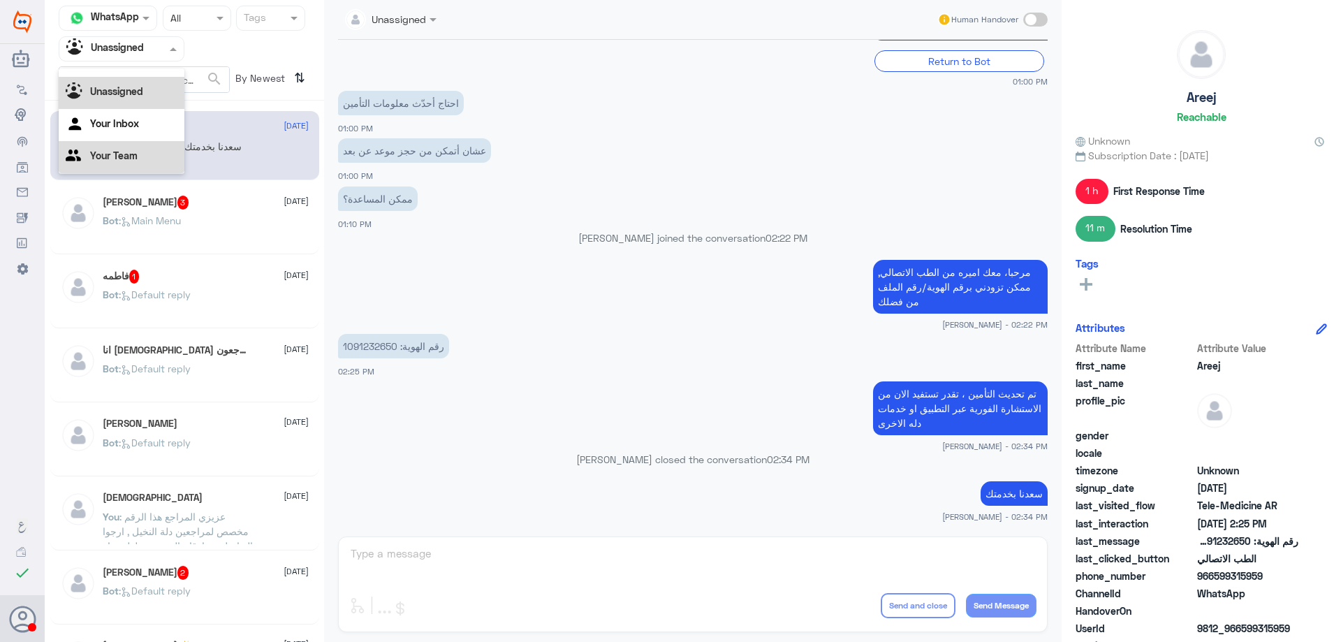
click at [135, 153] on Team "Your Team" at bounding box center [114, 155] width 48 height 12
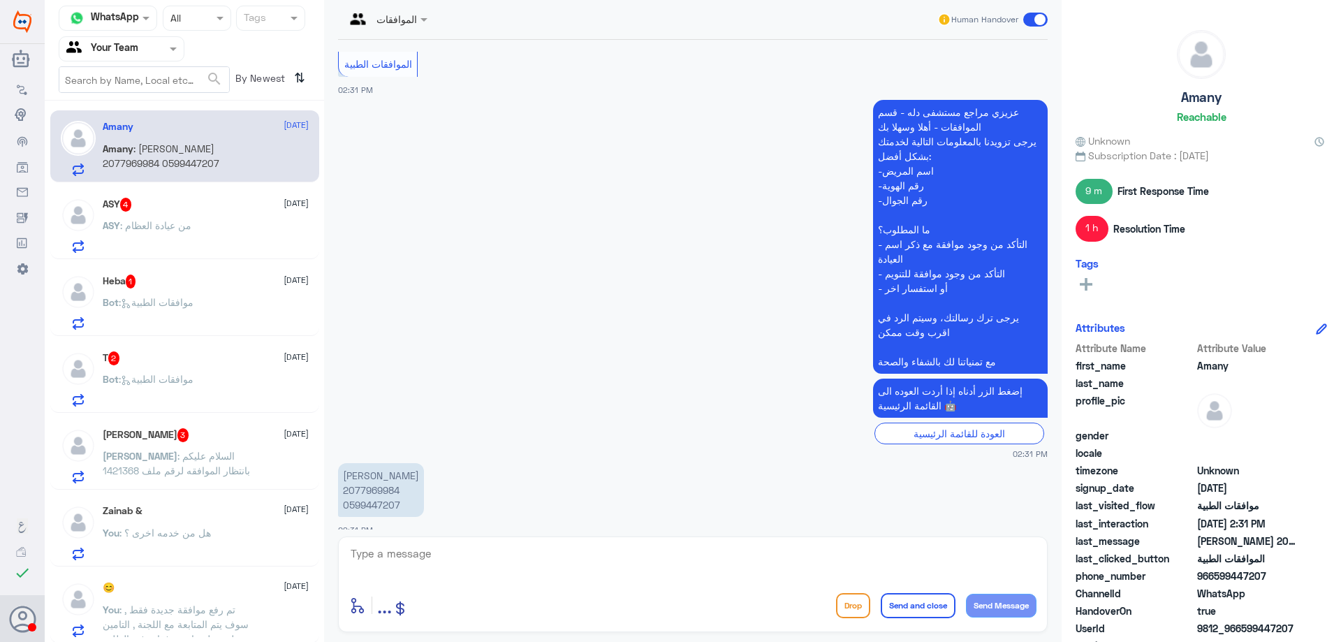
scroll to position [0, 0]
click at [227, 228] on div "ASY : من عيادة العظام" at bounding box center [206, 237] width 206 height 31
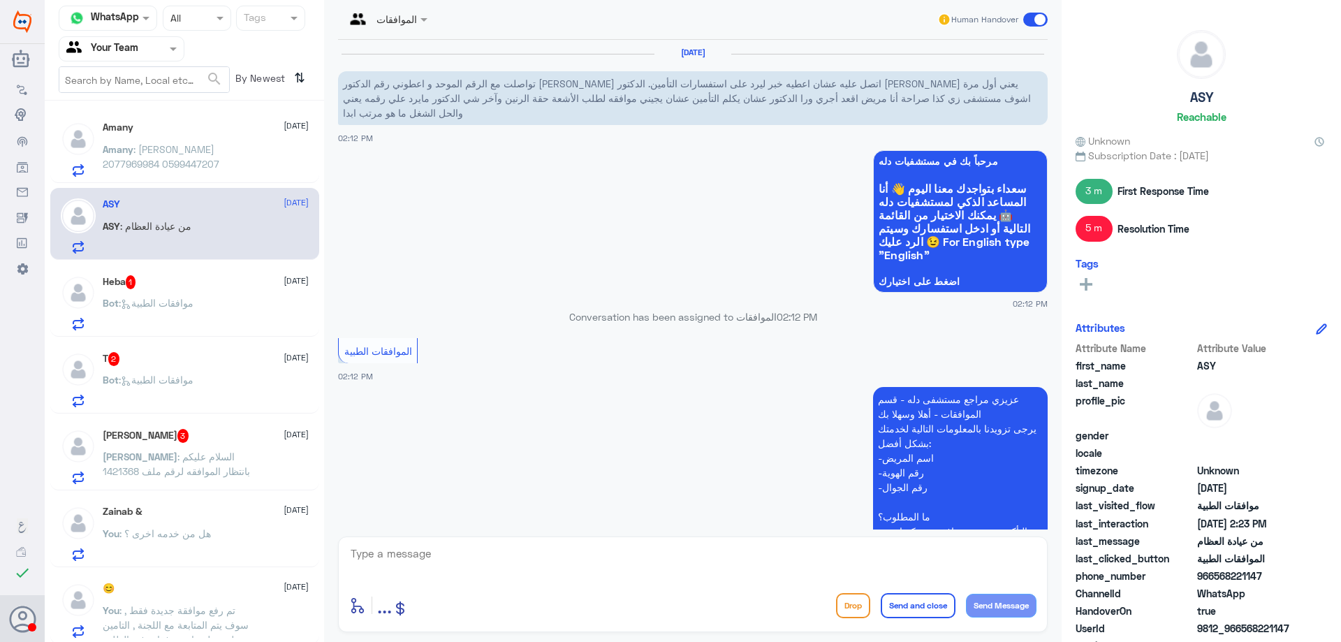
scroll to position [1306, 0]
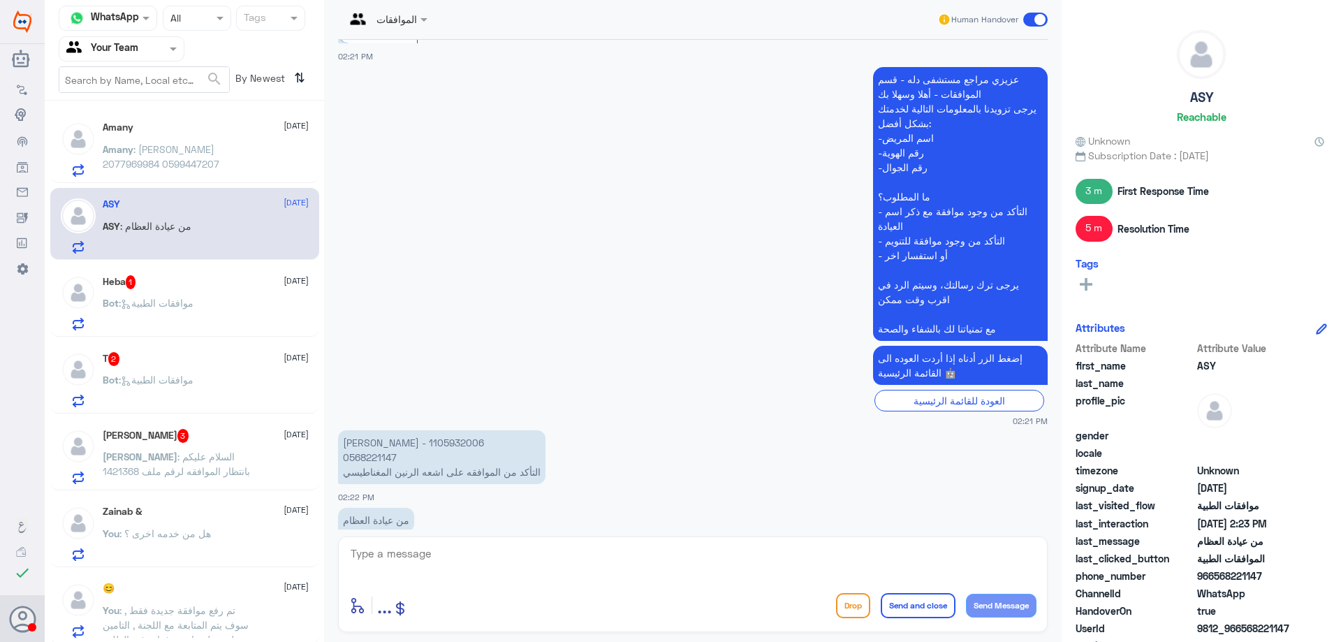
click at [202, 282] on div "Heba 1 4 October" at bounding box center [206, 282] width 206 height 14
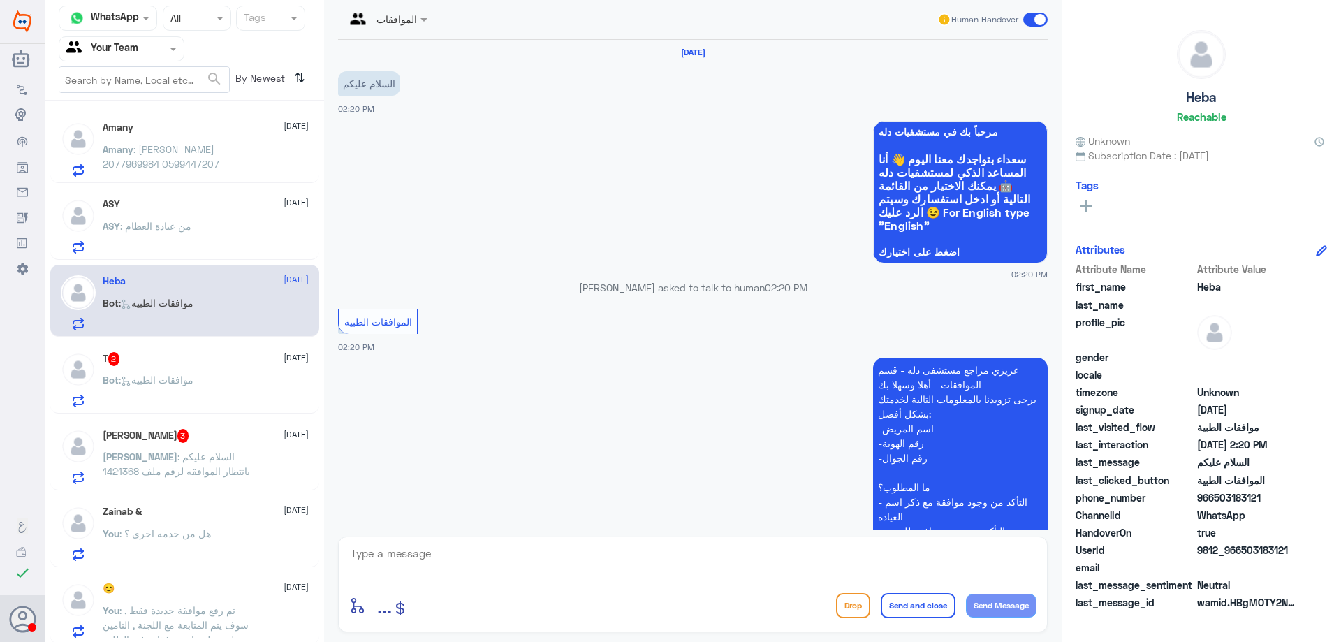
scroll to position [195, 0]
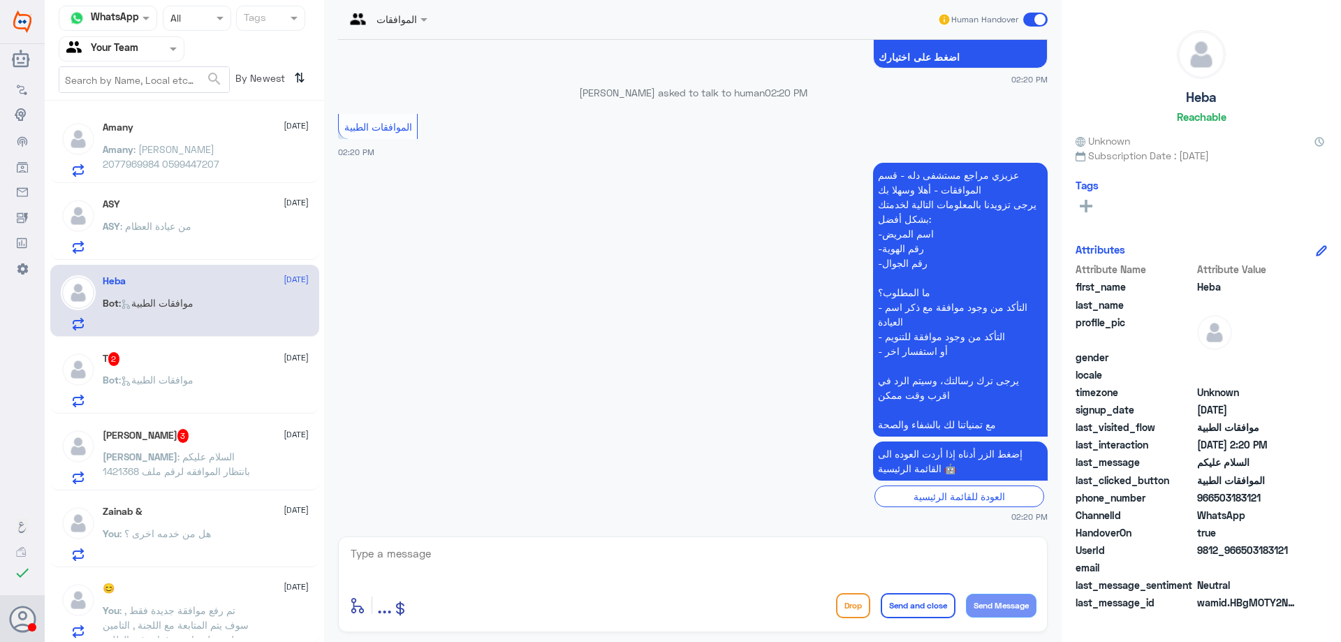
click at [204, 384] on div "Bot : موافقات الطبية" at bounding box center [206, 391] width 206 height 31
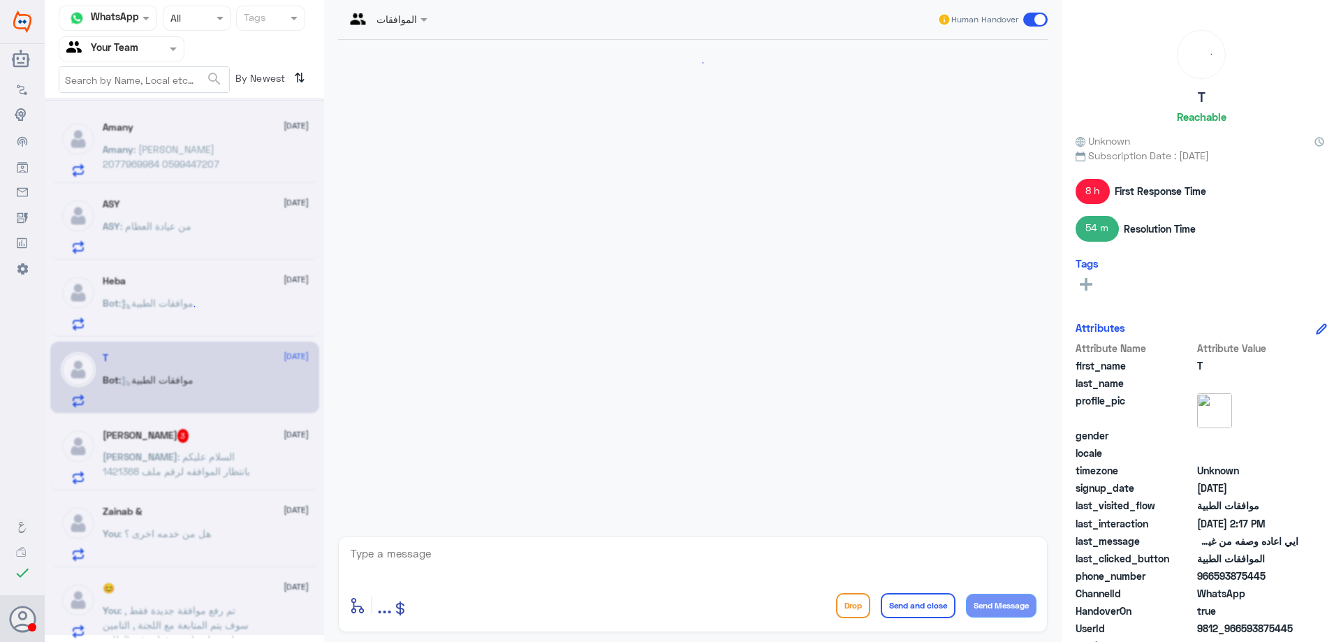
scroll to position [1088, 0]
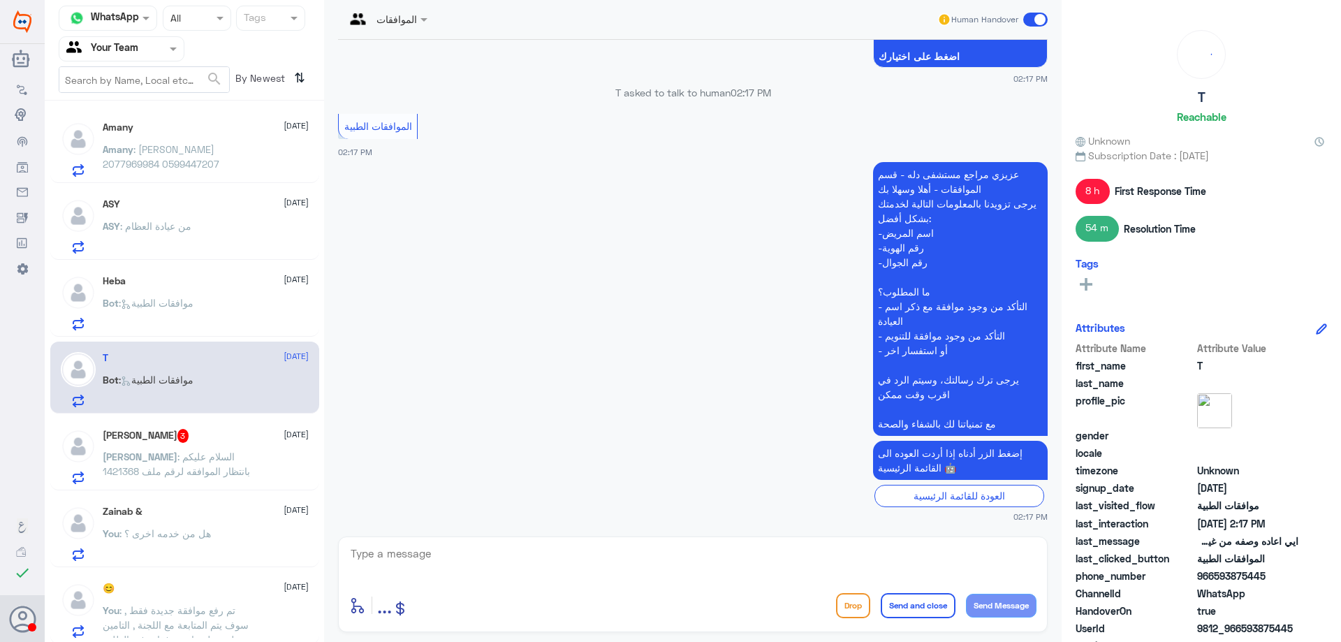
click at [219, 471] on span ": السلام عليكم بانتظار الموافقه لرقم ملف 1421368" at bounding box center [176, 464] width 147 height 27
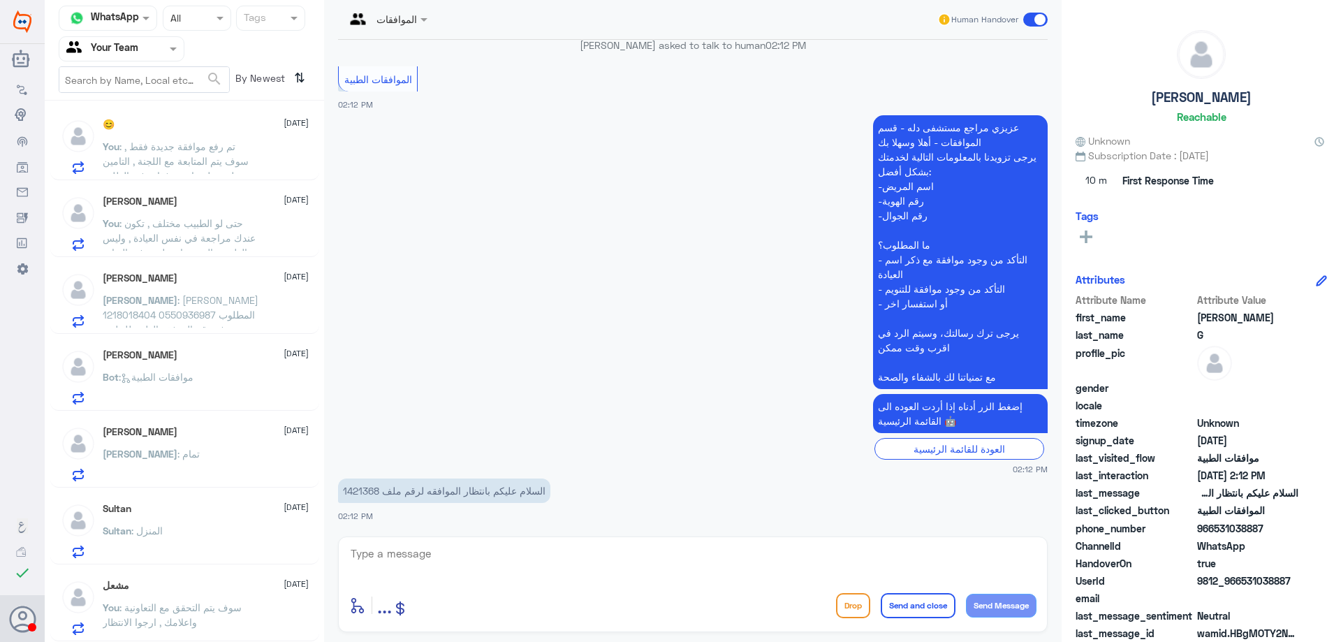
scroll to position [7, 0]
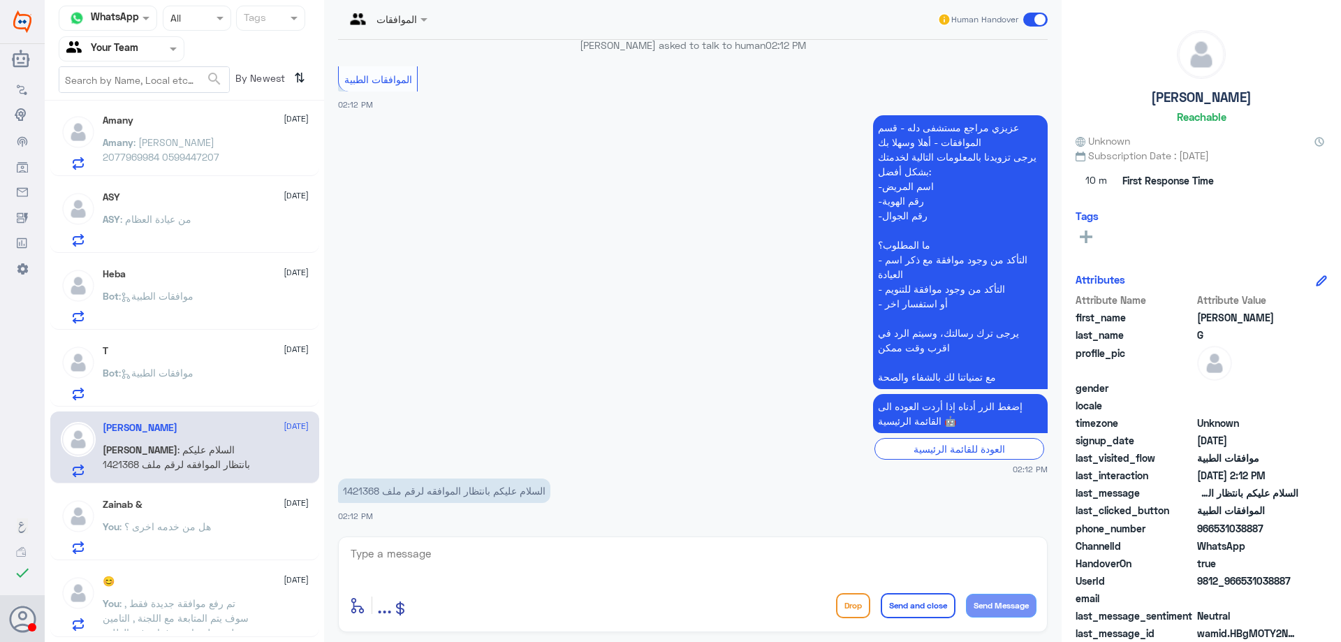
click at [120, 50] on input "text" at bounding box center [104, 49] width 77 height 16
click at [358, 488] on p "السلام عليكم بانتظار الموافقه لرقم ملف 1421368" at bounding box center [444, 491] width 212 height 24
copy p "1421368"
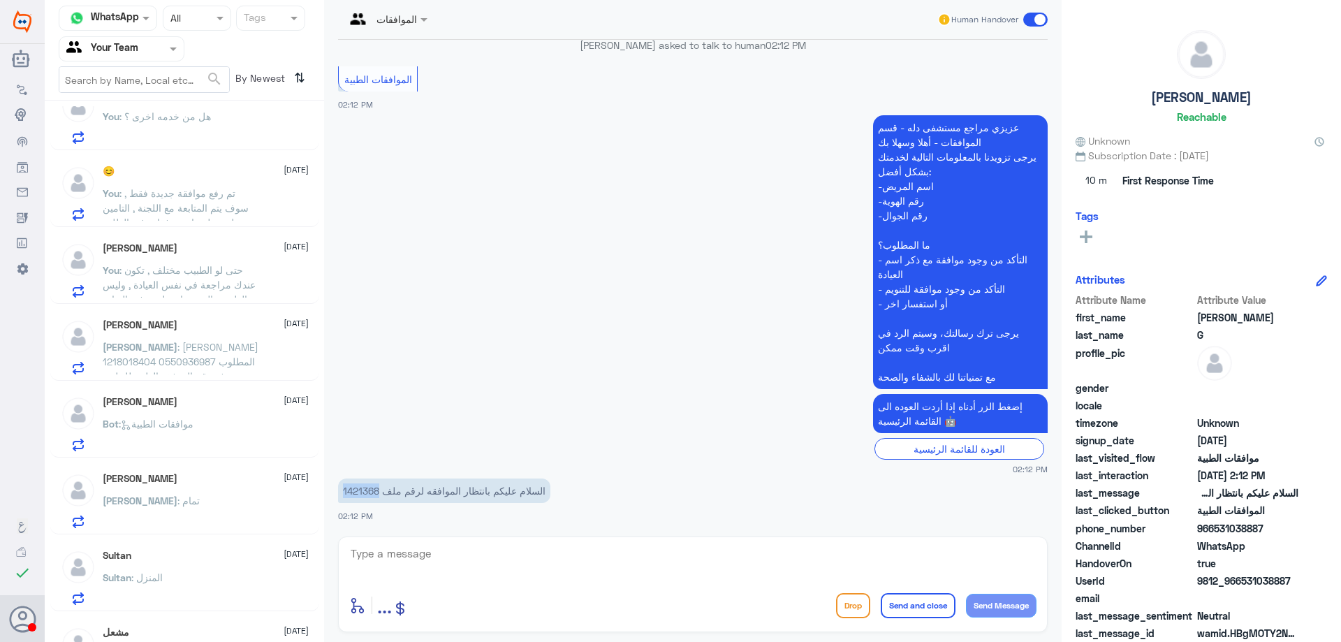
scroll to position [426, 0]
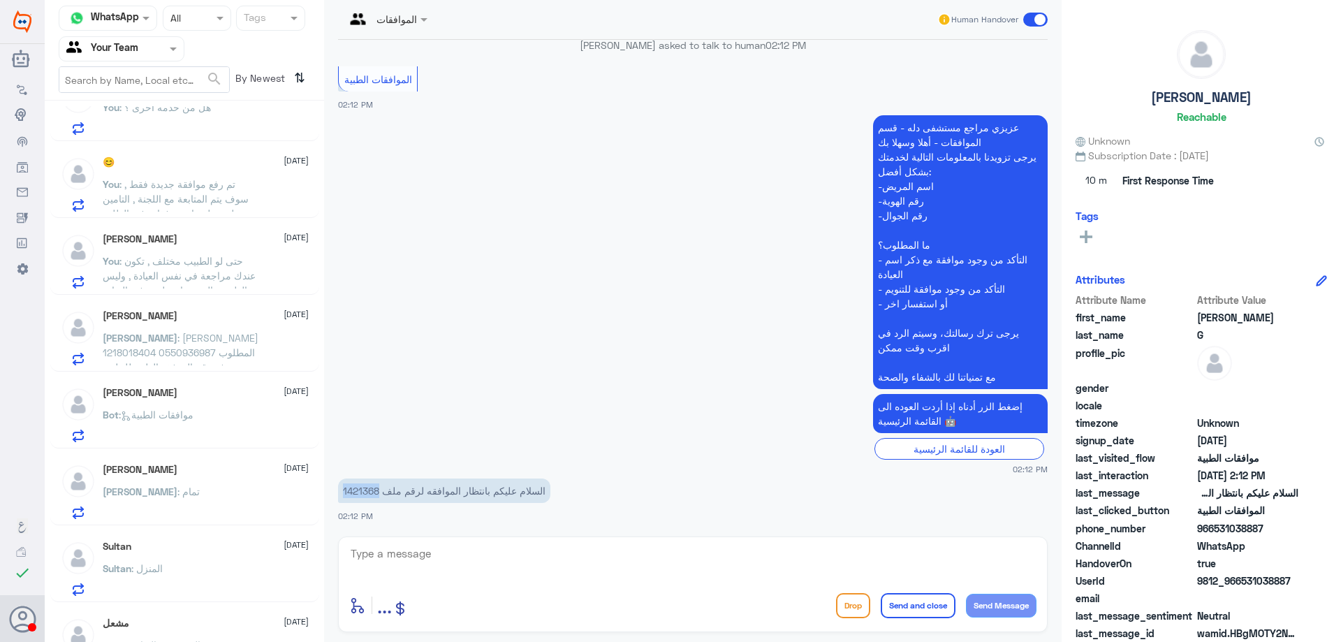
click at [148, 44] on div at bounding box center [121, 49] width 124 height 16
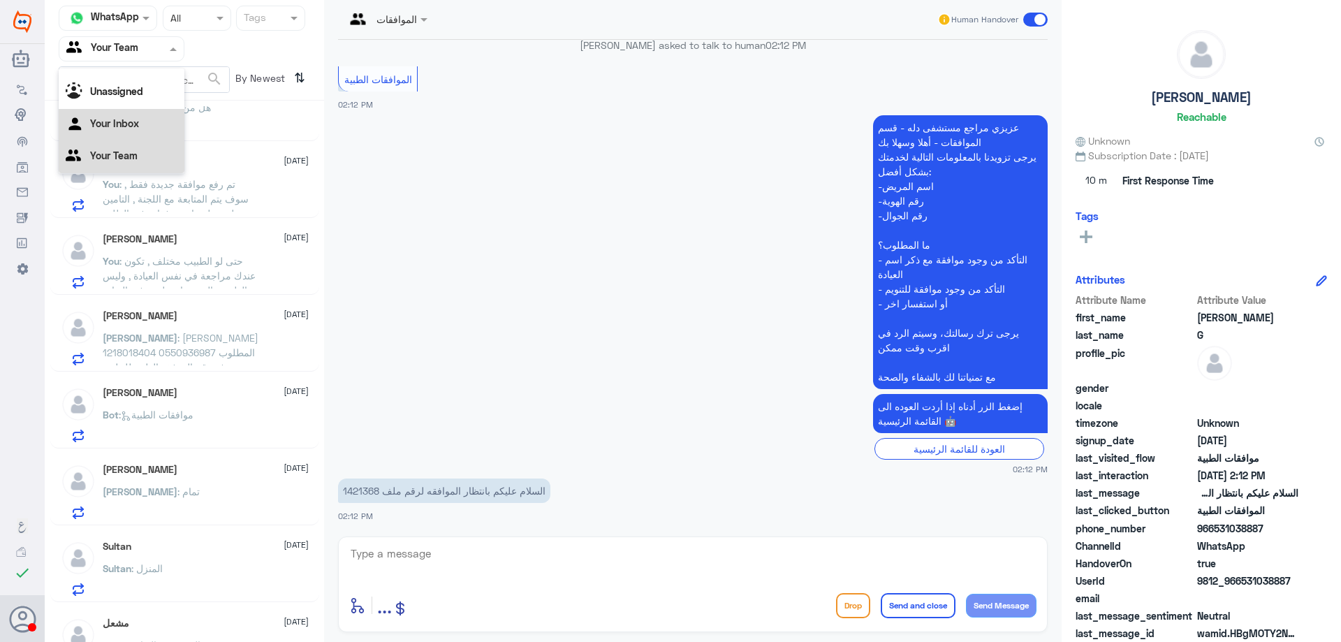
click at [147, 129] on div "Your Inbox" at bounding box center [122, 125] width 126 height 32
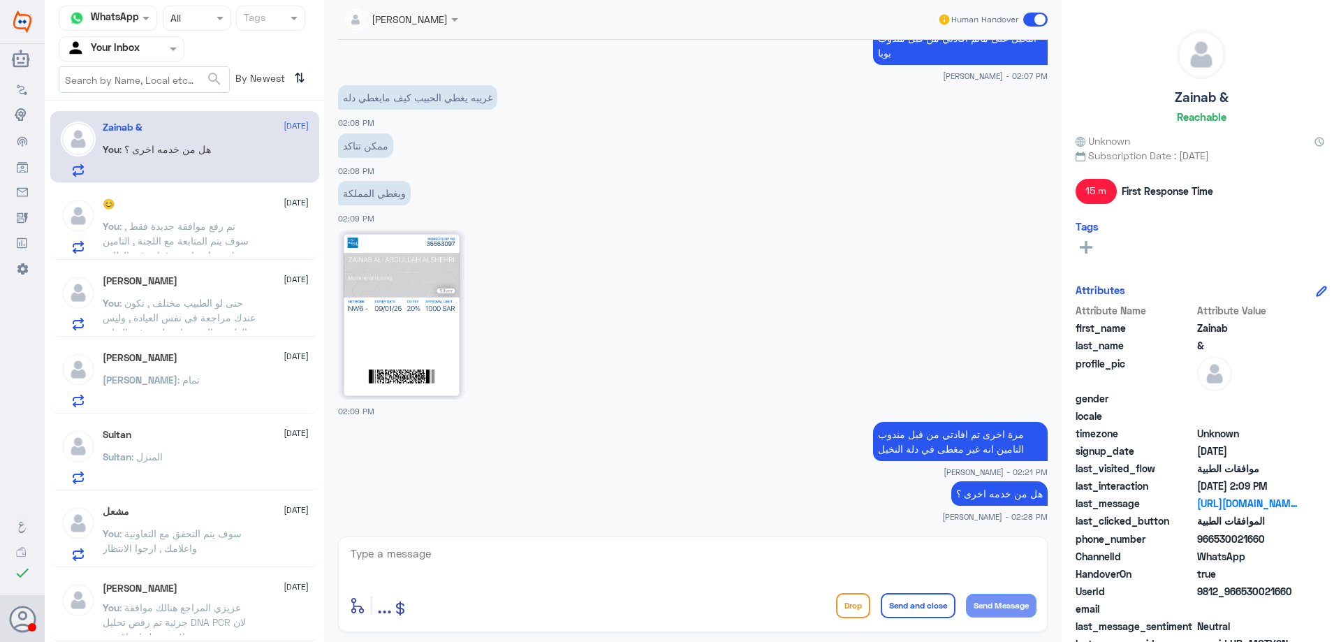
scroll to position [74, 0]
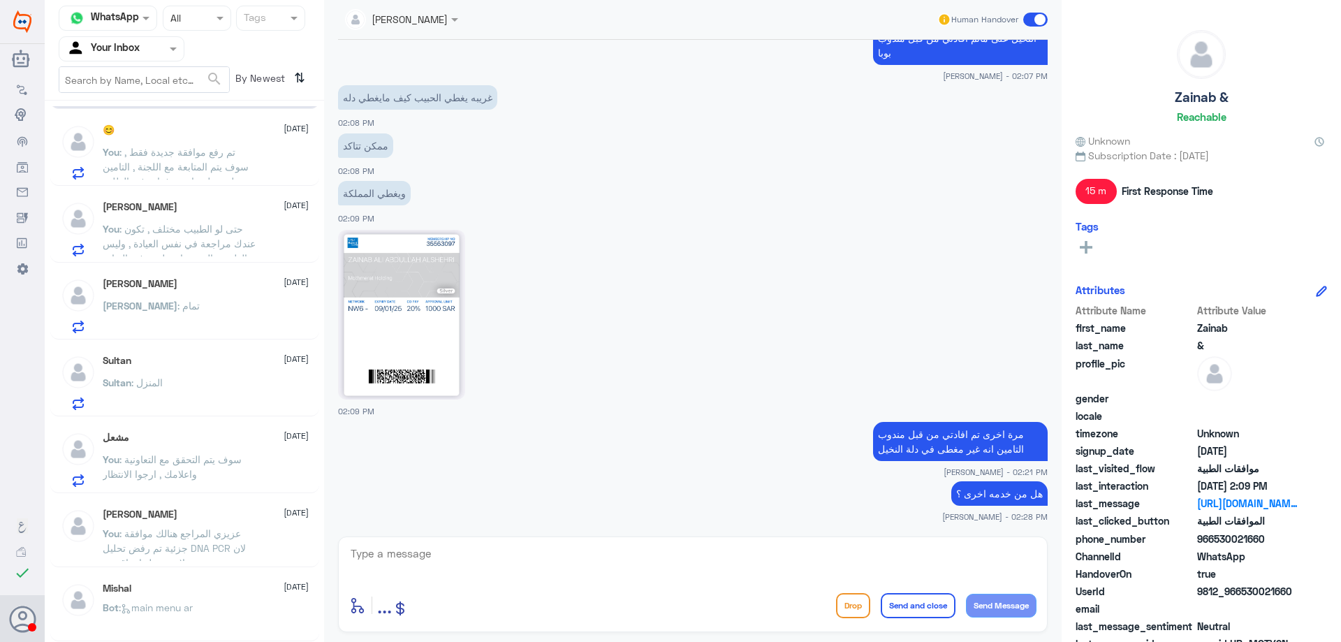
click at [177, 527] on p "You : عزيزي المراجع هنالك موافقة جزئية تم رفض تحليل DNA PCR لان لايوجد عليها تع…" at bounding box center [181, 543] width 157 height 35
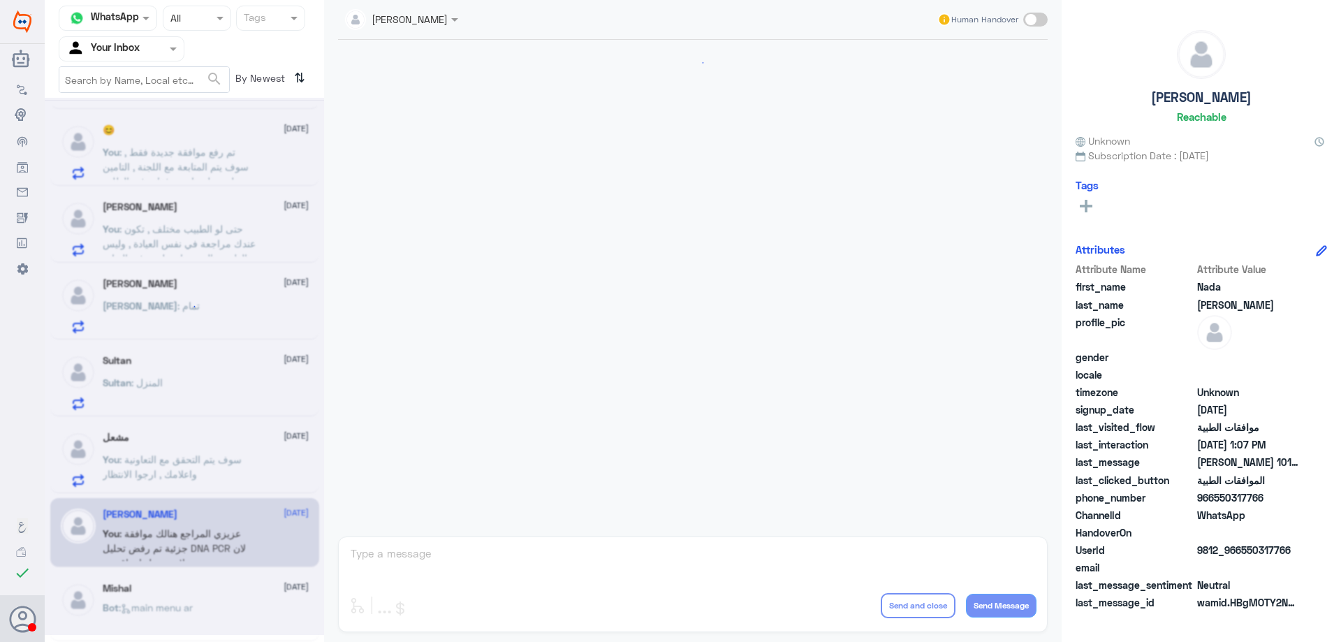
scroll to position [611, 0]
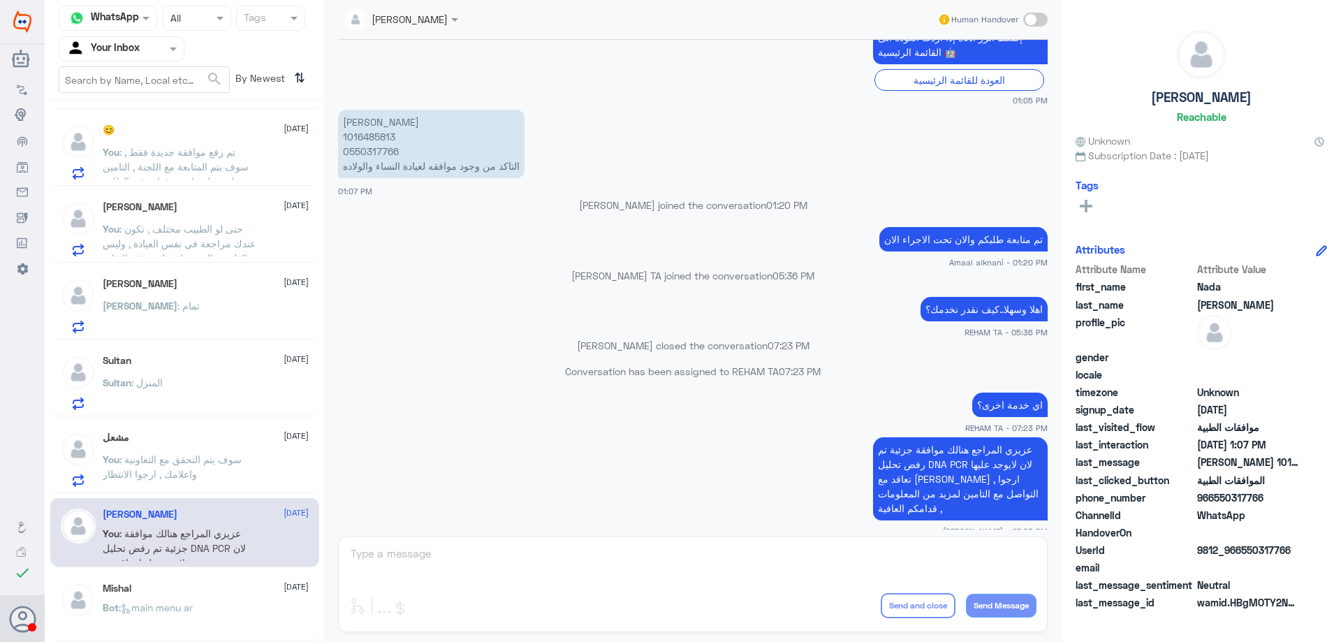
click at [219, 463] on span ": سوف يتم التحقق مع التعاونية واعلامك , ارجوا الانتظار" at bounding box center [172, 466] width 139 height 27
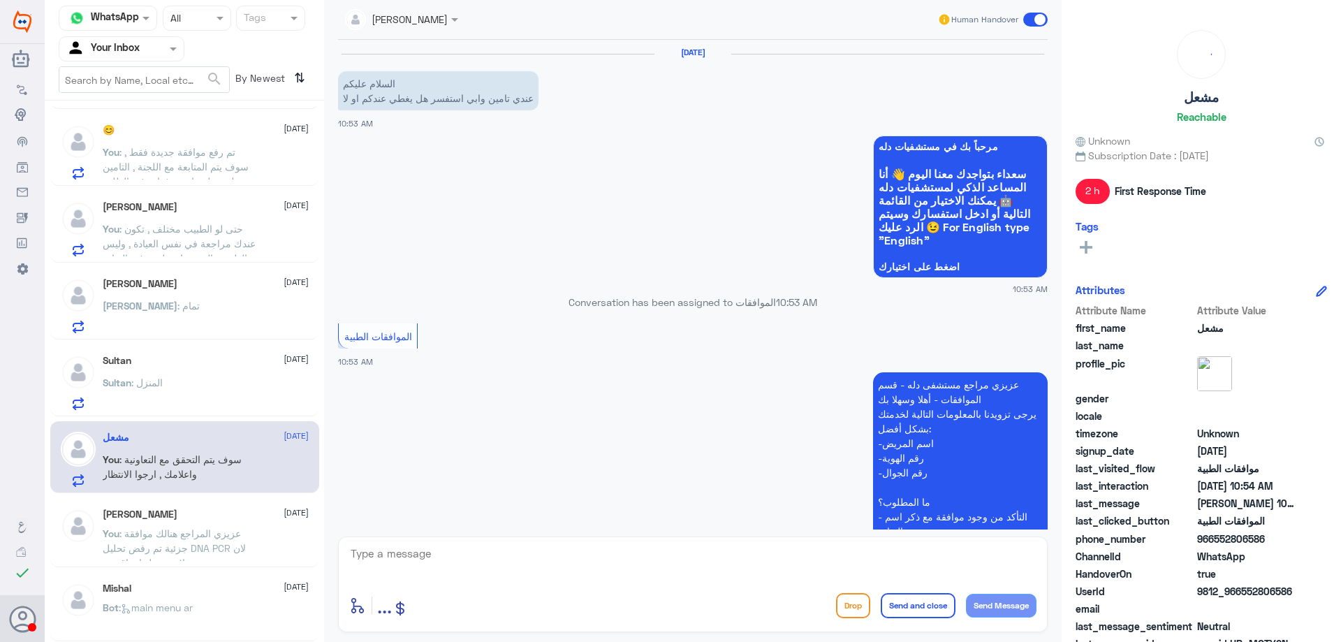
scroll to position [372, 0]
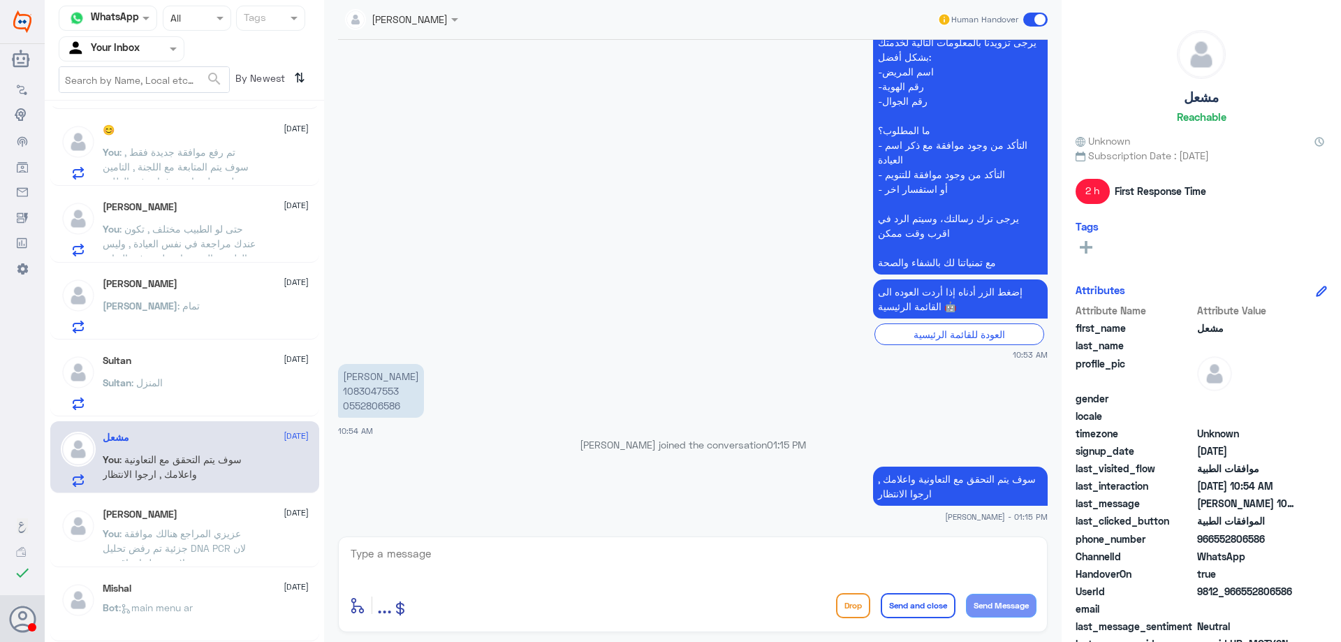
click at [386, 394] on p "مشعل محمد الدعجاني 1083047553 0552806586" at bounding box center [381, 391] width 86 height 54
drag, startPoint x: 497, startPoint y: 500, endPoint x: 510, endPoint y: 531, distance: 33.2
click at [510, 527] on div "4 Oct 2025 السلام عليكم عندي تامين وابي استفسر هل يغطي عندكم او لا 10:53 AM مرح…" at bounding box center [693, 285] width 724 height 490
click at [511, 539] on div "enter flow name ... Drop Send and close Send Message" at bounding box center [693, 584] width 710 height 96
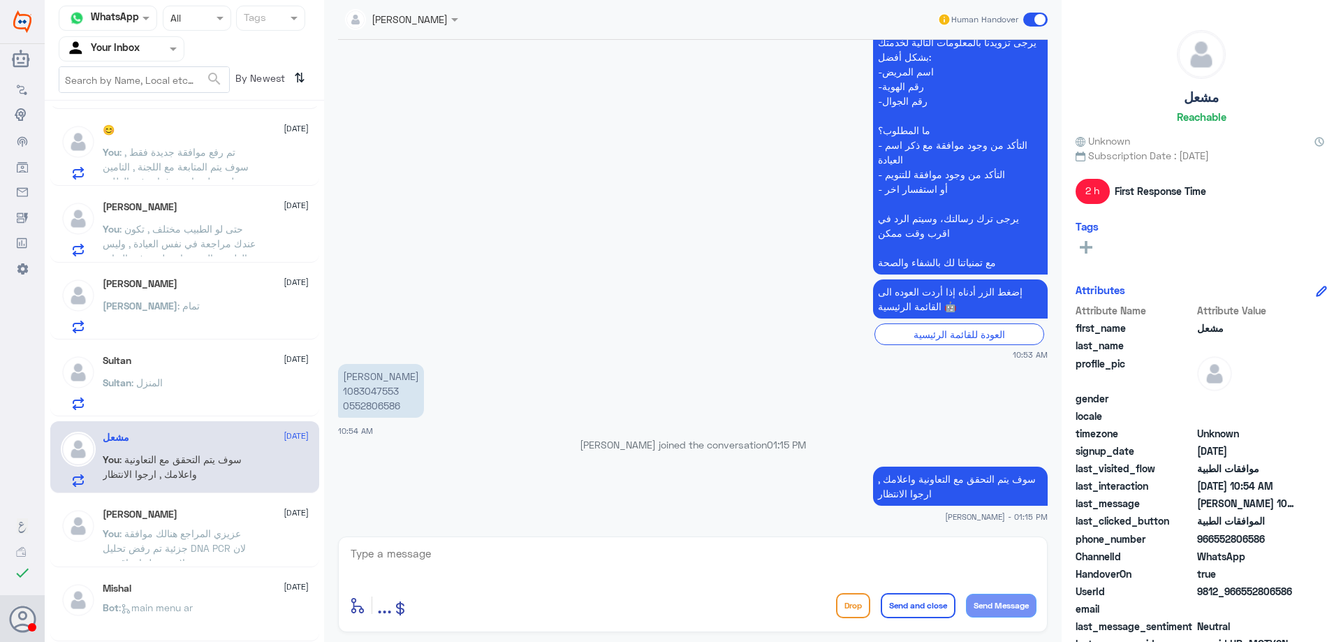
click at [517, 543] on div "enter flow name ... Drop Send and close Send Message" at bounding box center [693, 584] width 710 height 96
click at [527, 547] on textarea at bounding box center [692, 561] width 687 height 34
type textarea "عزيزي المراجع ارجوا التواصل مع التامين لمعرفة المنافع لديك , مع الاسف لا يوجد ت…"
click at [887, 604] on button "Send and close" at bounding box center [918, 605] width 75 height 25
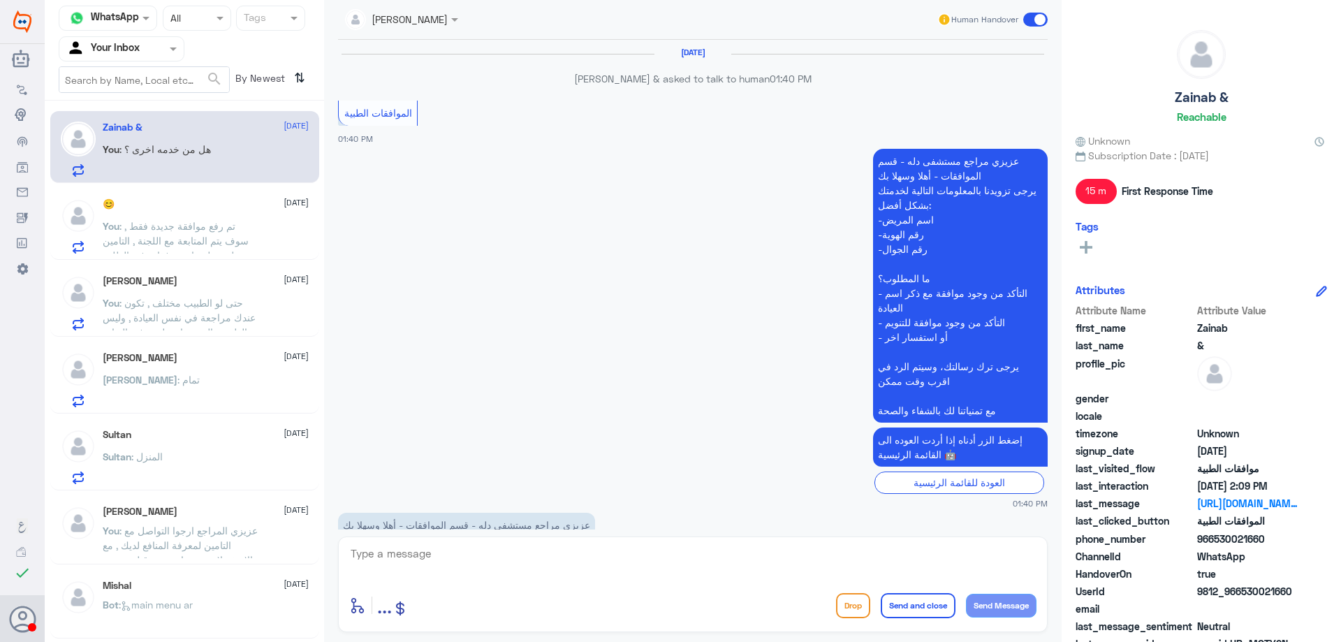
scroll to position [1364, 0]
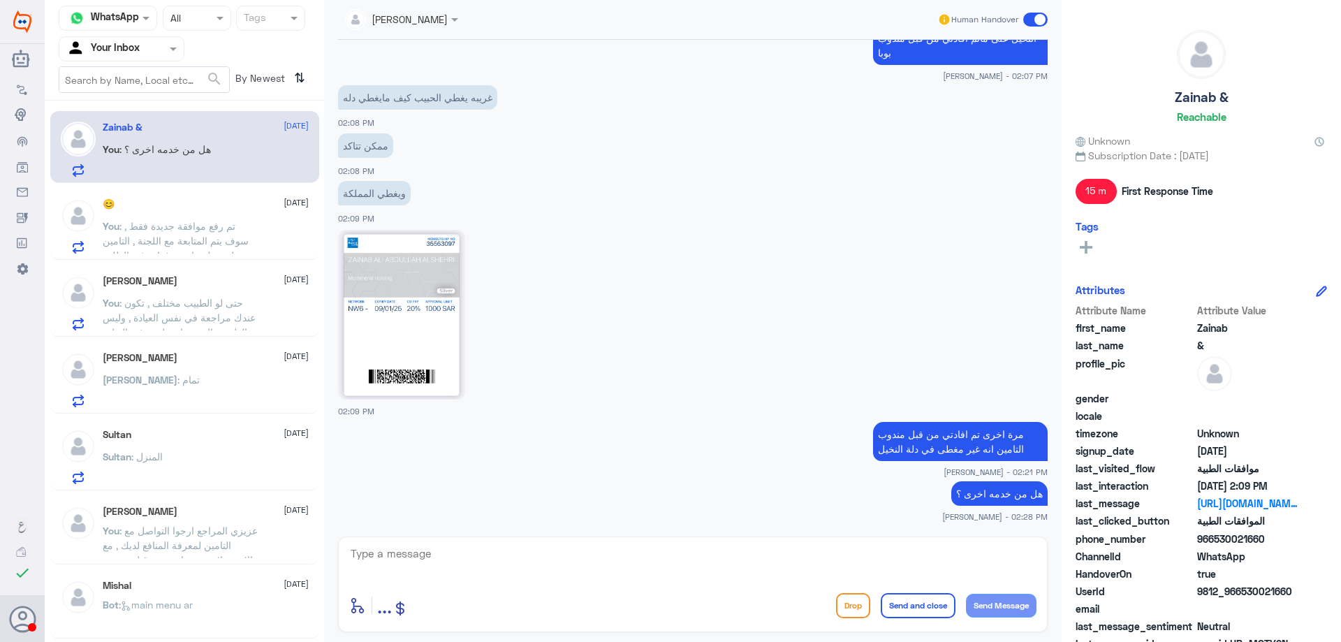
click at [182, 368] on div "Ahmed Shahin 4 October Ahmed : تمام" at bounding box center [206, 379] width 206 height 55
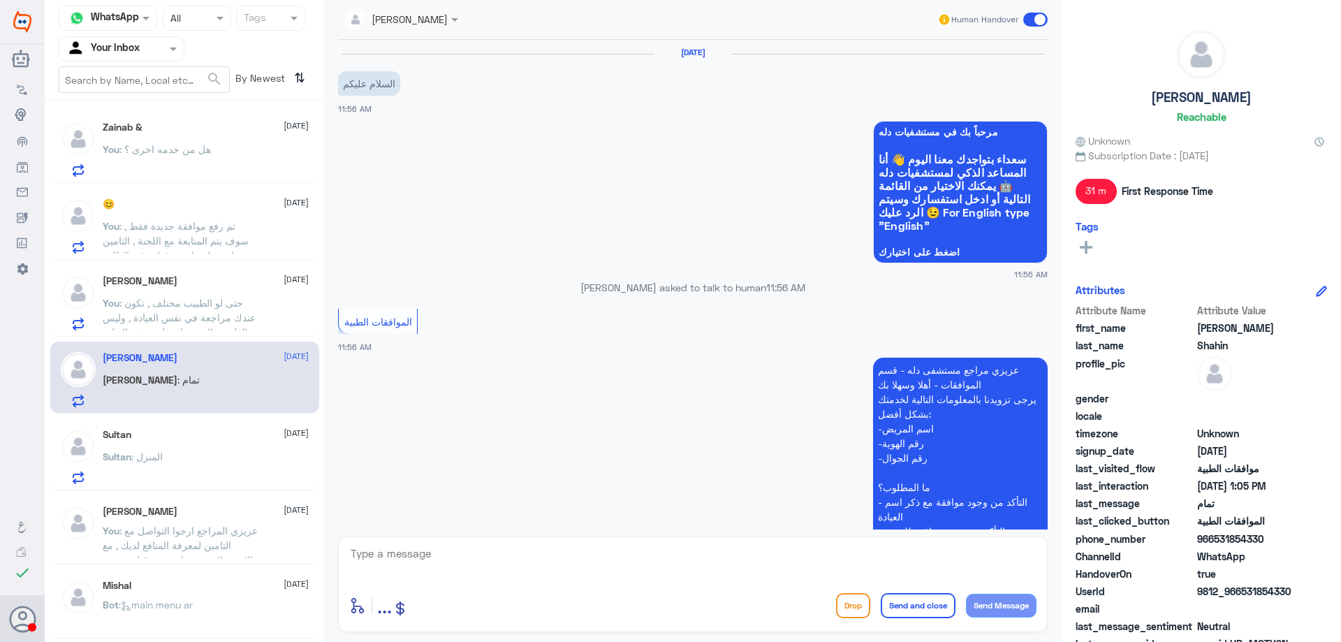
scroll to position [979, 0]
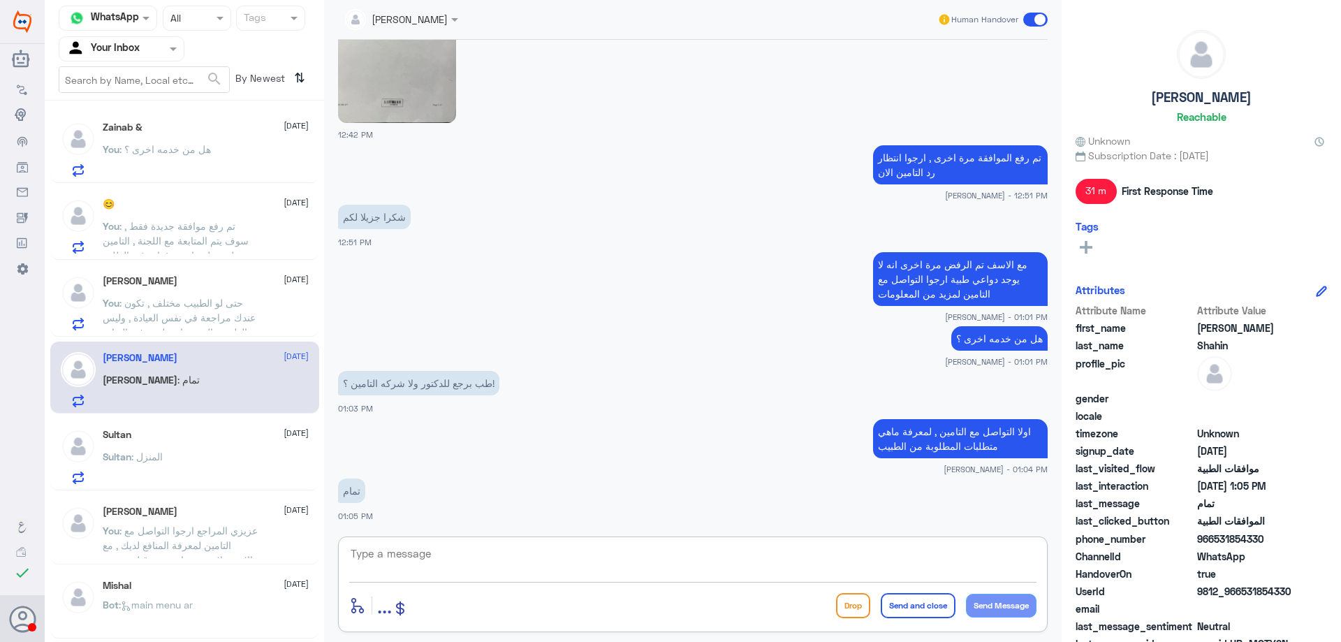
click at [423, 553] on textarea at bounding box center [692, 561] width 687 height 34
type textarea "متمنين لكم دوم الصحة والعافية"
click at [910, 600] on button "Send and close" at bounding box center [918, 605] width 75 height 25
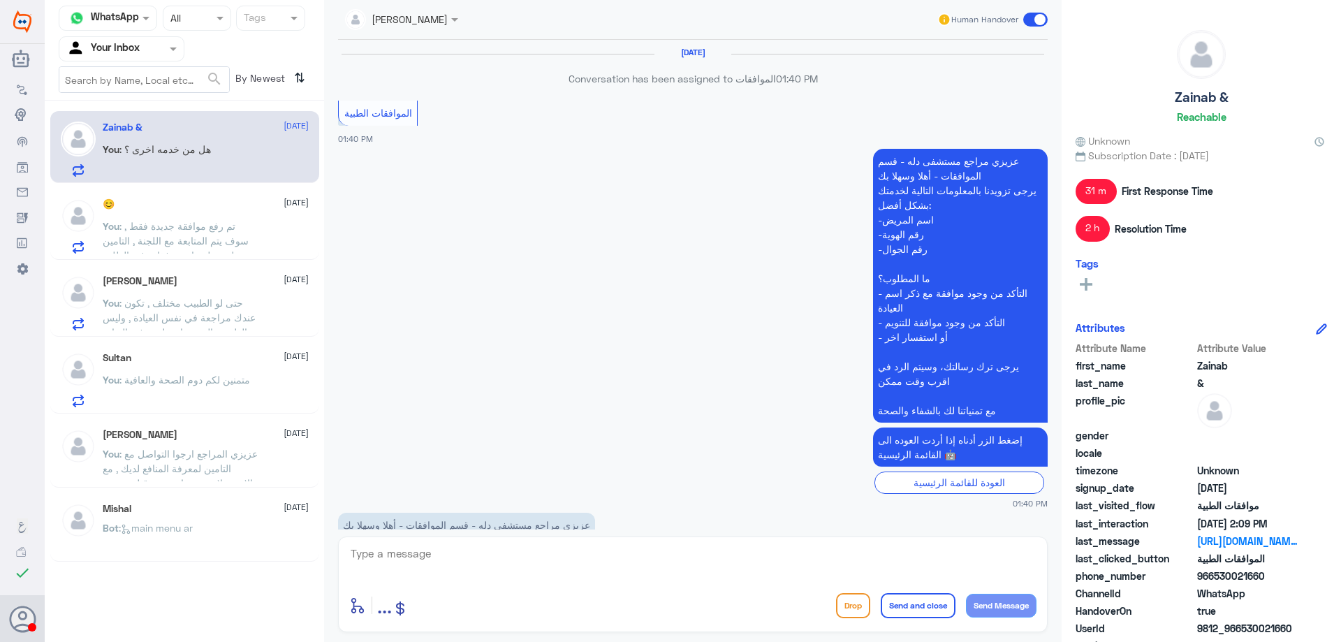
scroll to position [1364, 0]
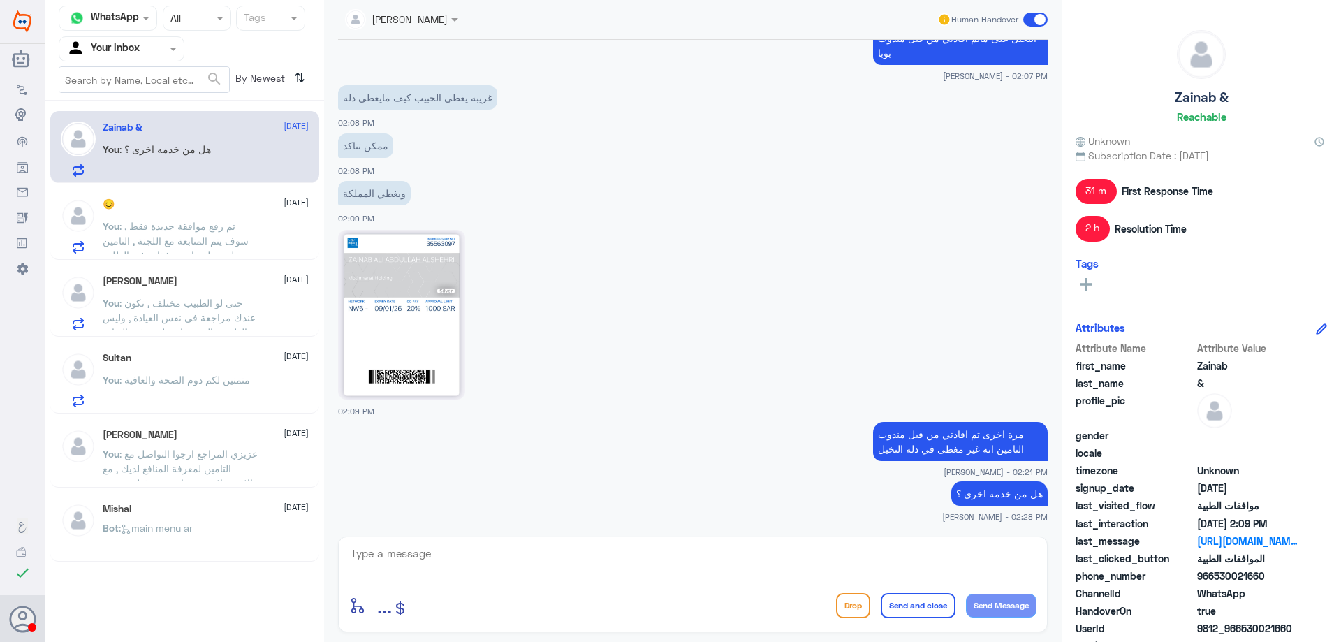
click at [181, 367] on div "Sultan 4 October You : متمنين لكم دوم الصحة والعافية" at bounding box center [206, 379] width 206 height 55
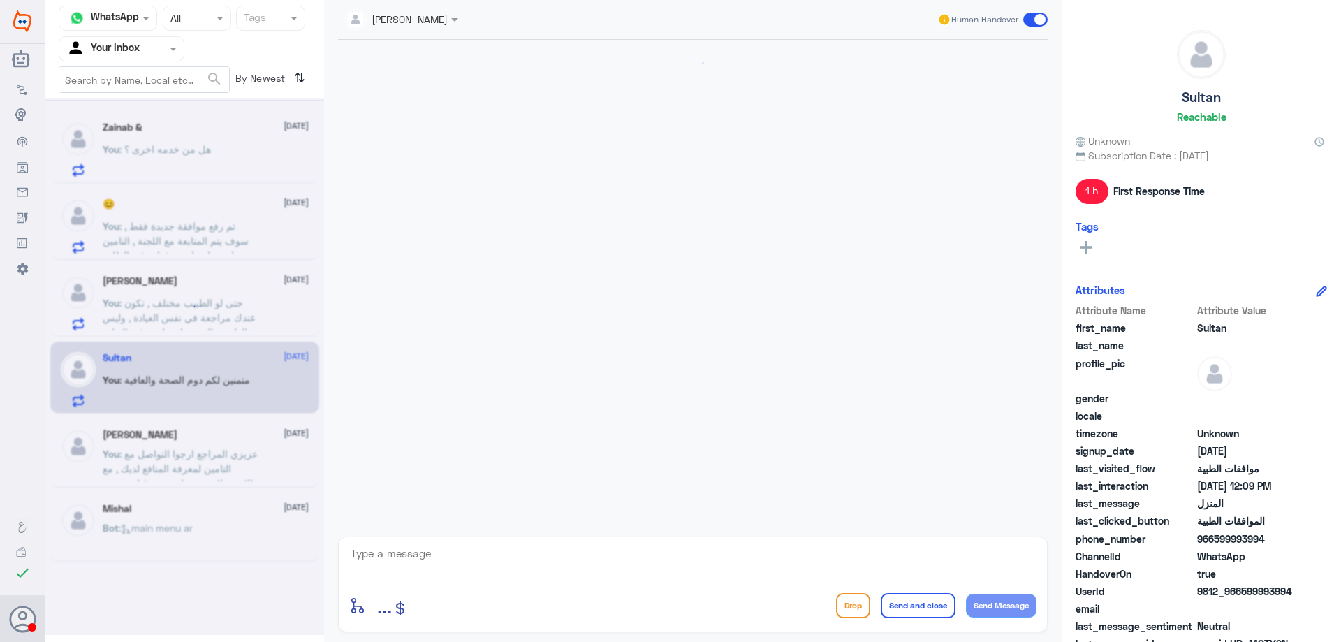
scroll to position [1190, 0]
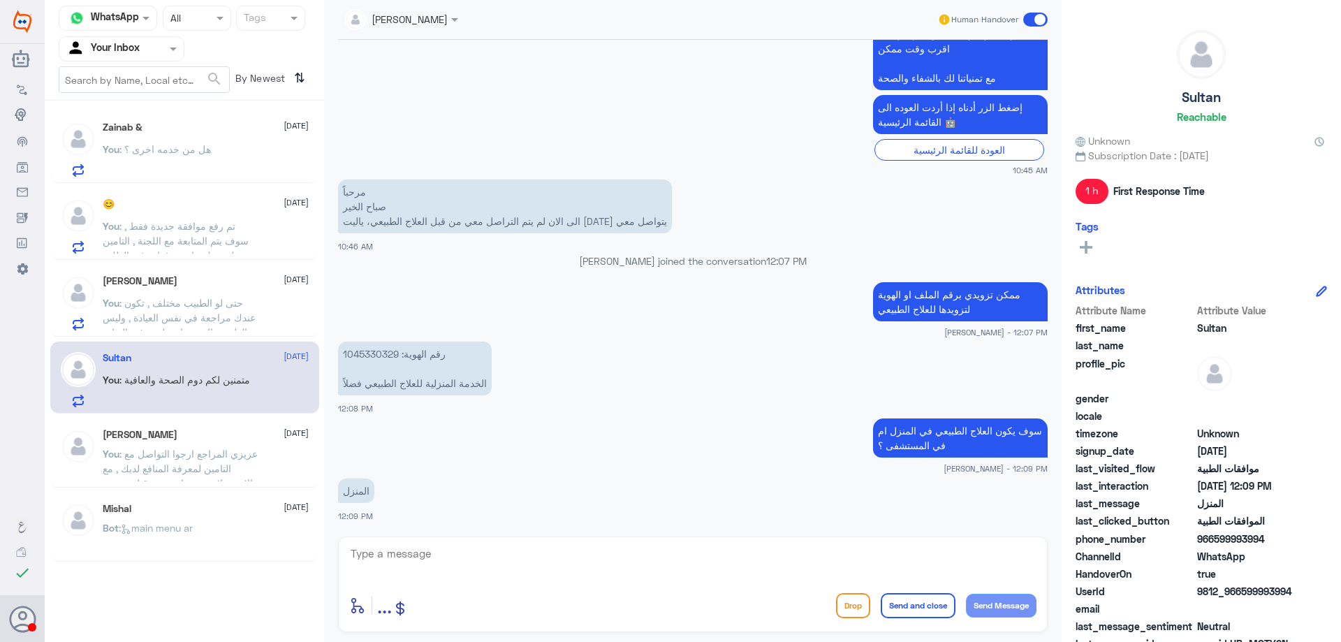
click at [221, 161] on div "You : هل من خدمه اخرى ؟" at bounding box center [206, 160] width 206 height 31
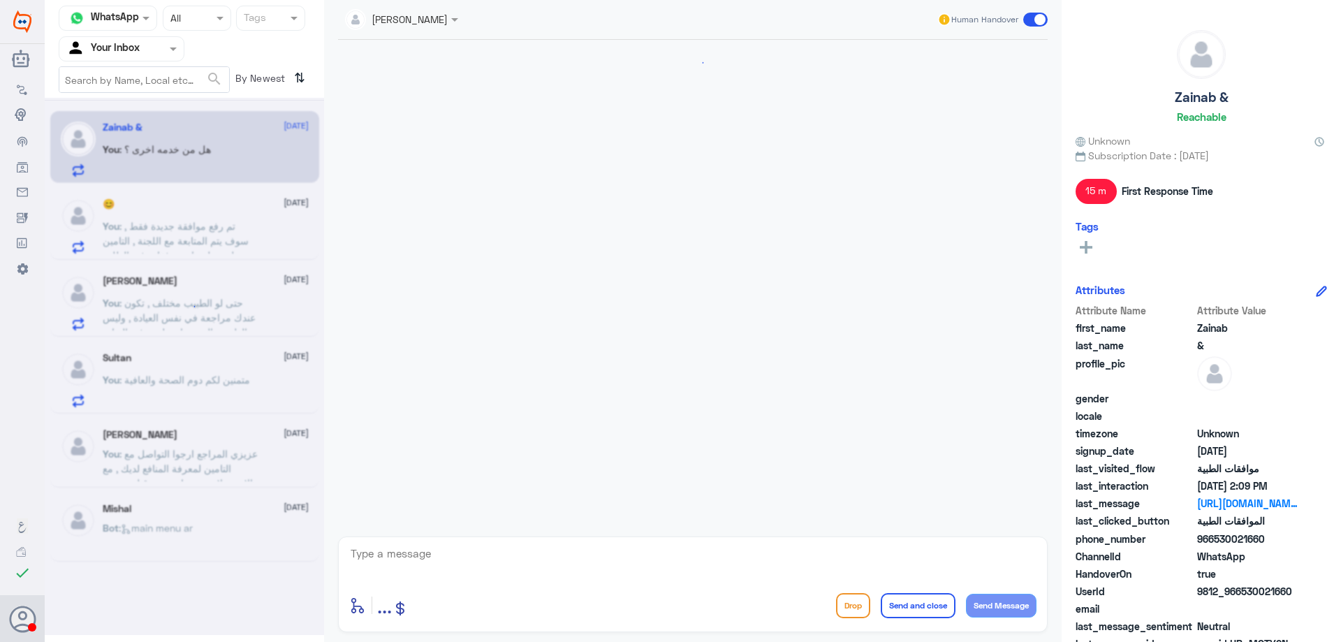
scroll to position [1364, 0]
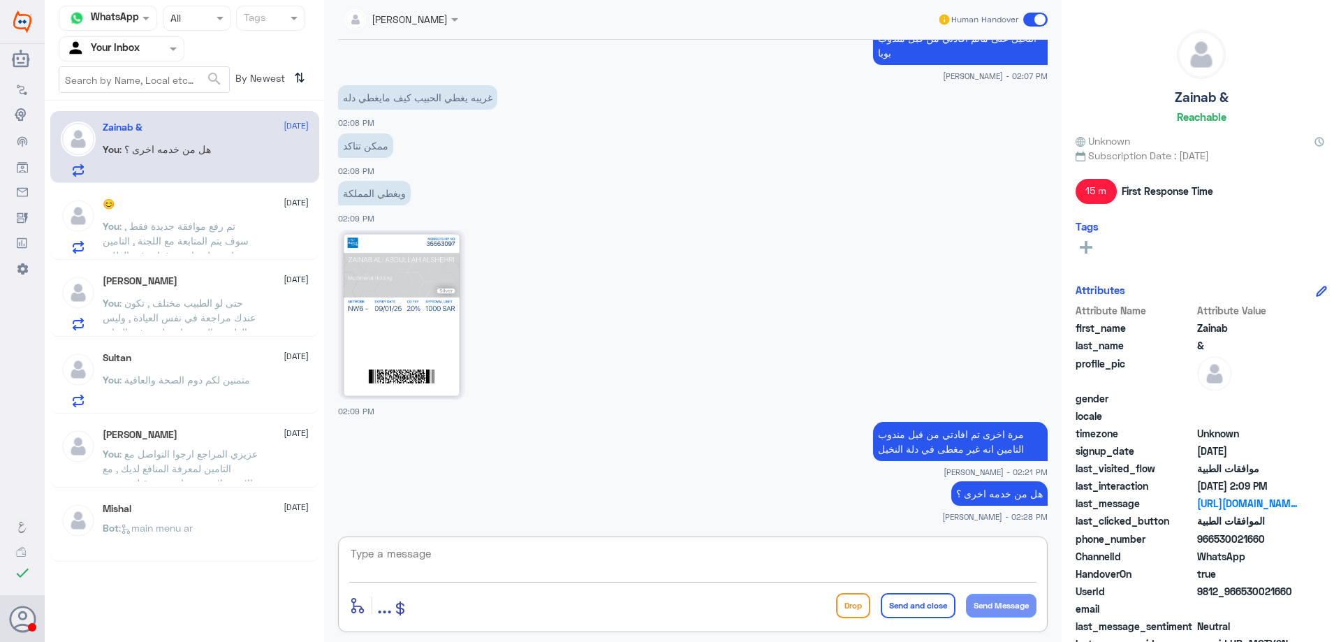
click at [446, 562] on textarea at bounding box center [692, 561] width 687 height 34
type textarea "ق"
type textarea "قدامكم العافية"
click at [928, 613] on button "Send and close" at bounding box center [918, 605] width 75 height 25
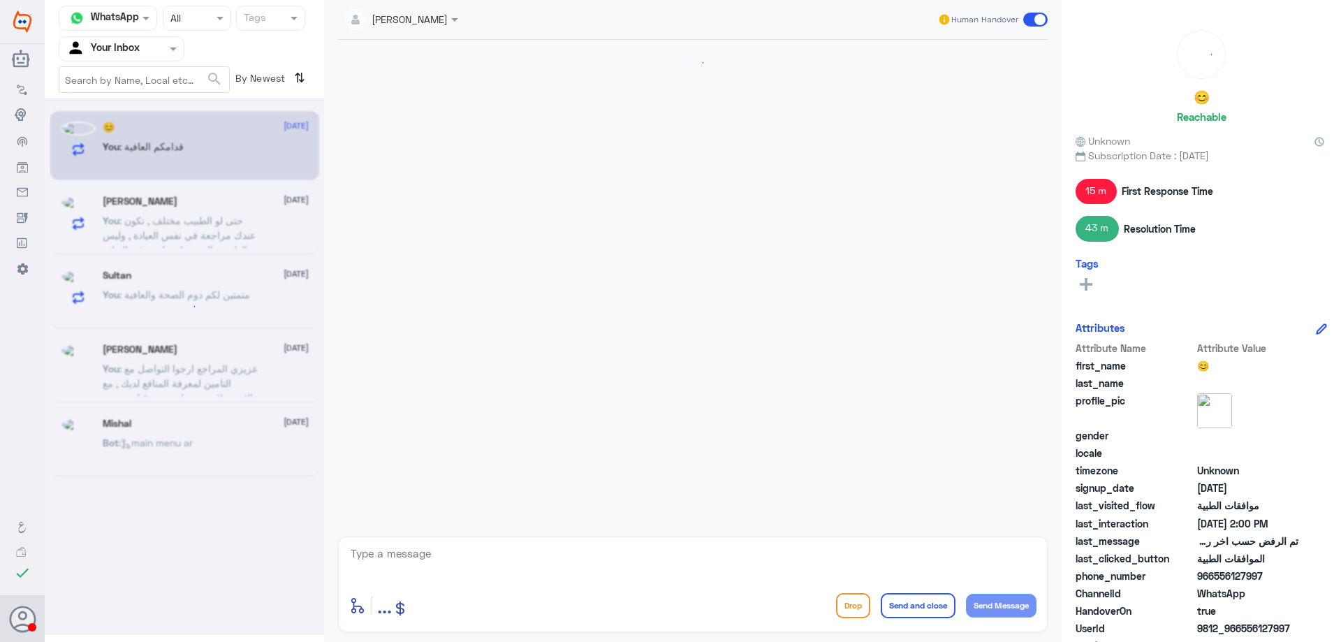
scroll to position [1198, 0]
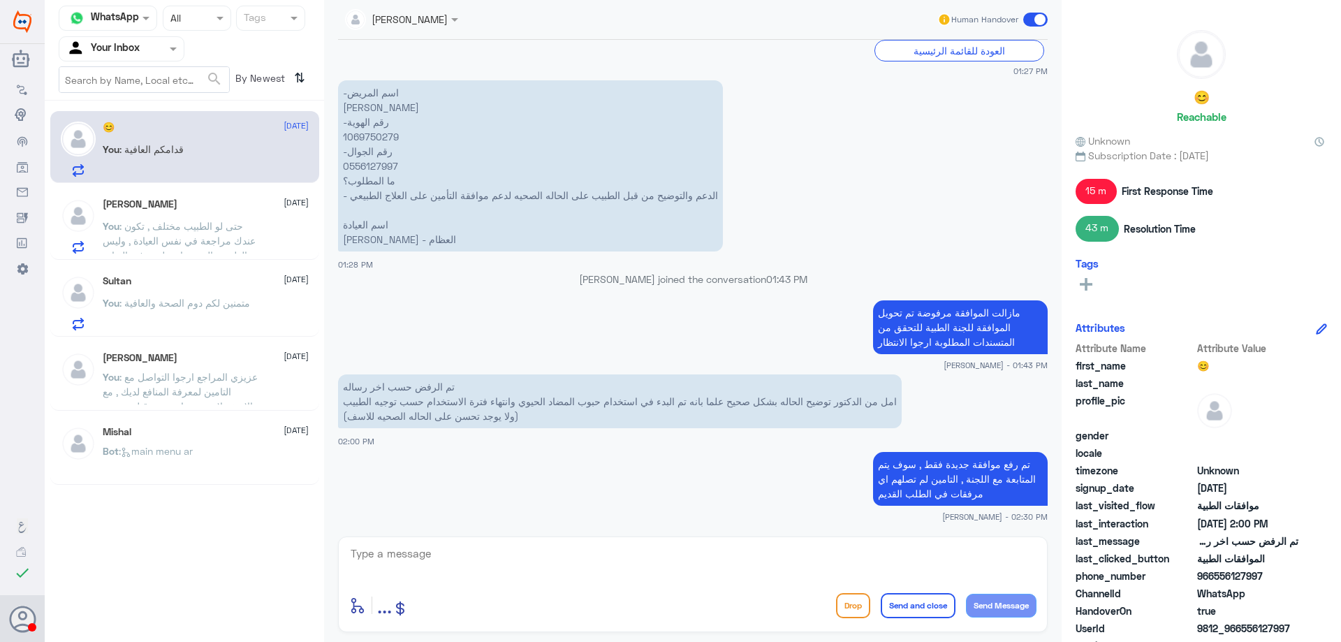
click at [200, 219] on p "You : حتى لو الطبيب مختلف , تكون عندك مراجعة في نفس العيادة , وليس الطبيب بالتح…" at bounding box center [181, 236] width 157 height 35
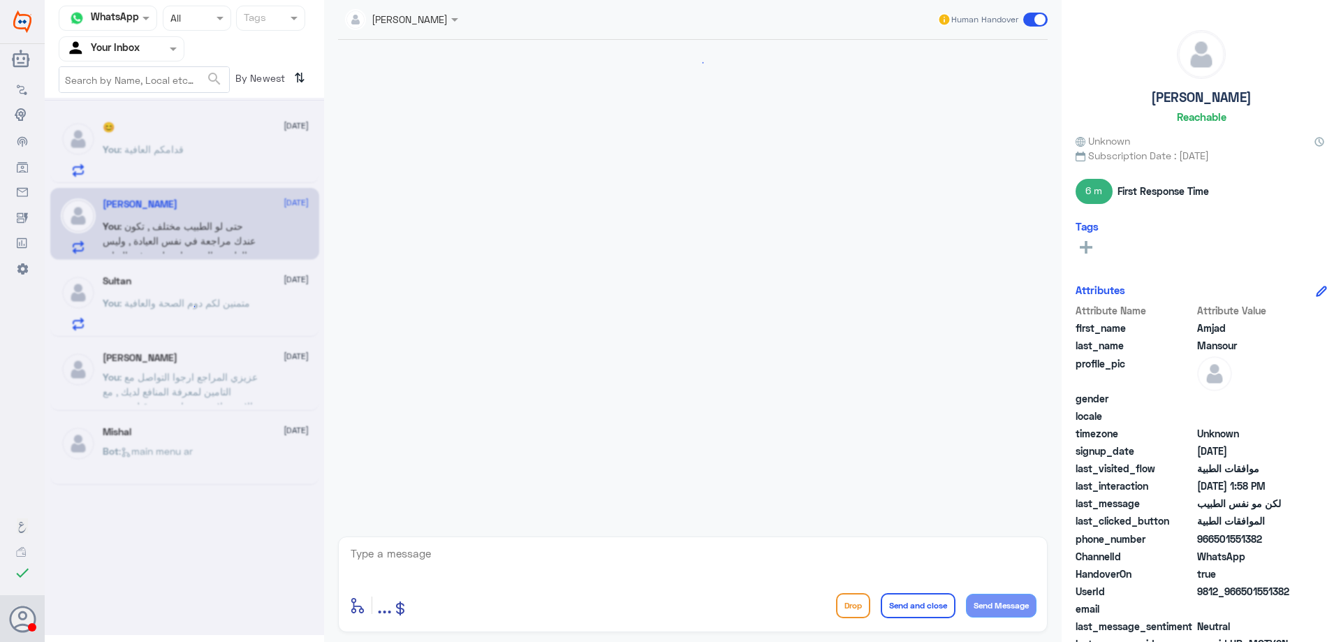
scroll to position [583, 0]
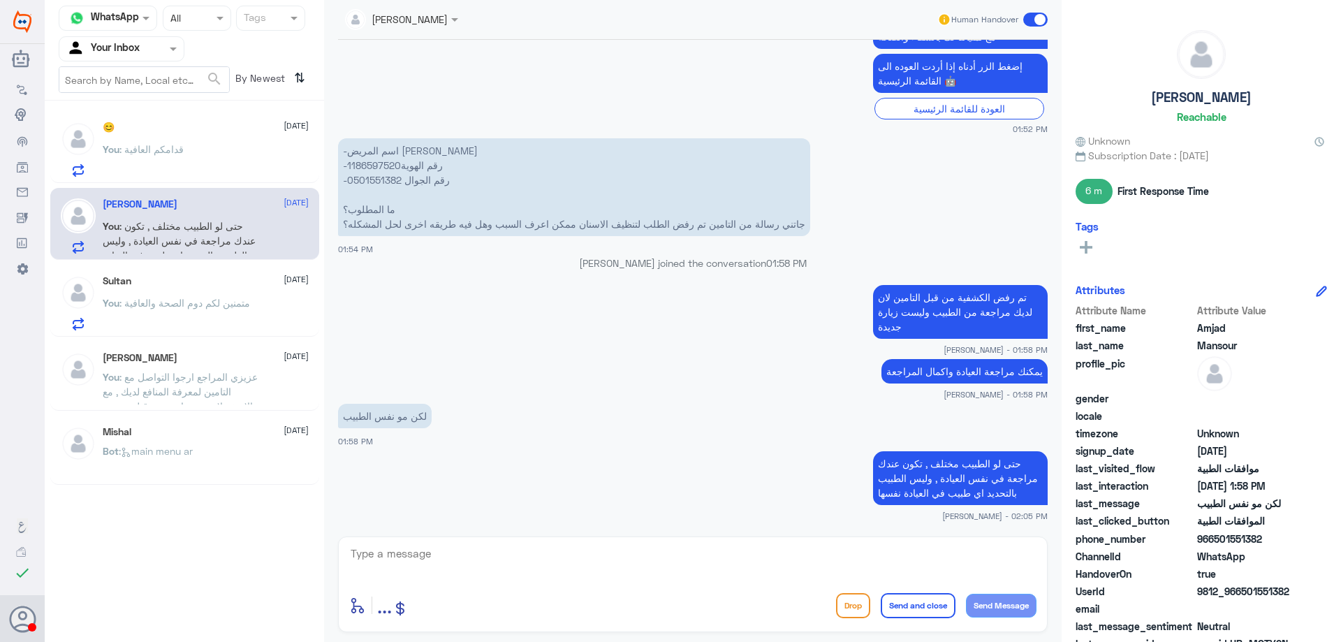
click at [738, 554] on textarea at bounding box center [692, 561] width 687 height 34
type textarea "قدامكم العافية"
click at [916, 603] on button "Send and close" at bounding box center [918, 605] width 75 height 25
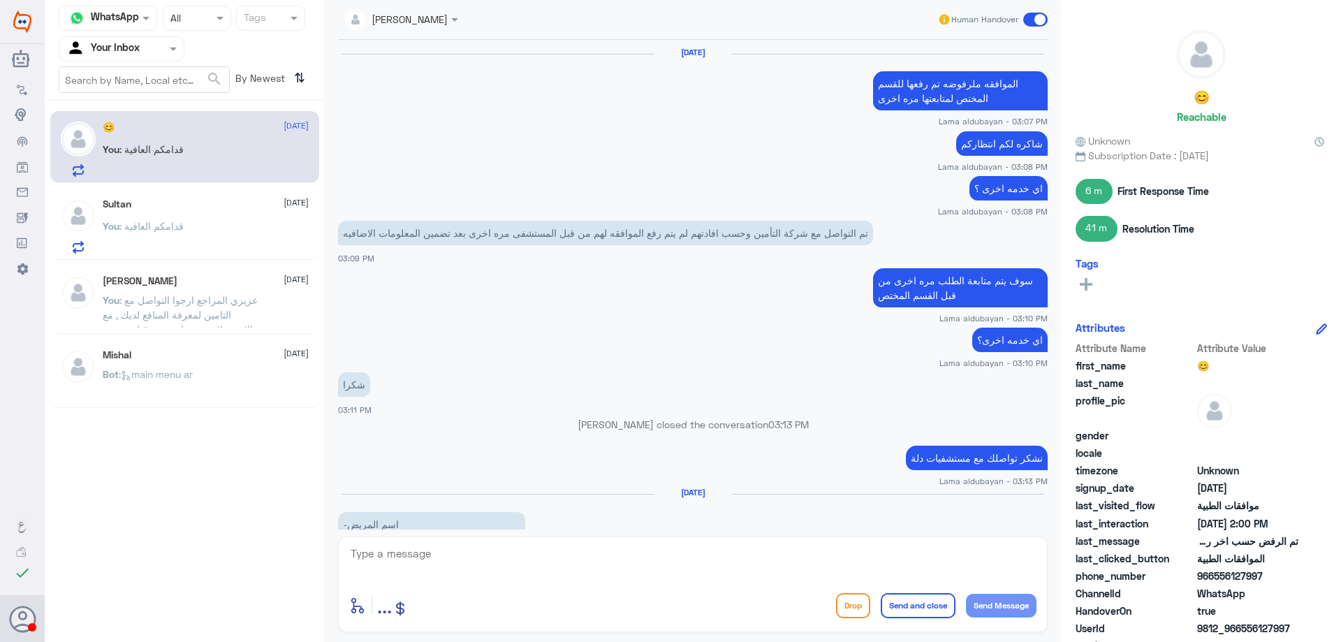
scroll to position [1198, 0]
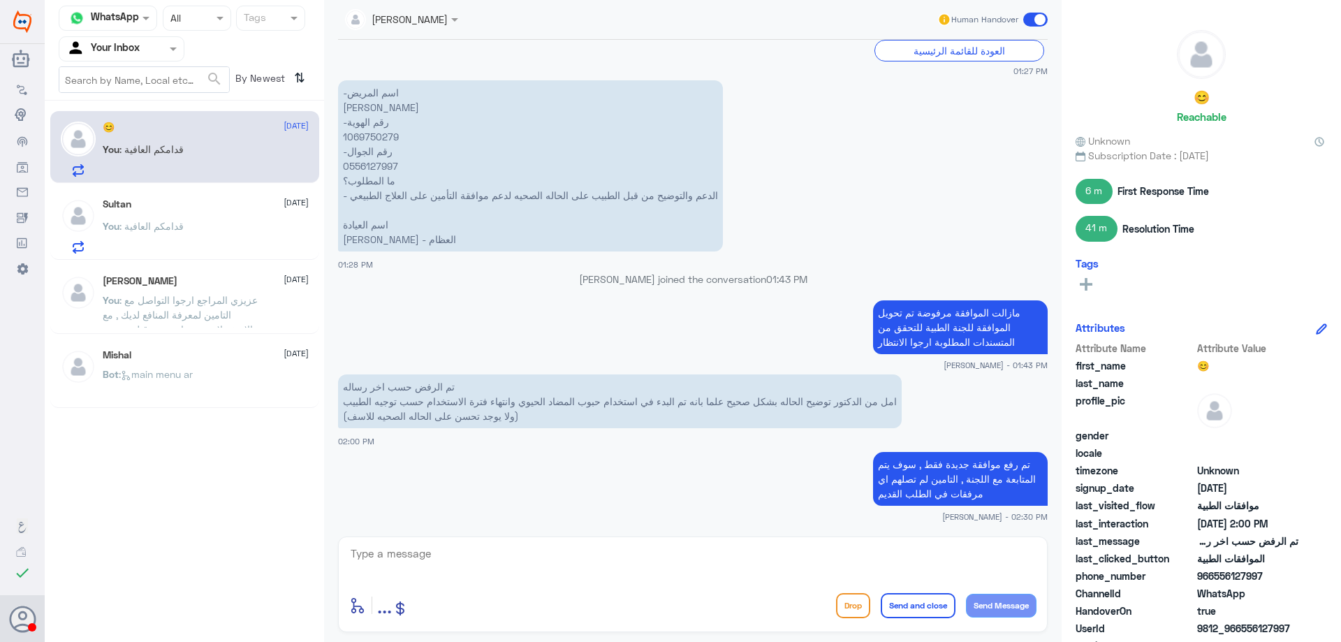
click at [150, 48] on div at bounding box center [121, 49] width 124 height 16
click at [145, 155] on div "Your Team" at bounding box center [122, 157] width 126 height 32
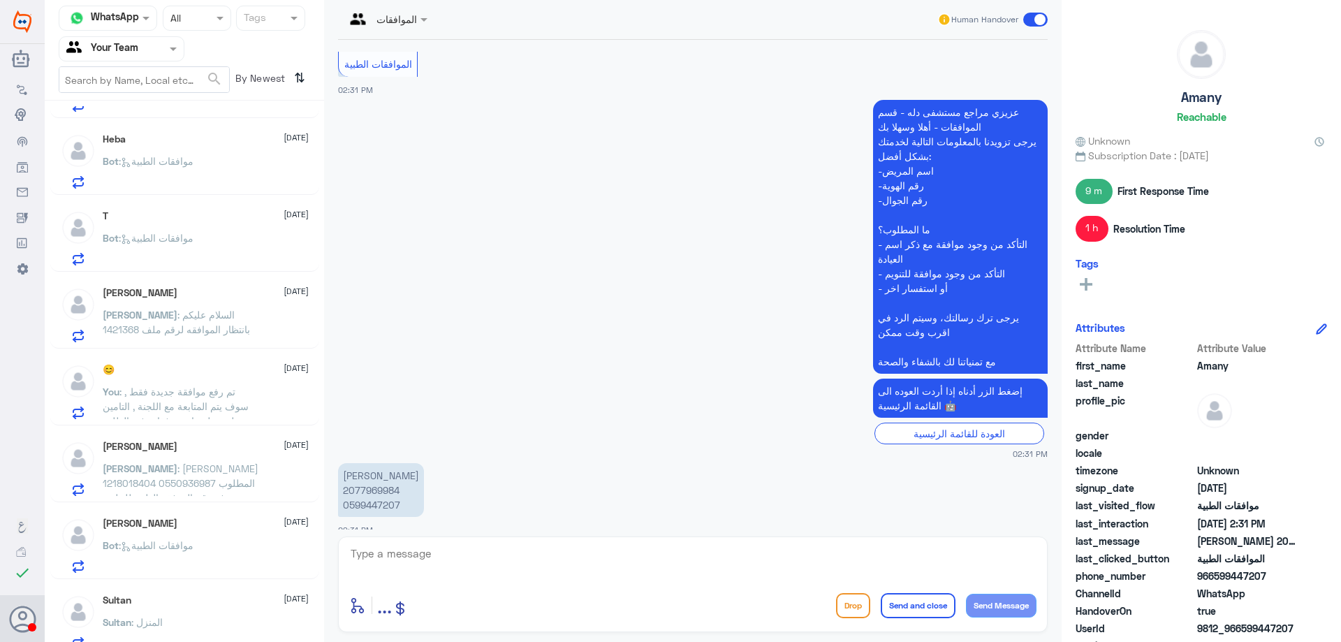
scroll to position [156, 0]
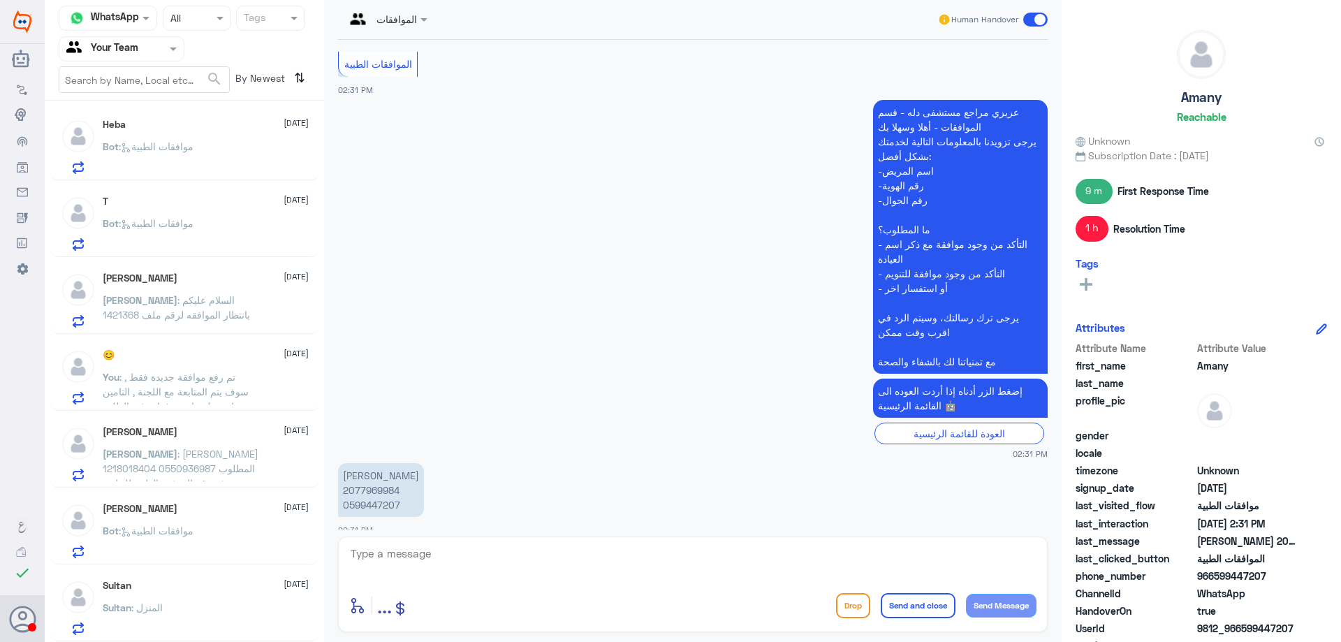
click at [365, 472] on p "خديجه محمد بركات 2077969984 0599447207" at bounding box center [381, 490] width 86 height 54
copy p "2077969984"
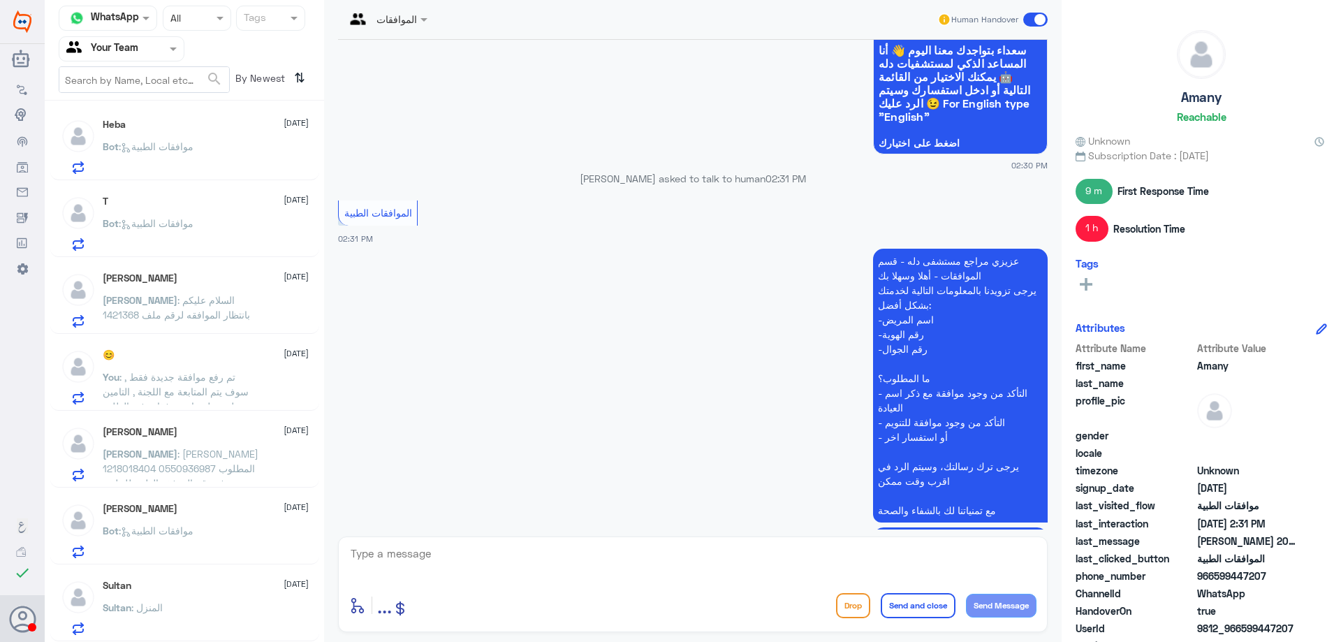
scroll to position [1436, 0]
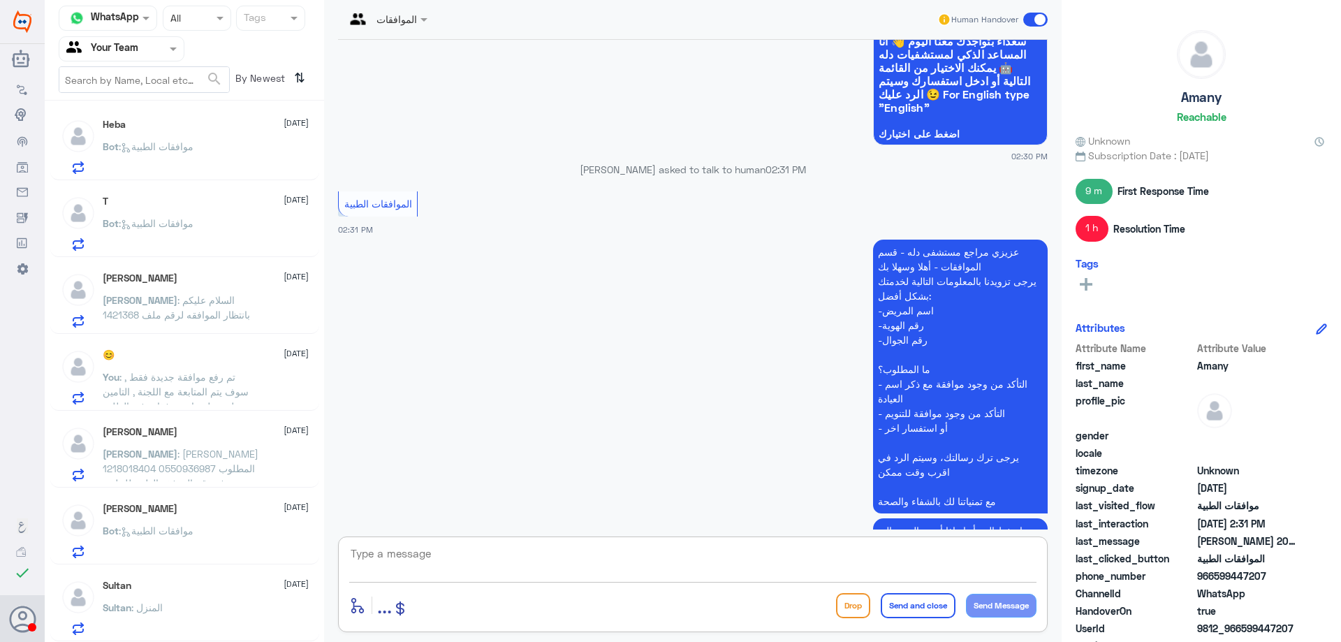
click at [522, 562] on textarea at bounding box center [692, 561] width 687 height 34
type textarea "عزيزي المراجع تم رفع التقرير الجديد من قبل الطبيب , في انتظار رد التامين الان"
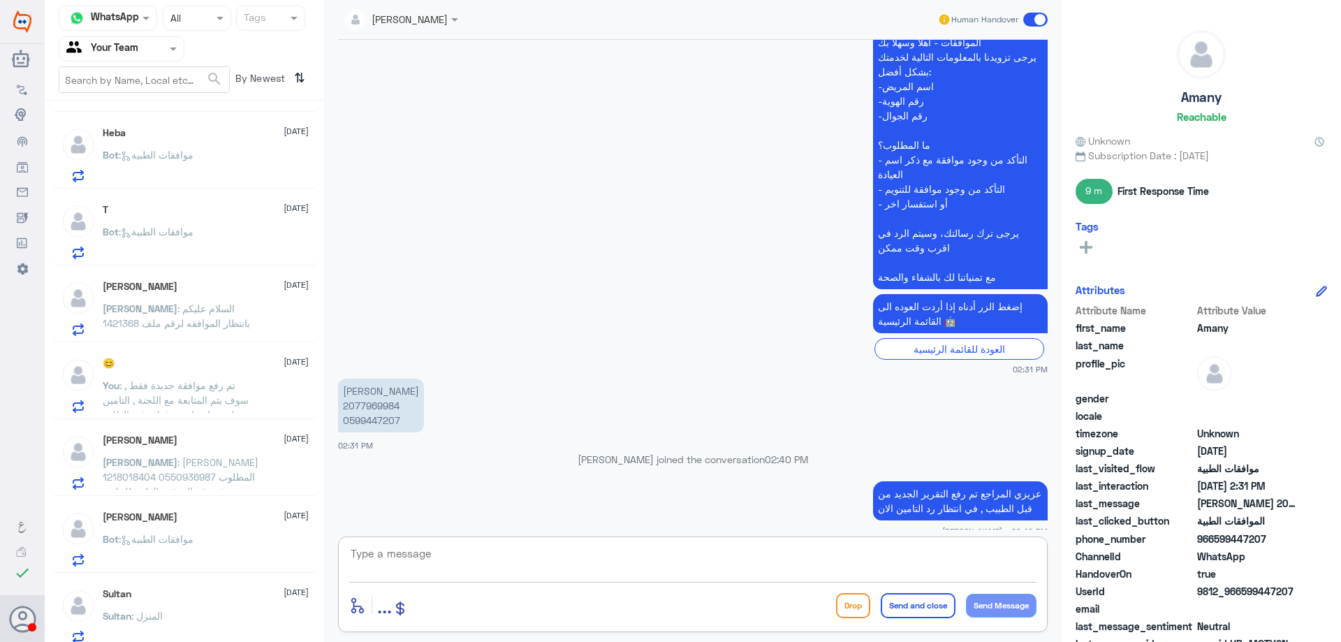
scroll to position [156, 0]
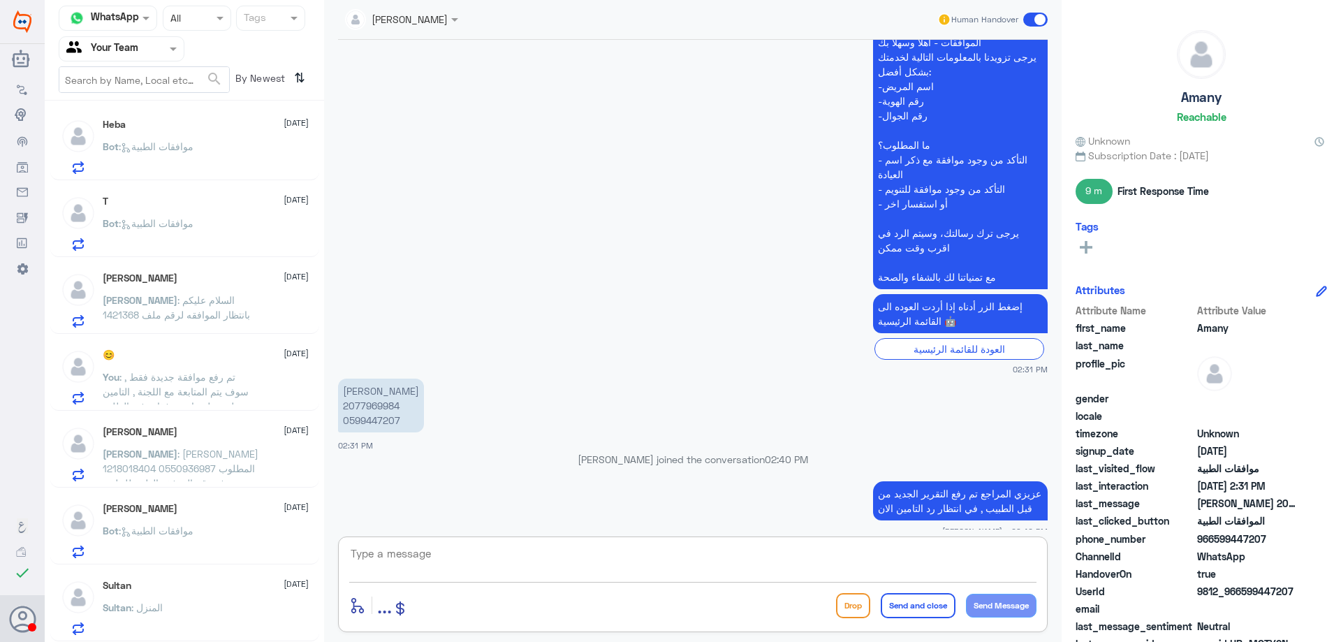
click at [205, 580] on div "Sultan 4 October" at bounding box center [206, 586] width 206 height 12
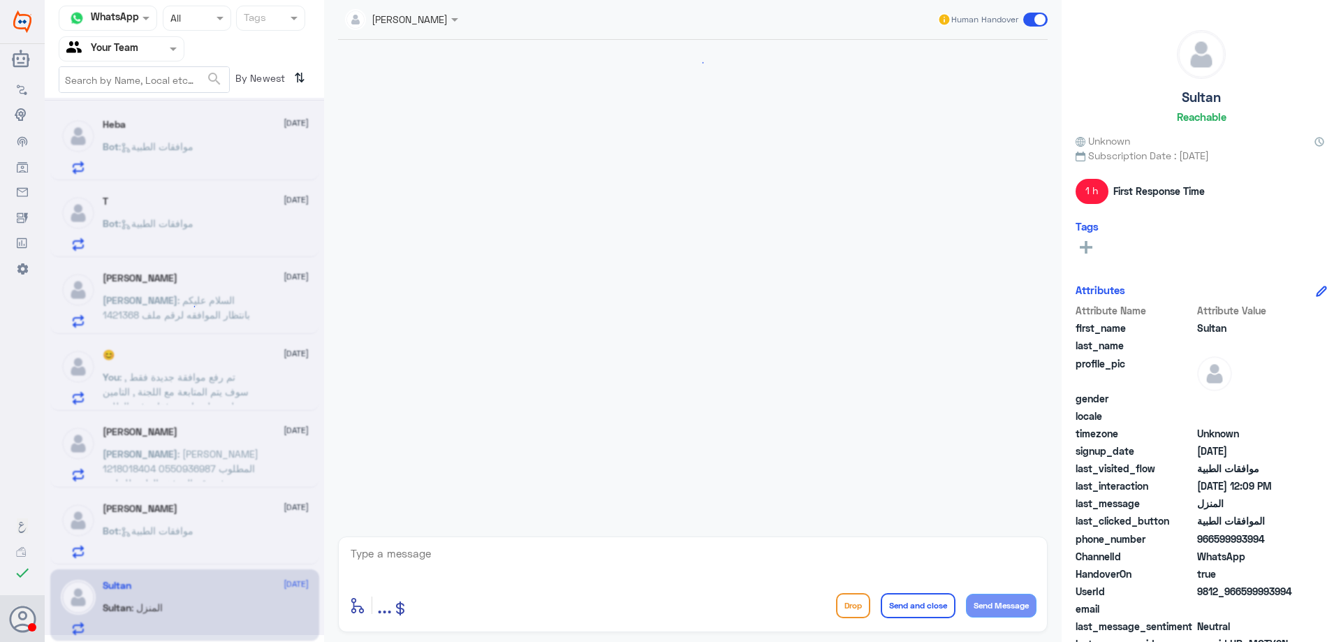
scroll to position [1190, 0]
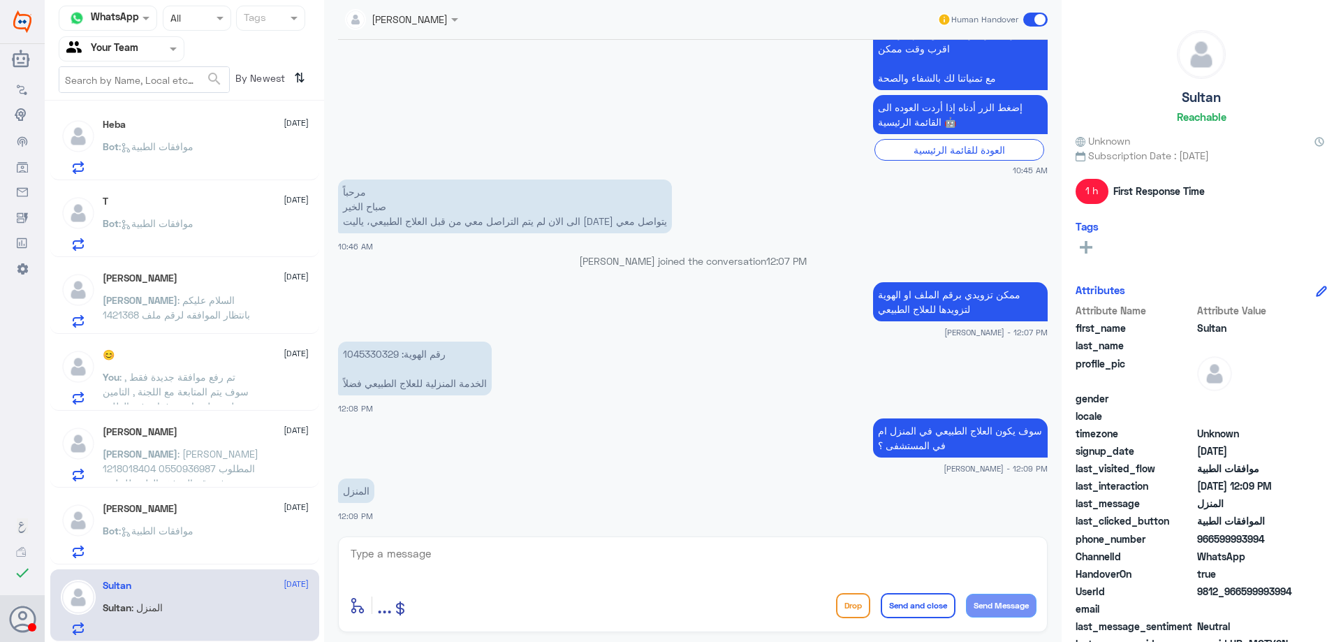
click at [421, 564] on textarea at bounding box center [692, 561] width 687 height 34
type textarea "عزيزي المراجع هل تم التواصل معك من قسم العلاج الطبيعي ؟"
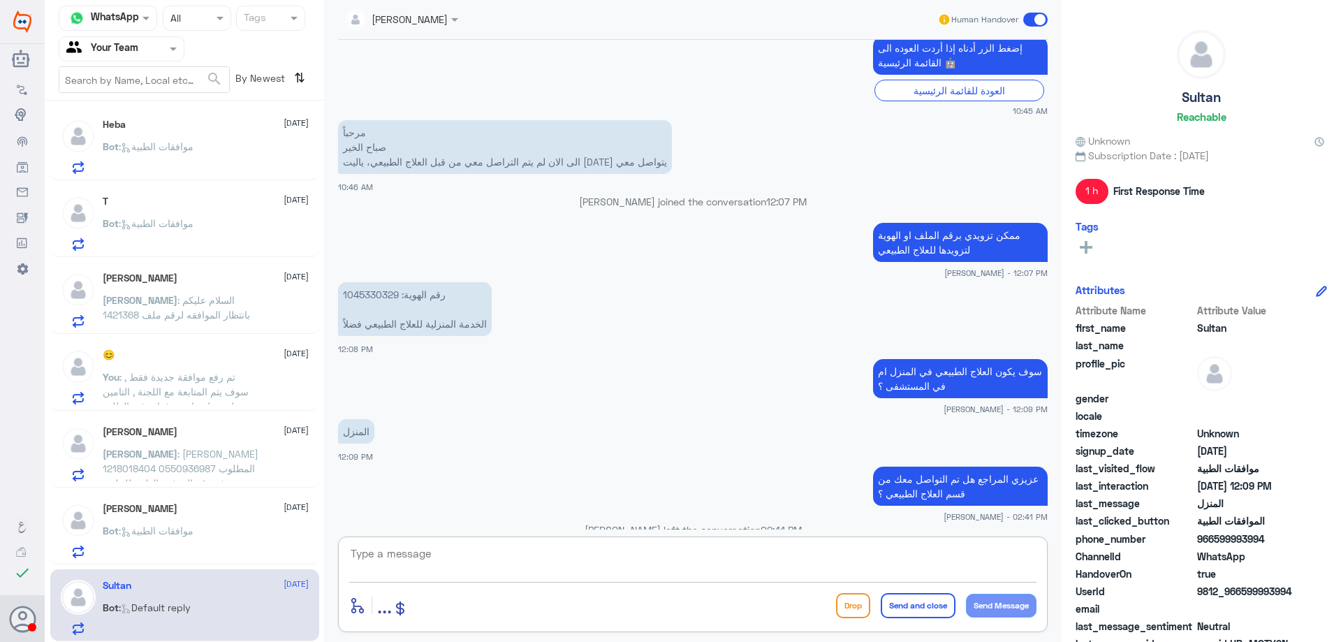
scroll to position [1487, 0]
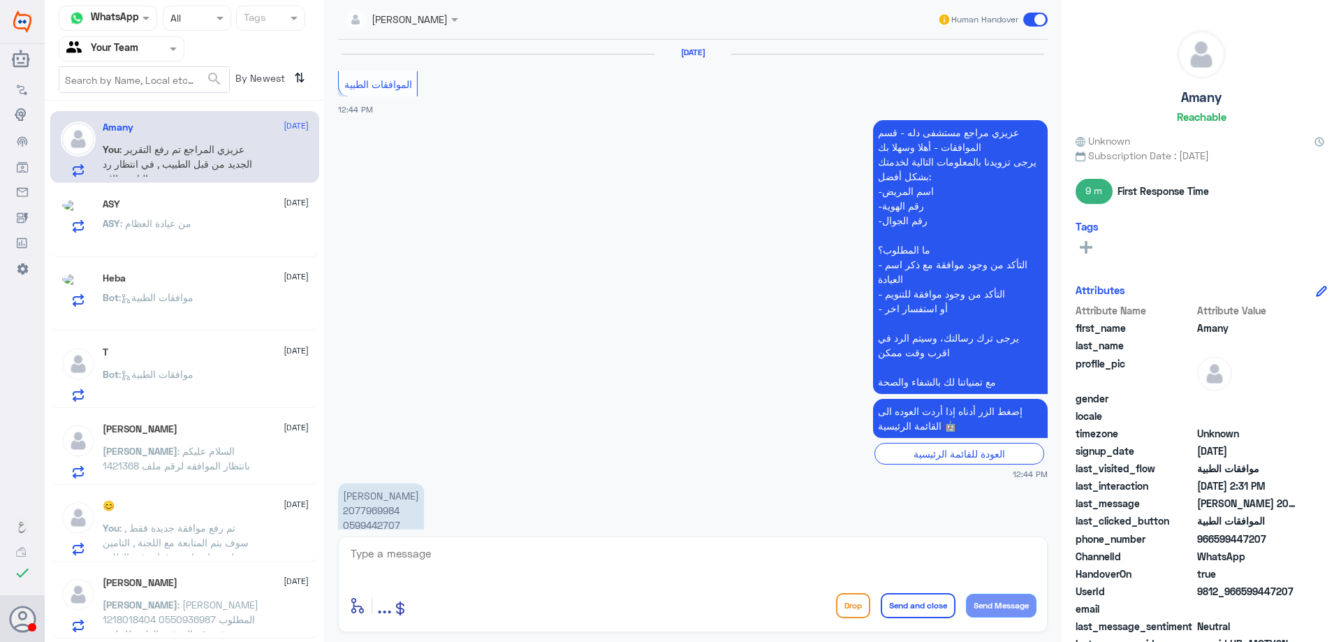
scroll to position [1248, 0]
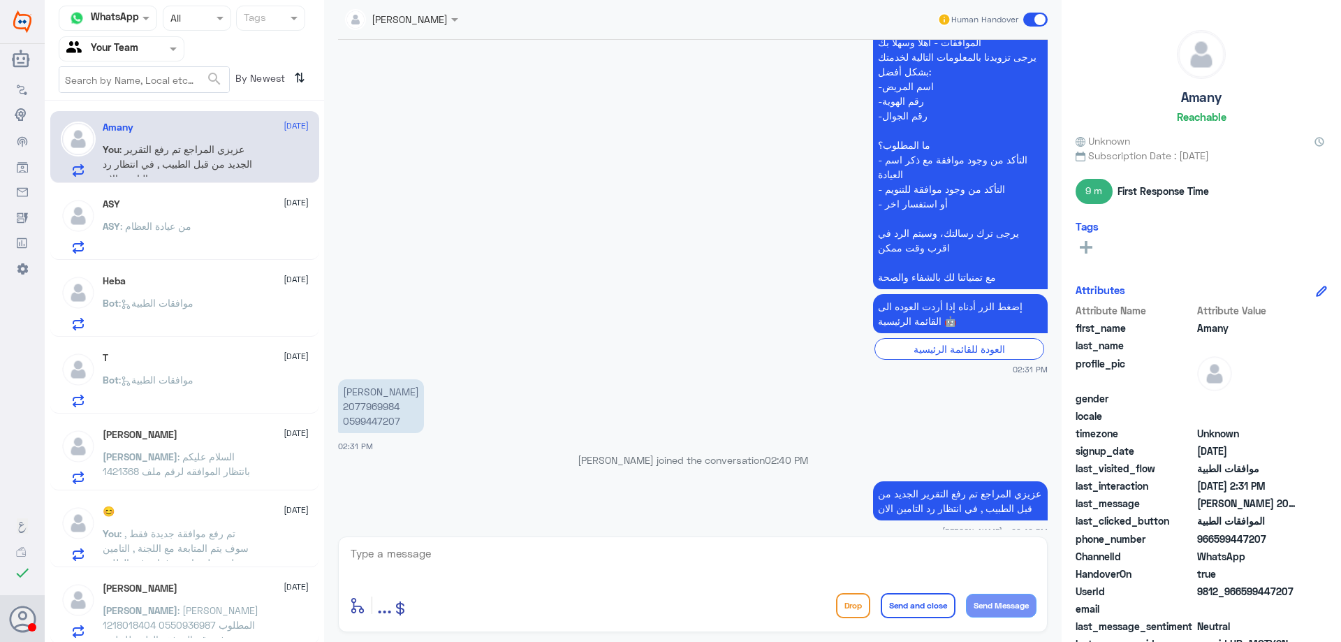
click at [251, 232] on div "ASY : من عيادة العظام" at bounding box center [206, 237] width 206 height 31
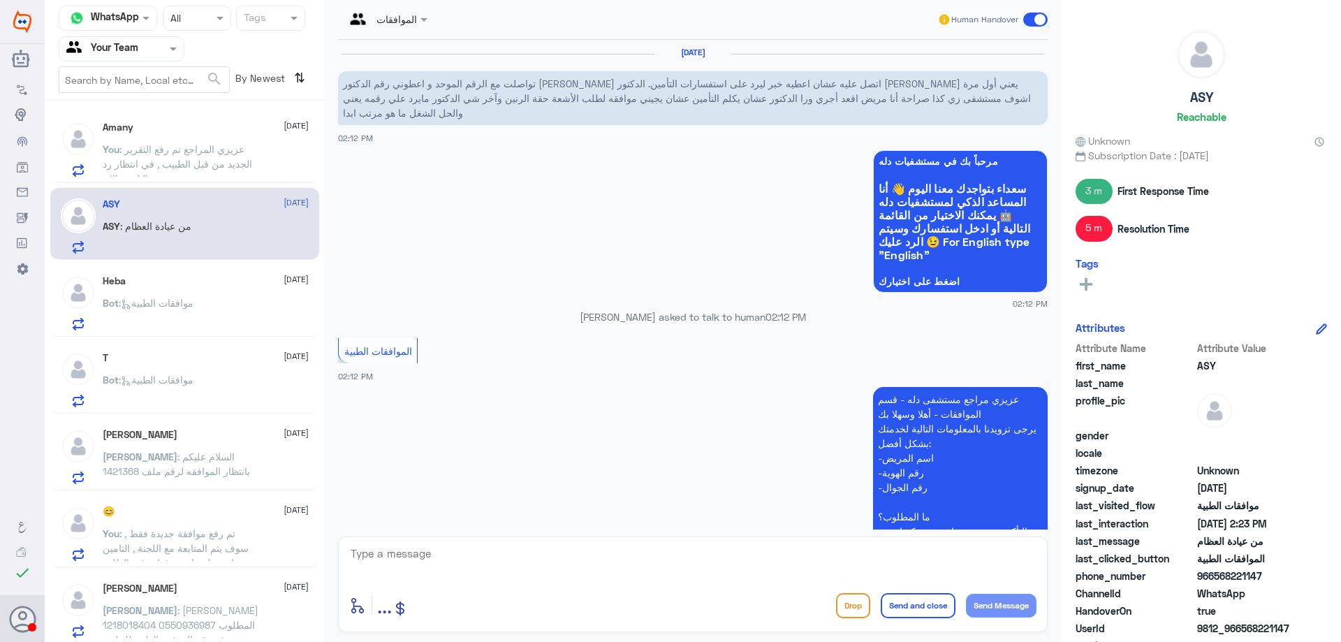
scroll to position [1306, 0]
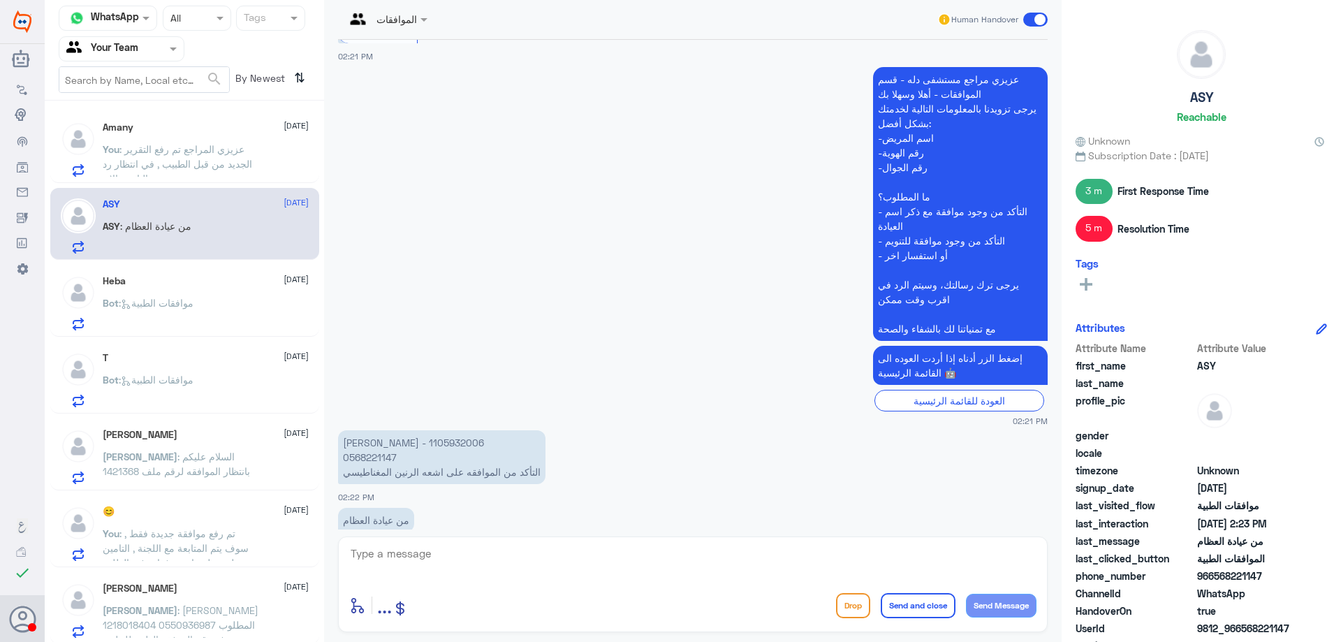
click at [377, 430] on p "عبدالرحمن اليحيى - 1105932006 0568221147 التأكد من الموافقه على اشعه الرنين الم…" at bounding box center [441, 457] width 207 height 54
copy p "1105932006"
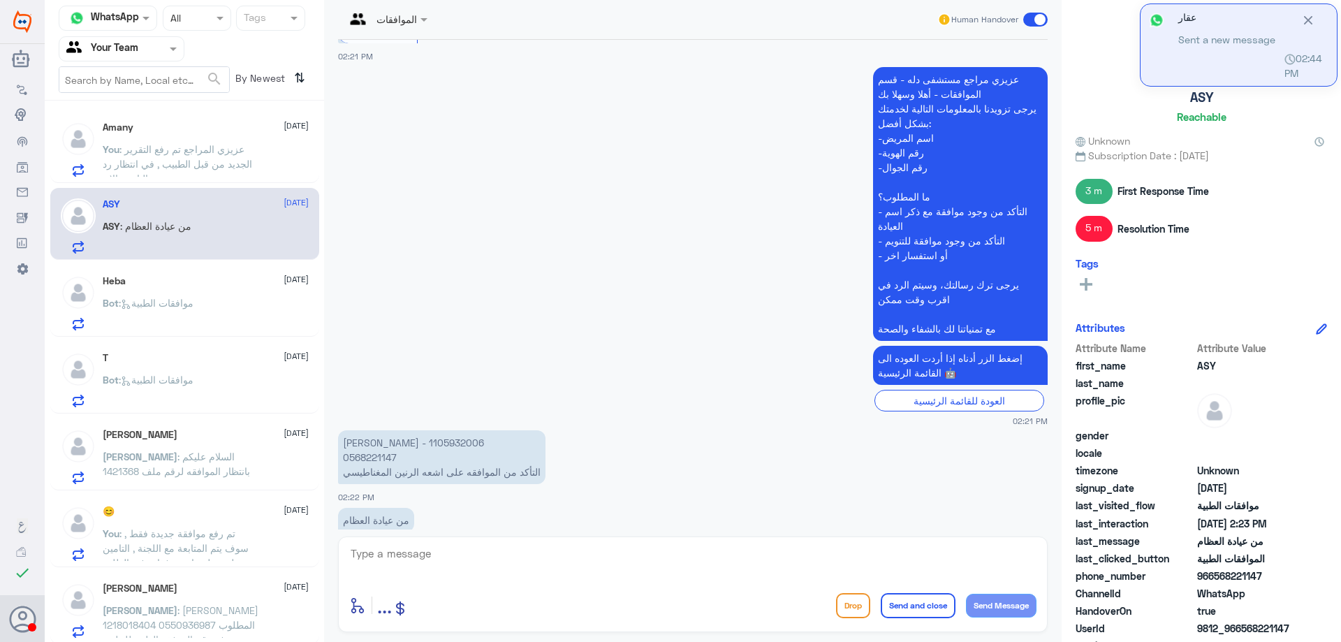
copy p "1105932006"
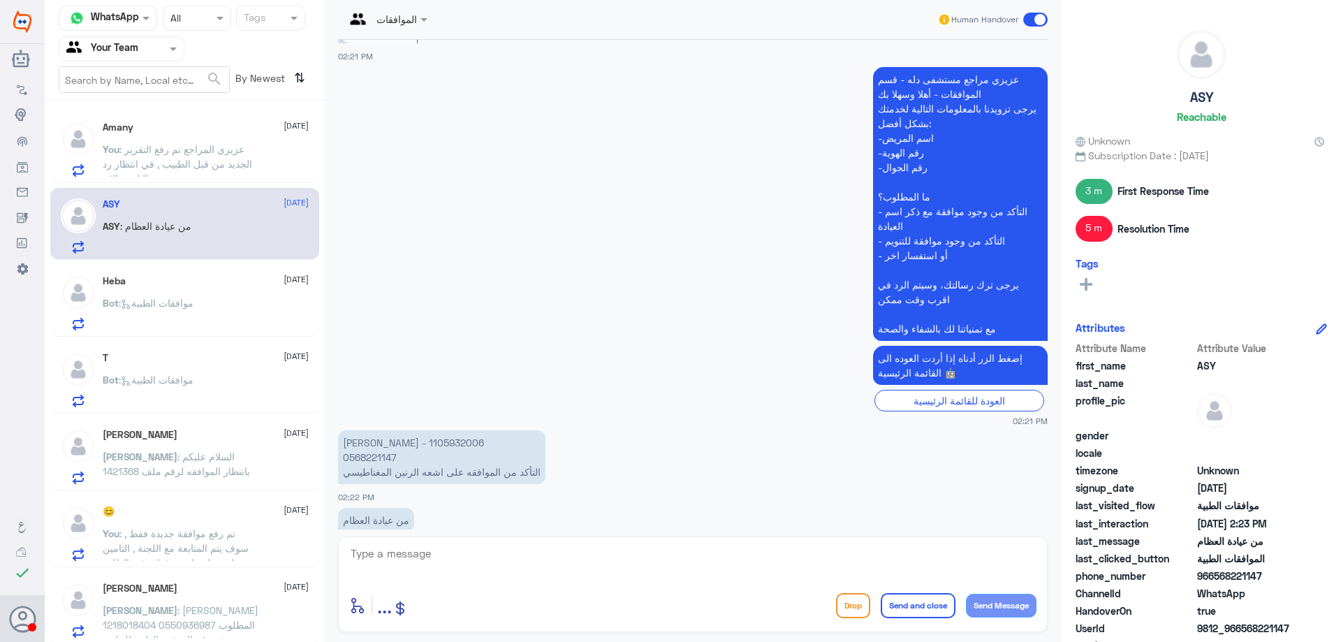
click at [395, 430] on p "عبدالرحمن اليحيى - 1105932006 0568221147 التأكد من الموافقه على اشعه الرنين الم…" at bounding box center [441, 457] width 207 height 54
click at [382, 430] on p "عبدالرحمن اليحيى - 1105932006 0568221147 التأكد من الموافقه على اشعه الرنين الم…" at bounding box center [441, 457] width 207 height 54
copy p "1105932006"
click at [214, 314] on div "Bot : موافقات الطبية" at bounding box center [206, 314] width 206 height 31
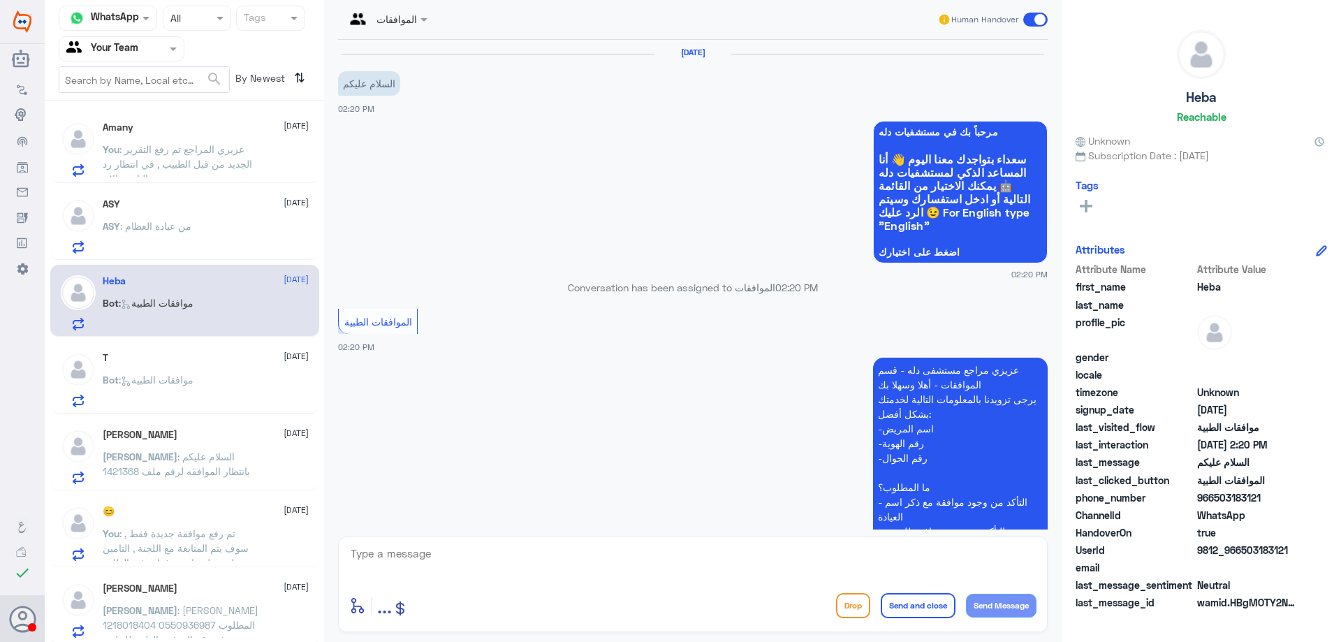
click at [130, 385] on icon at bounding box center [127, 384] width 3 height 3
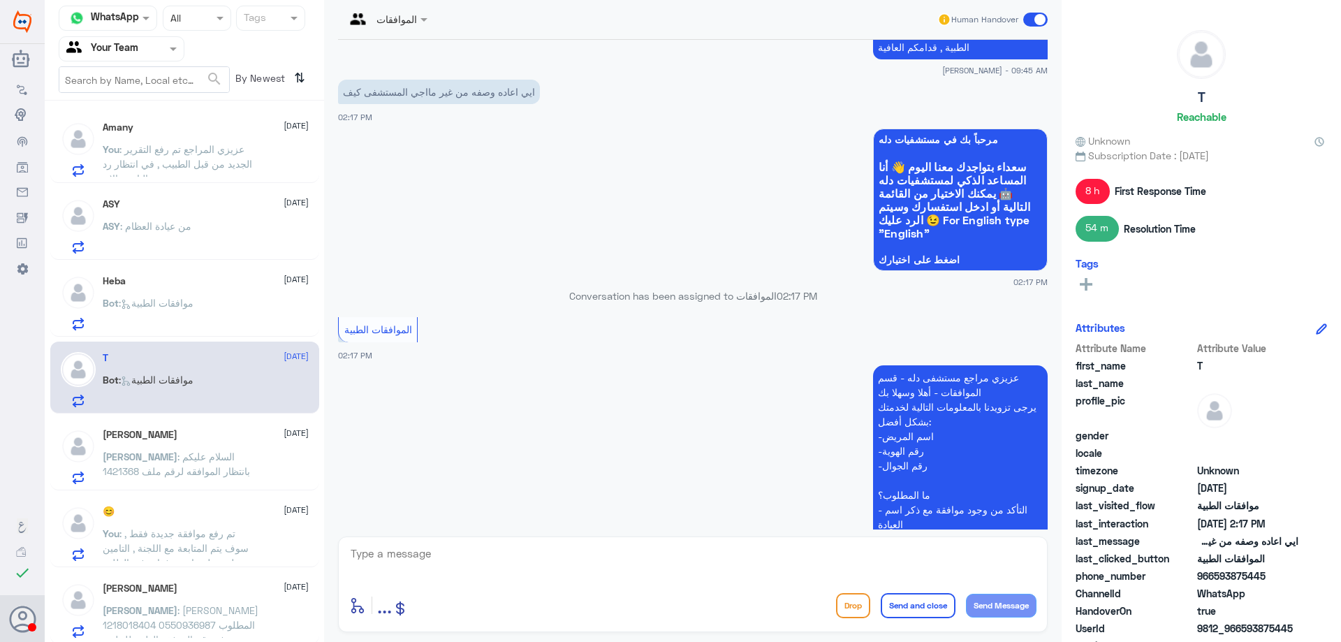
scroll to position [1088, 0]
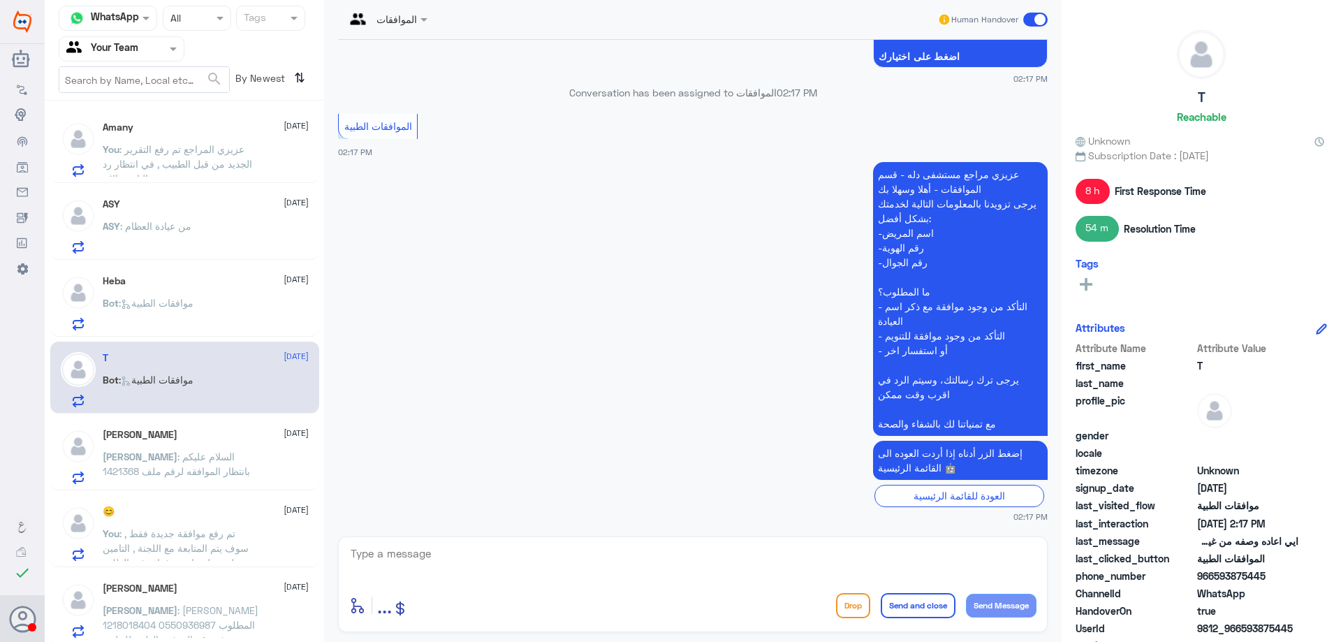
click at [509, 558] on textarea at bounding box center [692, 561] width 687 height 34
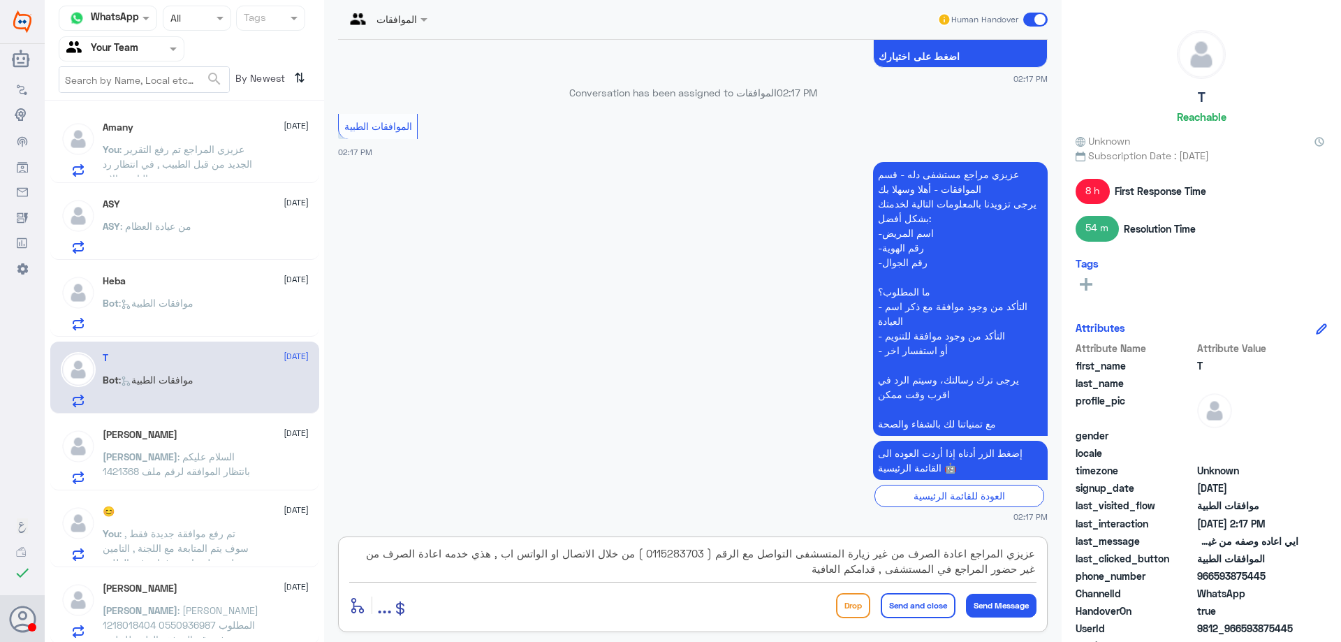
type textarea "عزيزي المراجع اعادة الصرف من غير زيارة المتسشفى التواصل مع الرقم ( 0115283703 )…"
click at [906, 601] on button "Send and close" at bounding box center [918, 605] width 75 height 25
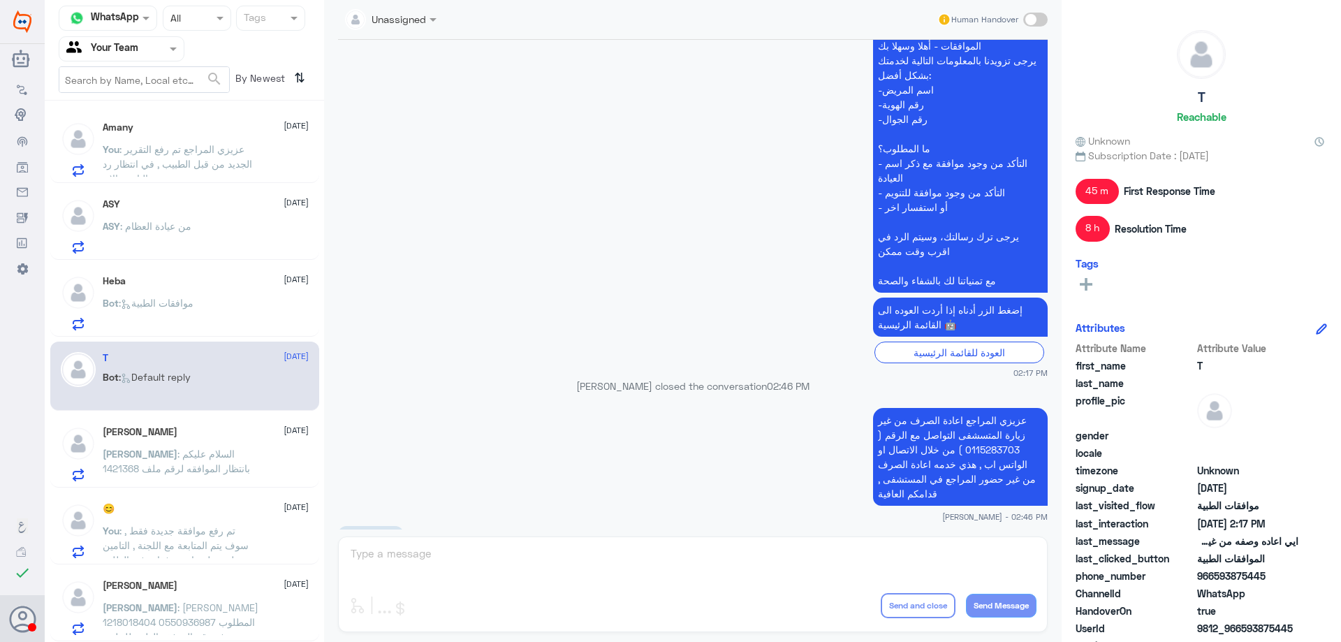
scroll to position [1417, 0]
